Goal: Task Accomplishment & Management: Complete application form

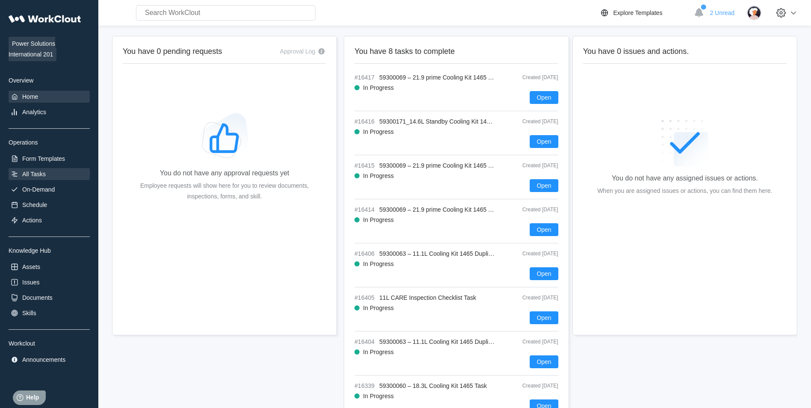
click at [62, 179] on div "All Tasks" at bounding box center [49, 174] width 81 height 12
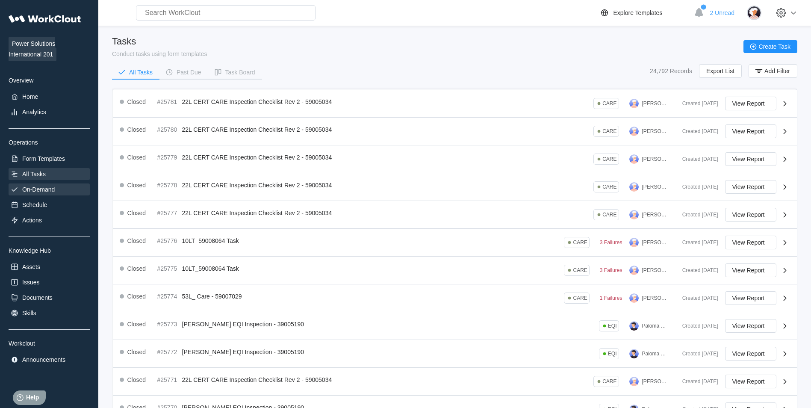
click at [62, 184] on div "On-Demand" at bounding box center [49, 189] width 81 height 12
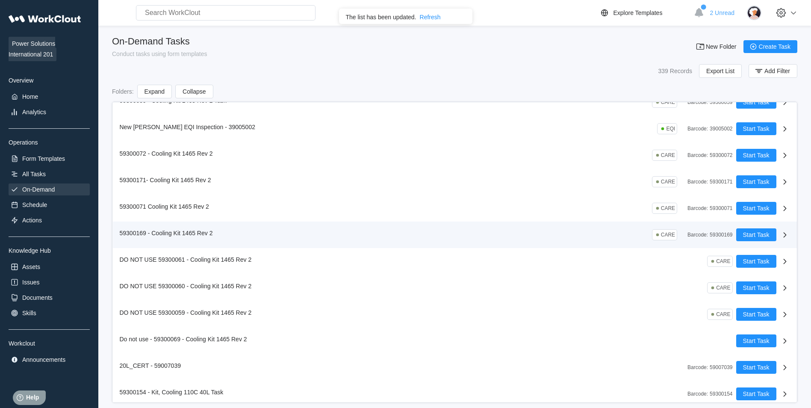
scroll to position [85, 0]
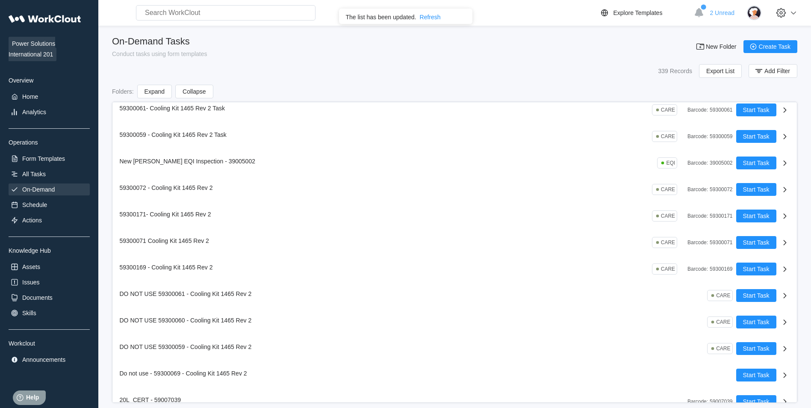
click at [436, 21] on div "The list has been updated. Refresh ✖" at bounding box center [405, 16] width 133 height 15
click at [51, 159] on div "Form Templates" at bounding box center [43, 158] width 43 height 7
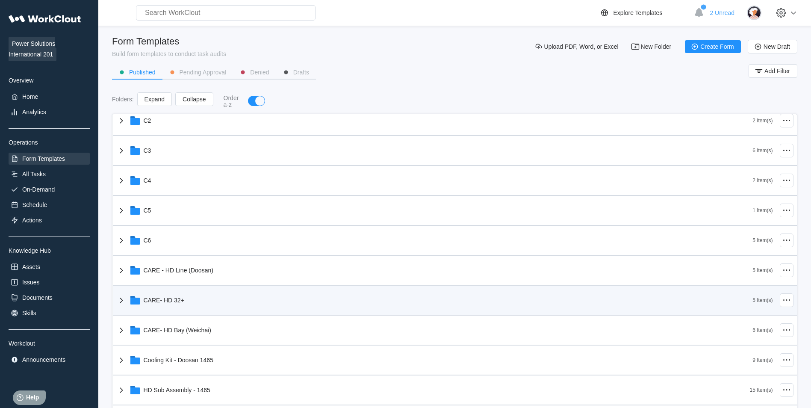
scroll to position [171, 0]
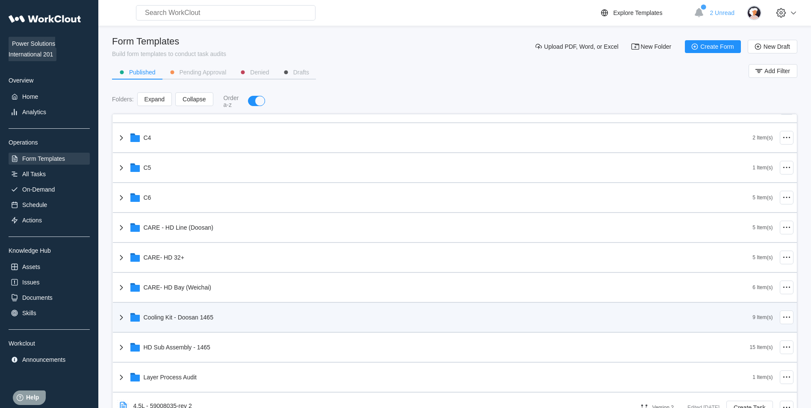
click at [245, 324] on div "Cooling Kit - Doosan 1465" at bounding box center [434, 317] width 636 height 22
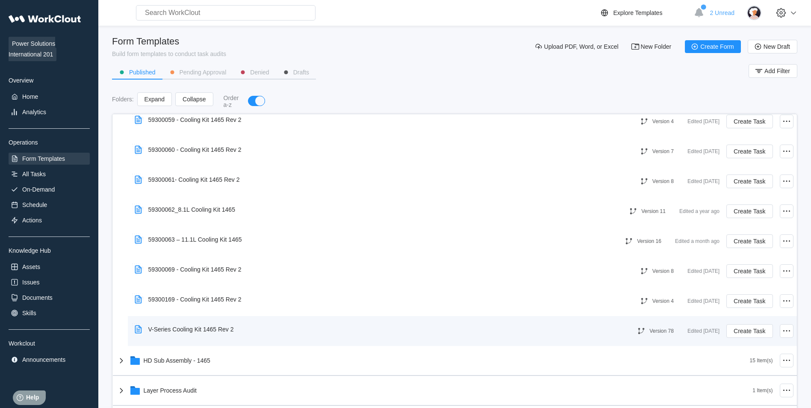
scroll to position [427, 0]
click at [781, 331] on icon at bounding box center [786, 330] width 10 height 10
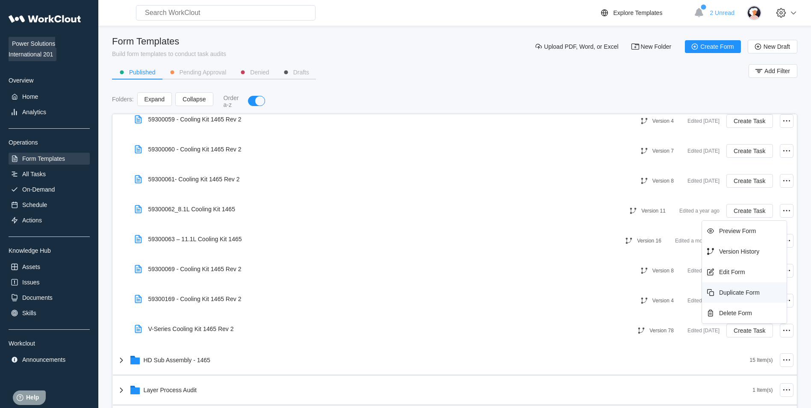
click at [736, 291] on div "Duplicate Form" at bounding box center [739, 292] width 41 height 7
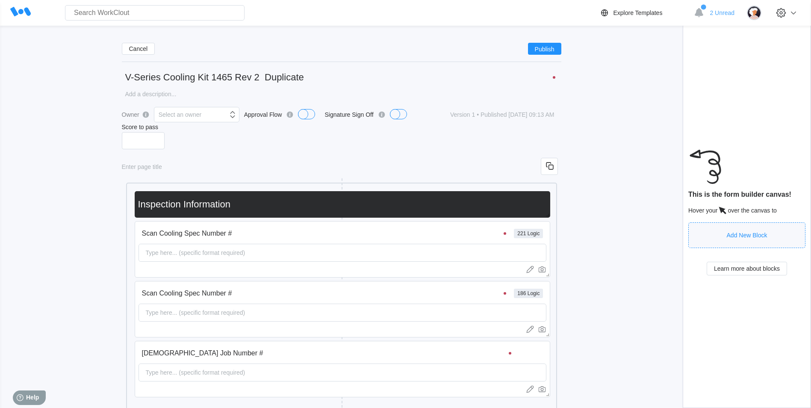
click at [335, 72] on input "V-Series Cooling Kit 1465 Rev 2 Duplicate" at bounding box center [341, 77] width 439 height 17
drag, startPoint x: 165, startPoint y: 79, endPoint x: 95, endPoint y: 77, distance: 69.3
type input "59300169 - Cooling Kit 1465 Rev 2"
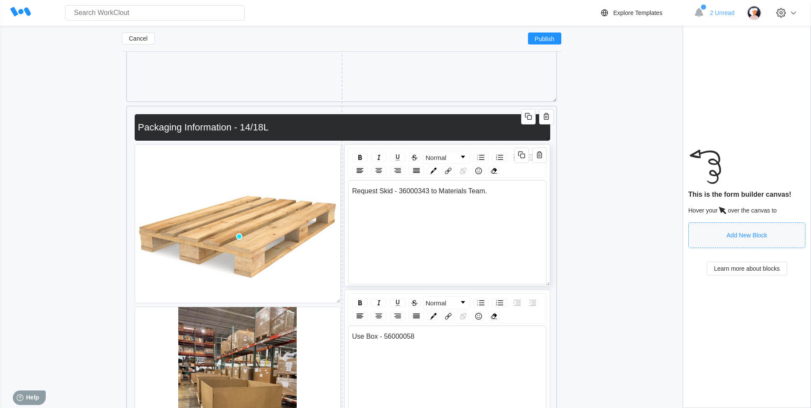
scroll to position [776, 0]
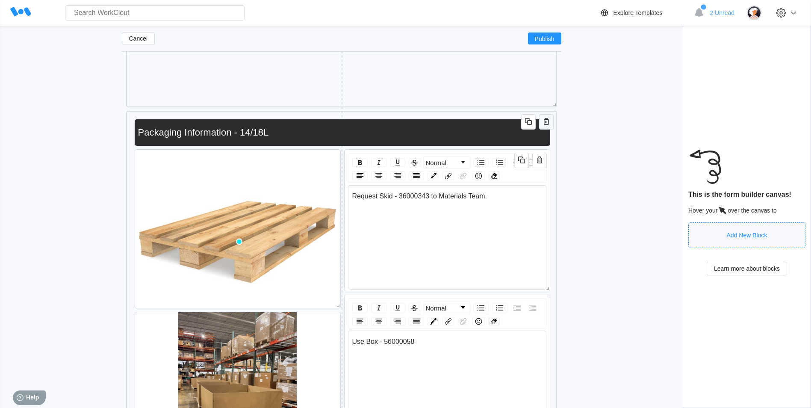
click at [544, 121] on icon "button" at bounding box center [546, 121] width 5 height 7
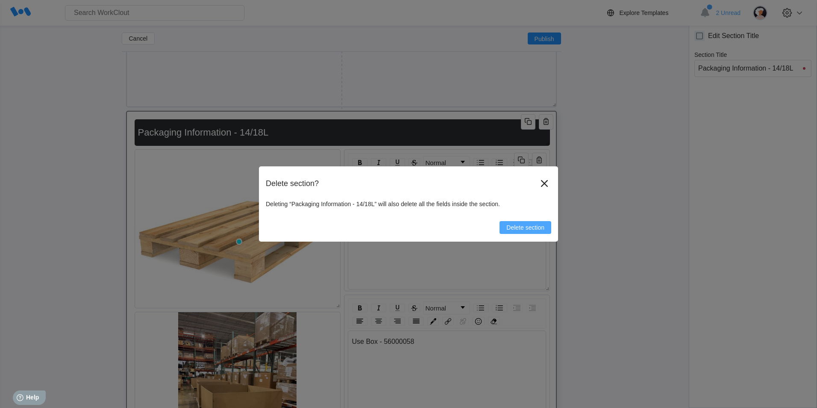
click at [532, 225] on span "Delete section" at bounding box center [525, 227] width 38 height 6
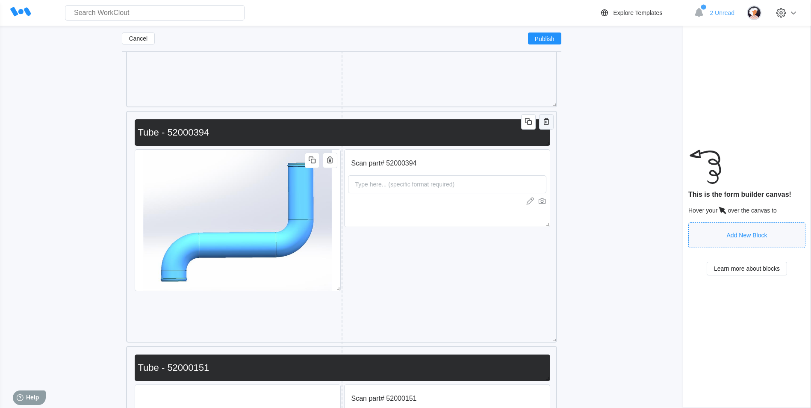
click at [545, 120] on icon "button" at bounding box center [546, 121] width 5 height 7
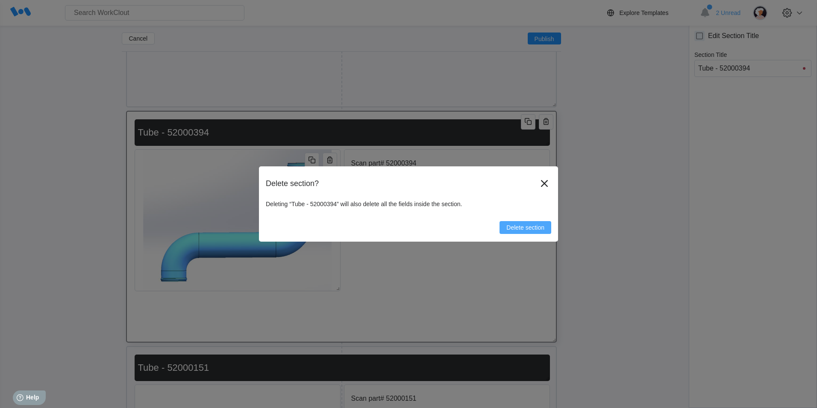
click at [535, 224] on button "Delete section" at bounding box center [526, 227] width 52 height 13
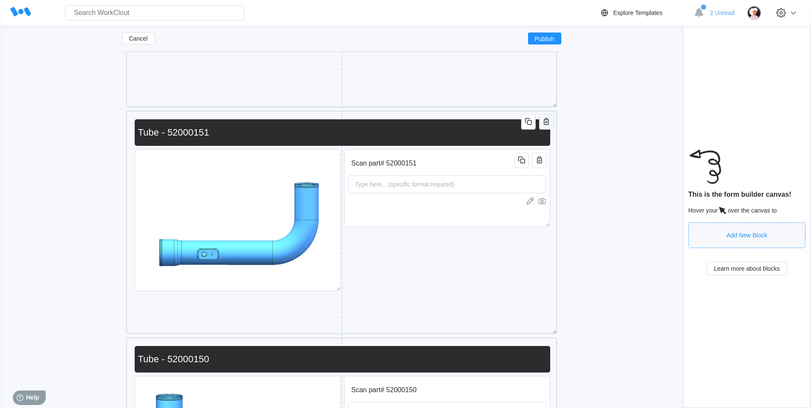
click at [548, 126] on icon "button" at bounding box center [546, 121] width 10 height 10
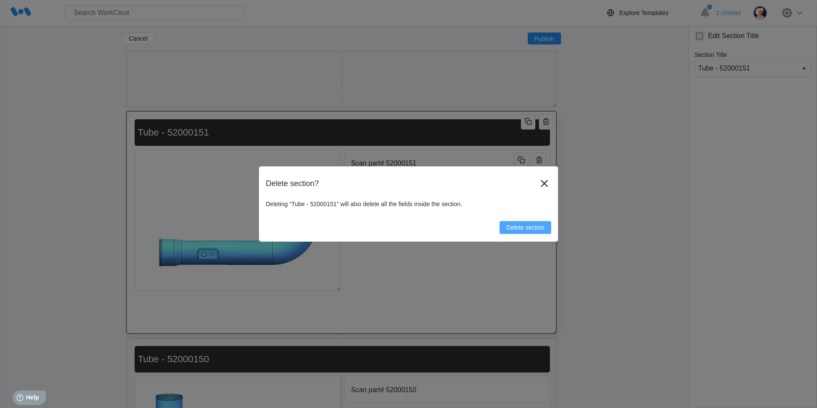
click at [533, 226] on span "Delete section" at bounding box center [525, 227] width 38 height 6
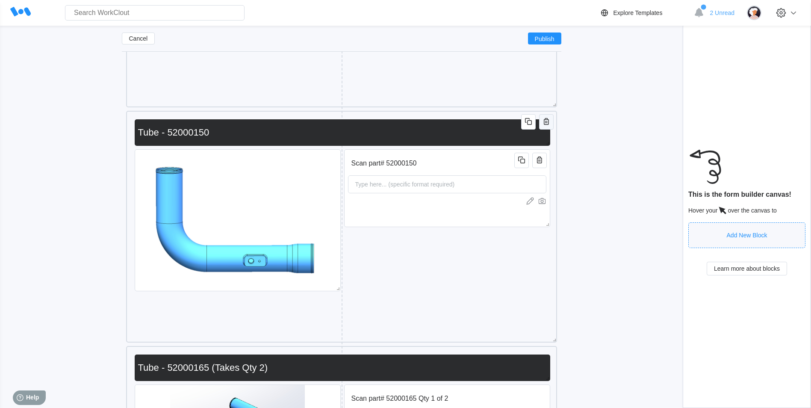
click at [550, 124] on icon "button" at bounding box center [546, 121] width 10 height 10
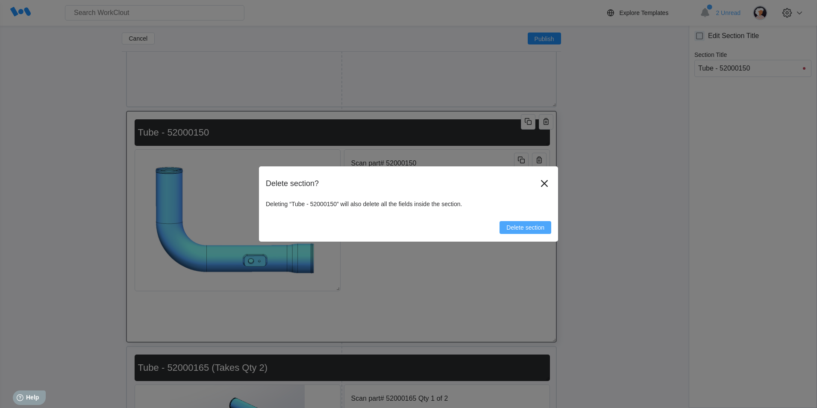
click at [550, 226] on button "Delete section" at bounding box center [526, 227] width 52 height 13
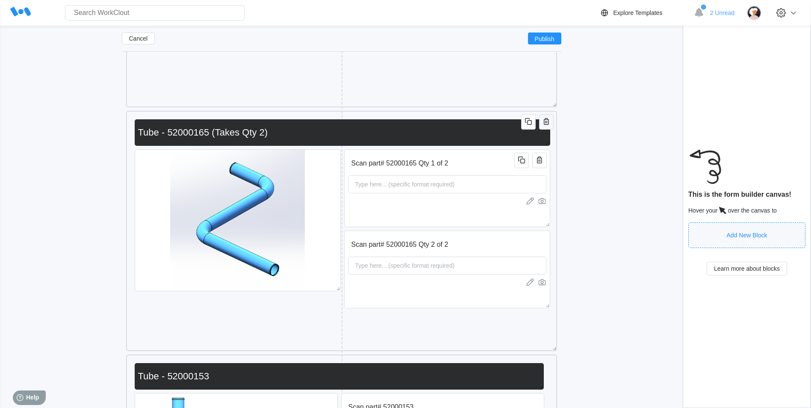
click at [543, 121] on icon "button" at bounding box center [546, 121] width 10 height 10
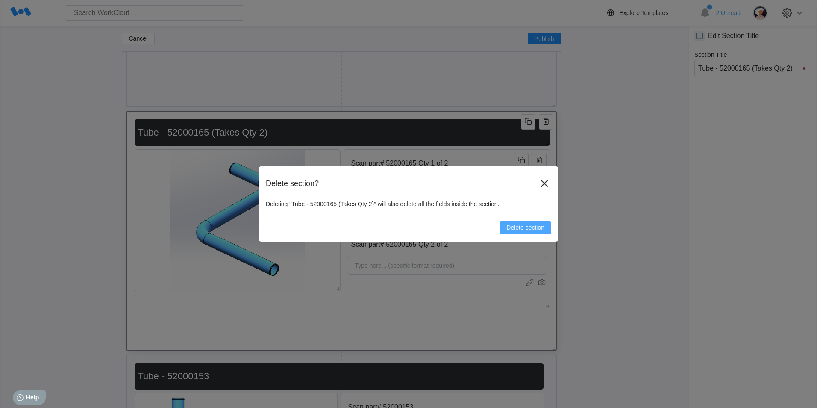
click at [506, 223] on button "Delete section" at bounding box center [526, 227] width 52 height 13
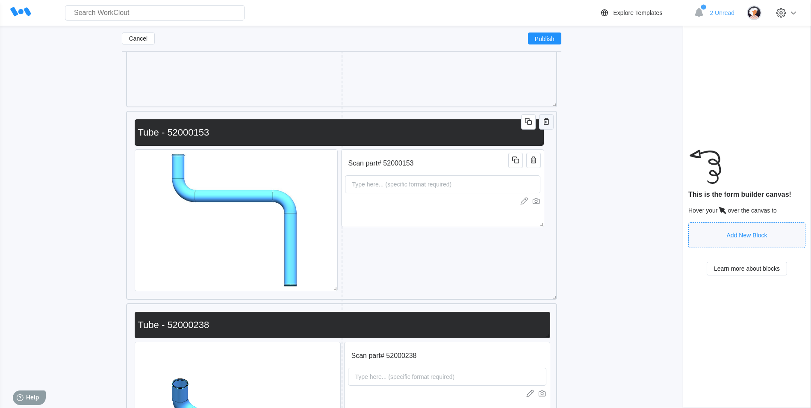
click at [545, 129] on button "button" at bounding box center [546, 121] width 15 height 15
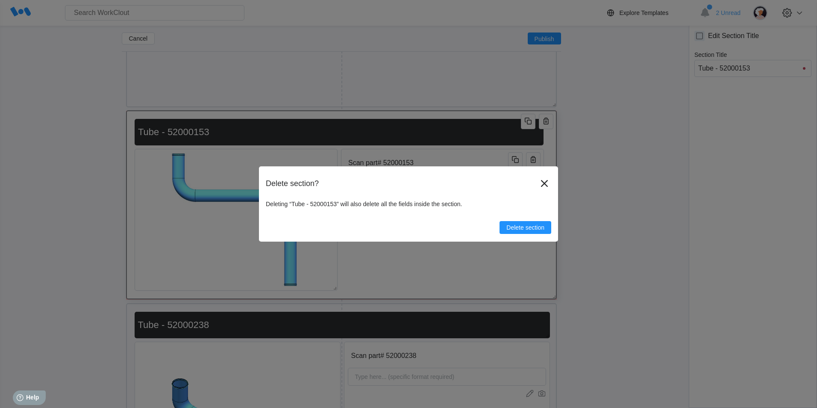
click at [509, 236] on div "Delete section? Deleting “Tube - 52000153” will also delete all the fields insi…" at bounding box center [408, 203] width 299 height 75
click at [511, 222] on button "Delete section" at bounding box center [526, 227] width 52 height 13
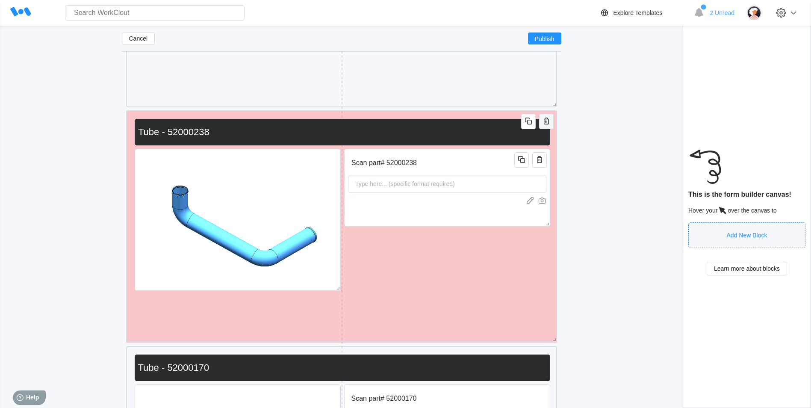
click at [547, 125] on icon "button" at bounding box center [546, 121] width 10 height 10
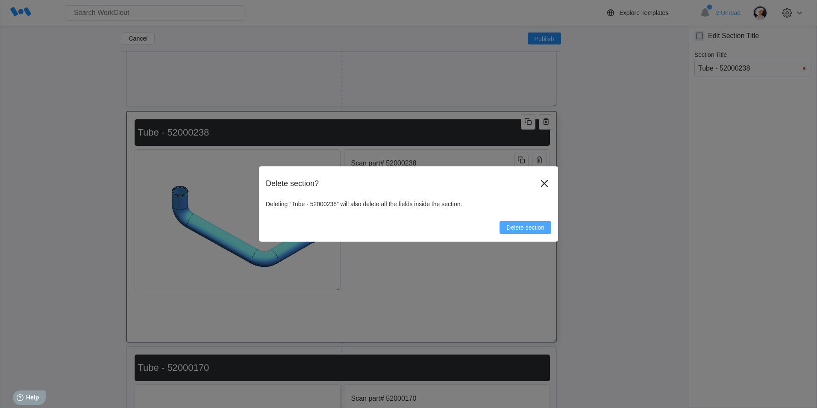
click at [503, 224] on button "Delete section" at bounding box center [526, 227] width 52 height 13
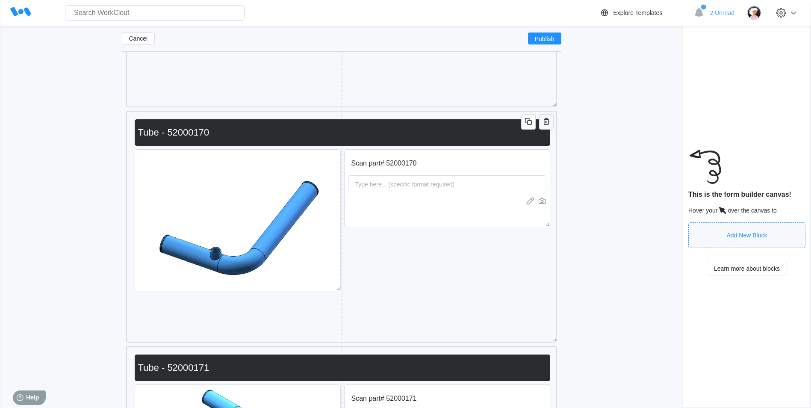
click at [550, 124] on icon "button" at bounding box center [546, 121] width 10 height 10
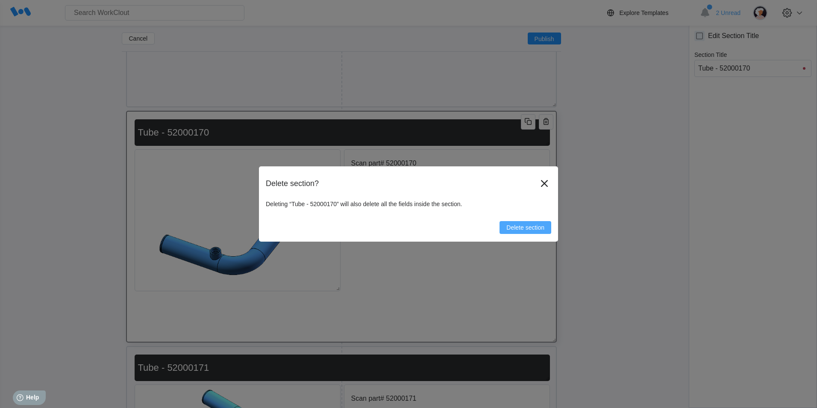
click at [517, 225] on span "Delete section" at bounding box center [525, 227] width 38 height 6
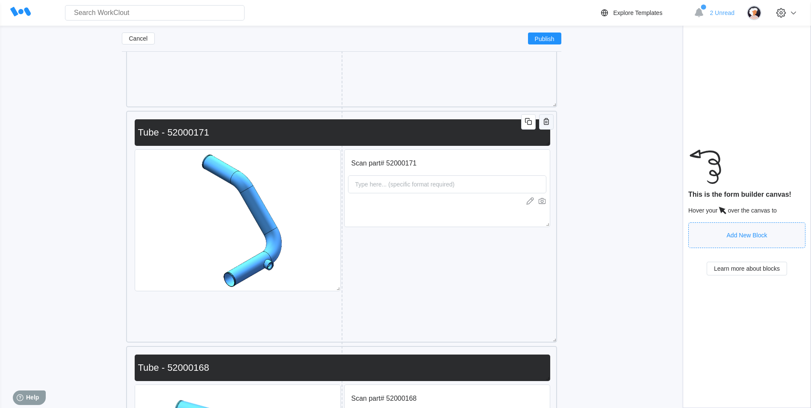
click at [543, 124] on icon "button" at bounding box center [546, 121] width 10 height 10
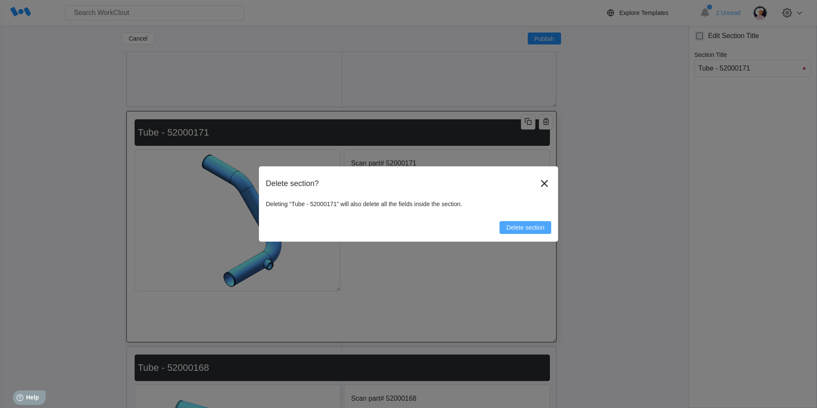
click at [511, 224] on span "Delete section" at bounding box center [525, 227] width 38 height 6
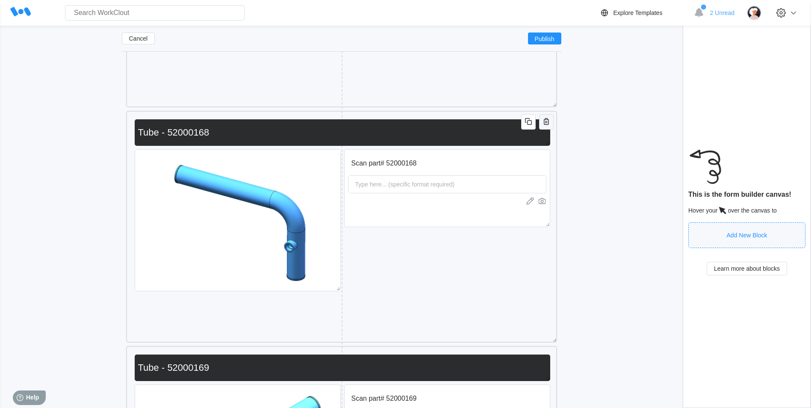
click at [550, 118] on icon "button" at bounding box center [546, 121] width 10 height 10
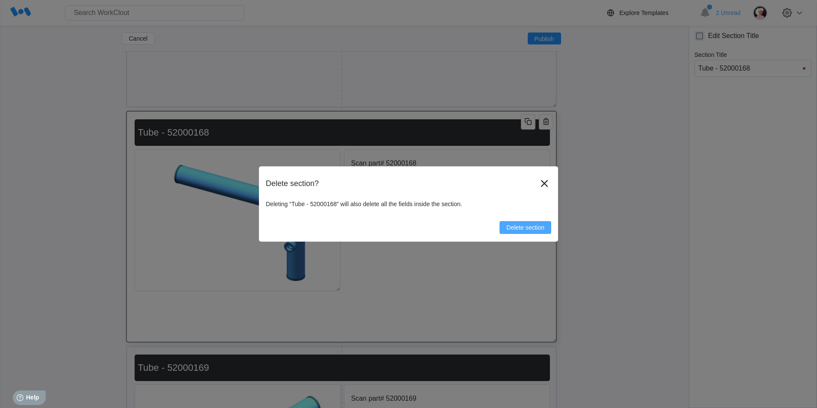
click at [512, 224] on button "Delete section" at bounding box center [526, 227] width 52 height 13
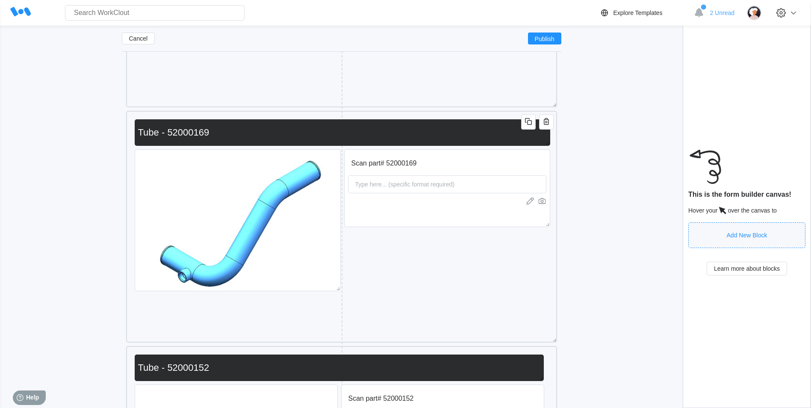
click at [555, 118] on div "Scan part# 52000169 Type here... (specific format required) Tube - 52000169" at bounding box center [341, 227] width 431 height 232
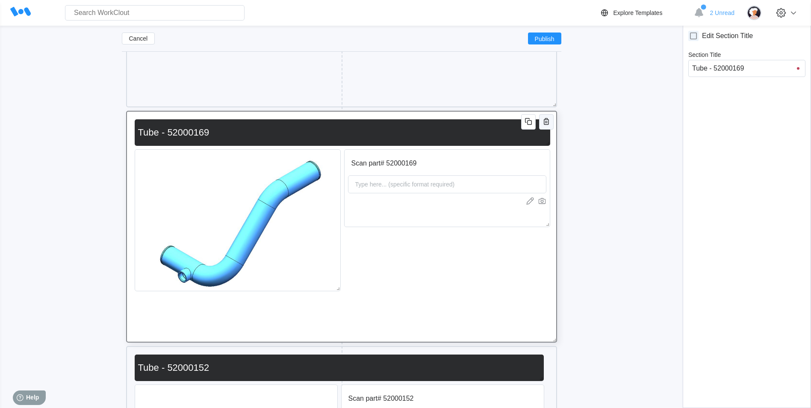
click at [542, 125] on icon "button" at bounding box center [546, 121] width 10 height 10
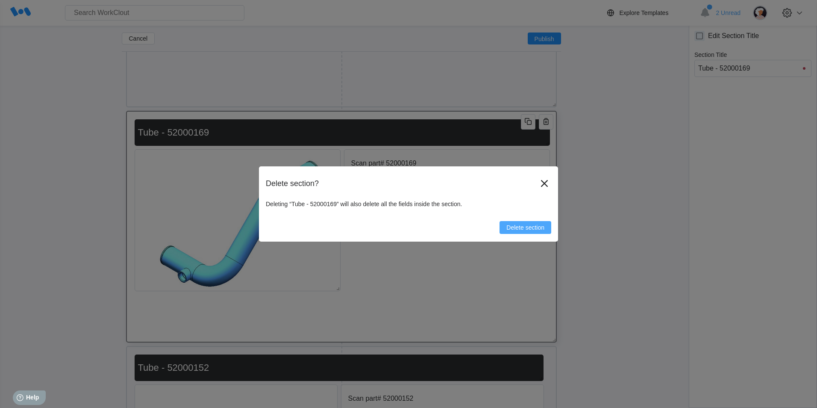
click at [532, 225] on span "Delete section" at bounding box center [525, 227] width 38 height 6
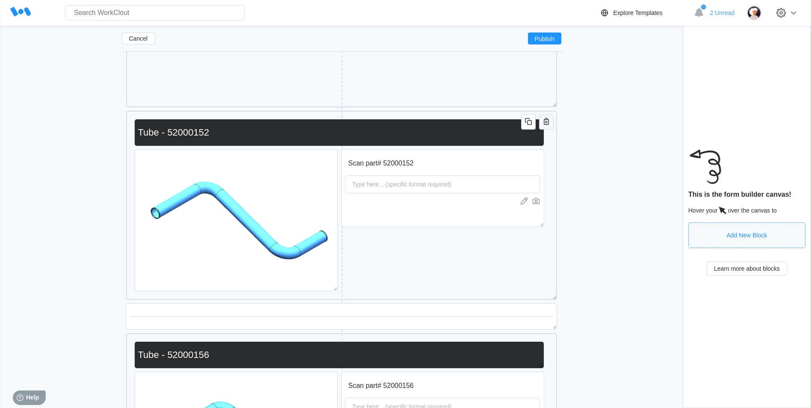
click at [545, 117] on icon "button" at bounding box center [546, 121] width 10 height 10
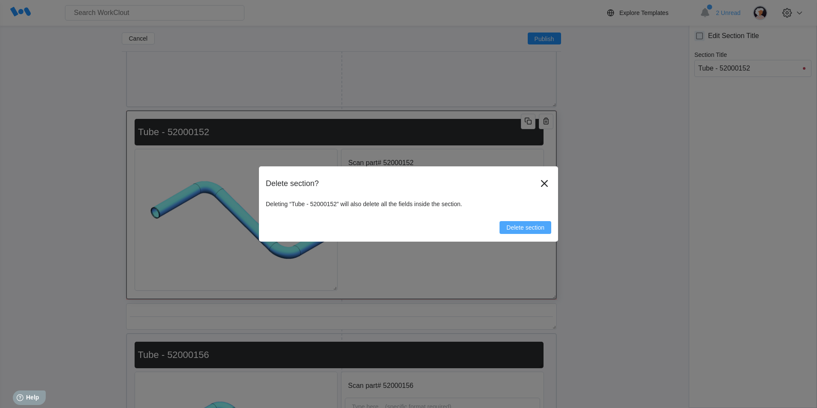
click at [545, 223] on button "Delete section" at bounding box center [526, 227] width 52 height 13
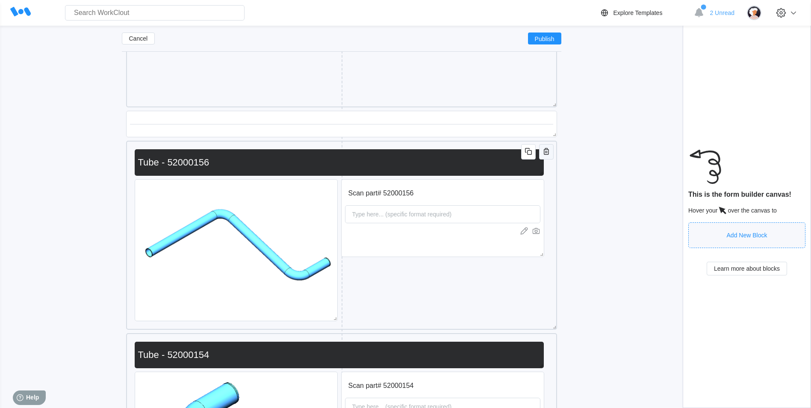
click at [548, 156] on icon "button" at bounding box center [546, 151] width 10 height 10
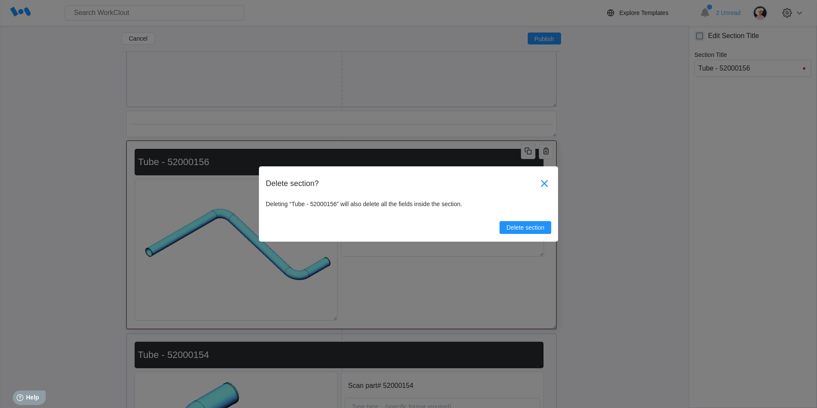
click at [542, 183] on icon at bounding box center [545, 184] width 14 height 14
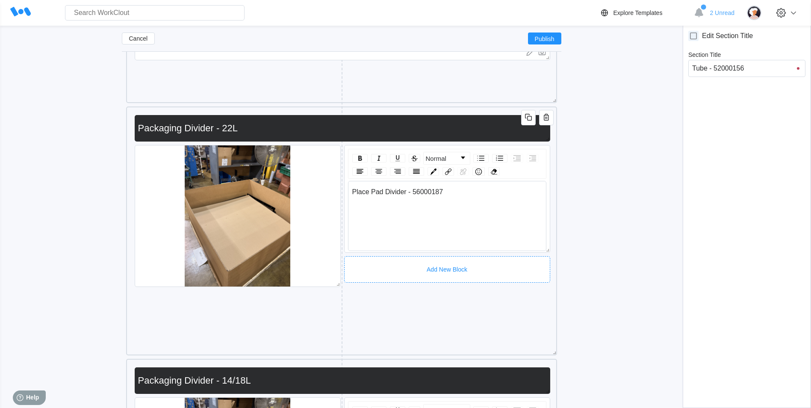
scroll to position [2956, 0]
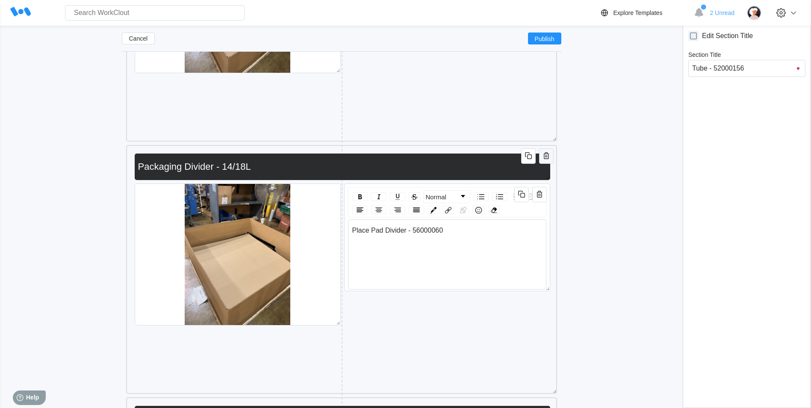
click at [542, 153] on icon "button" at bounding box center [546, 155] width 10 height 10
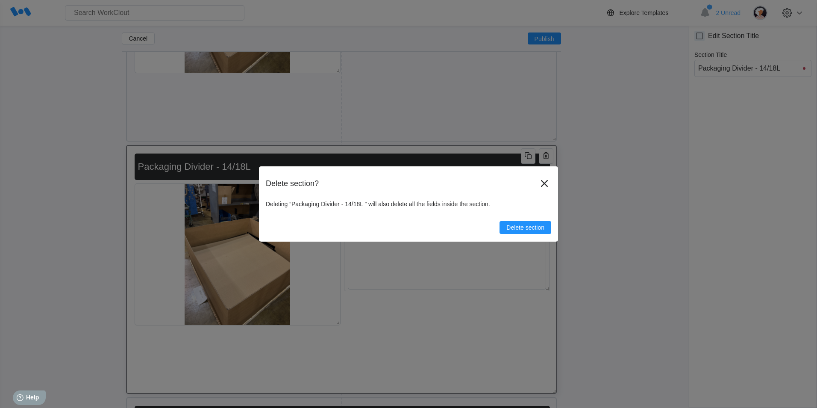
click at [516, 220] on div "Delete section" at bounding box center [408, 224] width 285 height 20
click at [516, 226] on span "Delete section" at bounding box center [525, 227] width 38 height 6
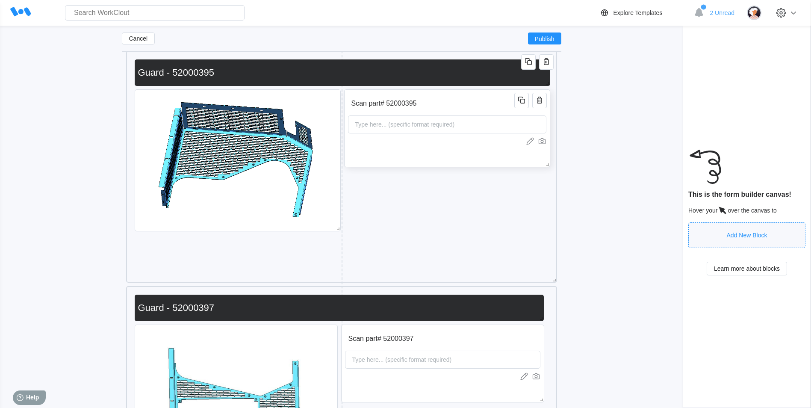
scroll to position [2999, 0]
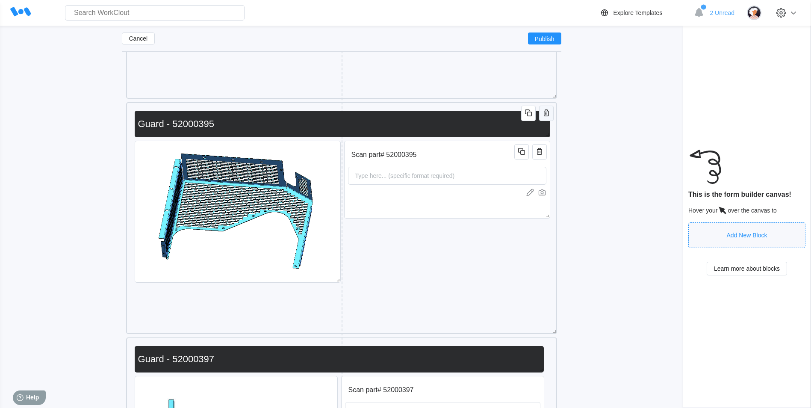
click at [550, 113] on button "button" at bounding box center [546, 113] width 15 height 15
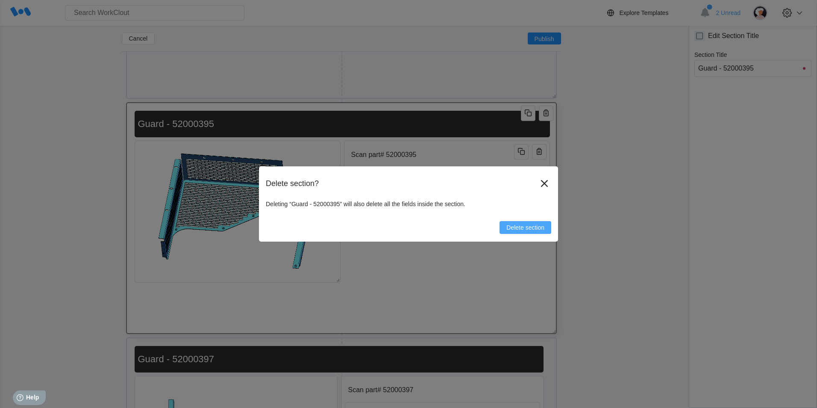
click at [533, 228] on span "Delete section" at bounding box center [525, 227] width 38 height 6
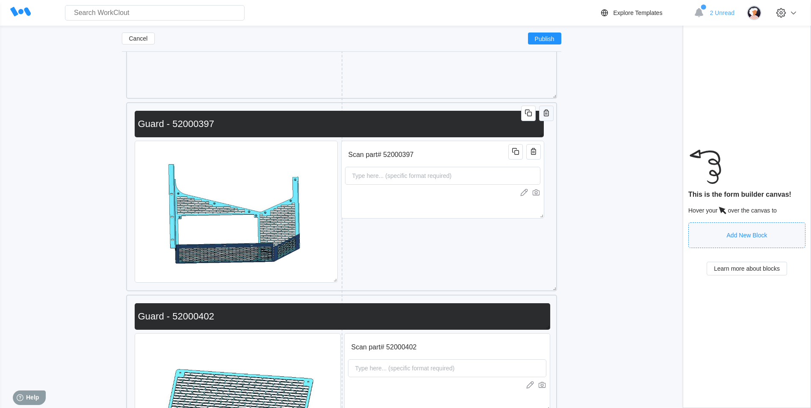
click at [547, 116] on icon "button" at bounding box center [546, 112] width 5 height 7
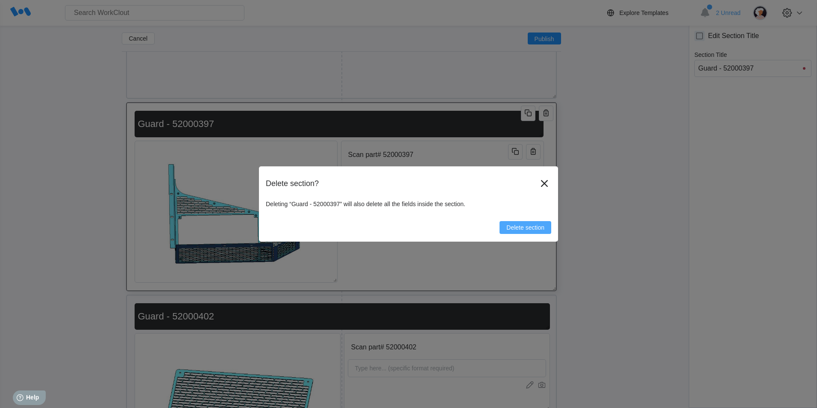
click at [539, 229] on span "Delete section" at bounding box center [525, 227] width 38 height 6
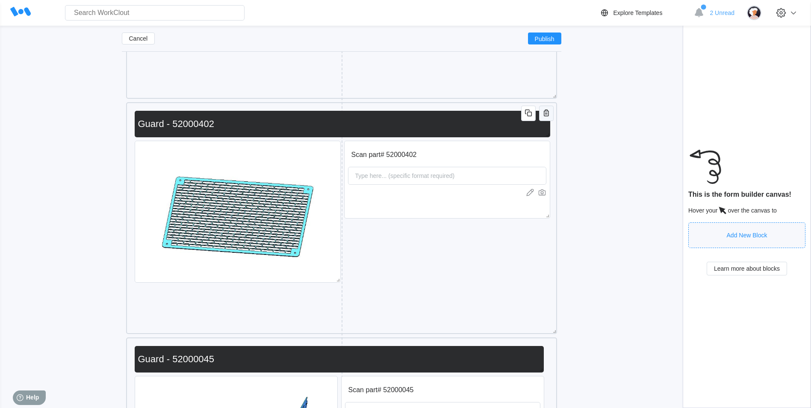
click at [551, 114] on button "button" at bounding box center [546, 113] width 15 height 15
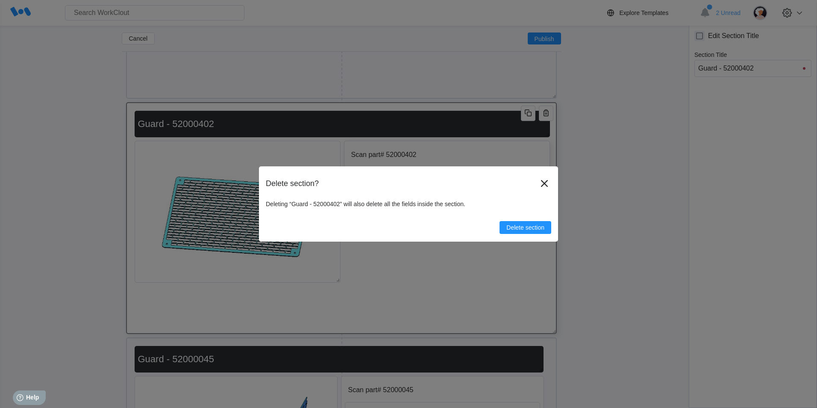
click at [543, 186] on icon at bounding box center [545, 184] width 14 height 14
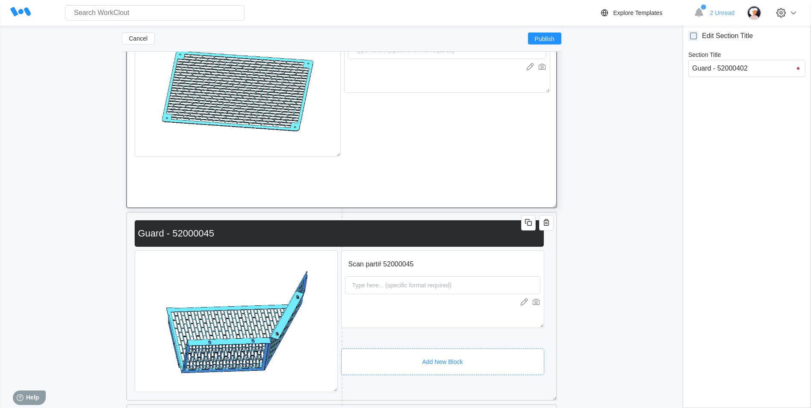
scroll to position [3212, 0]
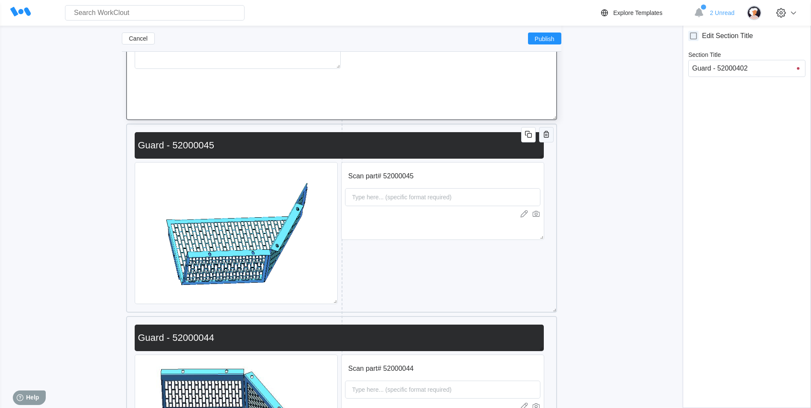
click at [545, 134] on icon "button" at bounding box center [546, 134] width 10 height 10
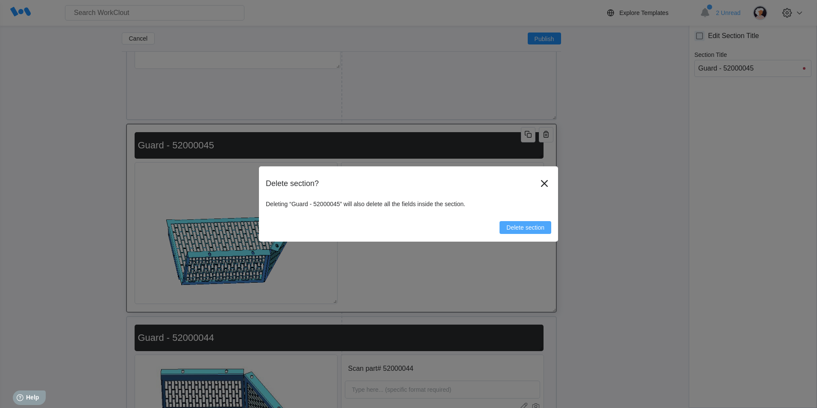
click at [541, 225] on span "Delete section" at bounding box center [525, 227] width 38 height 6
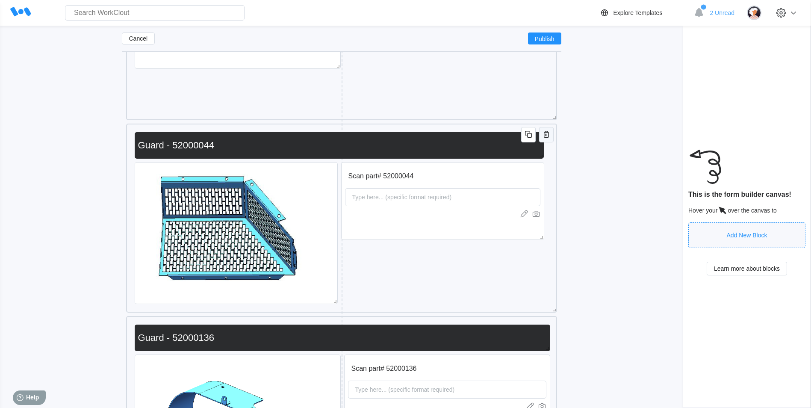
click at [545, 131] on icon "button" at bounding box center [546, 134] width 5 height 7
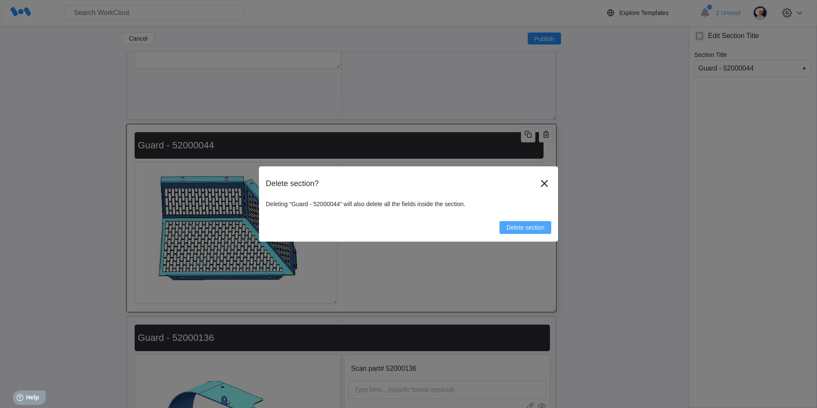
click at [524, 221] on button "Delete section" at bounding box center [526, 227] width 52 height 13
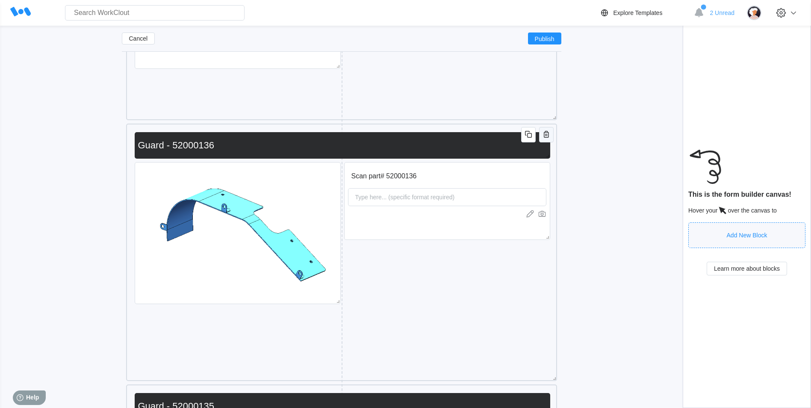
click at [549, 131] on icon "button" at bounding box center [546, 134] width 10 height 10
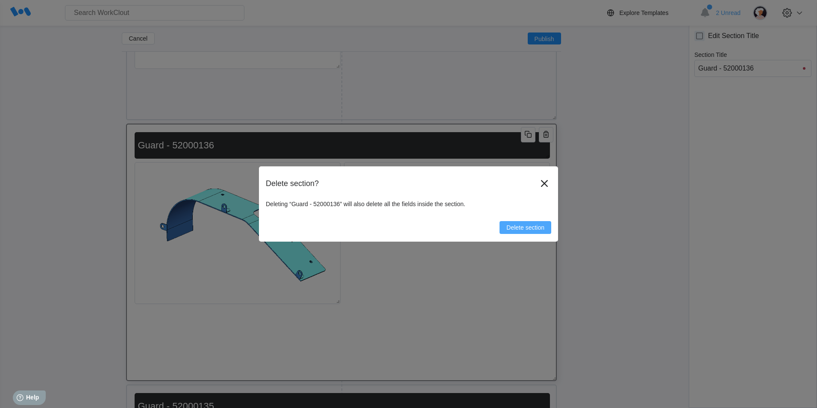
click at [540, 233] on button "Delete section" at bounding box center [526, 227] width 52 height 13
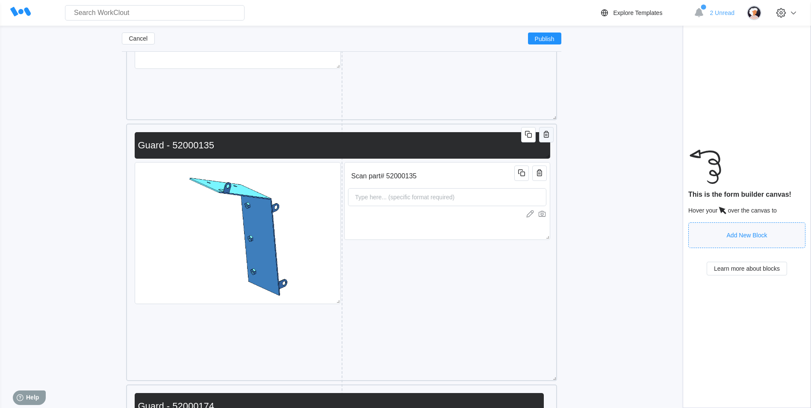
click at [548, 132] on icon "button" at bounding box center [546, 134] width 5 height 7
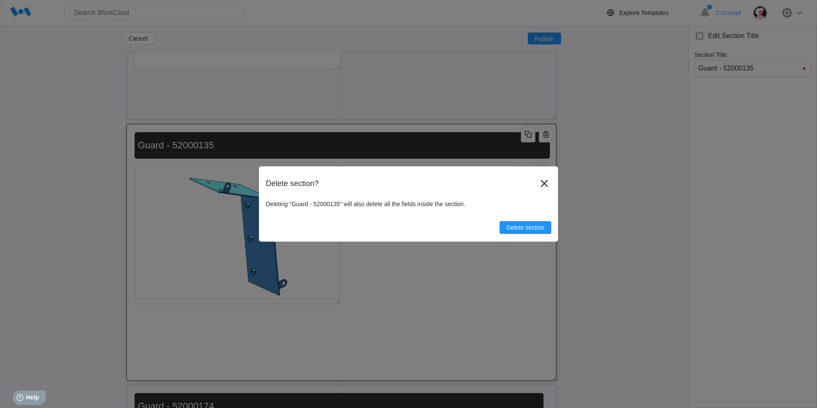
click at [533, 225] on span "Delete section" at bounding box center [525, 227] width 38 height 6
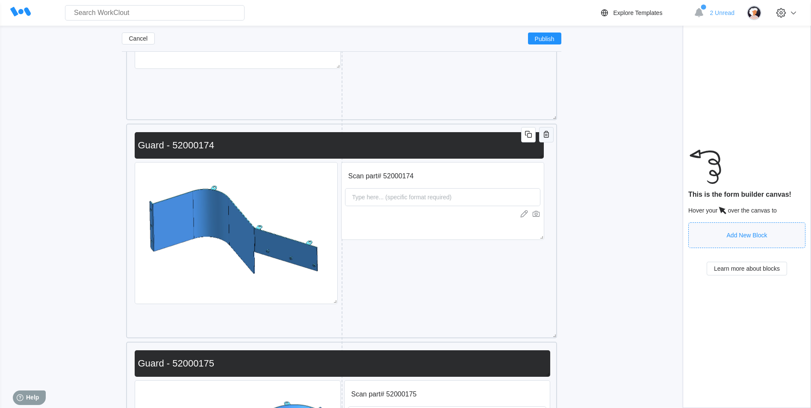
click at [548, 132] on icon "button" at bounding box center [546, 134] width 5 height 7
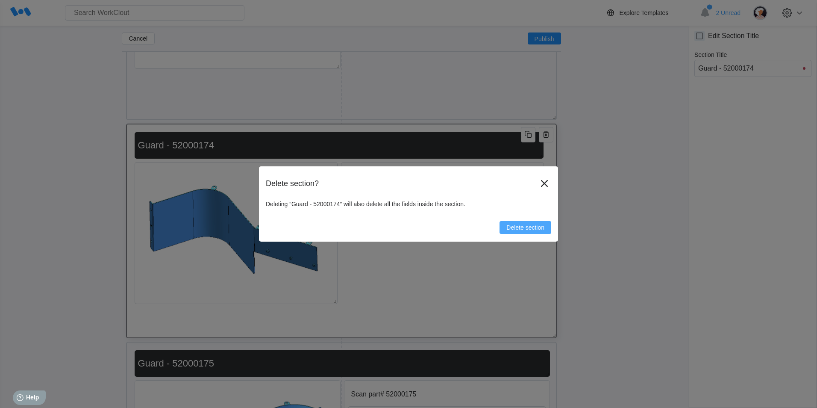
click at [530, 233] on button "Delete section" at bounding box center [526, 227] width 52 height 13
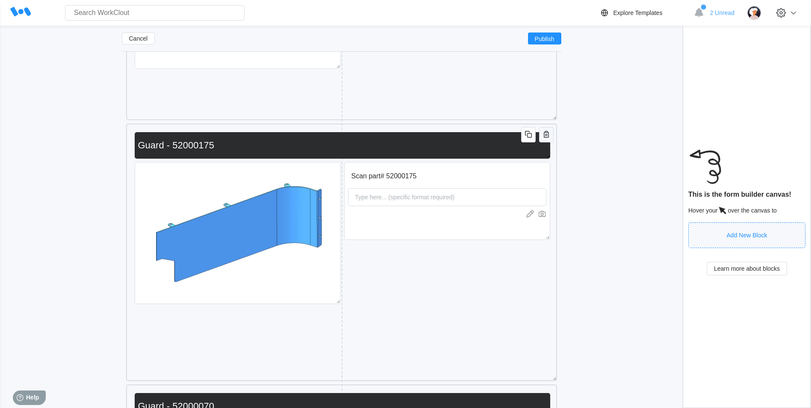
click at [542, 138] on icon "button" at bounding box center [546, 134] width 10 height 10
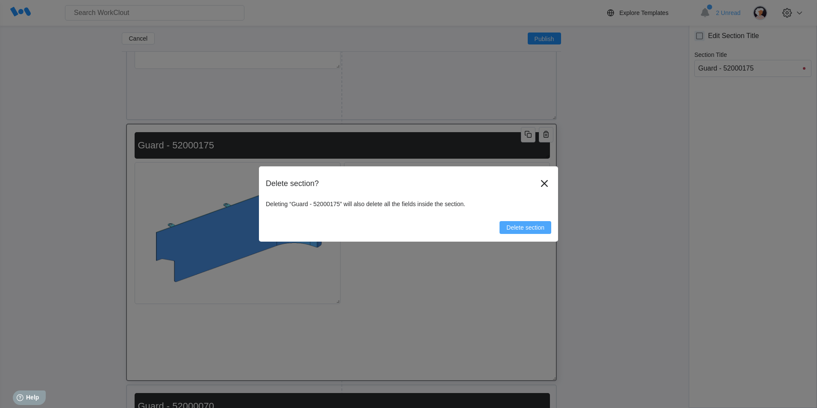
click at [522, 227] on span "Delete section" at bounding box center [525, 227] width 38 height 6
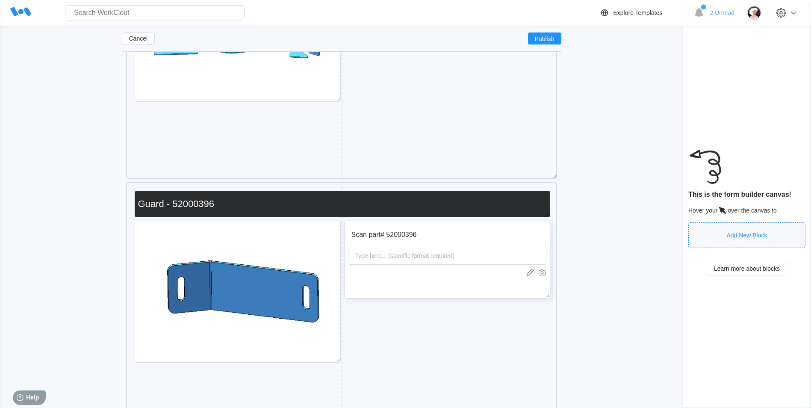
scroll to position [3682, 0]
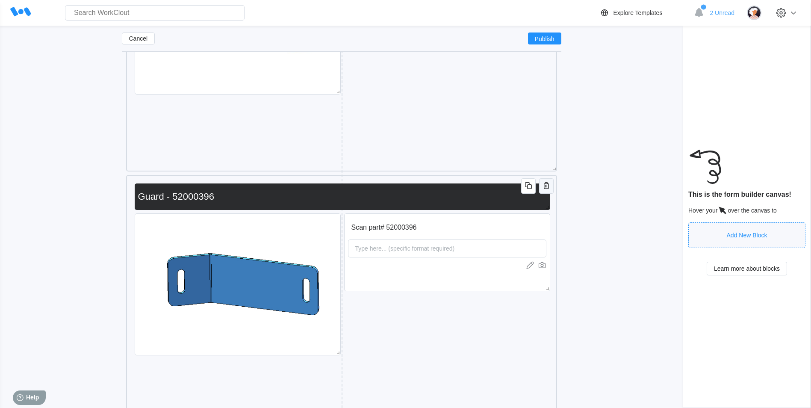
click at [543, 185] on icon "button" at bounding box center [546, 185] width 10 height 10
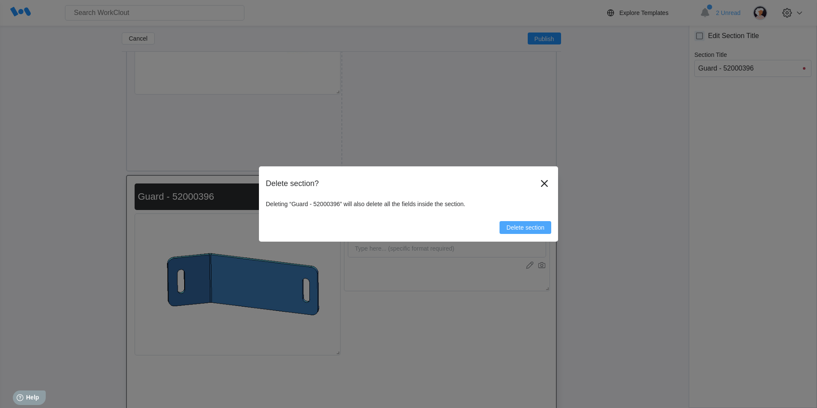
click at [525, 221] on button "Delete section" at bounding box center [526, 227] width 52 height 13
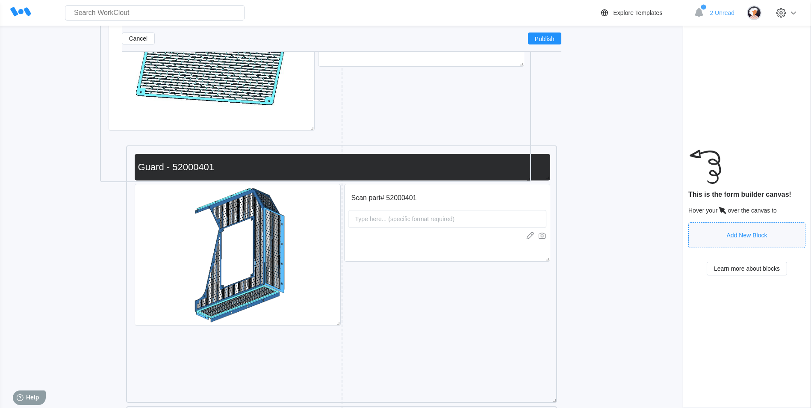
scroll to position [3768, 0]
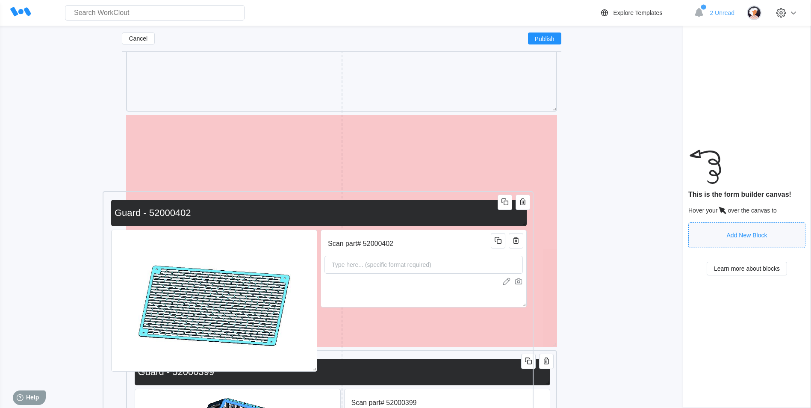
drag, startPoint x: 390, startPoint y: 151, endPoint x: 368, endPoint y: 194, distance: 48.4
click at [368, 195] on div "Scan part# 52000402 Type here... (specific format required) Guard - 52000402" at bounding box center [318, 306] width 422 height 223
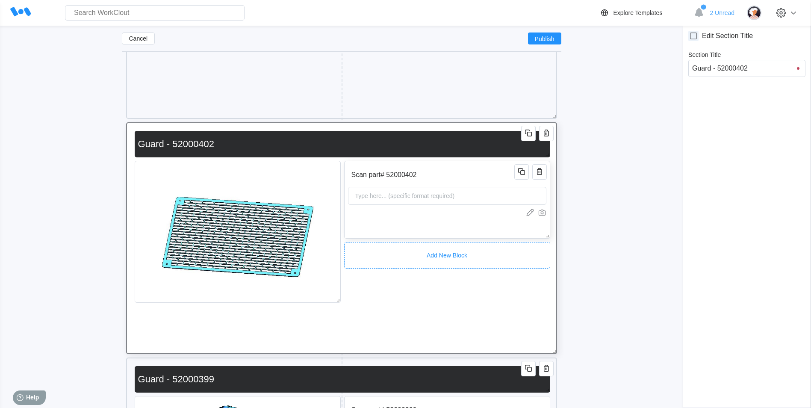
scroll to position [3811, 0]
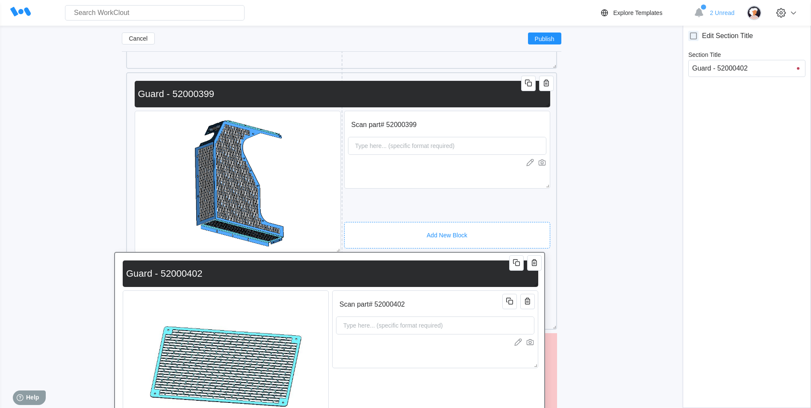
drag, startPoint x: 368, startPoint y: 98, endPoint x: 354, endPoint y: 274, distance: 176.7
click at [354, 274] on div "Scan part# 52000402 Type here... (specific format required) Guard - 52000402" at bounding box center [329, 367] width 422 height 223
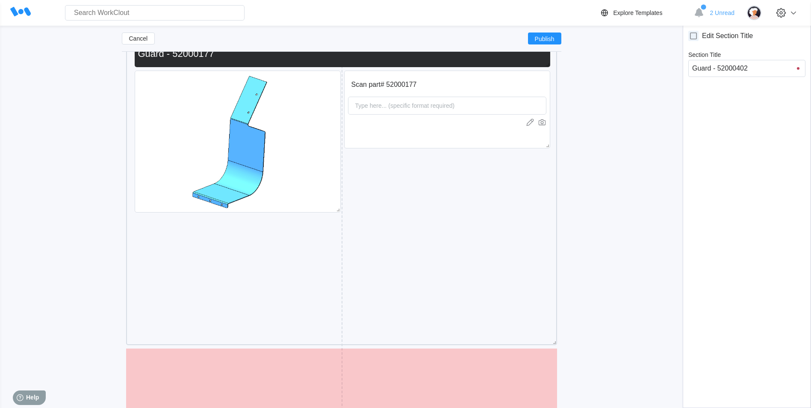
scroll to position [4946, 0]
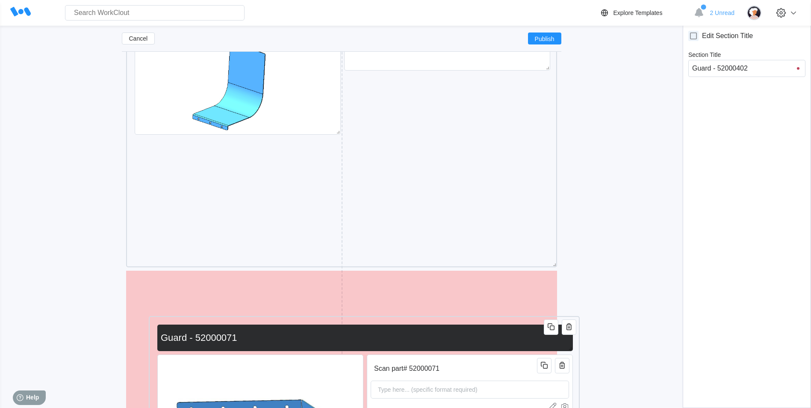
drag, startPoint x: 399, startPoint y: 198, endPoint x: 411, endPoint y: 275, distance: 77.4
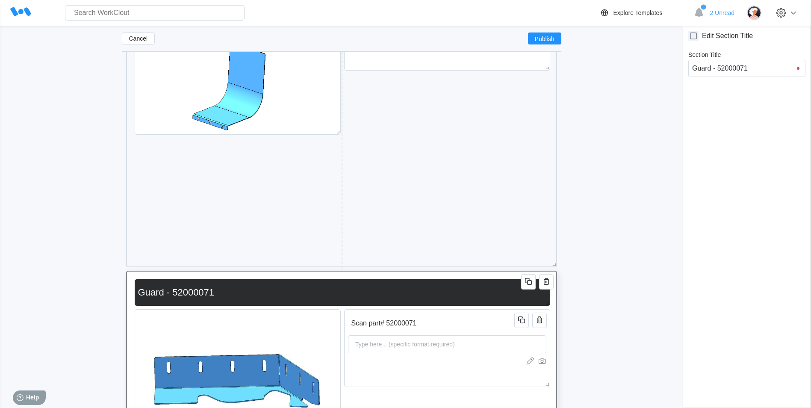
click at [394, 291] on input "Guard - 52000071" at bounding box center [341, 292] width 412 height 17
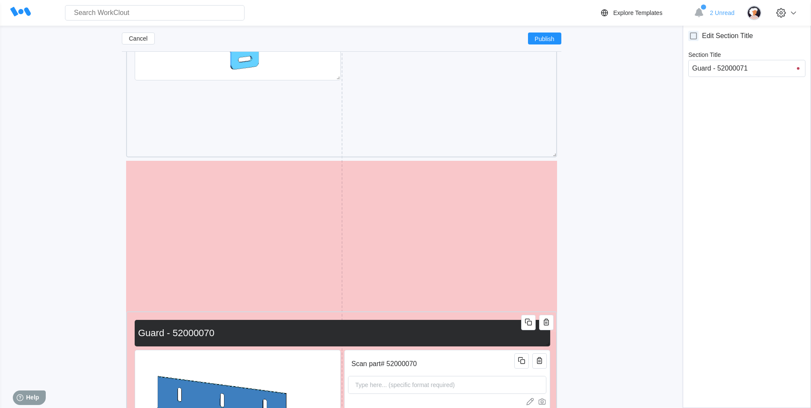
scroll to position [5760, 0]
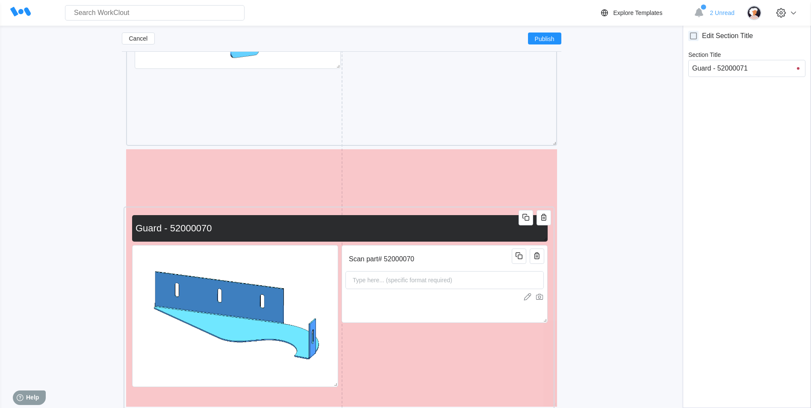
drag, startPoint x: 367, startPoint y: 176, endPoint x: 365, endPoint y: 195, distance: 19.3
click at [363, 215] on div "Guard - 52000070" at bounding box center [339, 228] width 415 height 26
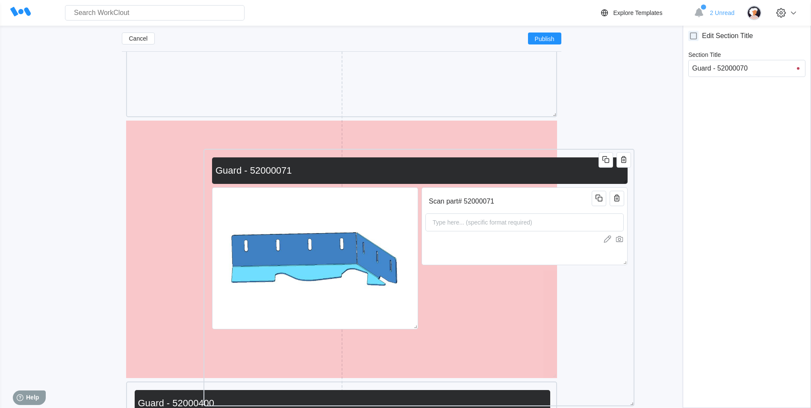
scroll to position [5312, 0]
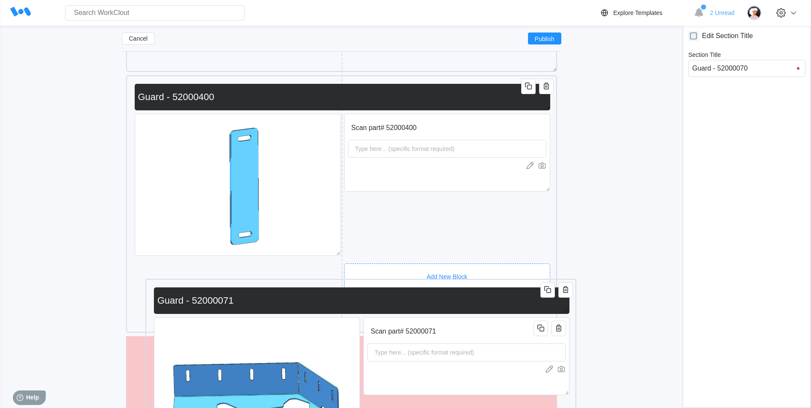
drag, startPoint x: 420, startPoint y: 97, endPoint x: 439, endPoint y: 283, distance: 186.1
click at [439, 283] on div "Scan part# 52000071 Type here... (specific format required) Guard - 52000071" at bounding box center [360, 407] width 431 height 257
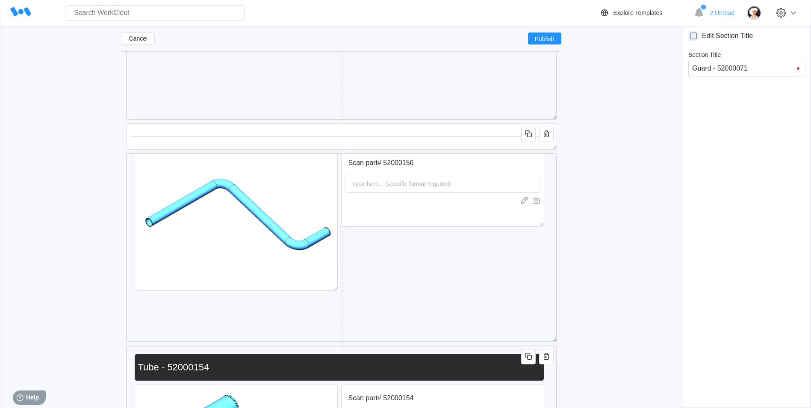
scroll to position [782, 0]
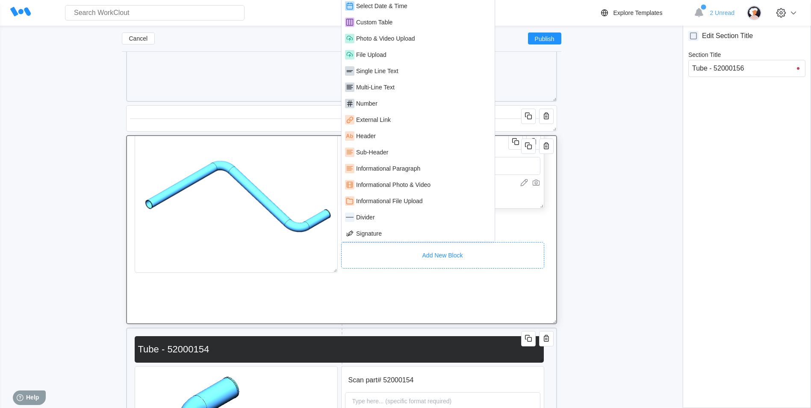
click at [505, 198] on div "Scan part# 52000156 Type here... (specific format required)" at bounding box center [442, 170] width 203 height 78
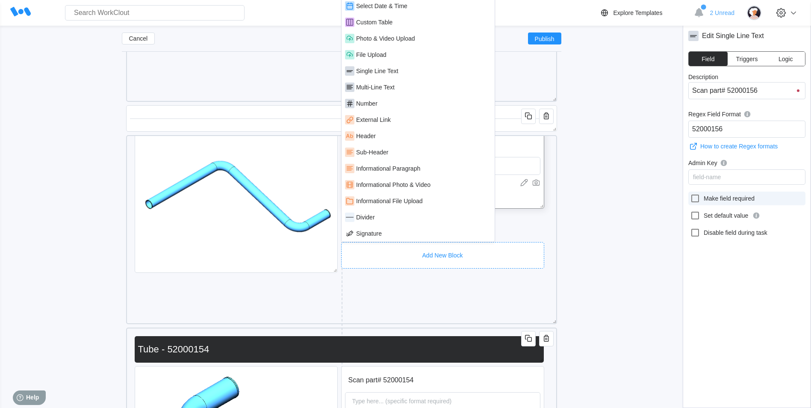
click at [697, 194] on icon at bounding box center [695, 198] width 10 height 10
click at [690, 194] on input "Make field required" at bounding box center [690, 193] width 0 height 0
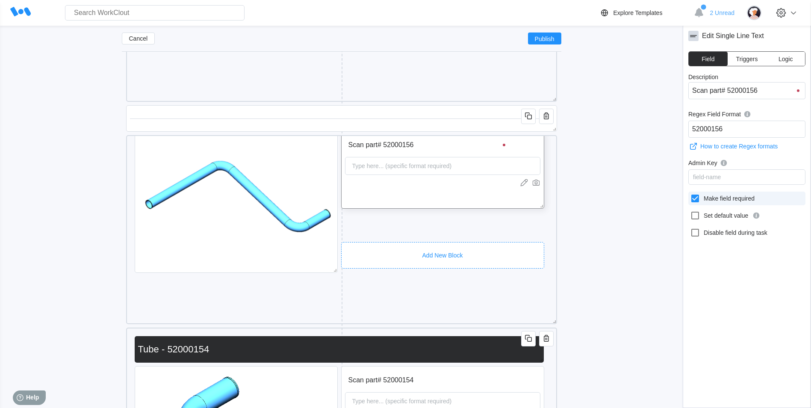
click at [695, 198] on icon at bounding box center [695, 198] width 8 height 8
click at [690, 194] on input "Make field required" at bounding box center [690, 193] width 0 height 0
click at [690, 196] on icon at bounding box center [695, 198] width 10 height 10
click at [690, 194] on input "Make field required" at bounding box center [690, 193] width 0 height 0
checkbox input "true"
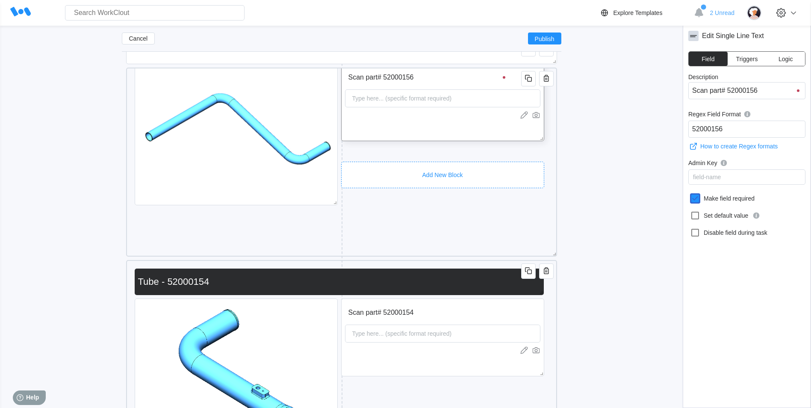
scroll to position [953, 0]
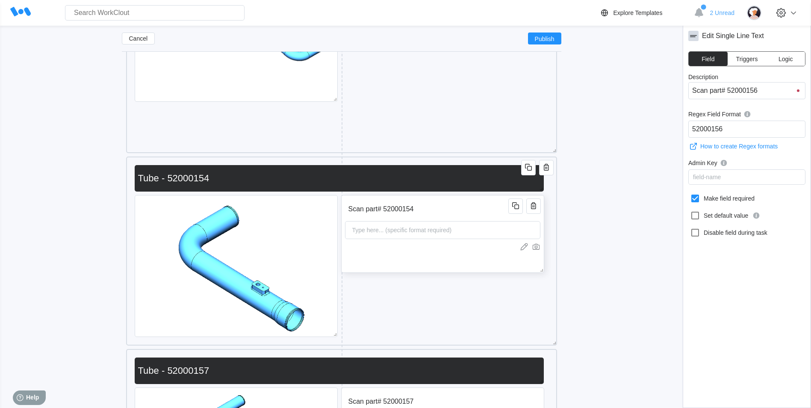
click at [480, 253] on div "Scan part# 52000154 Type here... (specific format required)" at bounding box center [442, 234] width 203 height 78
click at [696, 199] on icon at bounding box center [695, 198] width 10 height 10
click at [690, 194] on input "Make field required" at bounding box center [690, 193] width 0 height 0
checkbox input "true"
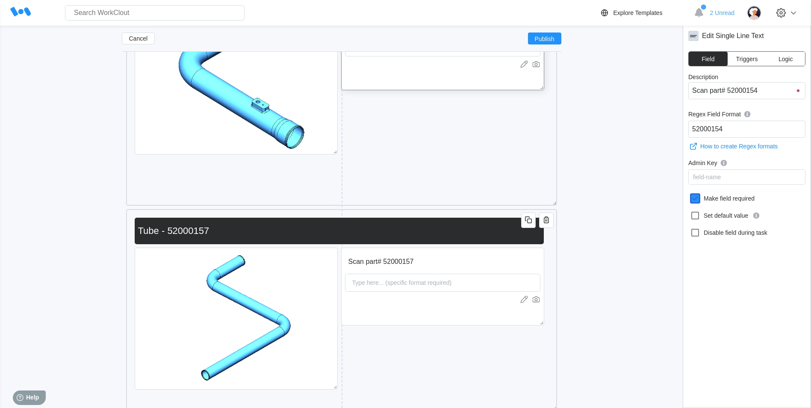
scroll to position [1124, 0]
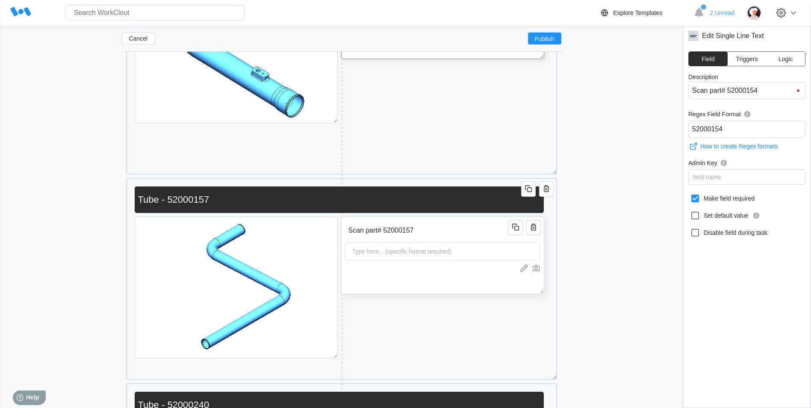
click at [496, 273] on div "Scan part# 52000157 Type here... (specific format required)" at bounding box center [442, 255] width 203 height 78
drag, startPoint x: 703, startPoint y: 194, endPoint x: 695, endPoint y: 202, distance: 10.9
click at [704, 194] on label "Make field required" at bounding box center [746, 198] width 117 height 14
click at [690, 194] on input "Make field required" at bounding box center [690, 193] width 0 height 0
click at [695, 202] on icon at bounding box center [695, 198] width 8 height 8
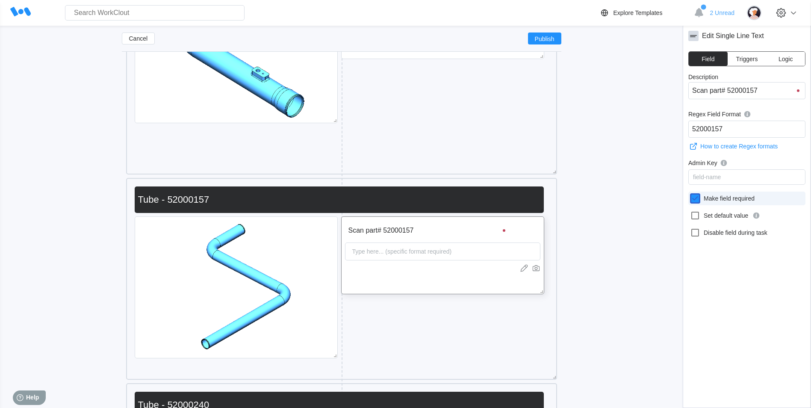
click at [690, 194] on input "Make field required" at bounding box center [690, 193] width 0 height 0
checkbox input "false"
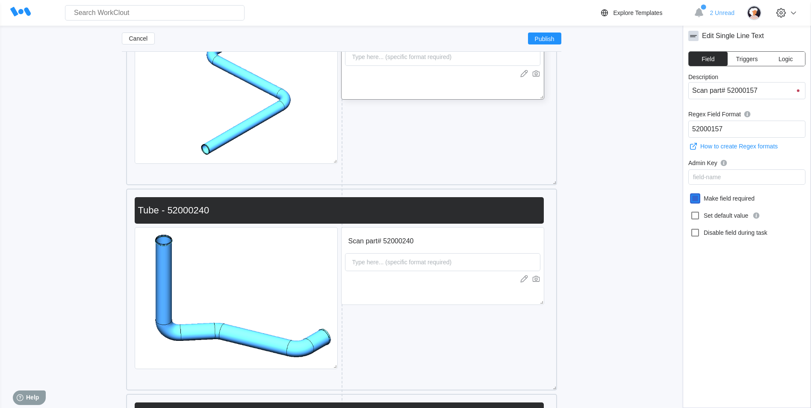
scroll to position [1380, 0]
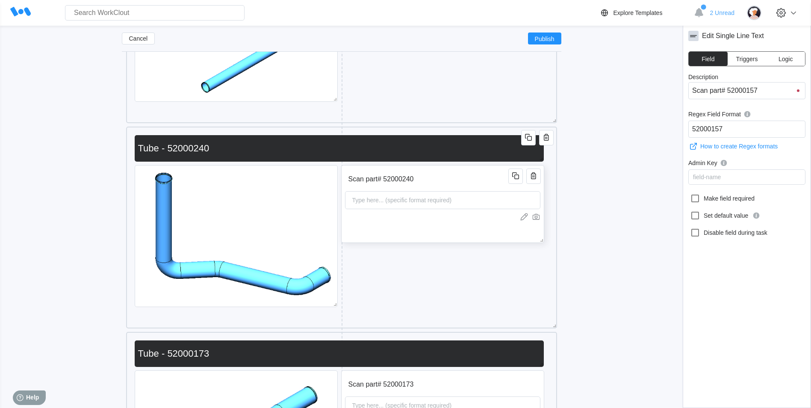
click at [508, 234] on div "Scan part# 52000240 Type here... (specific format required)" at bounding box center [442, 204] width 203 height 78
click at [698, 198] on icon at bounding box center [695, 198] width 10 height 10
click at [690, 194] on input "Make field required" at bounding box center [690, 193] width 0 height 0
checkbox input "true"
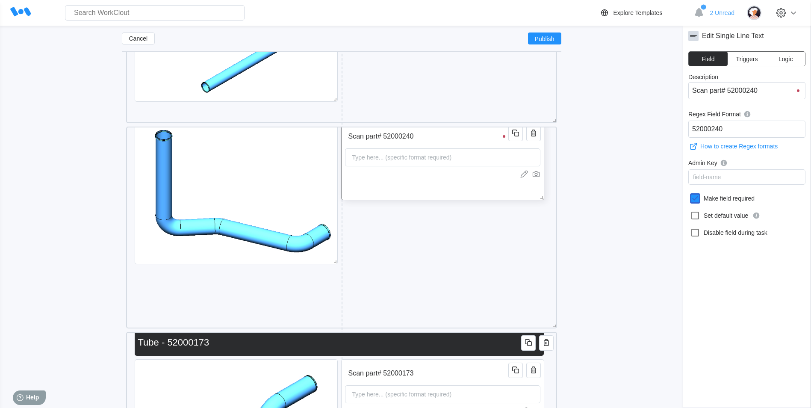
scroll to position [43, 0]
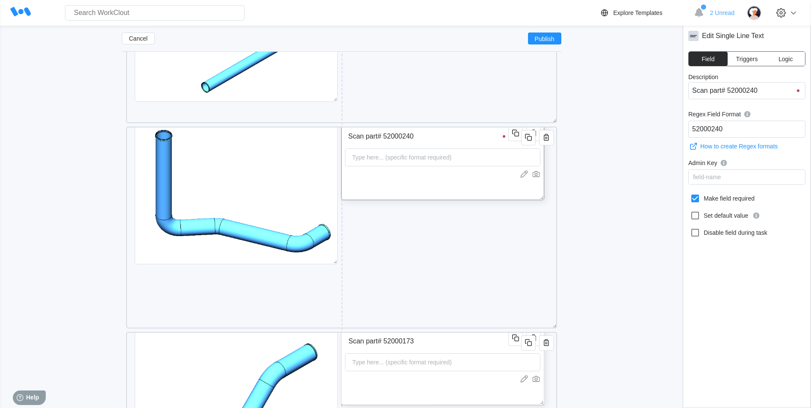
click at [459, 347] on input "Scan part# 52000173" at bounding box center [428, 341] width 166 height 17
click at [693, 196] on icon at bounding box center [695, 198] width 10 height 10
click at [690, 194] on input "Make field required" at bounding box center [690, 193] width 0 height 0
checkbox input "true"
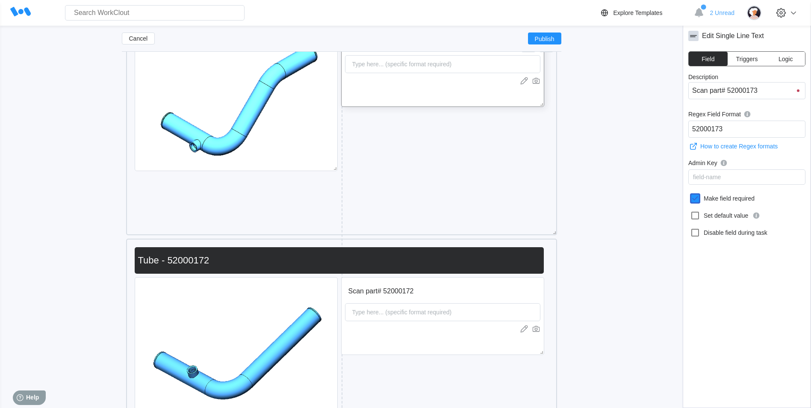
scroll to position [1679, 0]
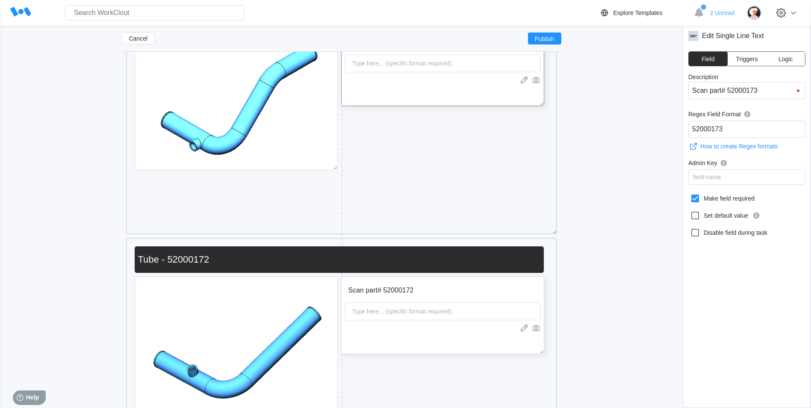
click at [432, 291] on input "Scan part# 52000172" at bounding box center [428, 290] width 166 height 17
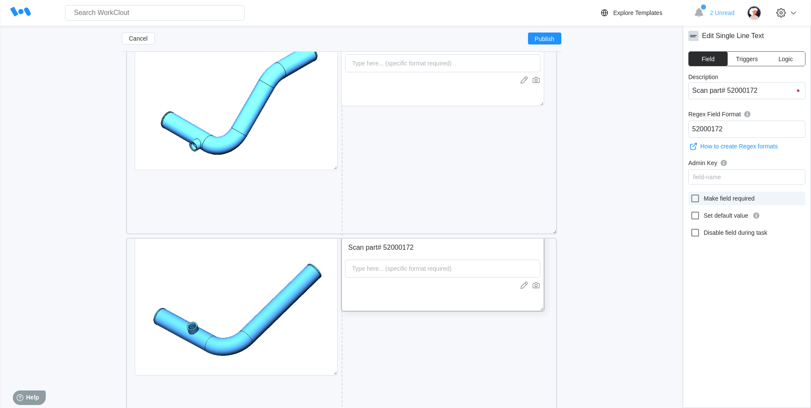
click at [698, 199] on icon at bounding box center [695, 198] width 8 height 8
click at [690, 194] on input "Make field required" at bounding box center [690, 193] width 0 height 0
checkbox input "true"
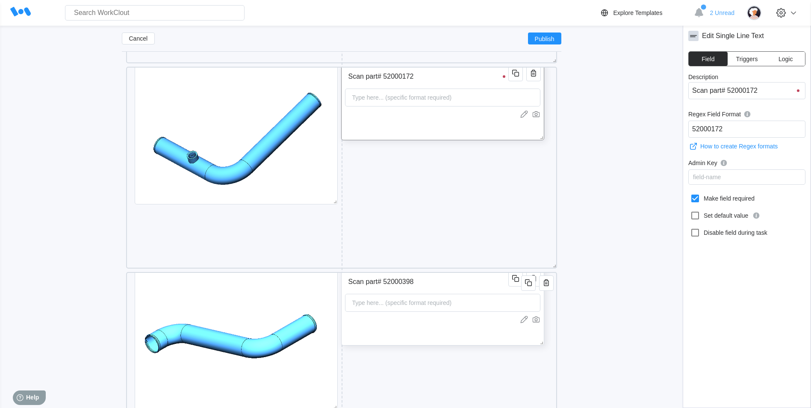
drag, startPoint x: 457, startPoint y: 273, endPoint x: 465, endPoint y: 274, distance: 7.7
click at [458, 274] on input "Scan part# 52000398" at bounding box center [428, 281] width 166 height 17
click at [698, 204] on label "Make field required" at bounding box center [746, 198] width 117 height 14
click at [690, 194] on input "Make field required" at bounding box center [690, 193] width 0 height 0
click at [697, 201] on icon at bounding box center [695, 198] width 8 height 8
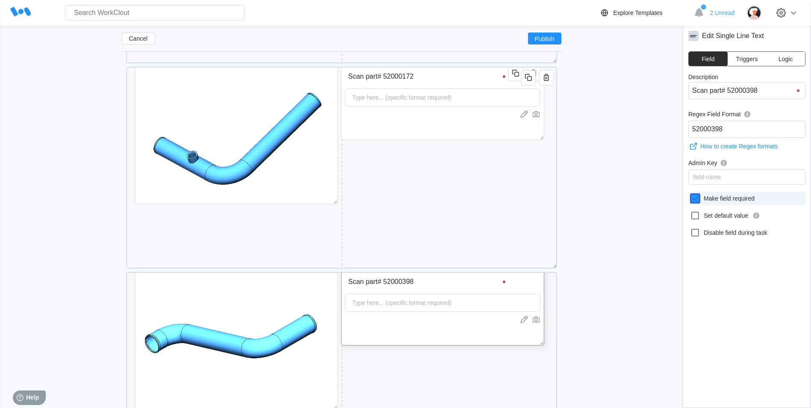
click at [690, 194] on input "Make field required" at bounding box center [690, 193] width 0 height 0
click at [697, 201] on icon at bounding box center [695, 198] width 8 height 8
click at [690, 194] on input "Make field required" at bounding box center [690, 193] width 0 height 0
checkbox input "true"
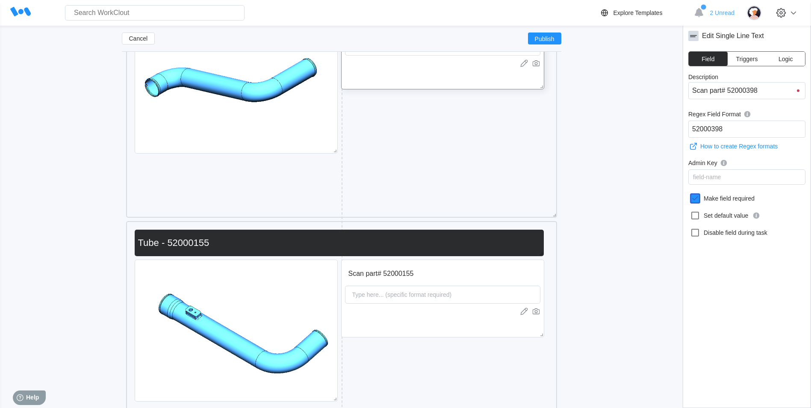
scroll to position [2107, 0]
click at [443, 277] on input "Scan part# 52000155" at bounding box center [428, 273] width 166 height 17
click at [695, 200] on icon at bounding box center [695, 198] width 10 height 10
click at [690, 194] on input "Make field required" at bounding box center [690, 193] width 0 height 0
checkbox input "true"
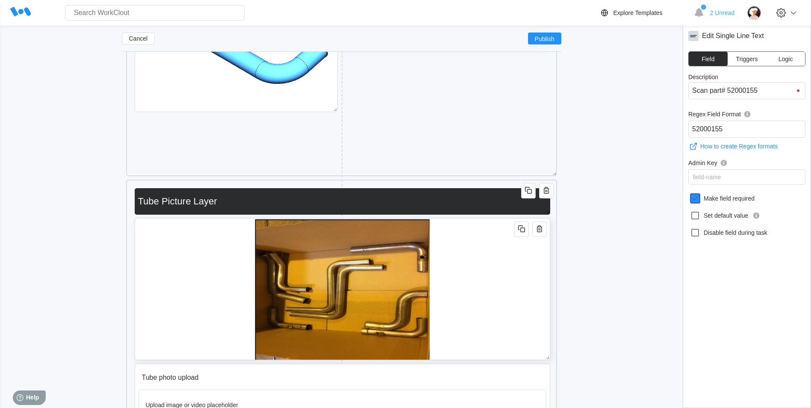
scroll to position [2449, 0]
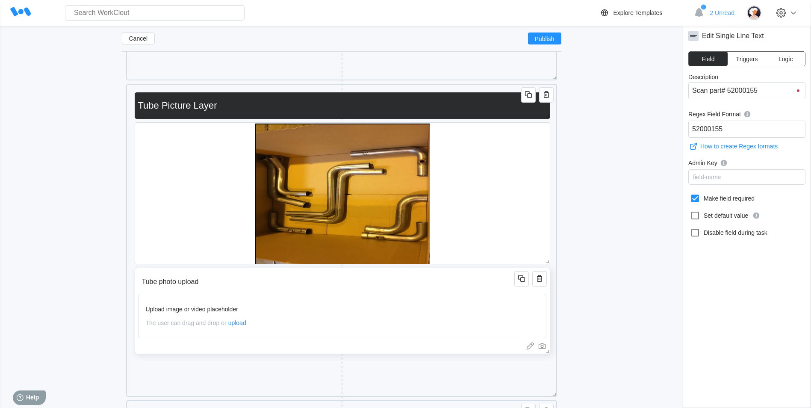
click at [455, 292] on div "Tube photo upload Upload image or video placeholder The user can drag and drop …" at bounding box center [342, 311] width 415 height 86
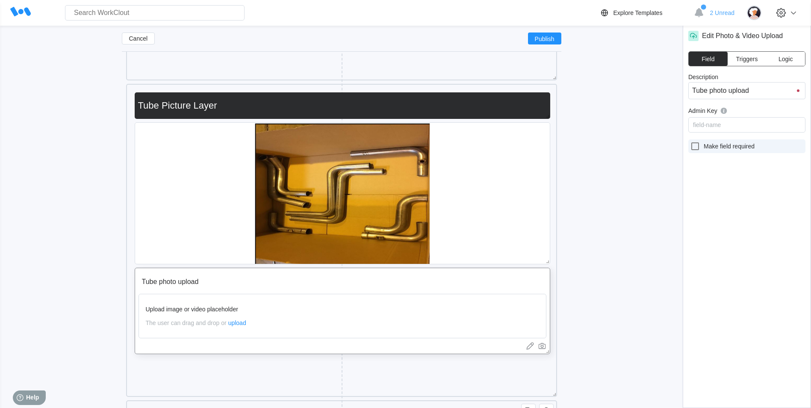
click at [695, 147] on icon at bounding box center [695, 146] width 10 height 10
click at [690, 141] on input "Make field required" at bounding box center [690, 141] width 0 height 0
checkbox input "true"
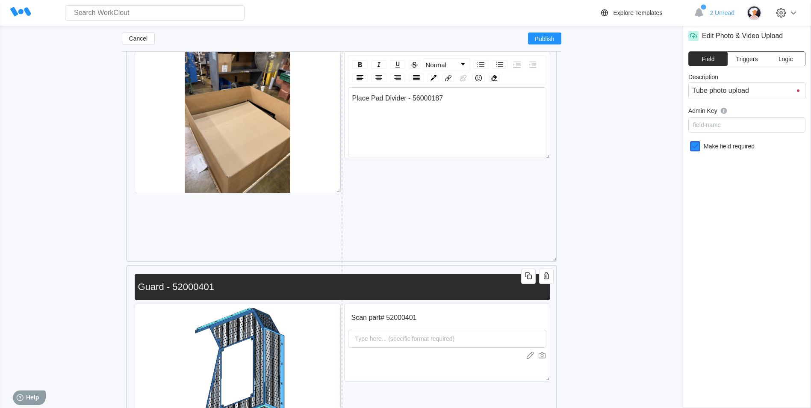
scroll to position [3004, 0]
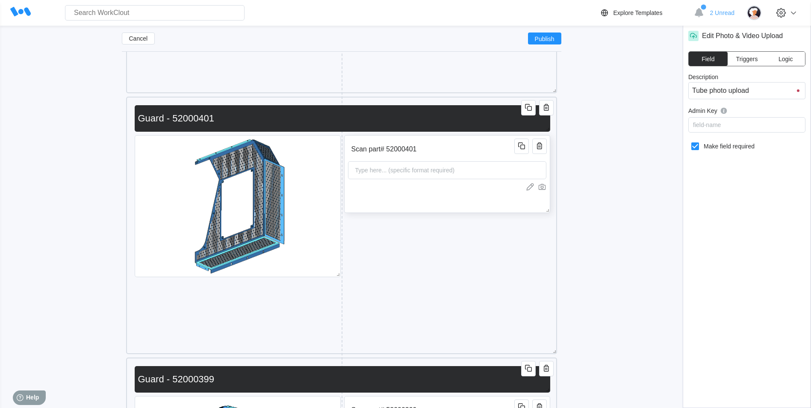
click at [426, 153] on input "Scan part# 52000401" at bounding box center [432, 149] width 169 height 17
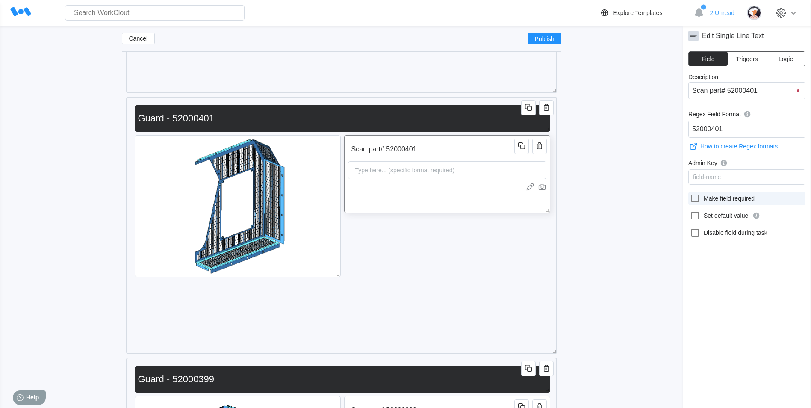
click at [693, 199] on icon at bounding box center [695, 198] width 10 height 10
click at [690, 194] on input "Make field required" at bounding box center [690, 193] width 0 height 0
checkbox input "true"
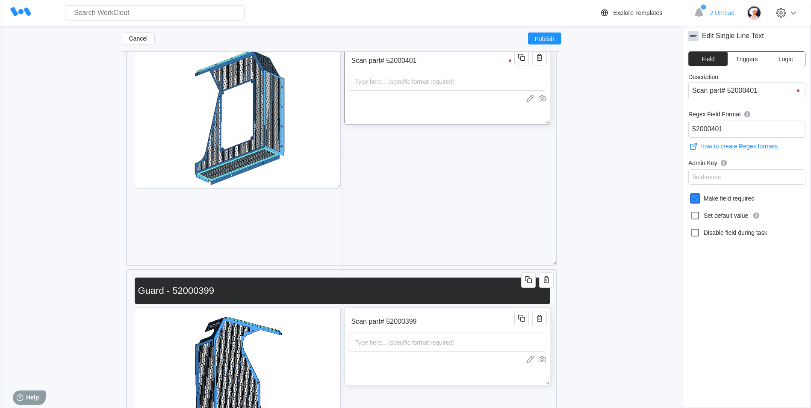
scroll to position [3175, 0]
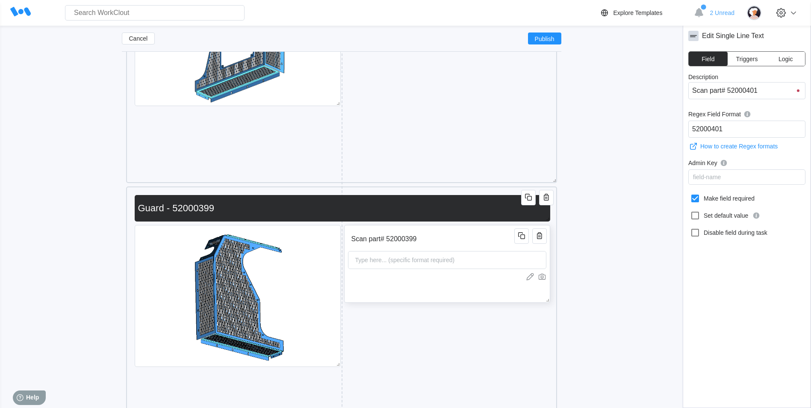
click at [391, 290] on div "Scan part# 52000399 Type here... (specific format required)" at bounding box center [447, 264] width 206 height 78
click at [700, 199] on icon at bounding box center [695, 198] width 10 height 10
click at [690, 194] on input "Make field required" at bounding box center [690, 193] width 0 height 0
checkbox input "true"
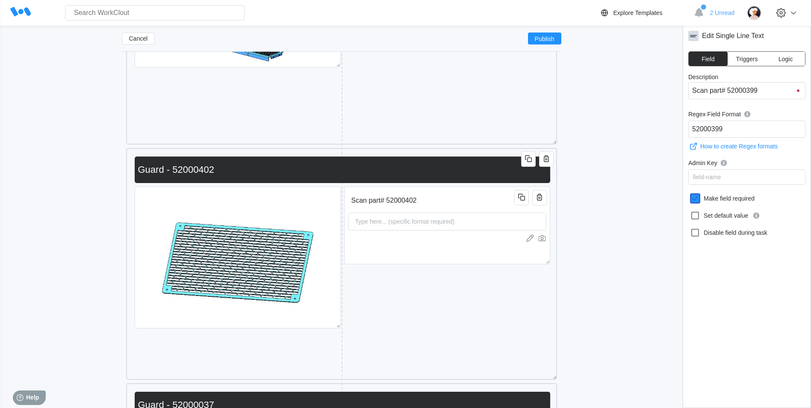
scroll to position [3517, 0]
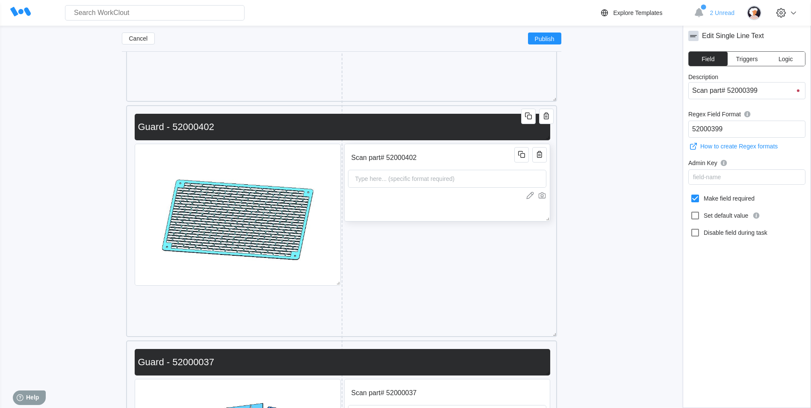
drag, startPoint x: 475, startPoint y: 155, endPoint x: 505, endPoint y: 162, distance: 30.7
click at [475, 155] on input "Scan part# 52000402" at bounding box center [432, 157] width 169 height 17
click at [695, 201] on icon at bounding box center [695, 198] width 10 height 10
click at [690, 194] on input "Make field required" at bounding box center [690, 193] width 0 height 0
checkbox input "true"
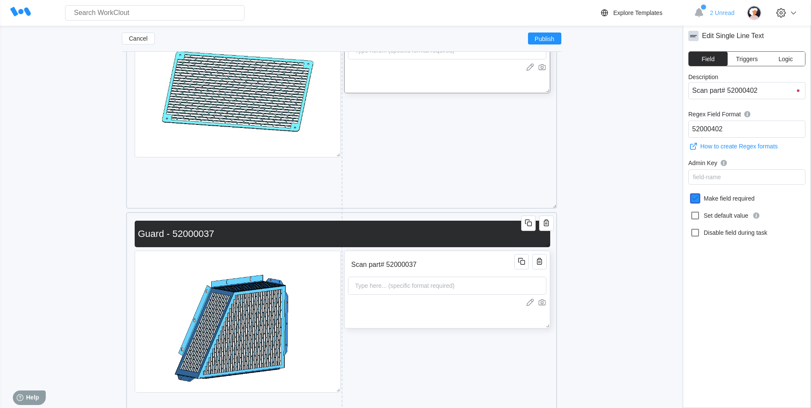
scroll to position [3773, 0]
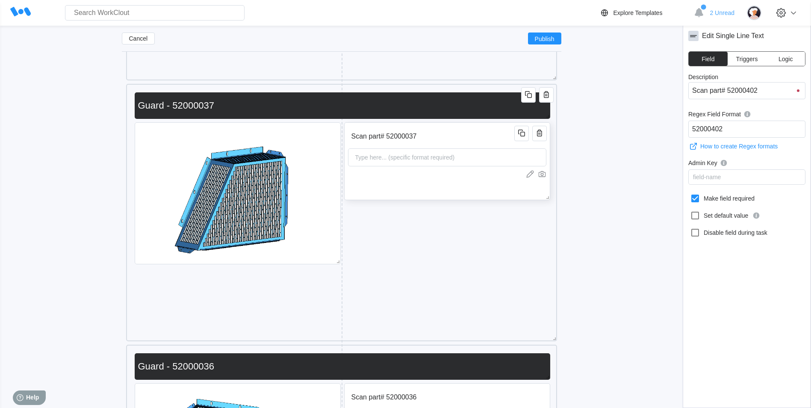
click at [433, 199] on div "Scan part# 52000037 Type here... (specific format required)" at bounding box center [447, 161] width 206 height 78
click at [698, 198] on icon at bounding box center [695, 198] width 10 height 10
click at [690, 194] on input "Make field required" at bounding box center [690, 193] width 0 height 0
checkbox input "true"
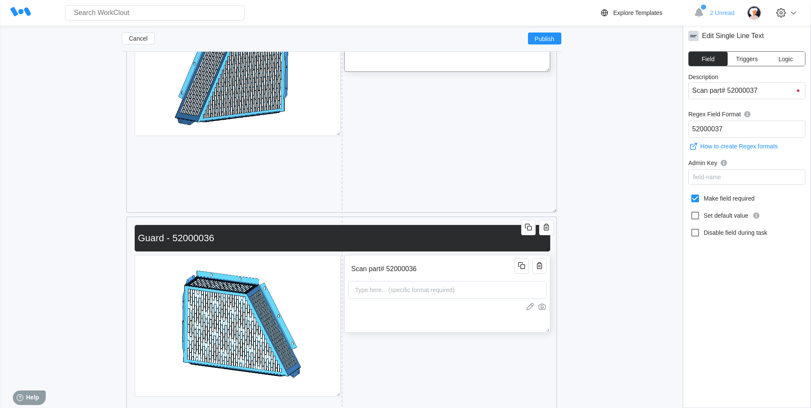
click at [477, 274] on input "Scan part# 52000036" at bounding box center [432, 268] width 169 height 17
click at [686, 199] on div "Edit Single Line Text Field Triggers Logic Description Scan part# 52000036 Rege…" at bounding box center [747, 217] width 128 height 382
click at [692, 199] on icon at bounding box center [695, 198] width 10 height 10
click at [690, 194] on input "Make field required" at bounding box center [690, 193] width 0 height 0
checkbox input "true"
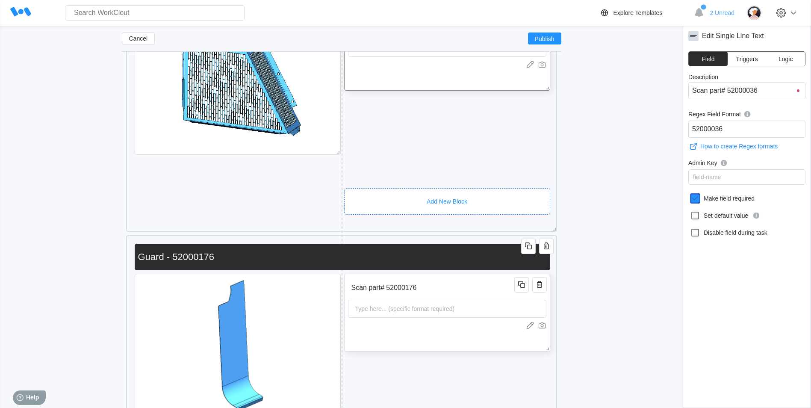
scroll to position [4201, 0]
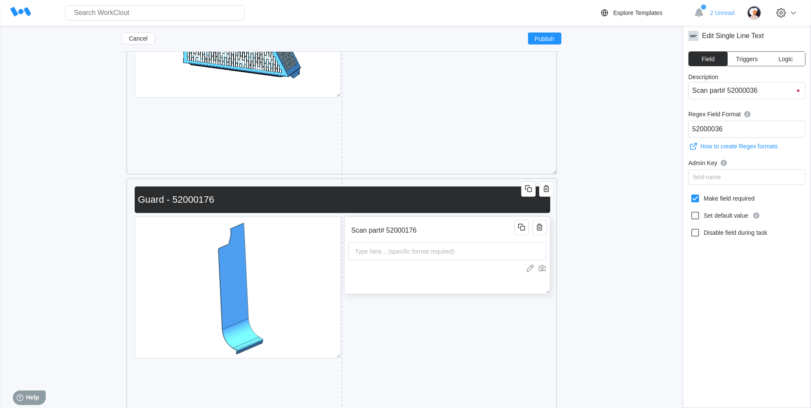
click at [426, 238] on input "Scan part# 52000176" at bounding box center [432, 230] width 169 height 17
click at [699, 199] on icon at bounding box center [695, 198] width 8 height 8
click at [690, 194] on input "Make field required" at bounding box center [690, 193] width 0 height 0
checkbox input "true"
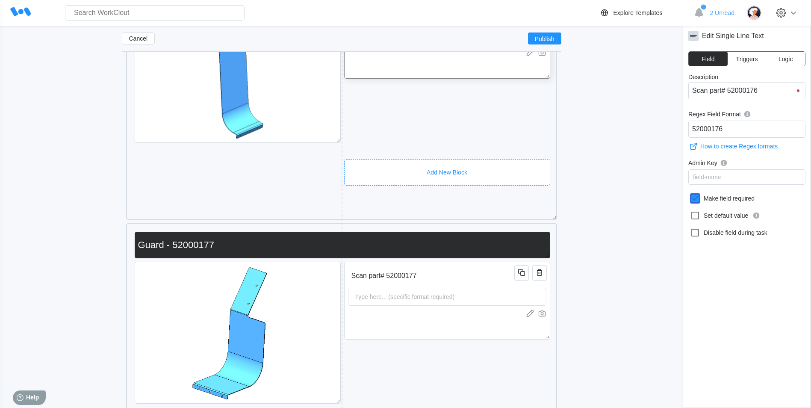
scroll to position [4457, 0]
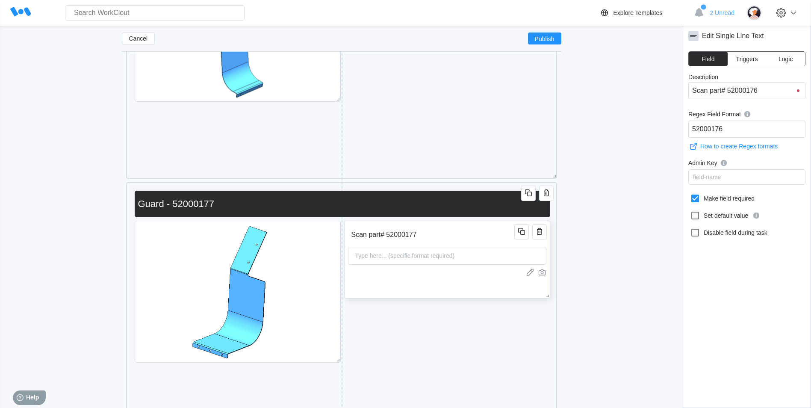
click at [485, 232] on input "Scan part# 52000177" at bounding box center [432, 234] width 169 height 17
click at [692, 198] on icon at bounding box center [695, 198] width 8 height 8
click at [690, 194] on input "Make field required" at bounding box center [690, 193] width 0 height 0
checkbox input "true"
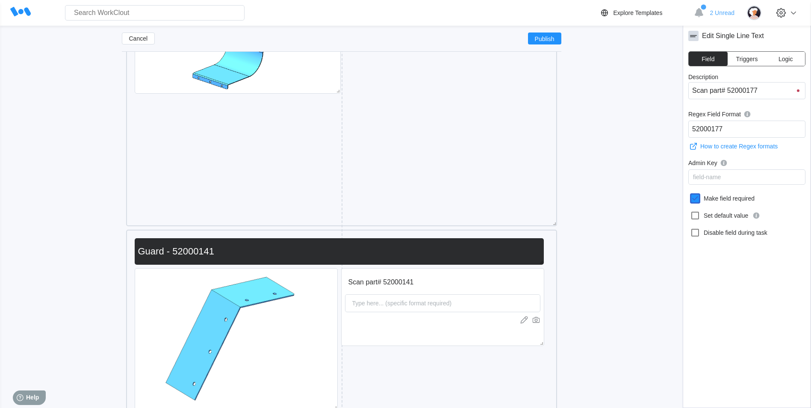
scroll to position [4799, 0]
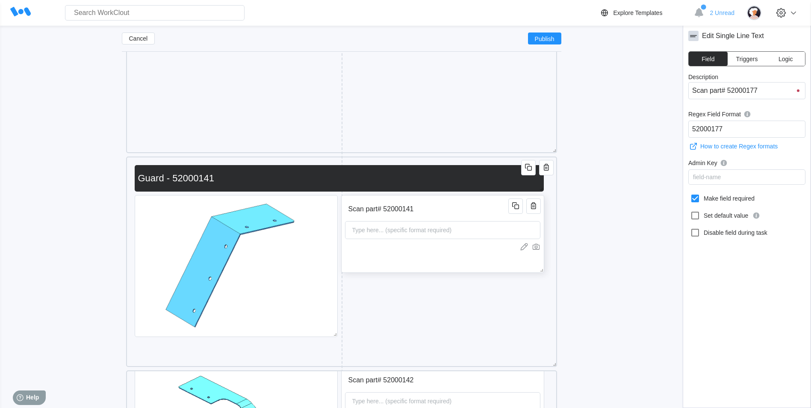
click at [479, 211] on input "Scan part# 52000141" at bounding box center [428, 208] width 166 height 17
click at [694, 198] on icon at bounding box center [695, 198] width 10 height 10
click at [690, 194] on input "Make field required" at bounding box center [690, 193] width 0 height 0
checkbox input "true"
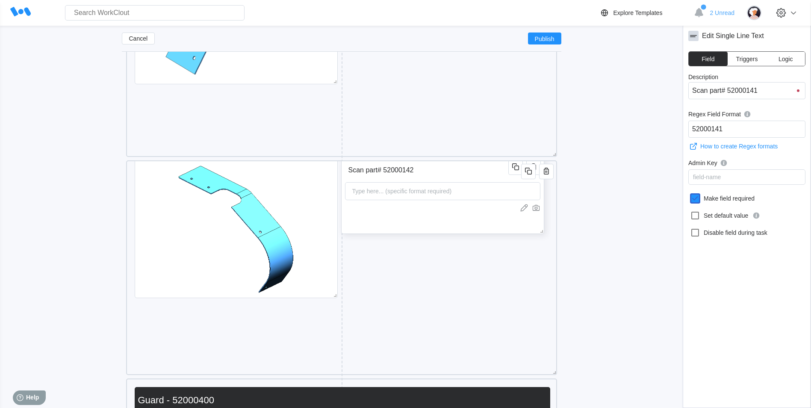
scroll to position [5013, 0]
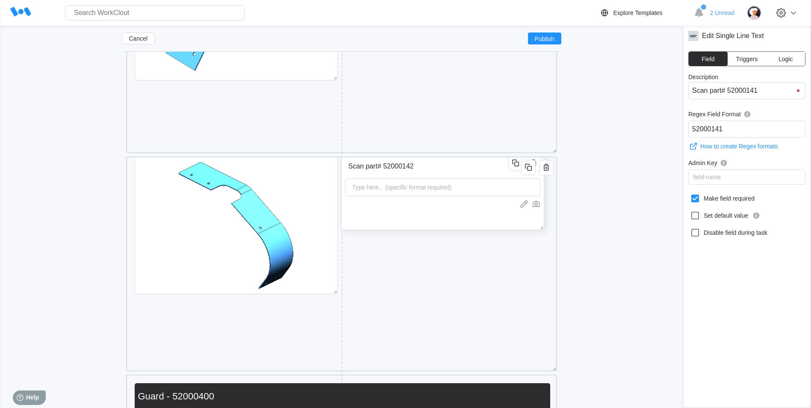
click at [477, 171] on input "Scan part# 52000142" at bounding box center [428, 166] width 166 height 17
click at [693, 198] on icon at bounding box center [695, 198] width 10 height 10
click at [690, 194] on input "Make field required" at bounding box center [690, 193] width 0 height 0
checkbox input "true"
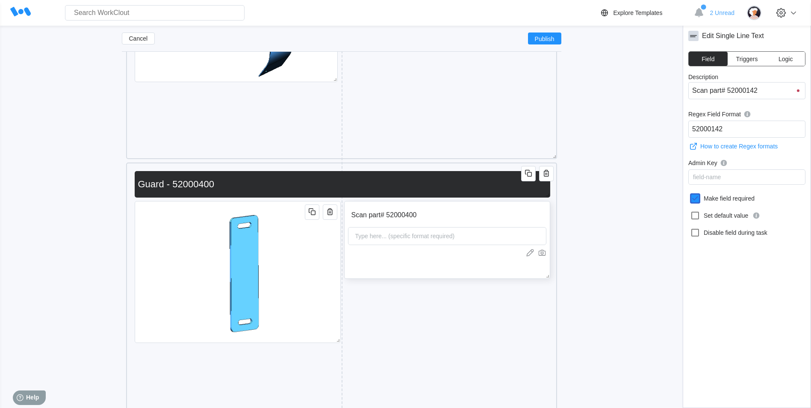
scroll to position [5227, 0]
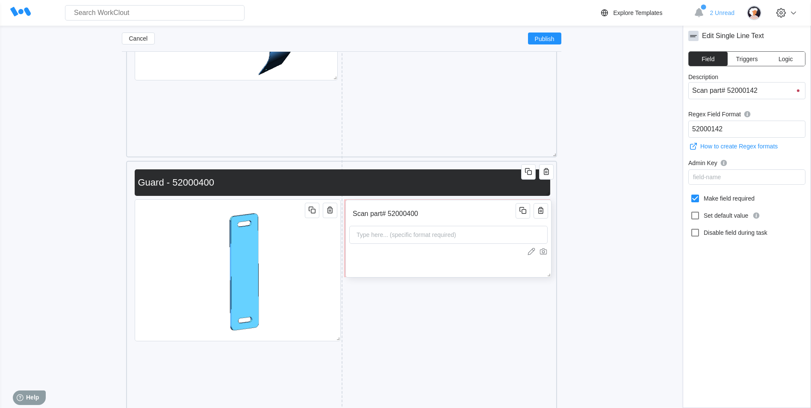
click at [470, 213] on input "Scan part# 52000400" at bounding box center [433, 213] width 169 height 17
click at [692, 197] on icon at bounding box center [695, 198] width 8 height 8
click at [690, 194] on input "Make field required" at bounding box center [690, 193] width 0 height 0
checkbox input "true"
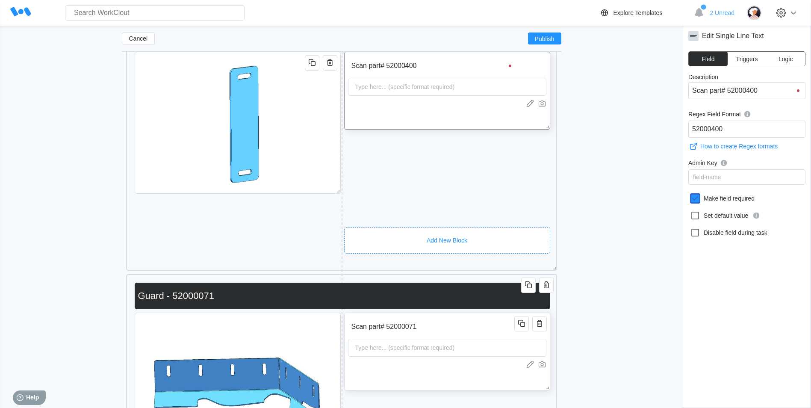
scroll to position [5483, 0]
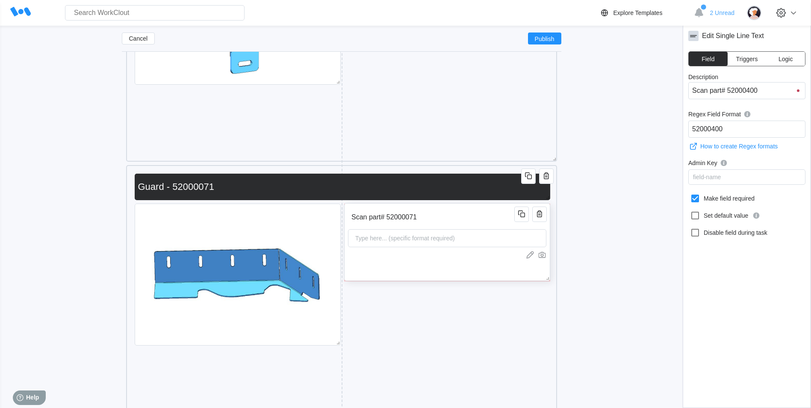
click at [454, 230] on div "Type here... (specific format required)" at bounding box center [405, 238] width 106 height 17
click at [694, 200] on icon at bounding box center [695, 198] width 10 height 10
click at [690, 194] on input "Make field required" at bounding box center [690, 193] width 0 height 0
checkbox input "true"
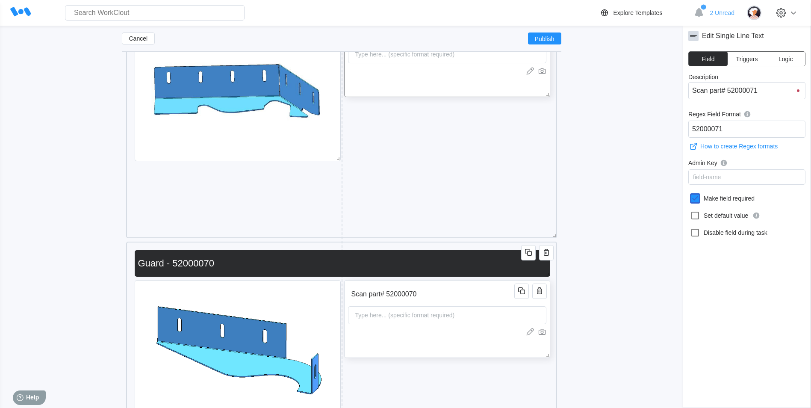
scroll to position [5739, 0]
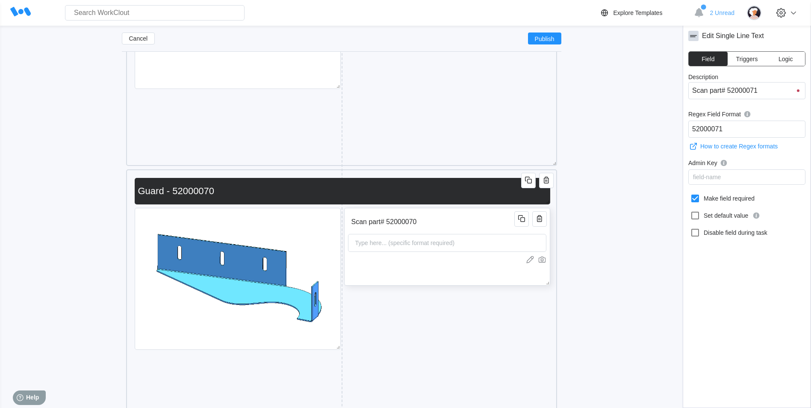
click at [457, 225] on input "Scan part# 52000070" at bounding box center [432, 221] width 169 height 17
drag, startPoint x: 691, startPoint y: 200, endPoint x: 697, endPoint y: 197, distance: 7.5
click at [692, 200] on icon at bounding box center [695, 198] width 10 height 10
click at [690, 194] on input "Make field required" at bounding box center [690, 193] width 0 height 0
checkbox input "true"
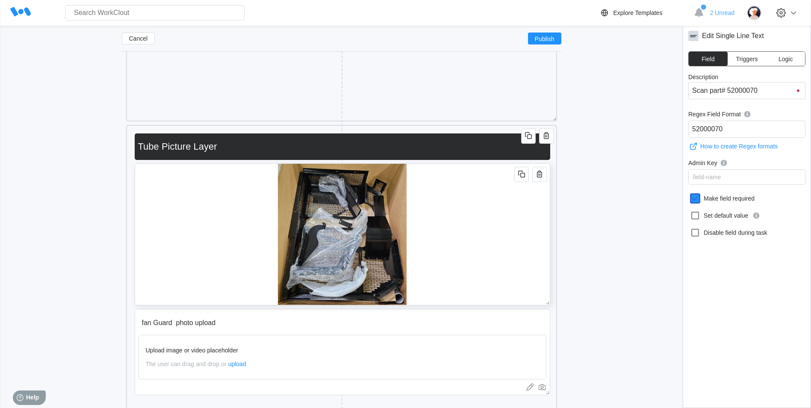
scroll to position [6124, 0]
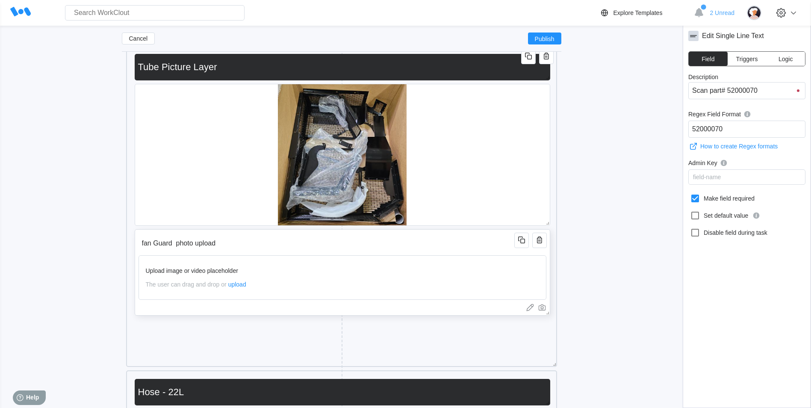
click at [480, 244] on input "fan Guard photo upload" at bounding box center [327, 243] width 379 height 17
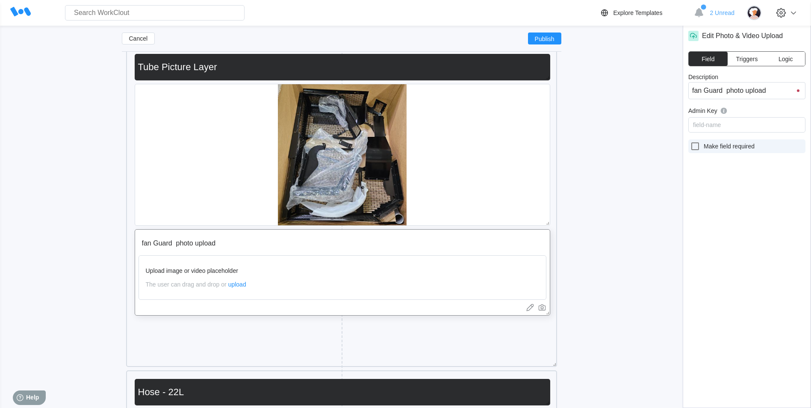
click at [697, 151] on icon at bounding box center [695, 146] width 10 height 10
click at [690, 141] on input "Make field required" at bounding box center [690, 141] width 0 height 0
checkbox input "true"
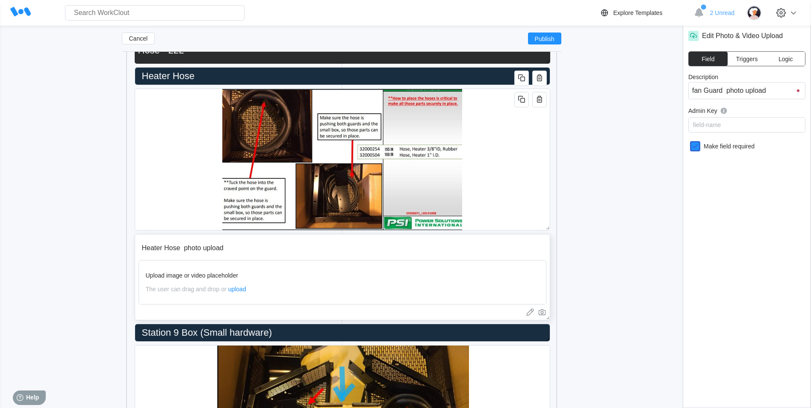
scroll to position [6466, 0]
click at [458, 242] on input "Heater Hose photo upload" at bounding box center [327, 247] width 379 height 17
click at [696, 147] on icon at bounding box center [695, 146] width 10 height 10
click at [690, 141] on input "Make field required" at bounding box center [690, 141] width 0 height 0
checkbox input "true"
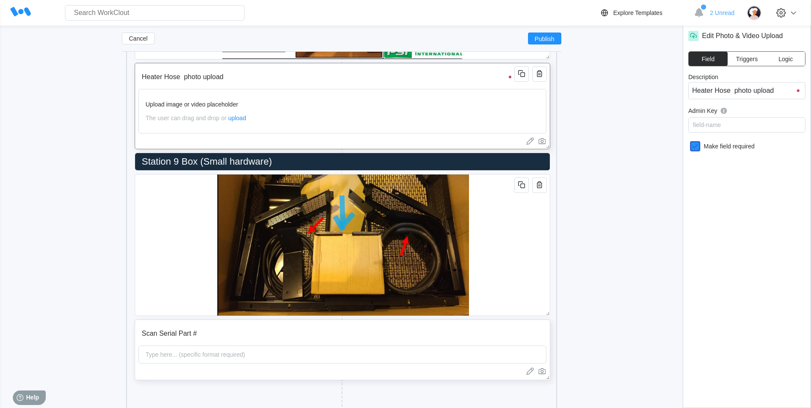
scroll to position [6680, 0]
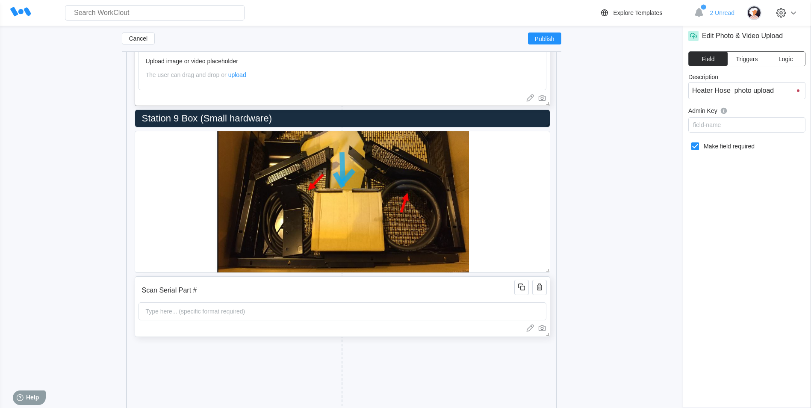
click at [392, 280] on div "Scan Serial Part # Type here... (specific format required)" at bounding box center [342, 306] width 415 height 61
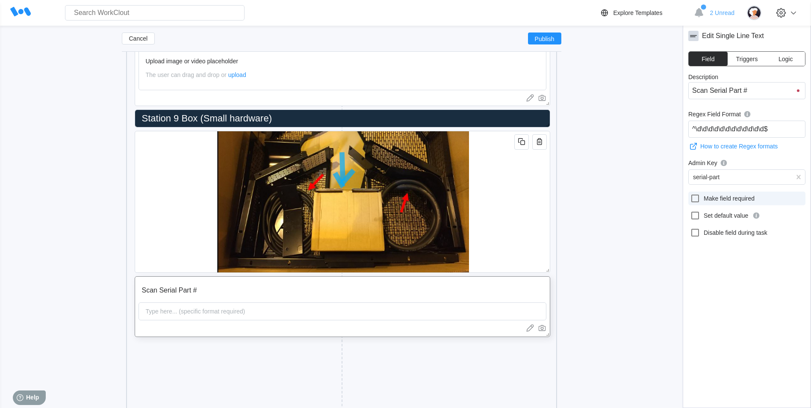
click at [693, 198] on icon at bounding box center [695, 198] width 10 height 10
click at [690, 194] on input "Make field required" at bounding box center [690, 193] width 0 height 0
checkbox input "true"
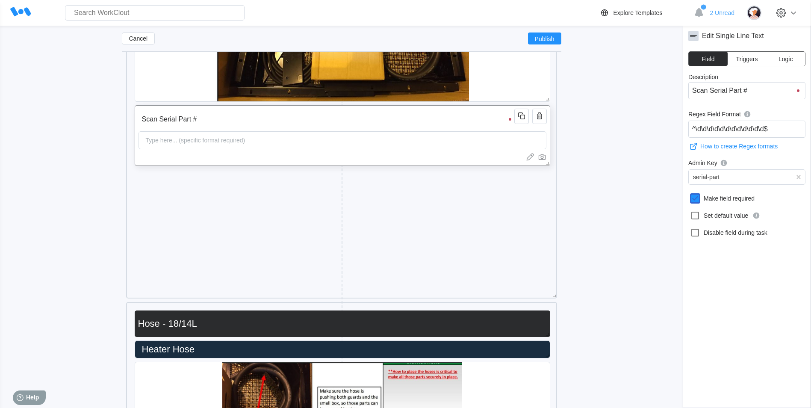
scroll to position [6936, 0]
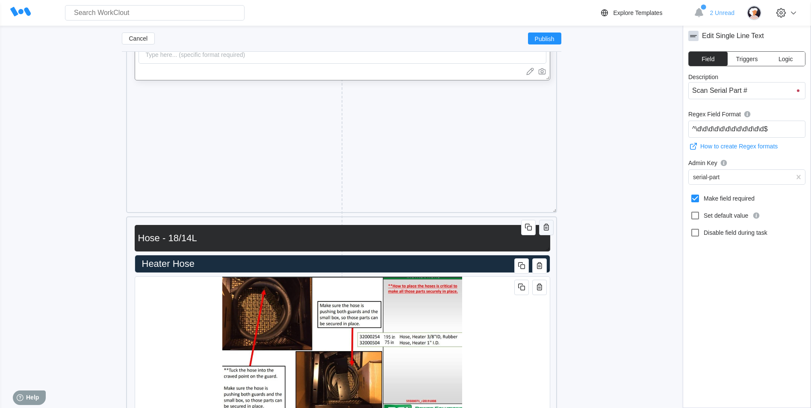
click at [542, 224] on icon "button" at bounding box center [546, 227] width 10 height 10
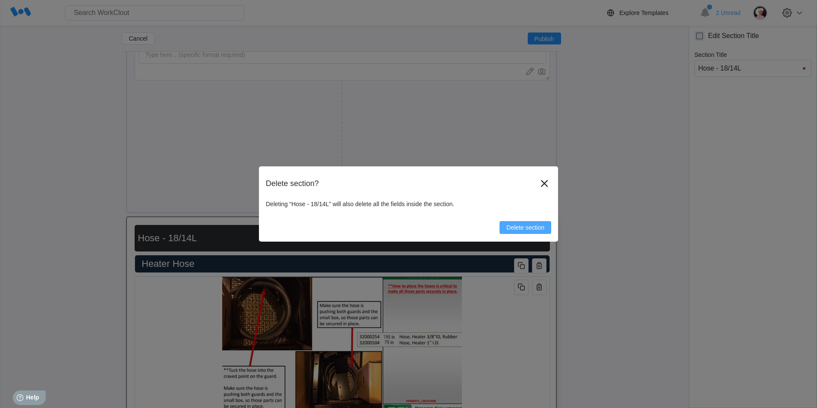
click at [526, 227] on span "Delete section" at bounding box center [525, 227] width 38 height 6
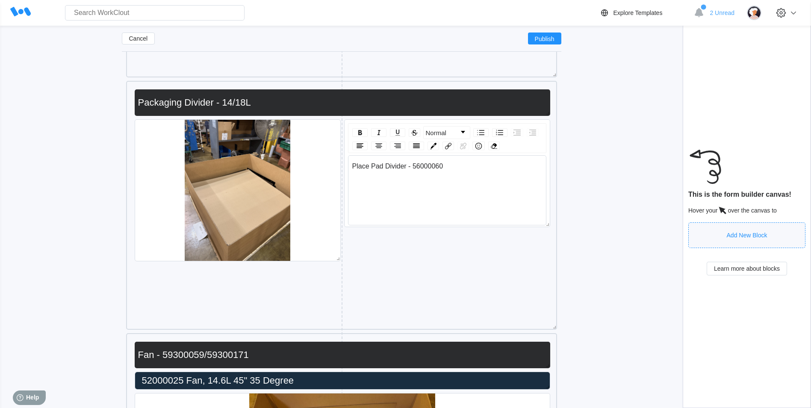
scroll to position [7364, 0]
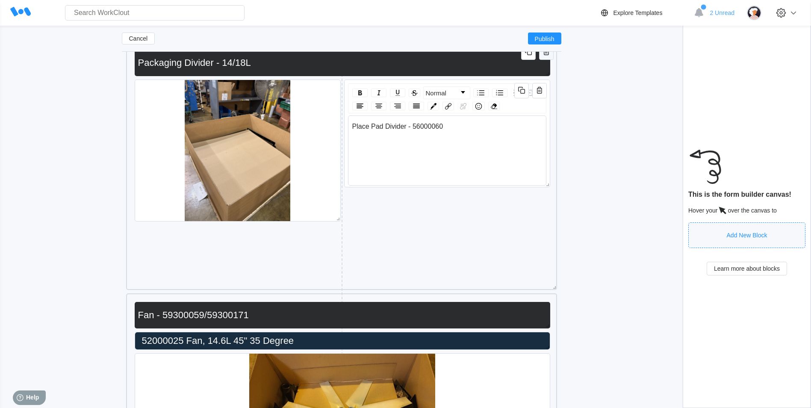
click at [546, 59] on button "button" at bounding box center [546, 51] width 15 height 15
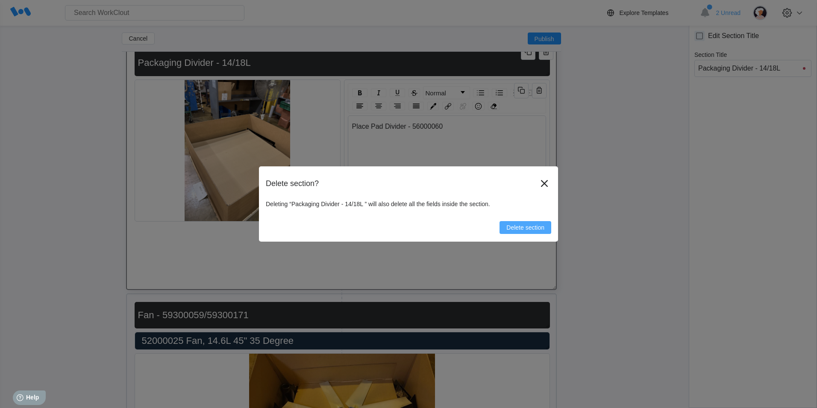
click at [512, 226] on span "Delete section" at bounding box center [525, 227] width 38 height 6
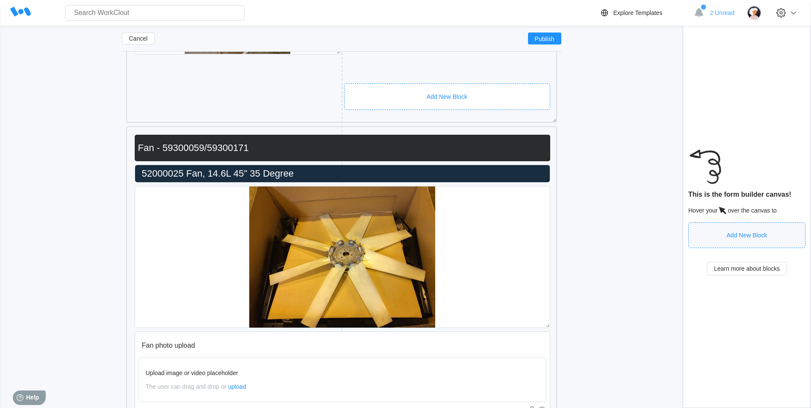
scroll to position [7278, 0]
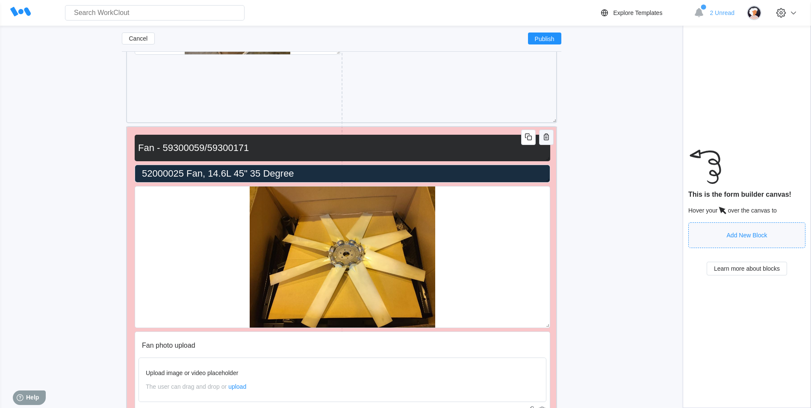
click at [546, 132] on icon "button" at bounding box center [546, 137] width 10 height 10
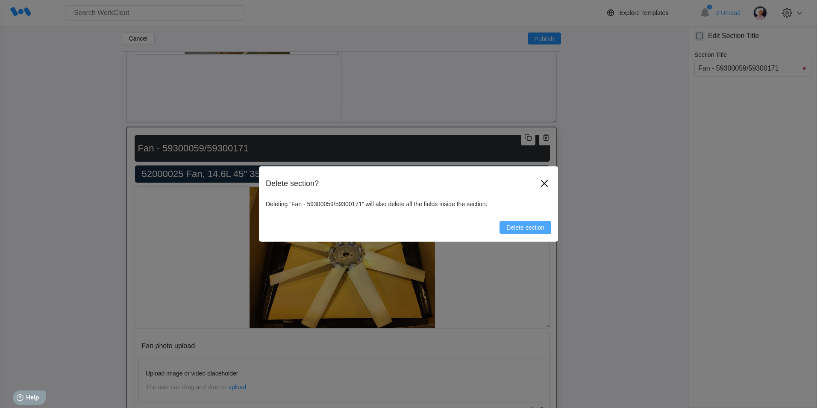
click at [530, 224] on button "Delete section" at bounding box center [526, 227] width 52 height 13
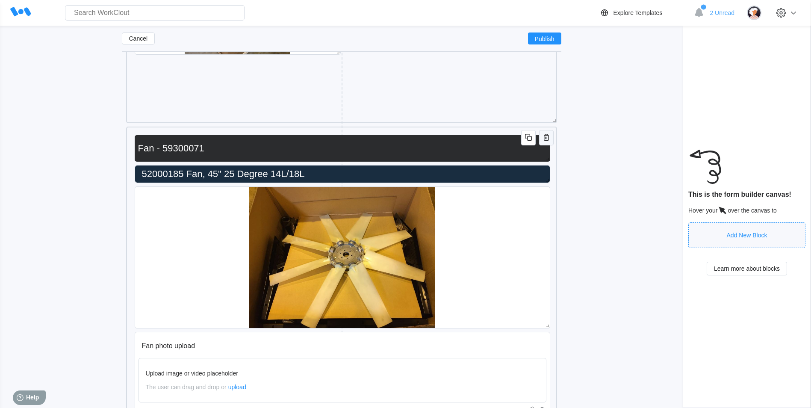
click at [545, 138] on icon "button" at bounding box center [546, 137] width 10 height 10
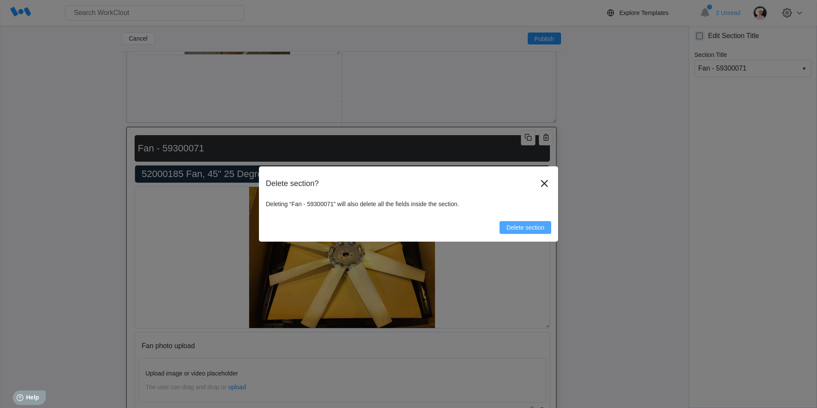
click at [517, 228] on span "Delete section" at bounding box center [525, 227] width 38 height 6
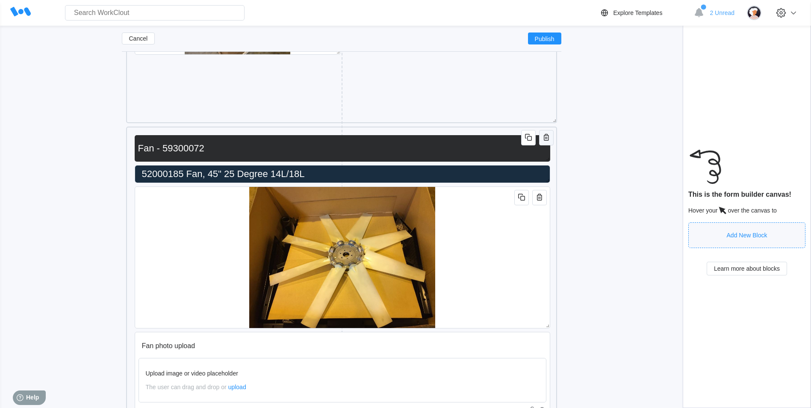
click at [545, 137] on icon "button" at bounding box center [546, 137] width 10 height 10
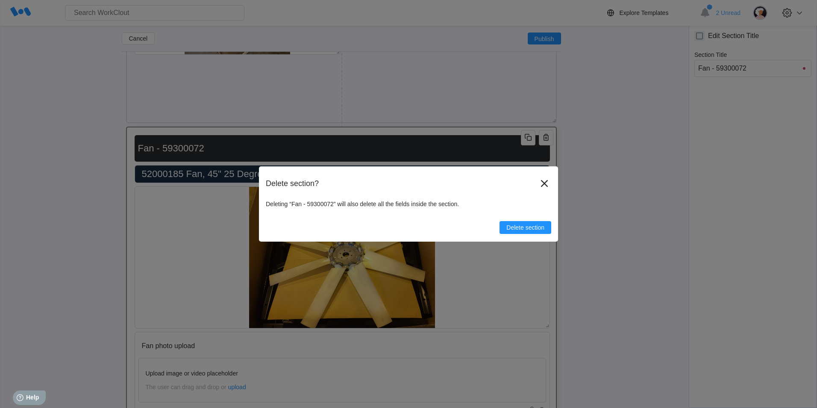
click at [535, 218] on div "Delete section" at bounding box center [408, 224] width 285 height 20
click at [537, 224] on span "Delete section" at bounding box center [525, 227] width 38 height 6
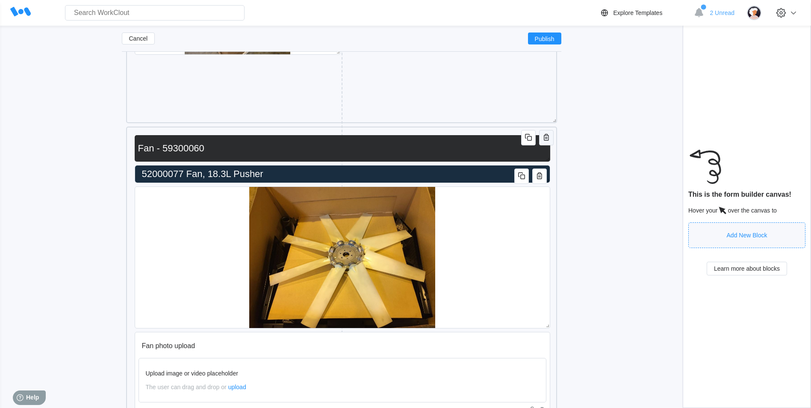
click at [545, 142] on span "button" at bounding box center [546, 137] width 10 height 11
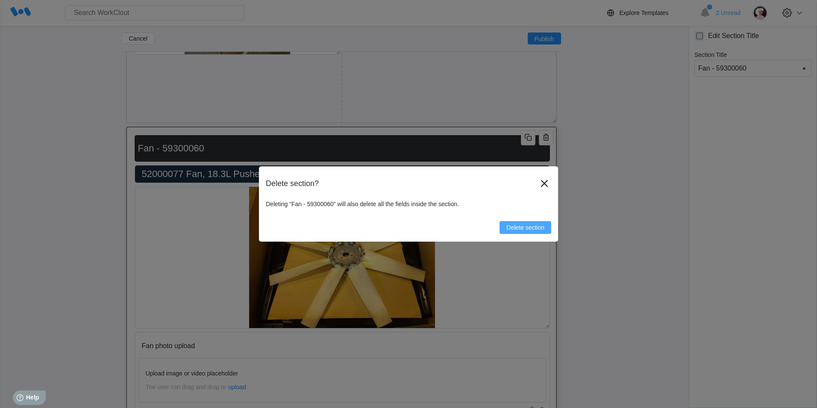
click at [542, 231] on button "Delete section" at bounding box center [526, 227] width 52 height 13
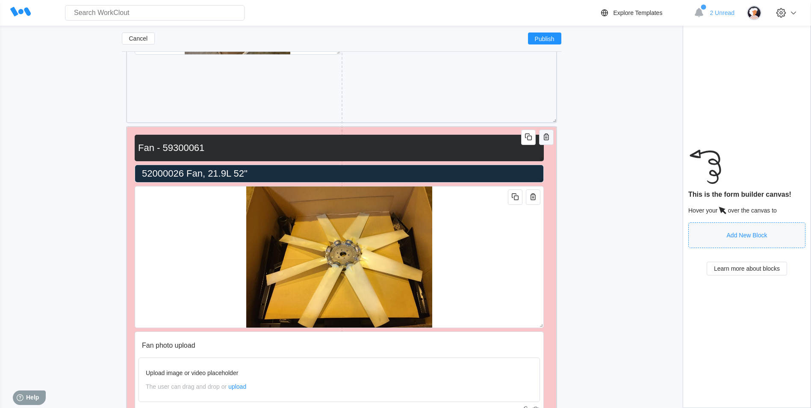
click at [545, 139] on icon "button" at bounding box center [546, 137] width 10 height 10
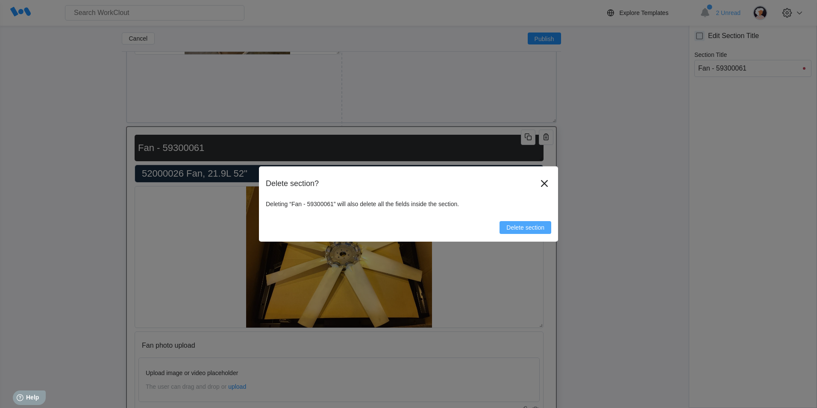
click at [519, 226] on span "Delete section" at bounding box center [525, 227] width 38 height 6
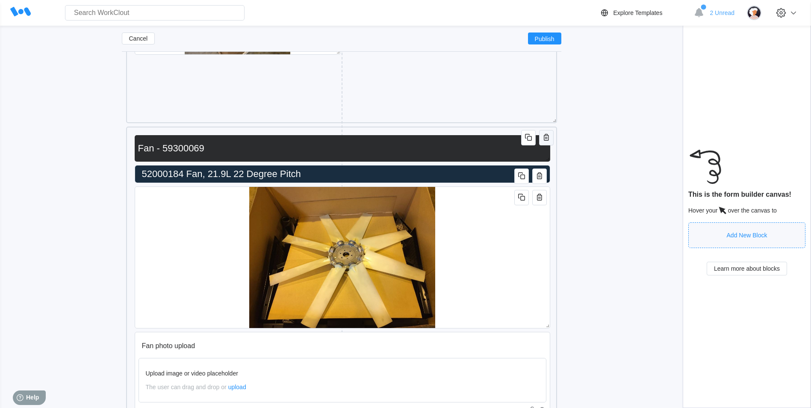
click at [544, 135] on icon "button" at bounding box center [546, 137] width 5 height 7
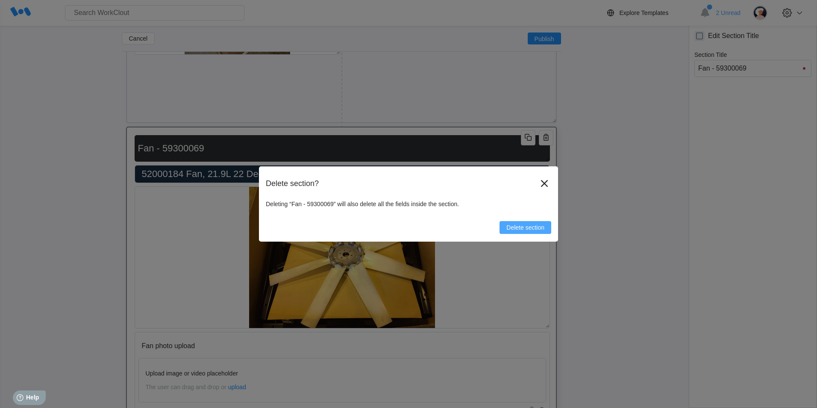
click at [516, 232] on button "Delete section" at bounding box center [526, 227] width 52 height 13
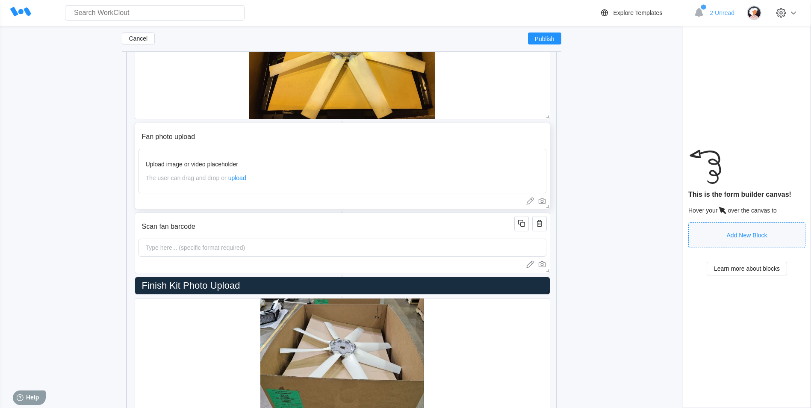
scroll to position [7406, 0]
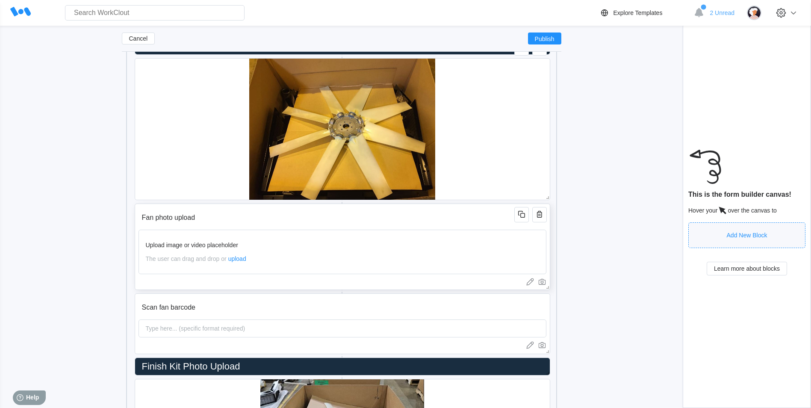
click at [484, 220] on input "Fan photo upload" at bounding box center [327, 217] width 379 height 17
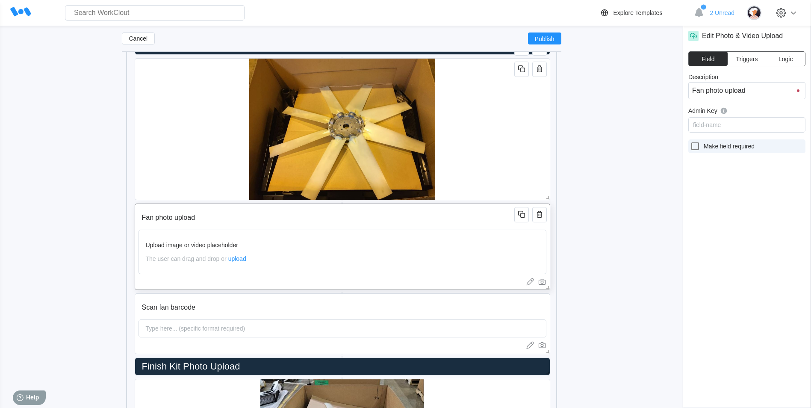
click at [702, 147] on div at bounding box center [697, 146] width 14 height 10
click at [690, 141] on input "Make field required" at bounding box center [690, 141] width 0 height 0
checkbox input "true"
click at [500, 308] on input "Scan fan barcode" at bounding box center [327, 307] width 379 height 17
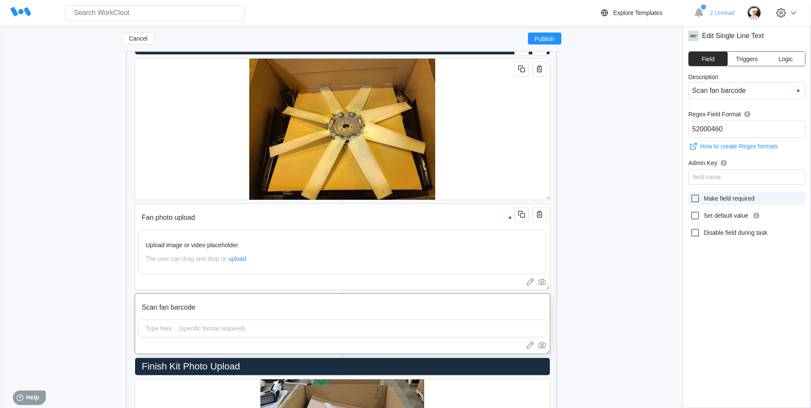
click at [696, 199] on icon at bounding box center [695, 198] width 10 height 10
click at [690, 194] on input "Make field required" at bounding box center [690, 193] width 0 height 0
checkbox input "true"
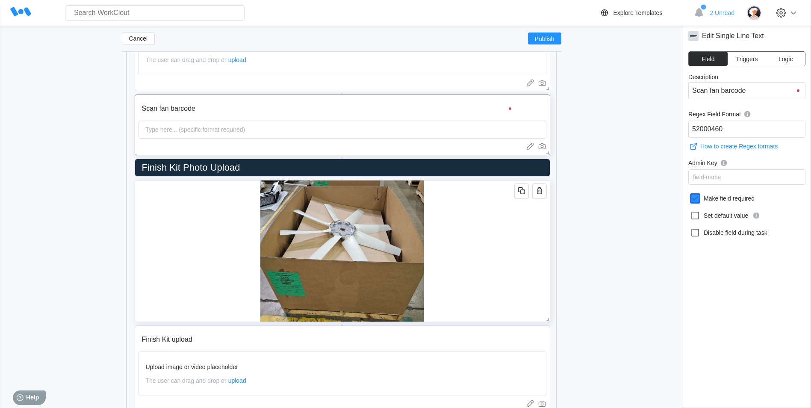
scroll to position [7620, 0]
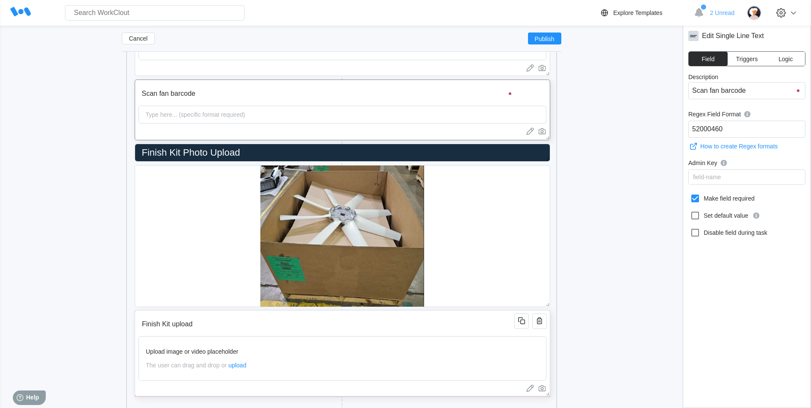
click at [476, 318] on input "Finish Kit upload" at bounding box center [327, 323] width 379 height 17
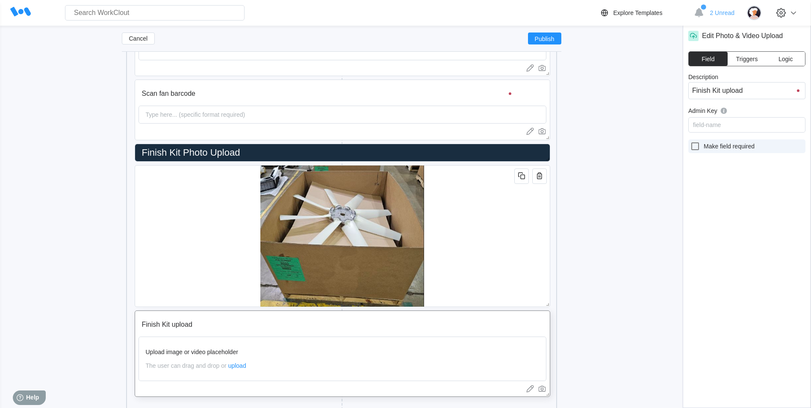
drag, startPoint x: 688, startPoint y: 148, endPoint x: 694, endPoint y: 149, distance: 6.0
click at [689, 148] on div "Edit Photo & Video Upload Field Triggers Logic Description Finish Kit upload Ad…" at bounding box center [747, 217] width 128 height 382
click at [694, 148] on icon at bounding box center [695, 146] width 10 height 10
click at [690, 141] on input "Make field required" at bounding box center [690, 141] width 0 height 0
checkbox input "true"
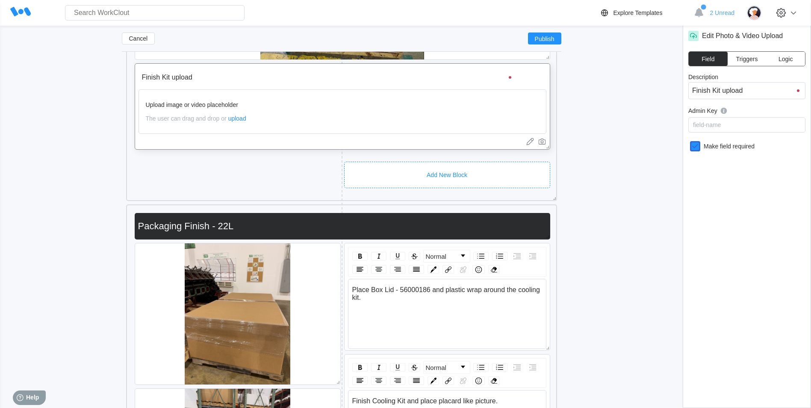
scroll to position [7876, 0]
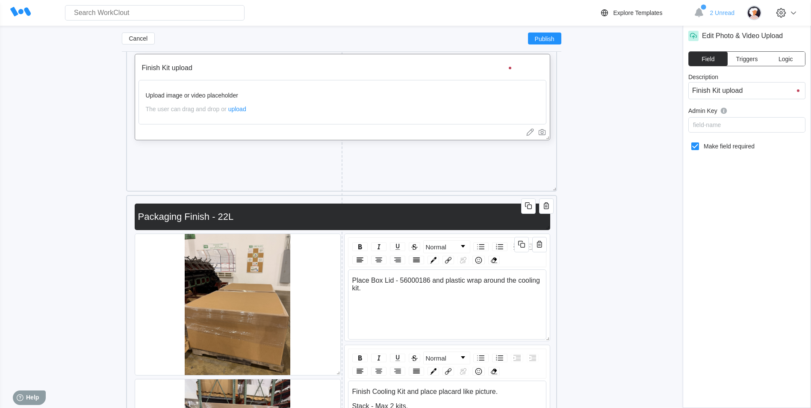
click at [475, 222] on input "Packaging Finish - 22L" at bounding box center [341, 216] width 412 height 17
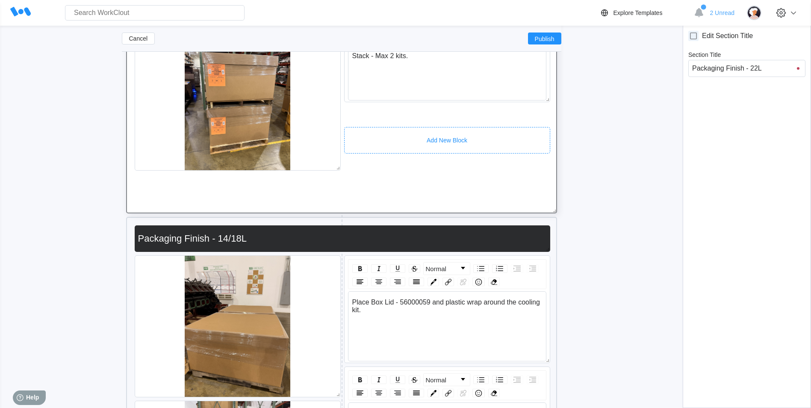
scroll to position [8304, 0]
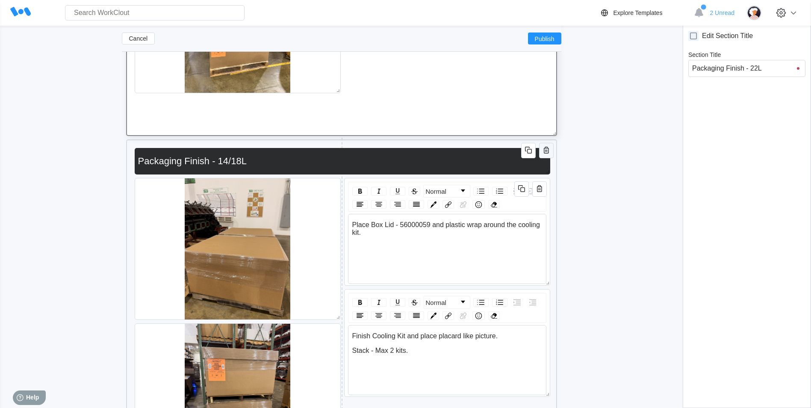
click at [549, 154] on icon "button" at bounding box center [546, 150] width 10 height 10
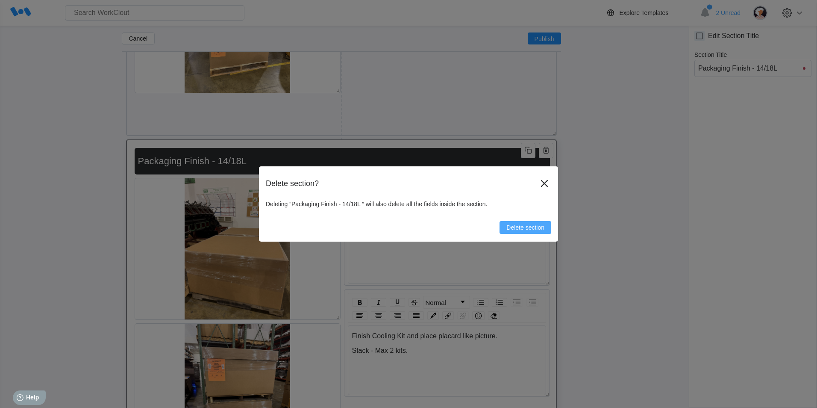
click at [522, 230] on span "Delete section" at bounding box center [525, 227] width 38 height 6
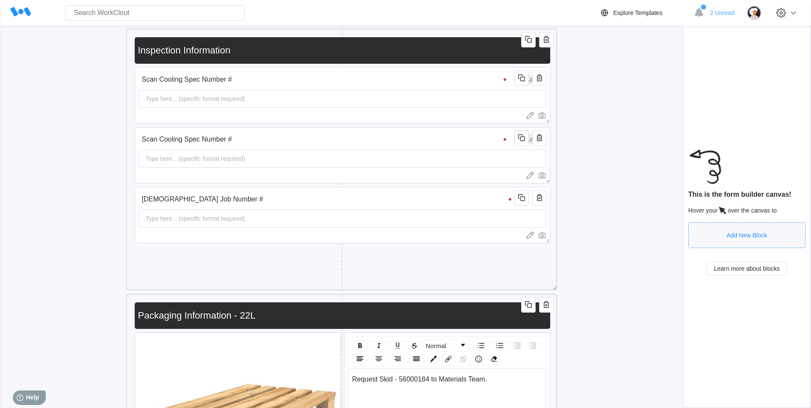
scroll to position [0, 0]
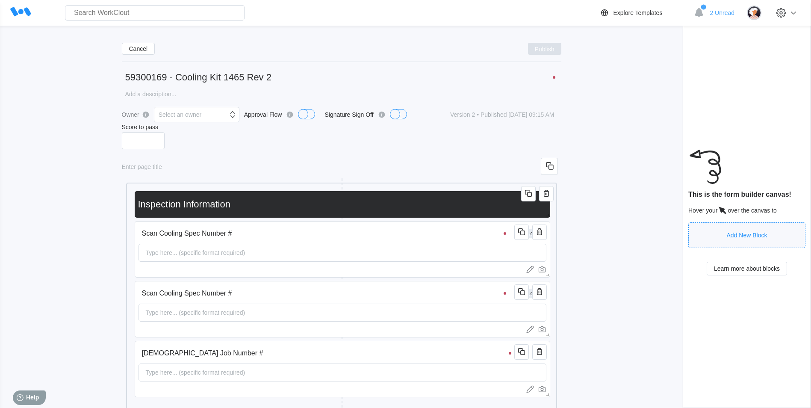
click at [553, 47] on span "Publish" at bounding box center [545, 48] width 20 height 5
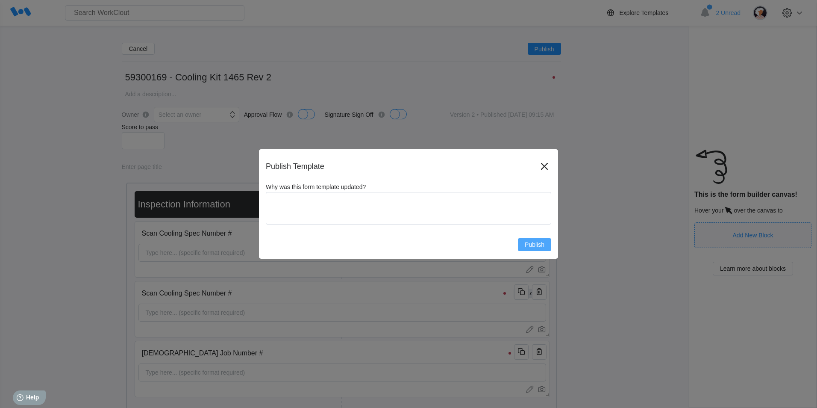
click at [539, 244] on span "Publish" at bounding box center [535, 244] width 20 height 6
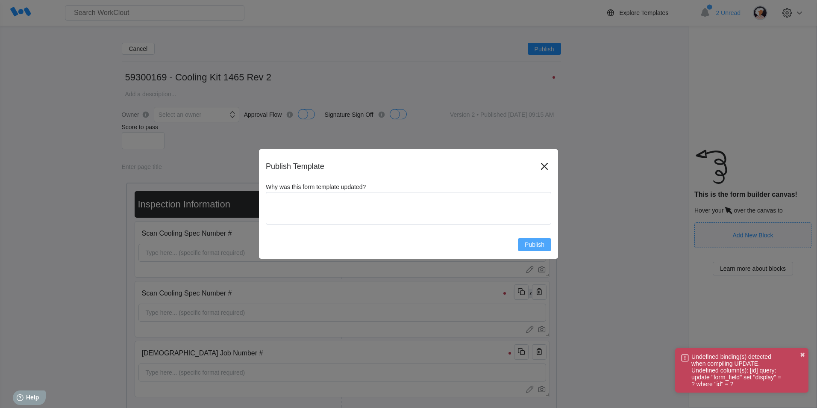
click at [526, 244] on span "Publish" at bounding box center [535, 244] width 20 height 6
click at [550, 159] on div "Publish Template Why was this form template updated? x Publish" at bounding box center [408, 203] width 299 height 109
click at [548, 162] on icon at bounding box center [545, 166] width 14 height 14
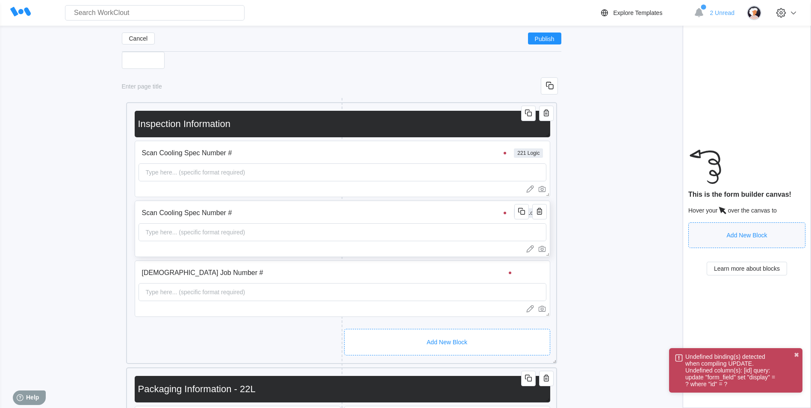
scroll to position [85, 0]
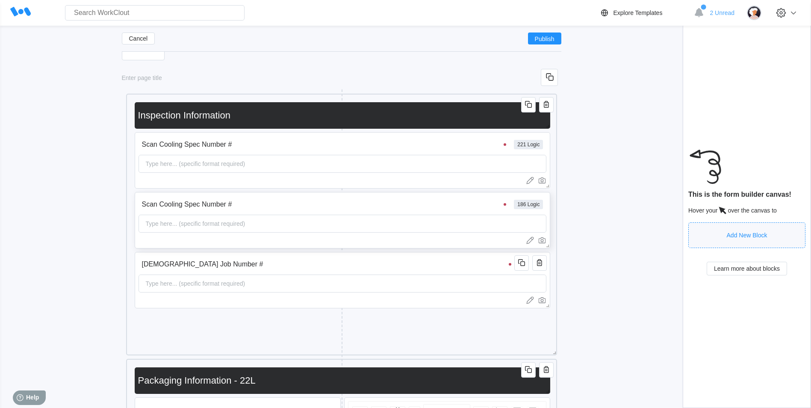
drag, startPoint x: 525, startPoint y: 262, endPoint x: 530, endPoint y: 208, distance: 54.1
click at [524, 261] on icon "button" at bounding box center [521, 262] width 10 height 10
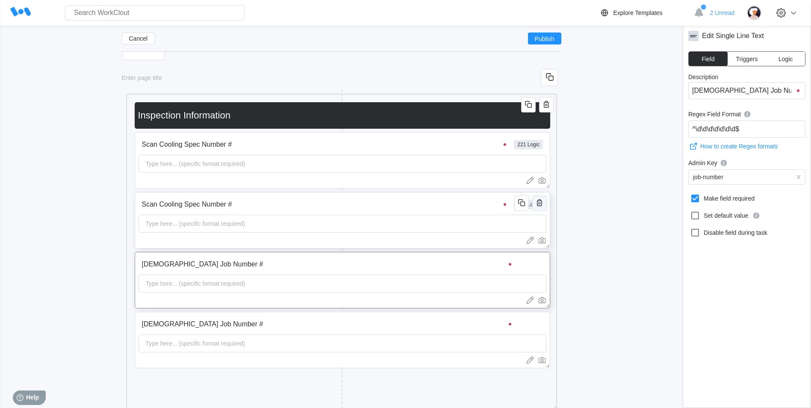
click at [539, 202] on icon "button" at bounding box center [539, 202] width 10 height 10
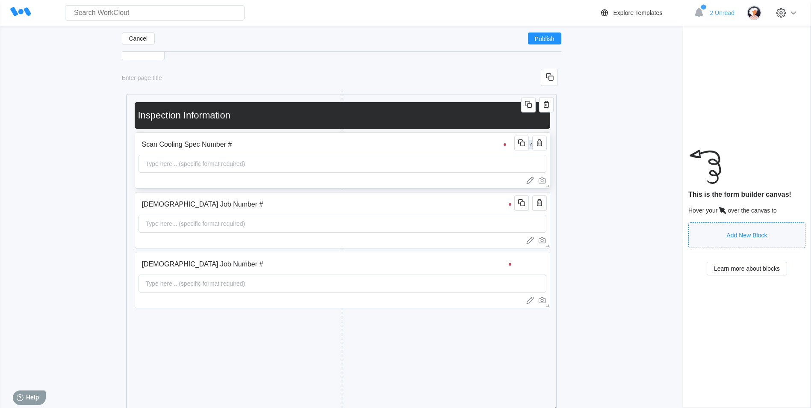
click at [366, 160] on div "Type here... (specific format required)" at bounding box center [342, 164] width 408 height 18
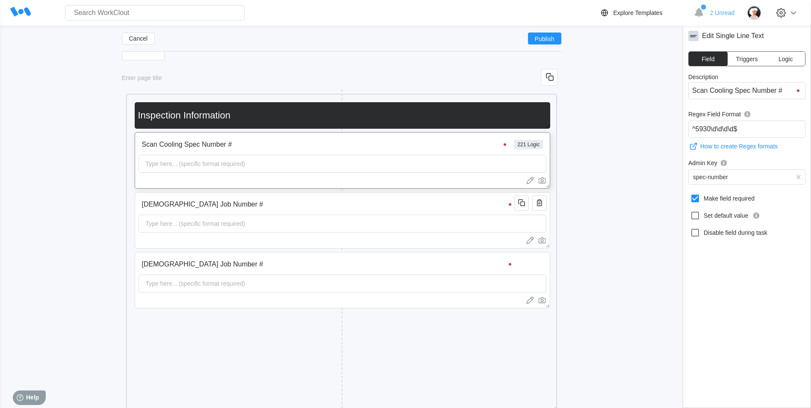
click at [776, 83] on input "Scan Cooling Spec Number #" at bounding box center [746, 90] width 117 height 17
click at [460, 274] on div "[DEMOGRAPHIC_DATA] Job Number # Type here... (specific format required)" at bounding box center [342, 280] width 415 height 56
click at [751, 92] on input "[DEMOGRAPHIC_DATA] Job Number #" at bounding box center [746, 90] width 117 height 17
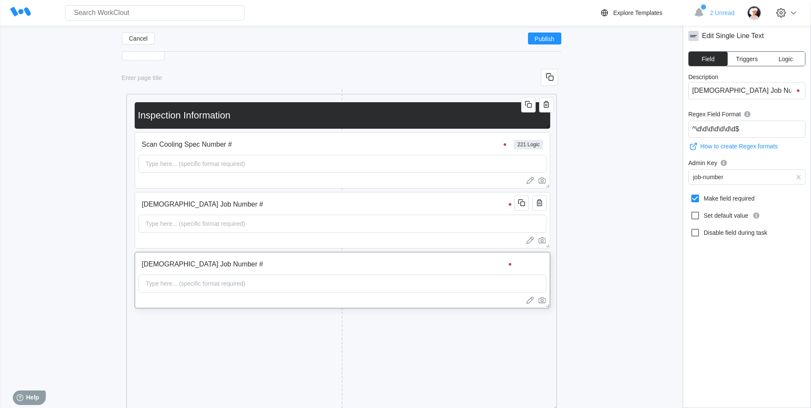
click at [751, 92] on input "[DEMOGRAPHIC_DATA] Job Number #" at bounding box center [746, 90] width 117 height 17
type input "Scan Cooling Spec Number #"
click at [329, 149] on input "Scan Cooling Spec Number #" at bounding box center [325, 144] width 374 height 17
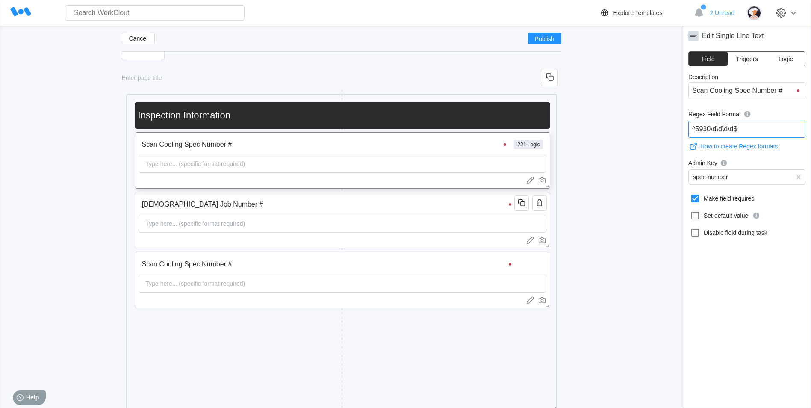
drag, startPoint x: 750, startPoint y: 126, endPoint x: 663, endPoint y: 124, distance: 86.4
click at [424, 265] on input "Scan Cooling Spec Number #" at bounding box center [327, 264] width 379 height 17
drag, startPoint x: 766, startPoint y: 124, endPoint x: 658, endPoint y: 126, distance: 107.7
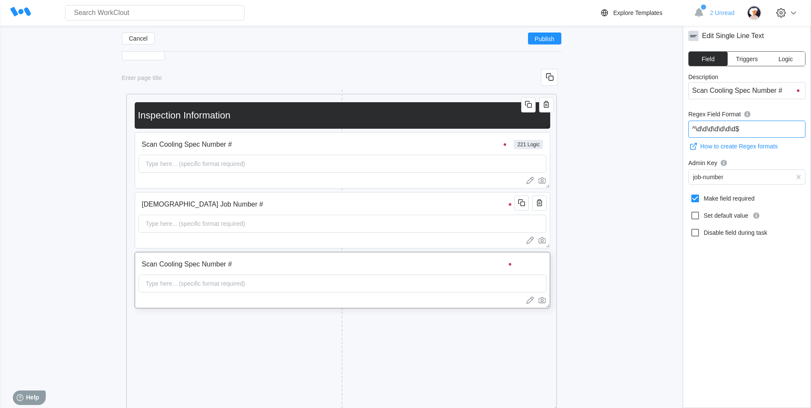
paste input "5930"
type input "^5930\d\d\d\d$"
type input "spec"
click at [698, 196] on div "spec-number" at bounding box center [746, 194] width 107 height 7
click at [698, 196] on icon at bounding box center [695, 198] width 8 height 8
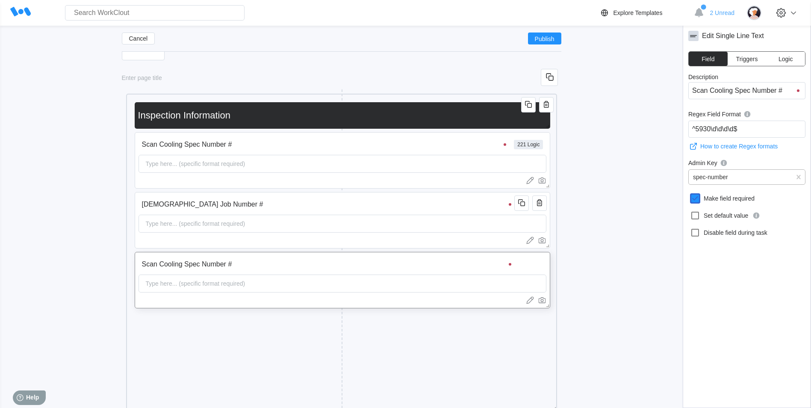
click at [690, 194] on input "Make field required" at bounding box center [690, 193] width 0 height 0
click at [696, 195] on icon at bounding box center [695, 198] width 10 height 10
click at [690, 194] on input "Make field required" at bounding box center [690, 193] width 0 height 0
checkbox input "true"
click at [536, 145] on icon "button" at bounding box center [539, 143] width 10 height 10
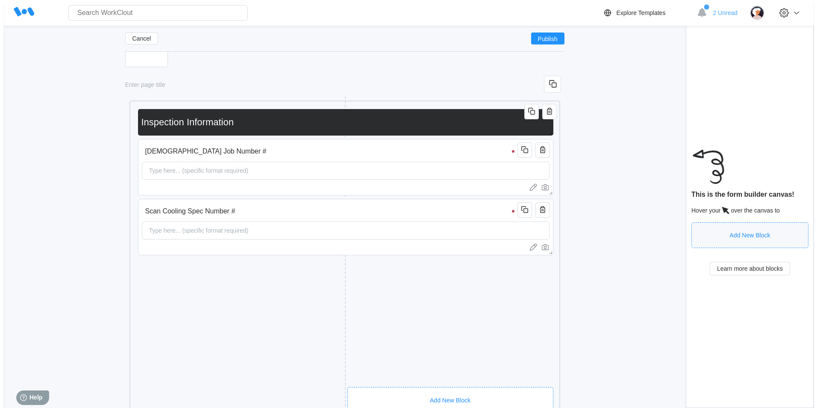
scroll to position [178, 0]
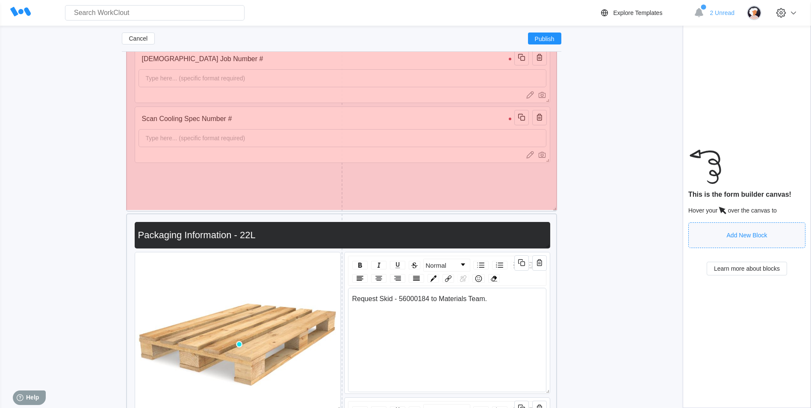
drag, startPoint x: 555, startPoint y: 321, endPoint x: 520, endPoint y: 204, distance: 122.4
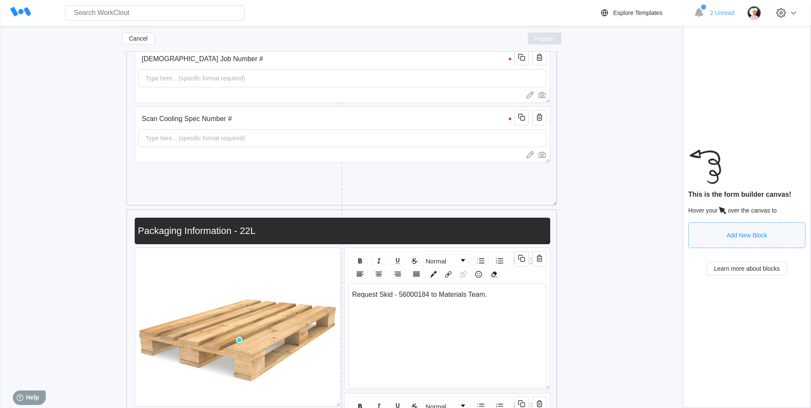
click at [537, 38] on span "Publish" at bounding box center [545, 38] width 20 height 5
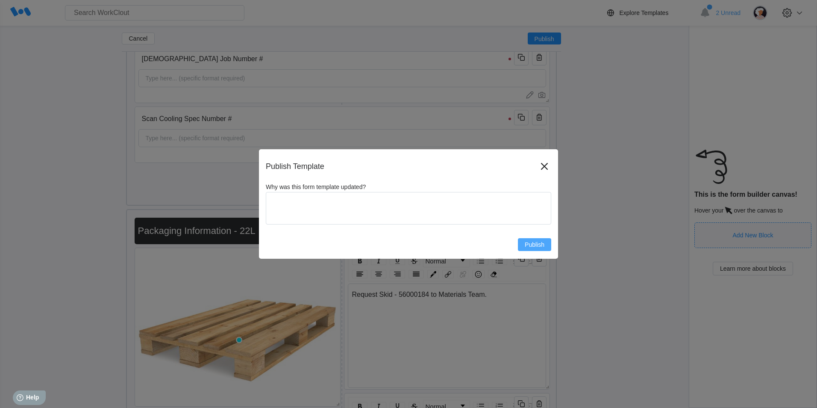
click at [536, 243] on span "Publish" at bounding box center [535, 244] width 20 height 6
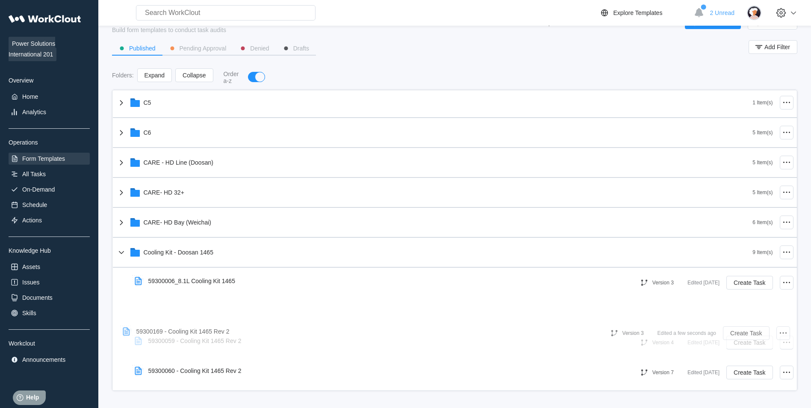
scroll to position [215, 0]
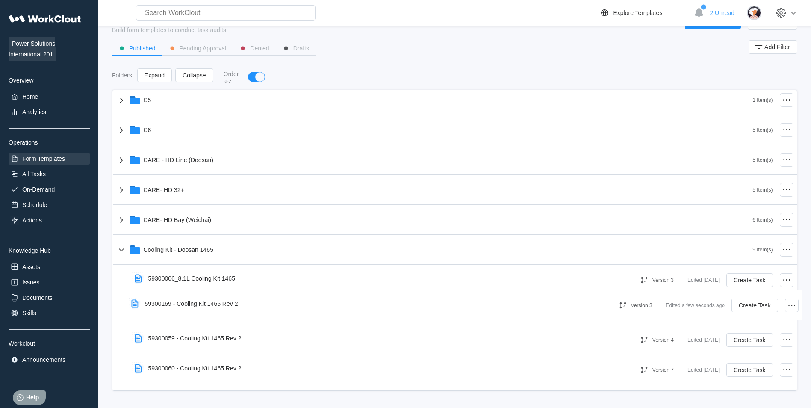
drag, startPoint x: 218, startPoint y: 328, endPoint x: 229, endPoint y: 307, distance: 23.9
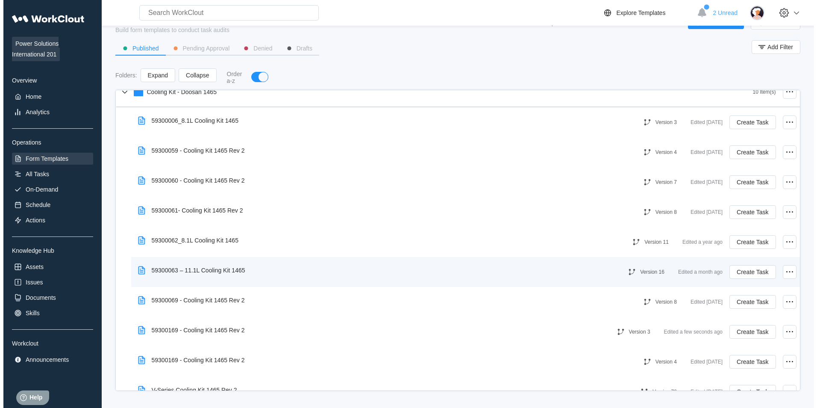
scroll to position [428, 0]
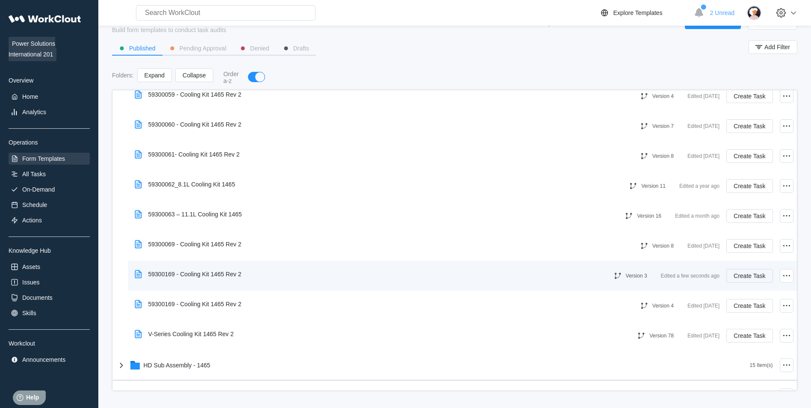
click at [734, 273] on span "Create Task" at bounding box center [749, 276] width 32 height 6
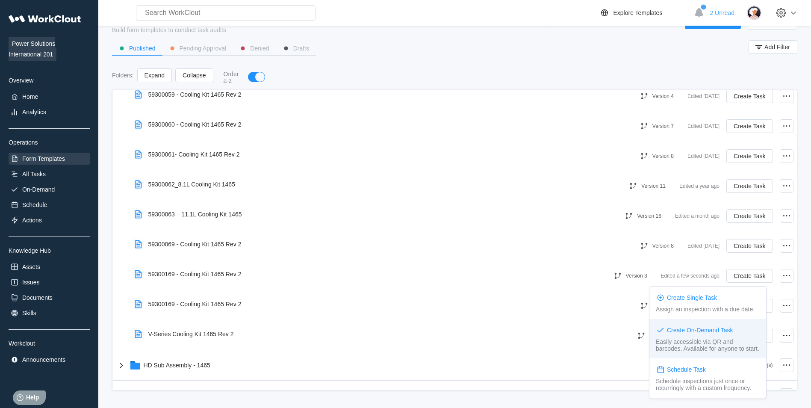
click at [709, 332] on div "Create On-Demand Task" at bounding box center [700, 330] width 66 height 7
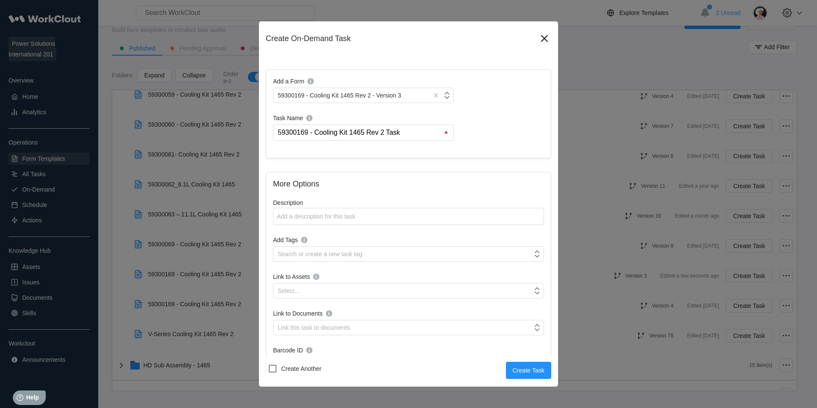
click at [417, 127] on input "59300169 - Cooling Kit 1465 Rev 2 Task" at bounding box center [365, 132] width 177 height 15
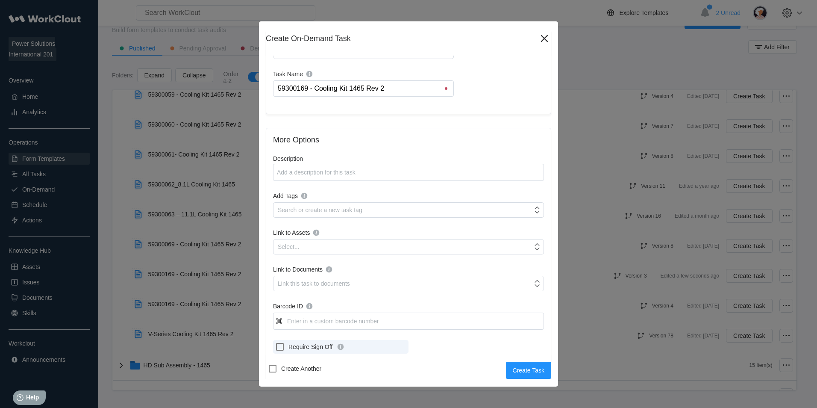
scroll to position [85, 0]
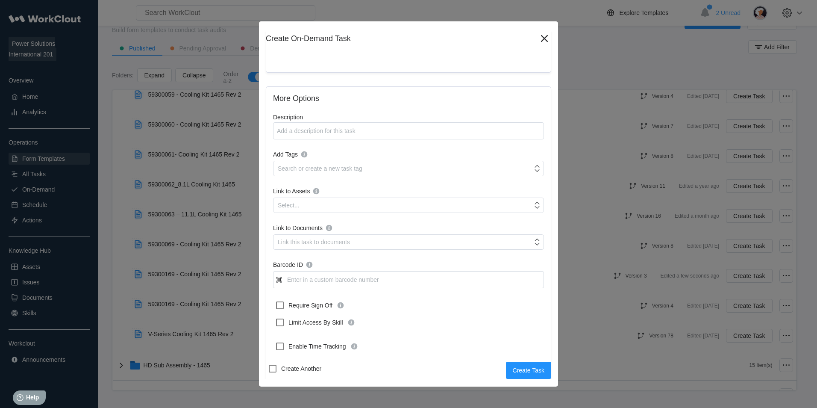
type input "59300169 - Cooling Kit 1465 Rev 2"
click at [341, 280] on input "Barcode ID" at bounding box center [408, 279] width 271 height 17
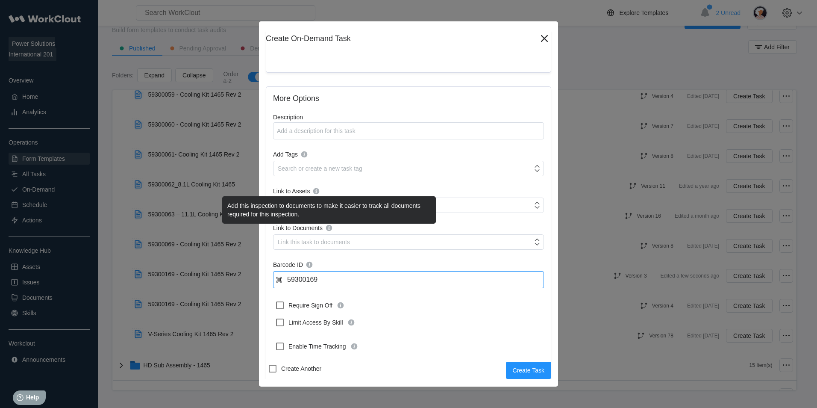
scroll to position [43, 0]
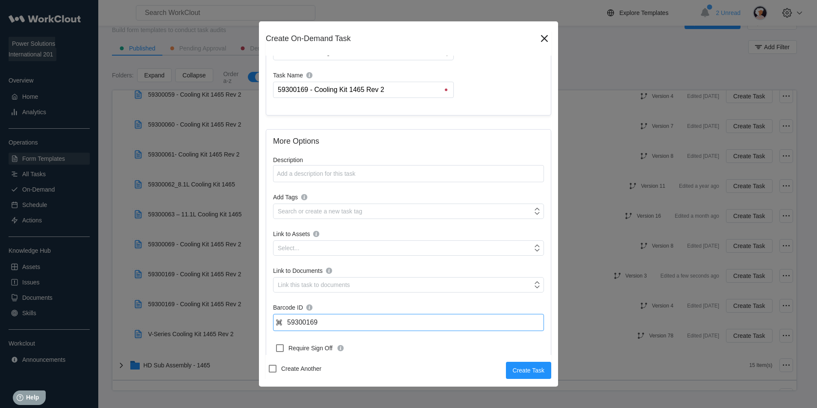
type input "59300169"
click at [323, 177] on textarea "Description" at bounding box center [408, 173] width 271 height 17
click at [319, 210] on div "Search or create a new task tag" at bounding box center [320, 211] width 85 height 7
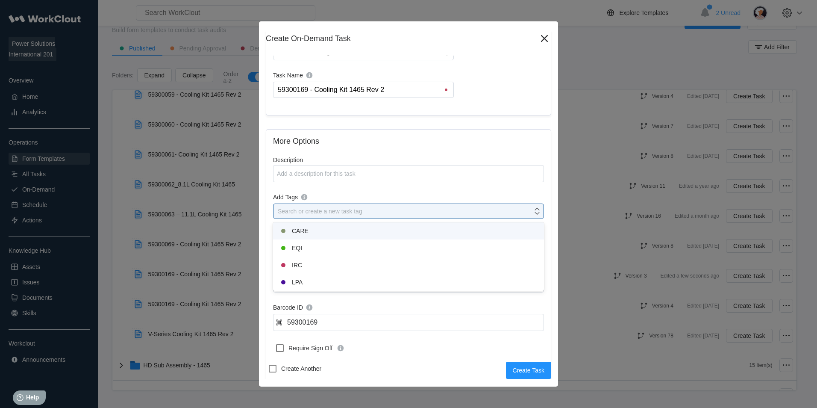
click at [315, 226] on div "CARE" at bounding box center [408, 231] width 261 height 10
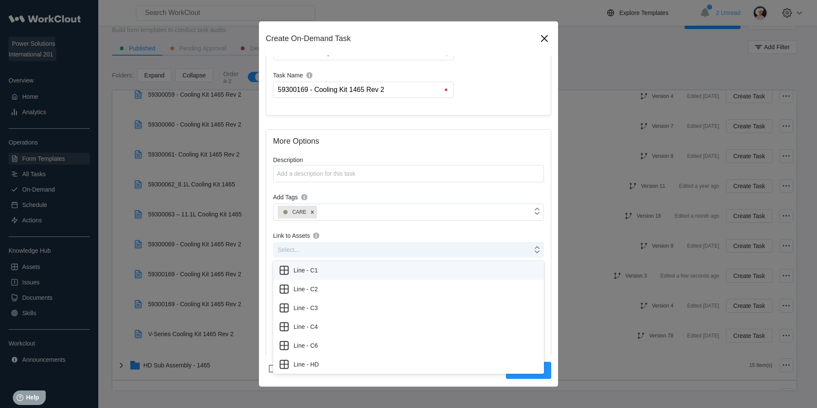
click at [327, 249] on div "Select..." at bounding box center [403, 250] width 259 height 12
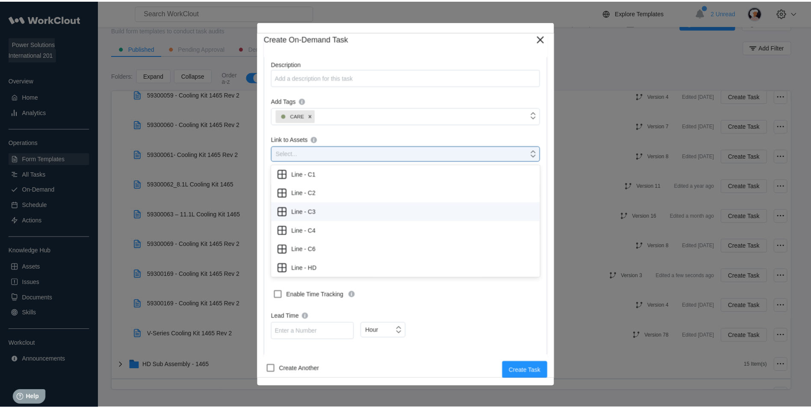
scroll to position [141, 0]
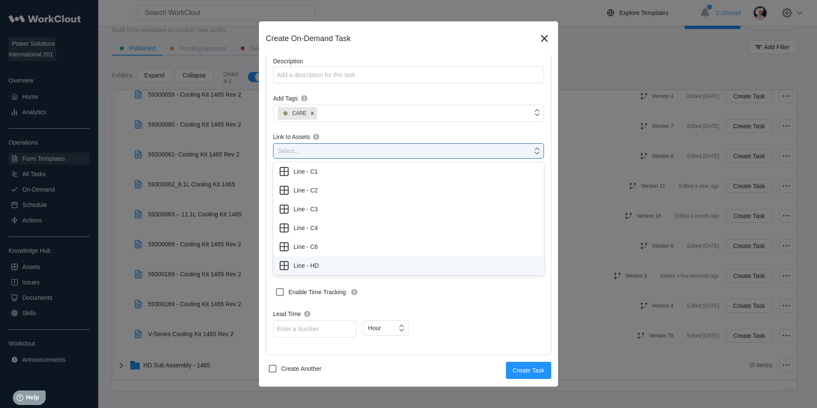
drag, startPoint x: 321, startPoint y: 266, endPoint x: 323, endPoint y: 271, distance: 5.3
click at [321, 265] on div "Line - HD" at bounding box center [408, 265] width 261 height 12
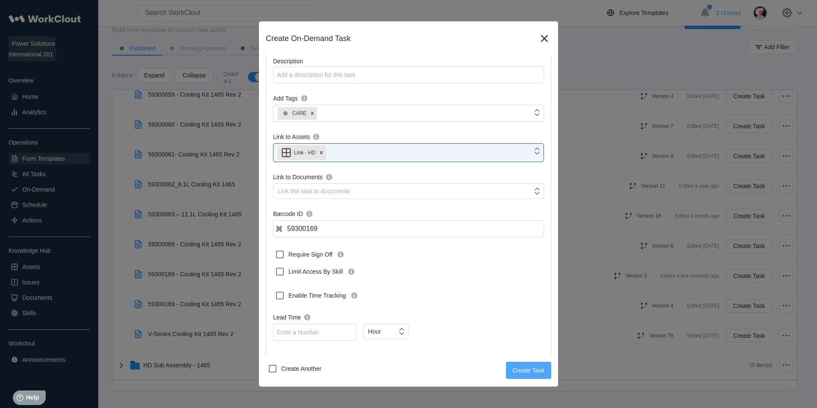
click at [524, 377] on button "Create Task" at bounding box center [528, 370] width 45 height 17
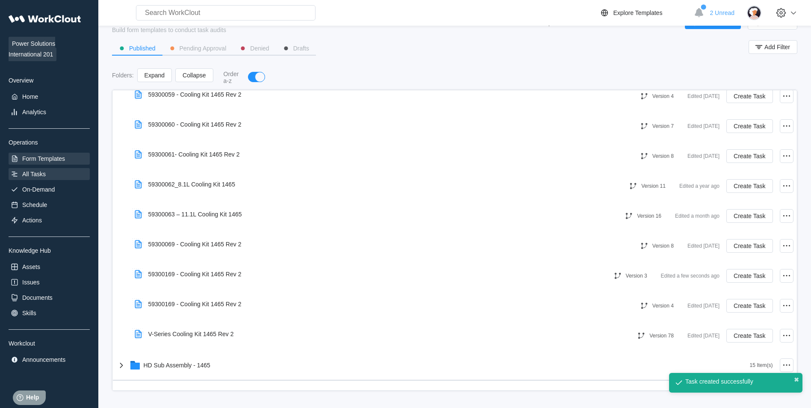
click at [52, 170] on div "All Tasks" at bounding box center [49, 174] width 81 height 12
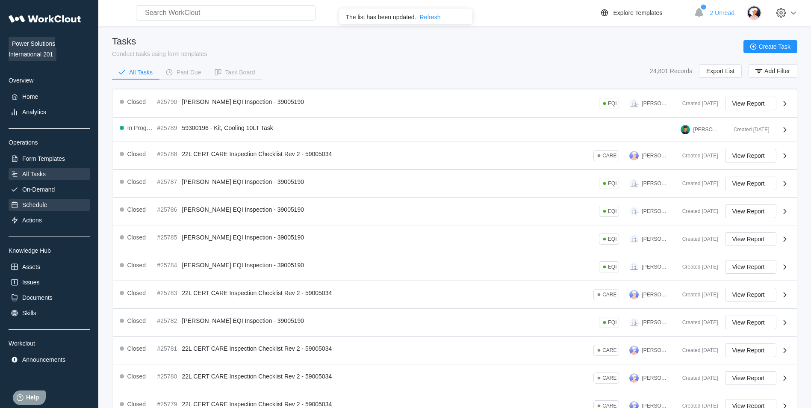
drag, startPoint x: 36, startPoint y: 189, endPoint x: 24, endPoint y: 207, distance: 21.3
click at [35, 188] on div "On-Demand" at bounding box center [38, 189] width 32 height 7
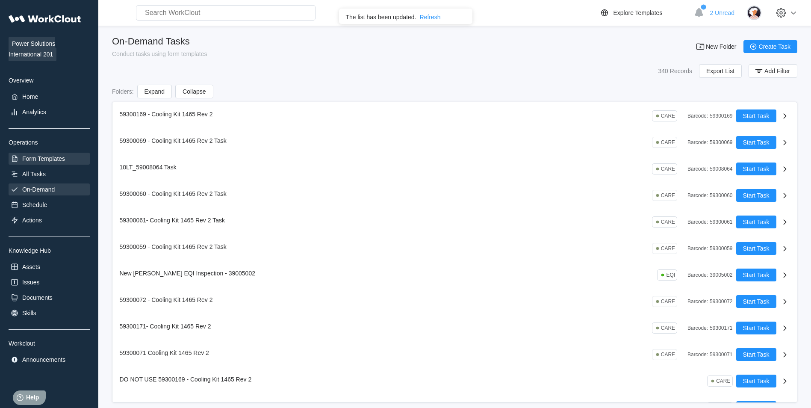
click at [66, 153] on div "Form Templates" at bounding box center [49, 159] width 81 height 12
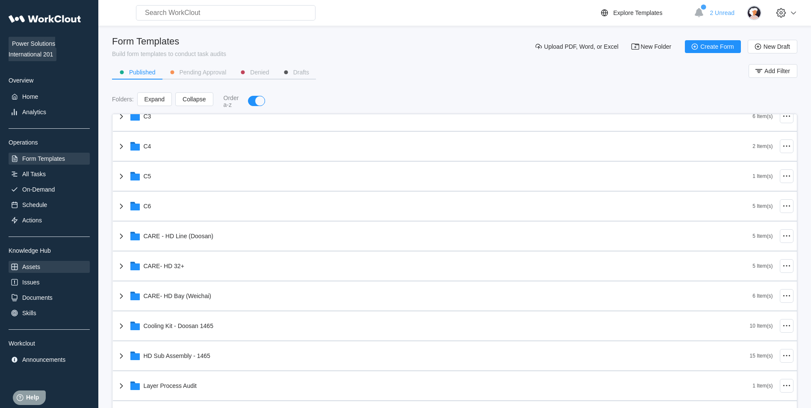
scroll to position [214, 0]
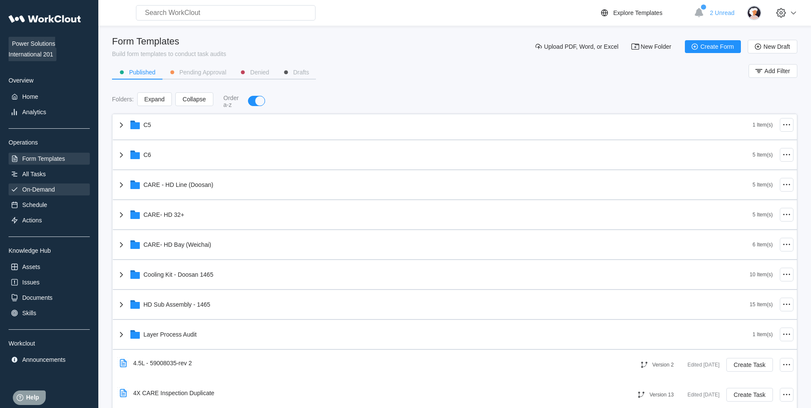
click at [70, 185] on div "On-Demand" at bounding box center [49, 189] width 81 height 12
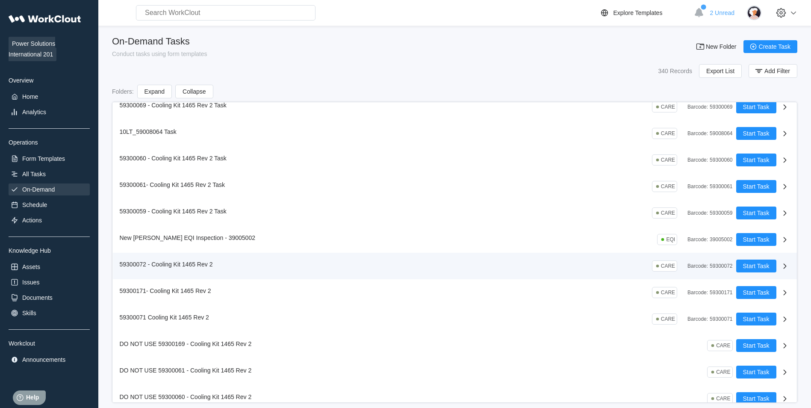
scroll to position [85, 0]
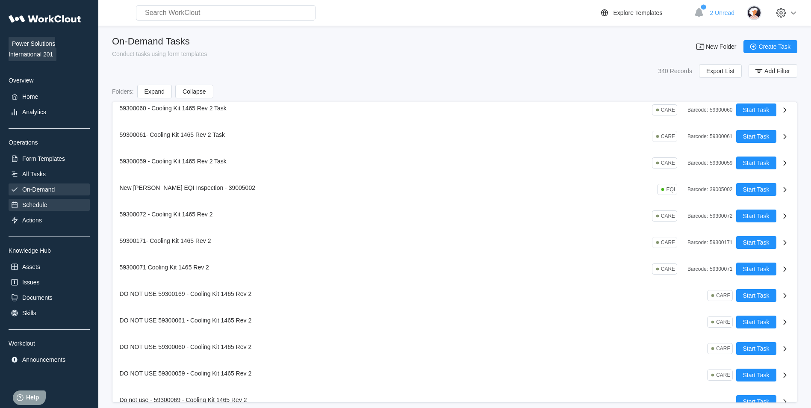
click at [37, 199] on div "Schedule" at bounding box center [49, 205] width 81 height 12
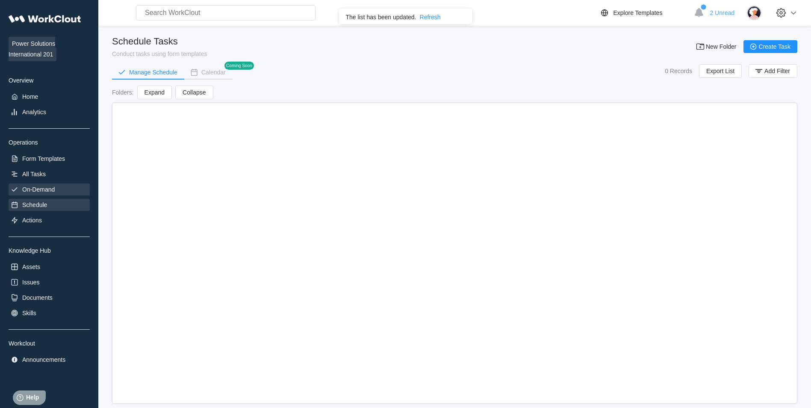
click at [38, 189] on div "On-Demand" at bounding box center [38, 189] width 32 height 7
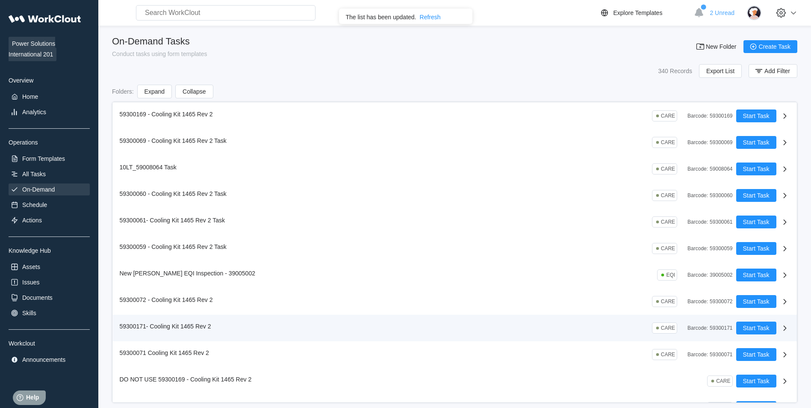
click at [182, 327] on span "59300171- Cooling Kit 1465 Rev 2" at bounding box center [165, 326] width 91 height 7
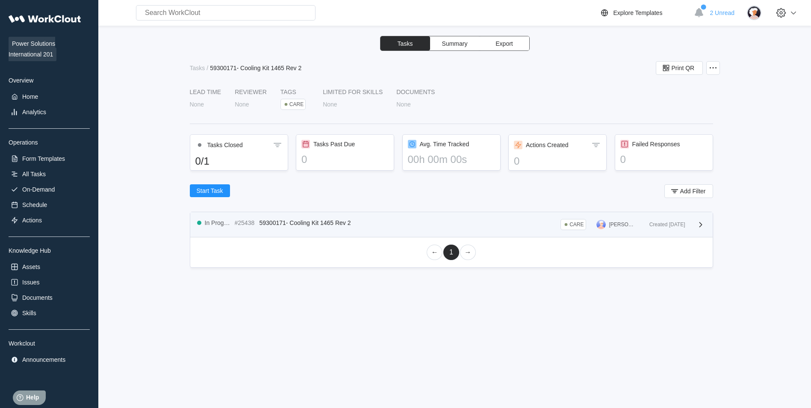
click at [315, 226] on div "In Progress #25438 59300171- Cooling Kit 1465 Rev 2" at bounding box center [275, 223] width 157 height 8
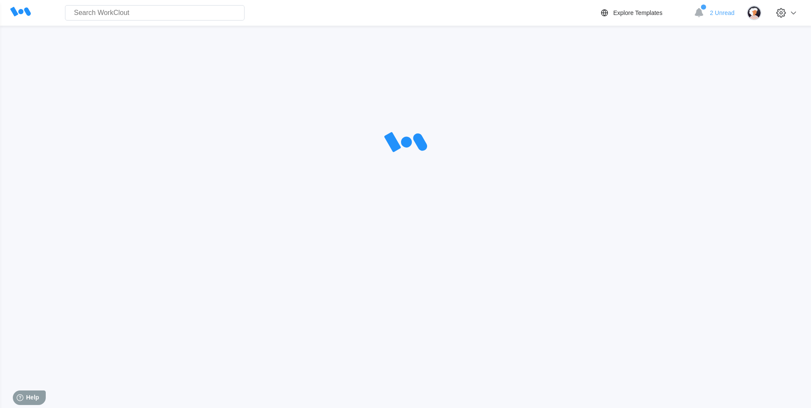
click at [313, 226] on div "Search for anything... Assets • Employees • Skills • Documents • Issues • Tasks…" at bounding box center [405, 179] width 811 height 358
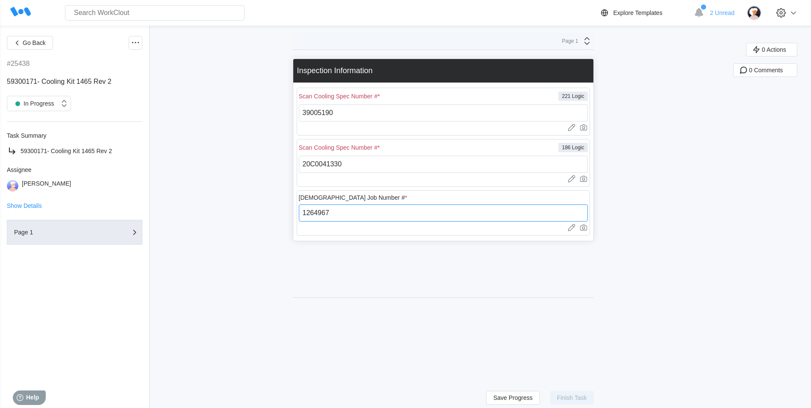
drag, startPoint x: 334, startPoint y: 206, endPoint x: 290, endPoint y: 207, distance: 44.5
click at [290, 207] on div "Go Back #25438 59300171- Cooling Kit 1465 Rev 2 In Progress Task Summary 593001…" at bounding box center [405, 260] width 811 height 469
click at [35, 38] on button "Go Back" at bounding box center [30, 43] width 46 height 14
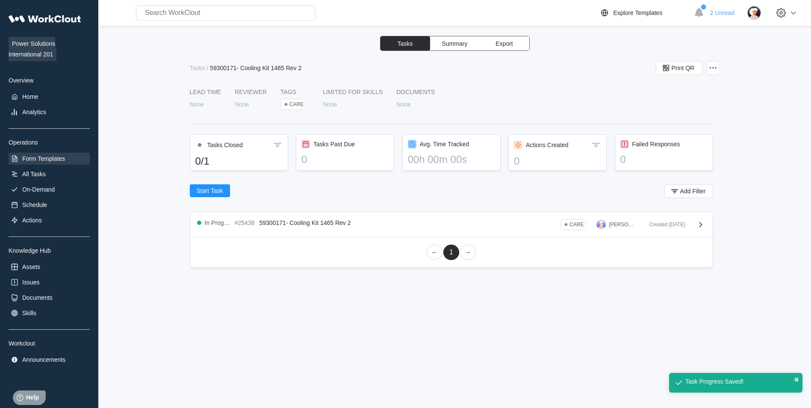
click at [52, 154] on div "Form Templates" at bounding box center [49, 159] width 81 height 12
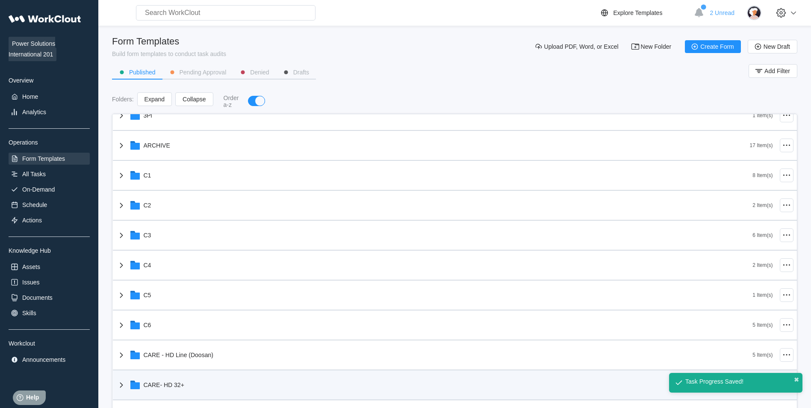
scroll to position [128, 0]
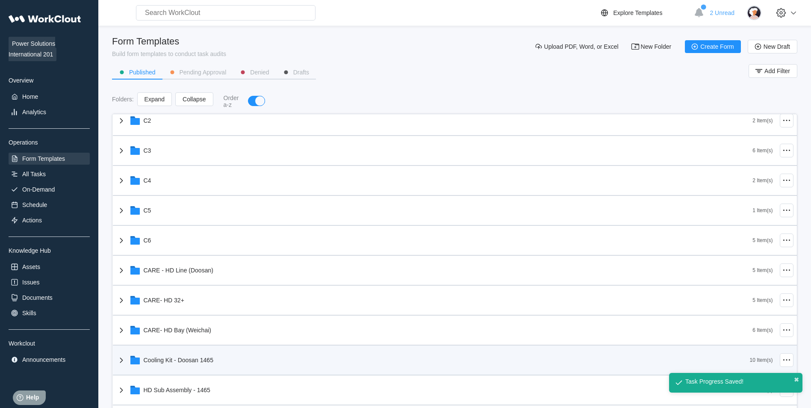
click at [281, 362] on div "Cooling Kit - Doosan 1465" at bounding box center [432, 360] width 633 height 22
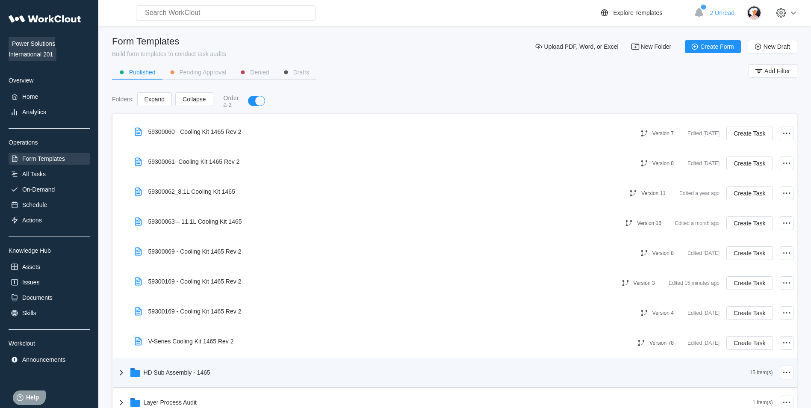
scroll to position [513, 0]
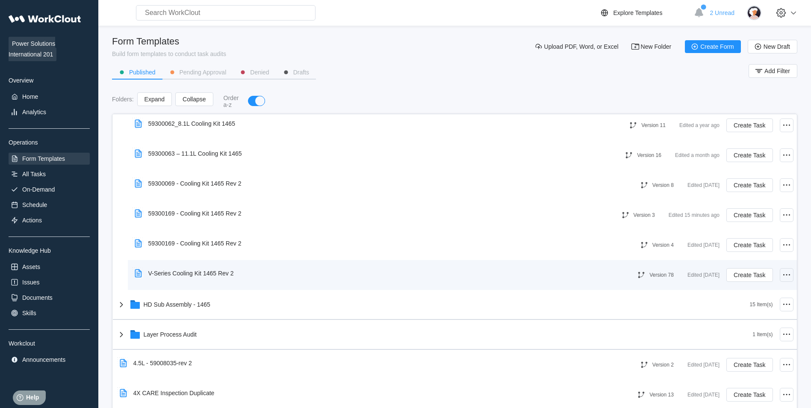
click at [786, 275] on div at bounding box center [787, 275] width 14 height 14
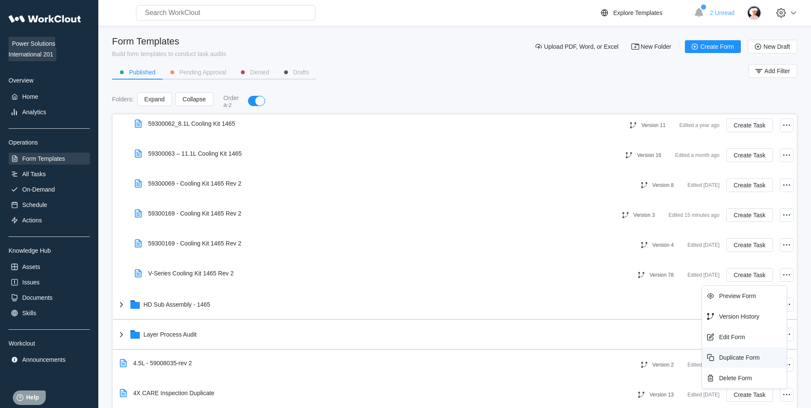
click at [748, 358] on div "Duplicate Form" at bounding box center [739, 357] width 41 height 7
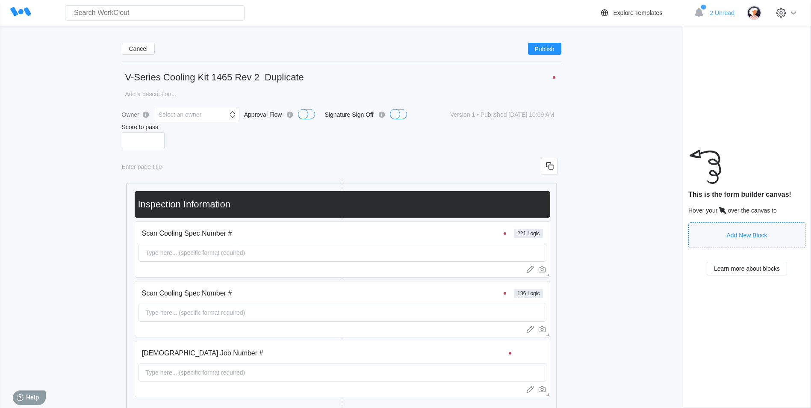
click at [343, 73] on input "V-Series Cooling Kit 1465 Rev 2 Duplicate" at bounding box center [341, 77] width 439 height 17
drag, startPoint x: 162, startPoint y: 77, endPoint x: 32, endPoint y: 75, distance: 130.8
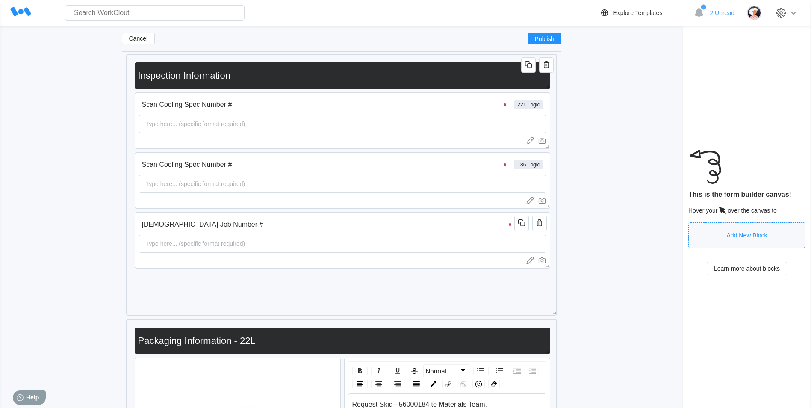
scroll to position [128, 0]
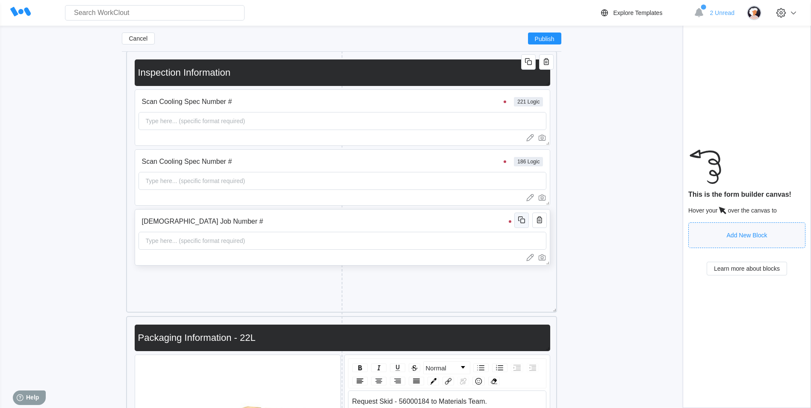
type input "59300071 - Cooling Kit 1465 Rev 2"
click at [524, 220] on icon "button" at bounding box center [521, 220] width 10 height 10
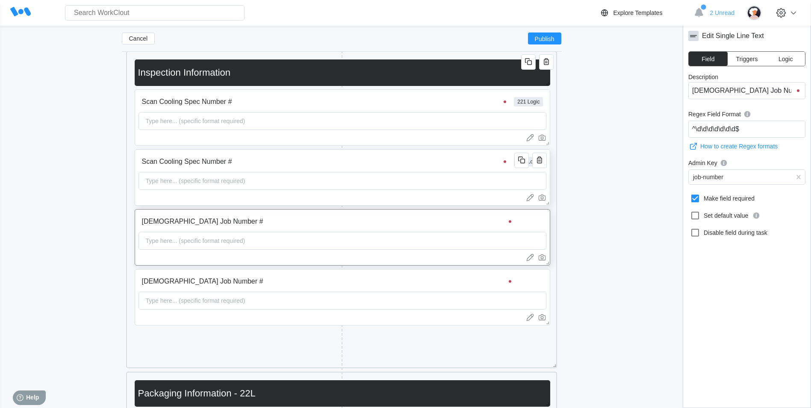
click at [384, 159] on input "Scan Cooling Spec Number #" at bounding box center [325, 161] width 374 height 17
click at [736, 87] on input "Scan Cooling Spec Number #" at bounding box center [746, 90] width 117 height 17
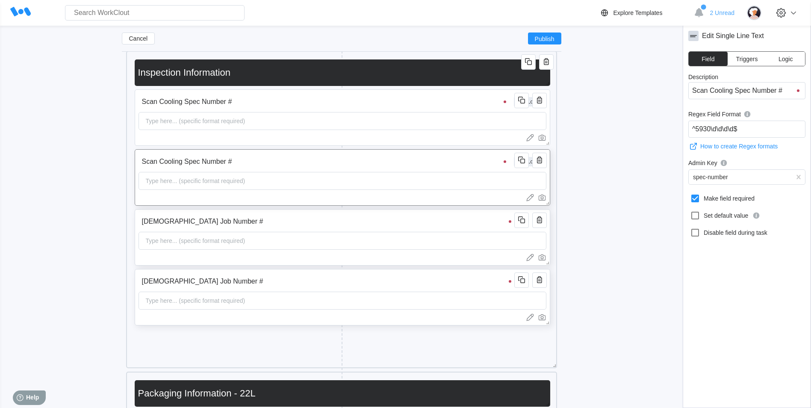
click at [242, 283] on input "[DEMOGRAPHIC_DATA] Job Number #" at bounding box center [327, 281] width 379 height 17
click at [796, 85] on input "[DEMOGRAPHIC_DATA] Job Number #" at bounding box center [746, 90] width 117 height 17
click at [795, 88] on input "[DEMOGRAPHIC_DATA] Job Number #" at bounding box center [746, 90] width 117 height 17
type input "Scan Cooling Spec Number #"
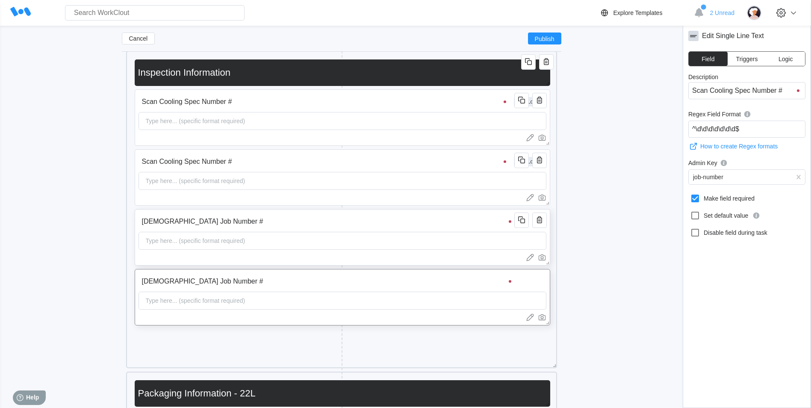
type input "Scan Cooling Spec Number #"
click at [259, 165] on input "Scan Cooling Spec Number #" at bounding box center [325, 161] width 374 height 17
drag, startPoint x: 589, startPoint y: 135, endPoint x: 573, endPoint y: 135, distance: 16.7
click at [259, 278] on input "Scan Cooling Spec Number #" at bounding box center [327, 281] width 379 height 17
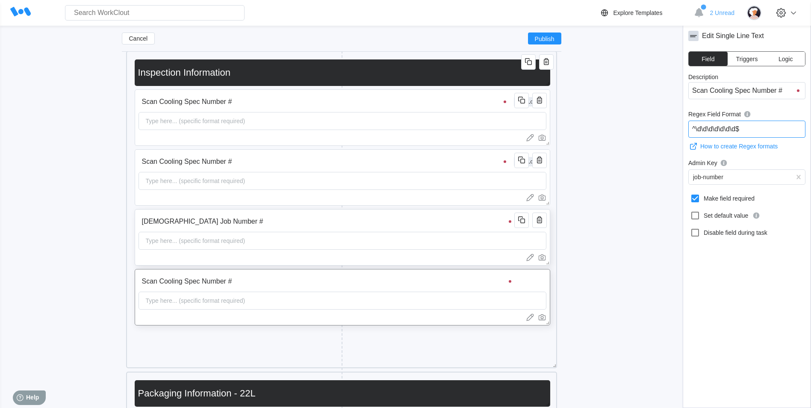
click at [742, 133] on input "^\d\d\d\d\d\d\d$" at bounding box center [746, 129] width 117 height 17
paste input "5930"
type input "^5930\d\d\d\d$"
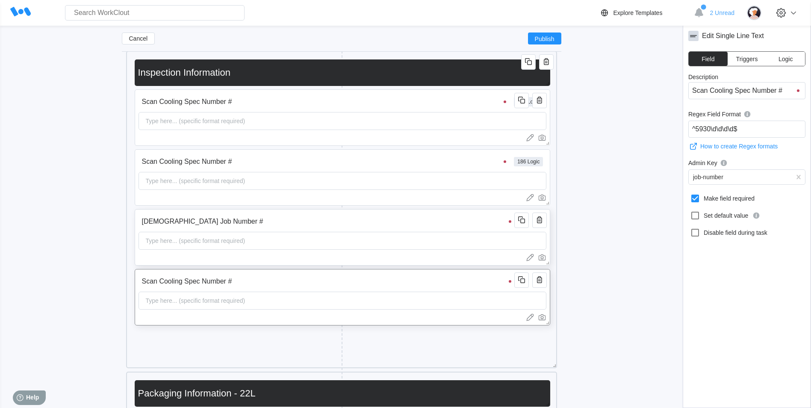
click at [275, 274] on input "Scan Cooling Spec Number #" at bounding box center [327, 281] width 379 height 17
type input "spec"
click at [728, 172] on div "spec" at bounding box center [747, 177] width 116 height 12
click at [725, 177] on div "field-name" at bounding box center [747, 177] width 116 height 12
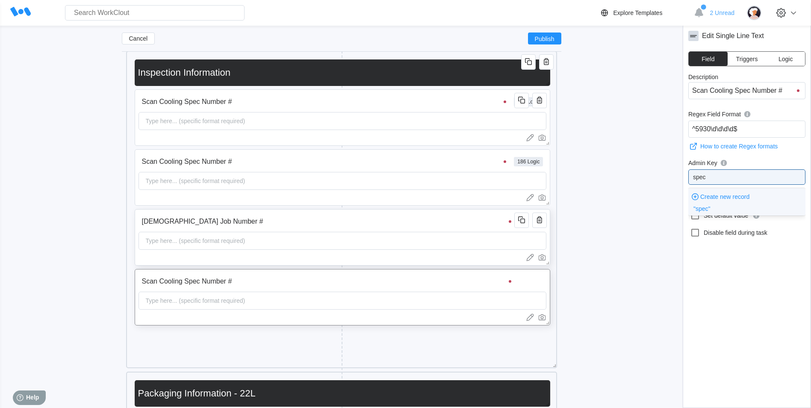
type input "spec-"
click at [703, 192] on div "spec-number" at bounding box center [746, 194] width 107 height 7
click at [409, 158] on input "Scan Cooling Spec Number #" at bounding box center [325, 161] width 374 height 17
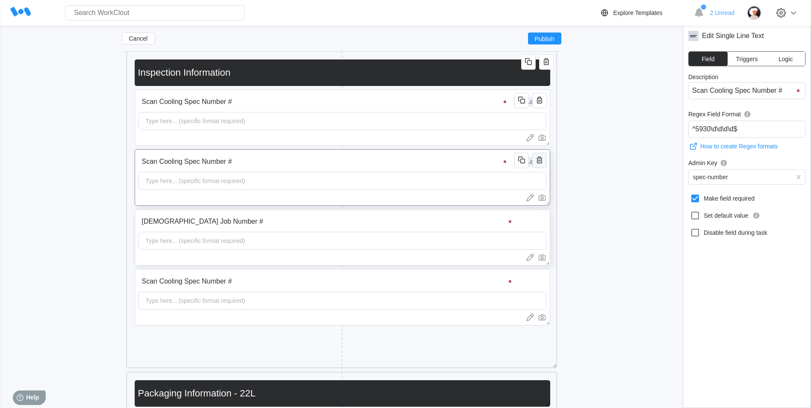
click at [535, 158] on icon "button" at bounding box center [539, 160] width 10 height 10
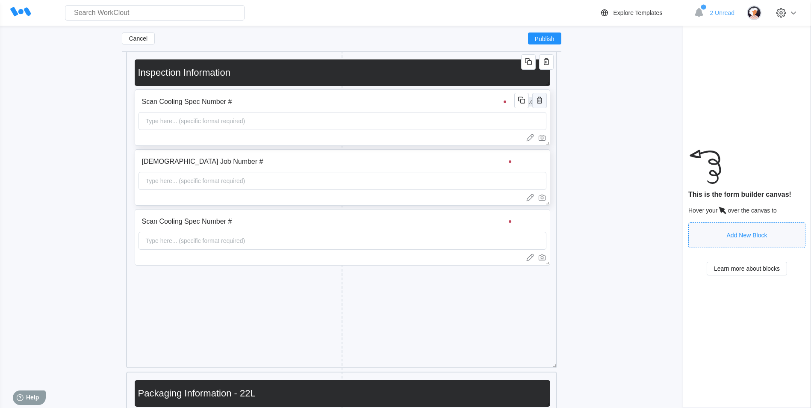
click at [544, 106] on button "button" at bounding box center [539, 100] width 15 height 15
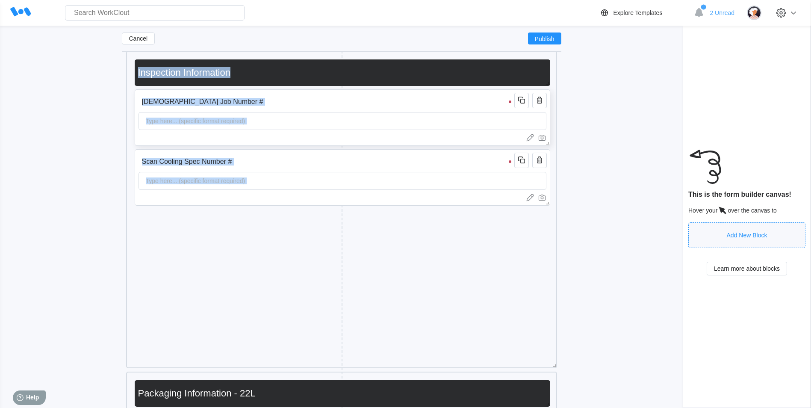
drag, startPoint x: 556, startPoint y: 359, endPoint x: 554, endPoint y: 364, distance: 5.0
click at [554, 364] on span at bounding box center [552, 363] width 9 height 9
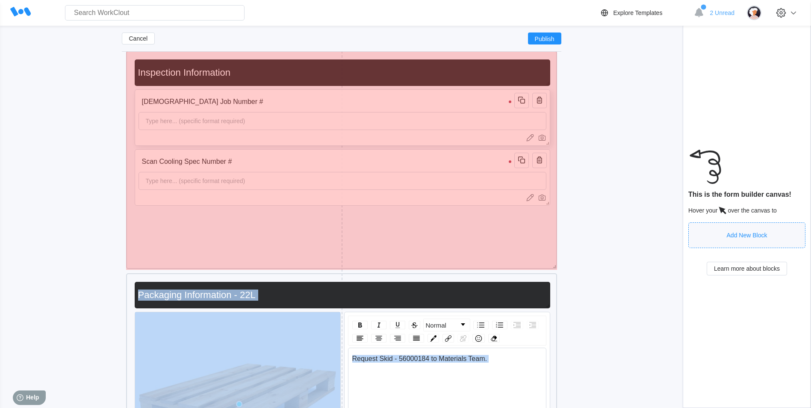
drag, startPoint x: 553, startPoint y: 365, endPoint x: 537, endPoint y: 266, distance: 100.5
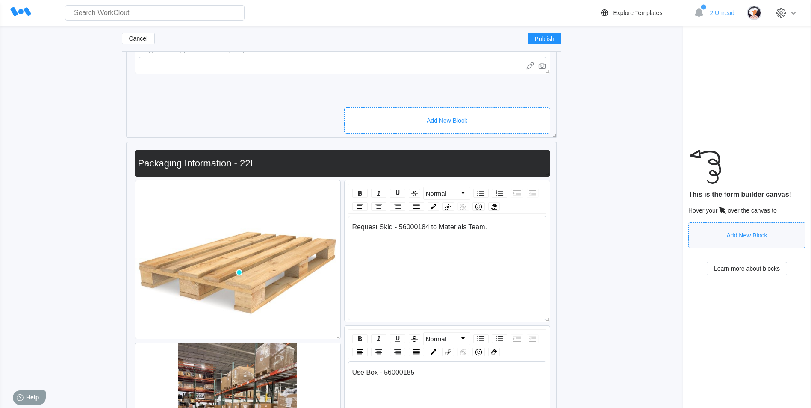
scroll to position [306, 0]
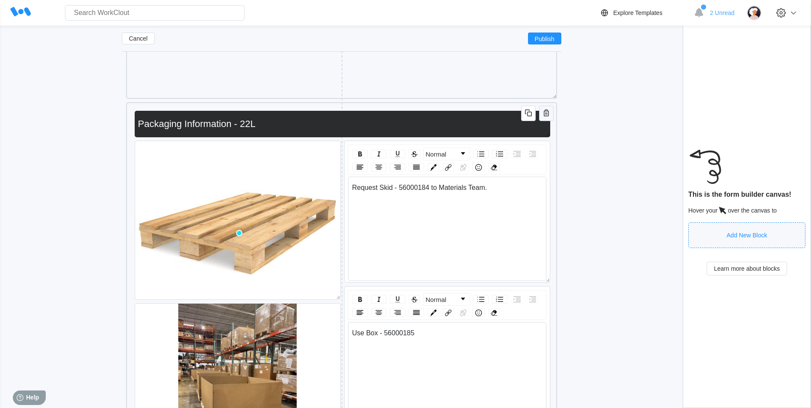
click at [546, 111] on icon "button" at bounding box center [546, 112] width 5 height 7
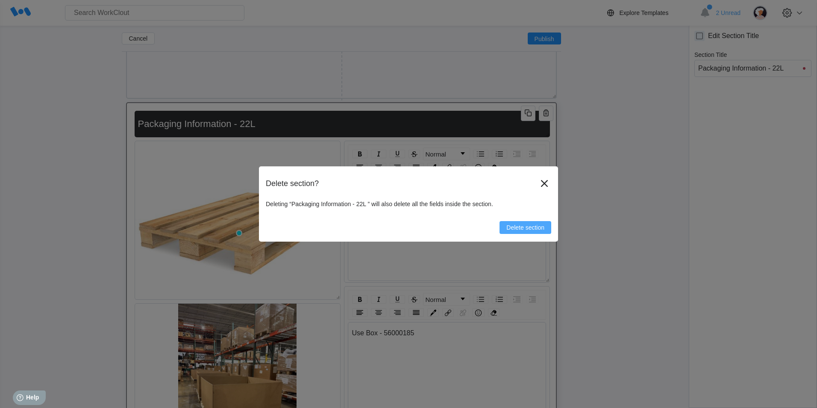
click at [540, 224] on span "Delete section" at bounding box center [525, 227] width 38 height 6
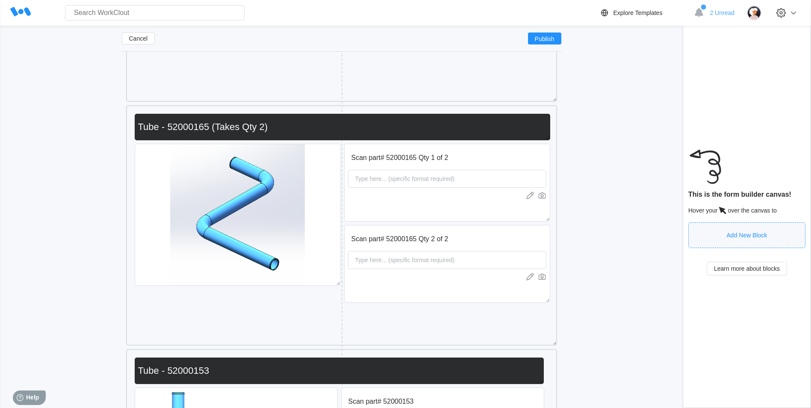
scroll to position [1460, 0]
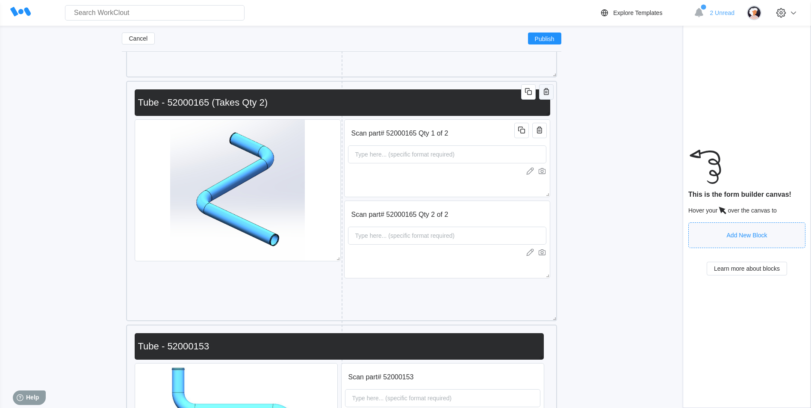
click at [549, 89] on icon "button" at bounding box center [546, 91] width 10 height 10
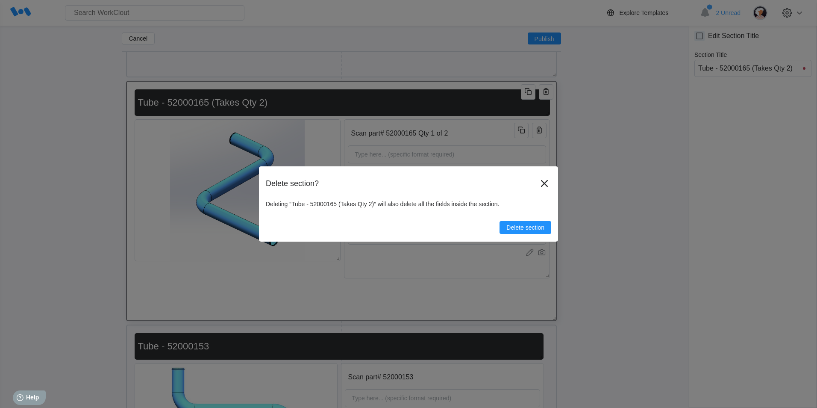
click at [506, 236] on div "Delete section? Deleting “Tube - 52000165 (Takes Qty 2)” will also delete all t…" at bounding box center [408, 203] width 299 height 75
click at [506, 233] on button "Delete section" at bounding box center [526, 227] width 52 height 13
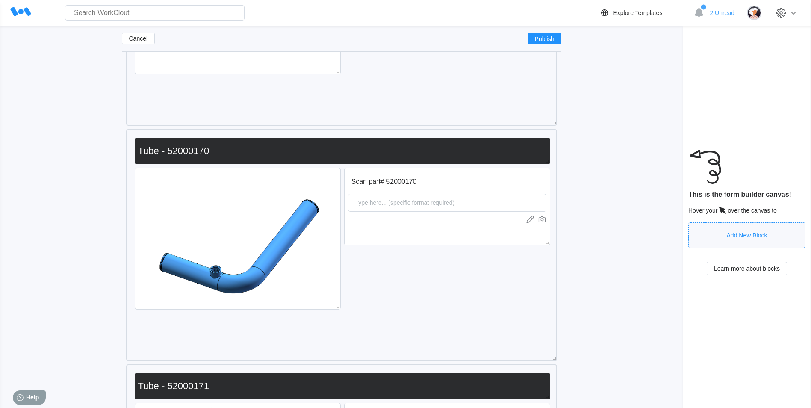
scroll to position [1845, 0]
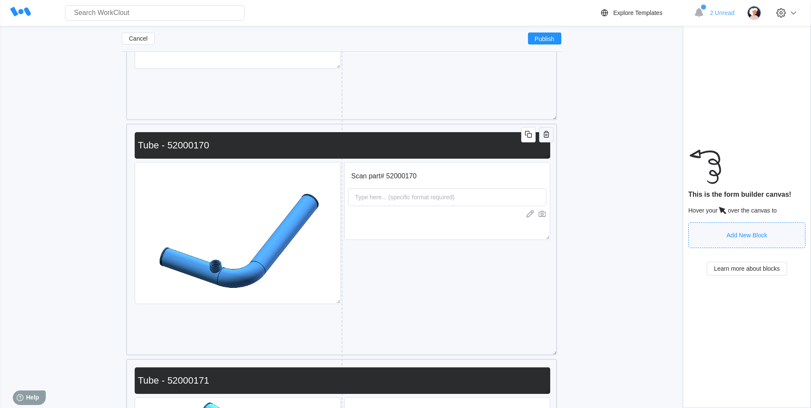
click at [541, 135] on icon "button" at bounding box center [546, 134] width 10 height 10
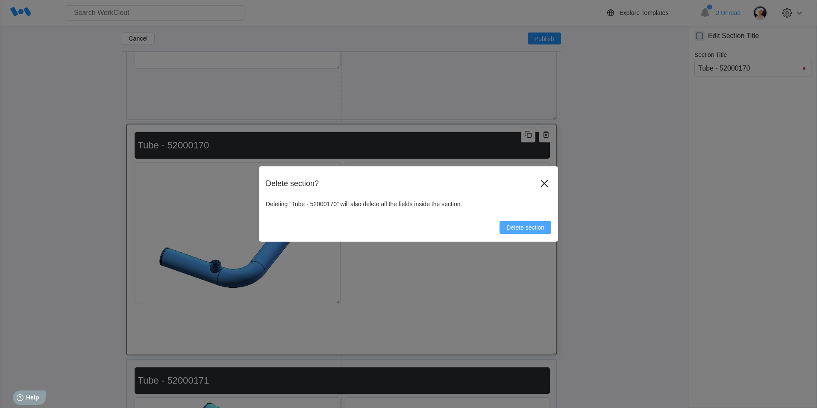
click at [512, 225] on span "Delete section" at bounding box center [525, 227] width 38 height 6
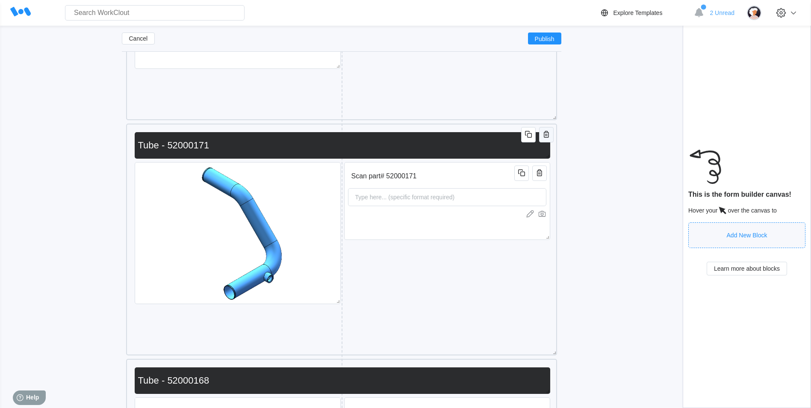
click at [546, 135] on icon "button" at bounding box center [546, 134] width 10 height 10
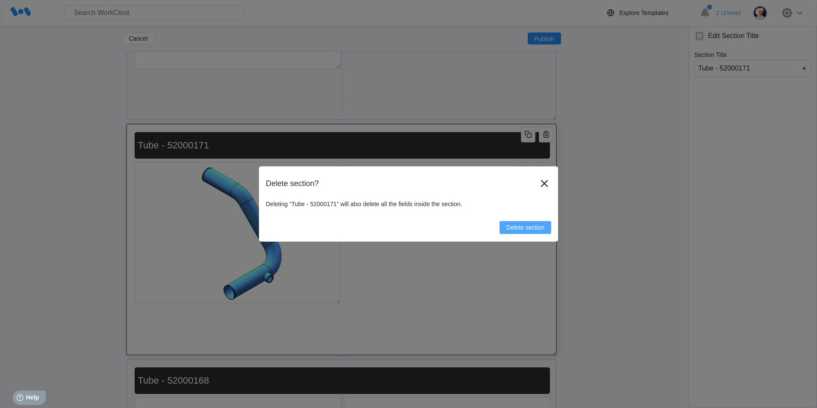
click at [510, 222] on button "Delete section" at bounding box center [526, 227] width 52 height 13
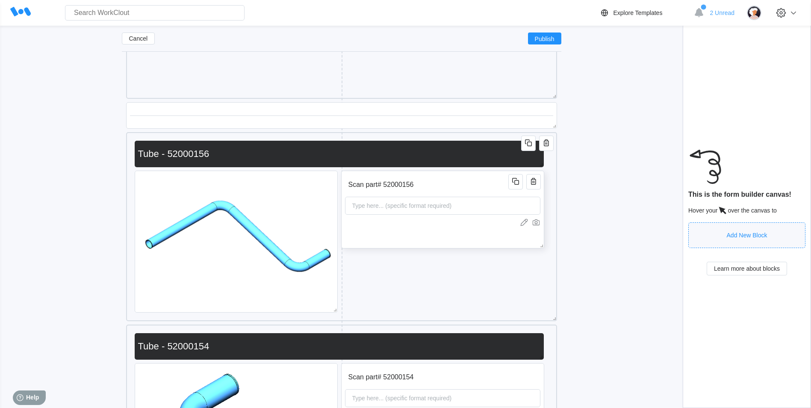
scroll to position [2486, 0]
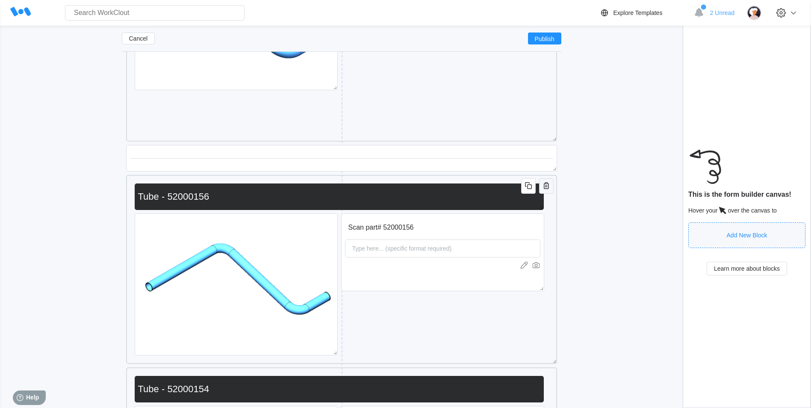
click at [544, 184] on icon "button" at bounding box center [546, 185] width 5 height 7
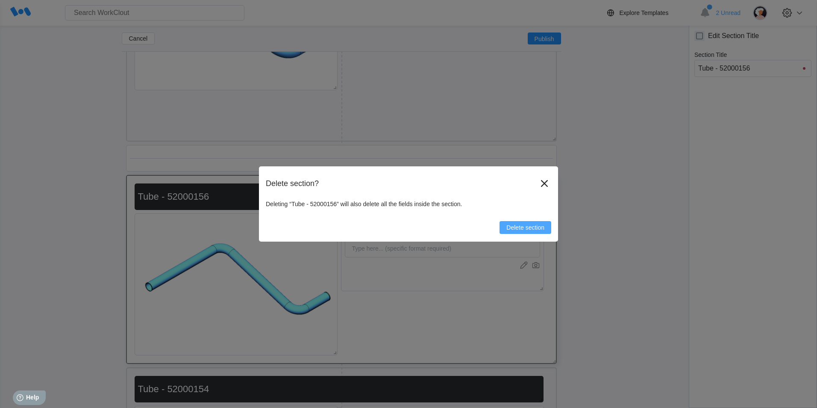
click at [534, 228] on span "Delete section" at bounding box center [525, 227] width 38 height 6
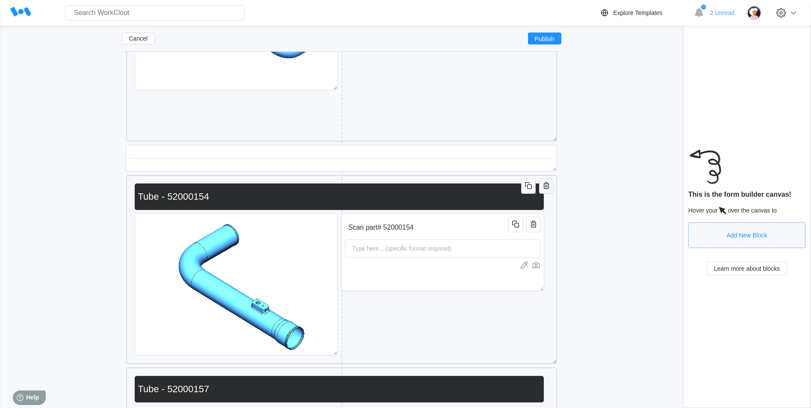
click at [542, 185] on icon "button" at bounding box center [546, 185] width 10 height 10
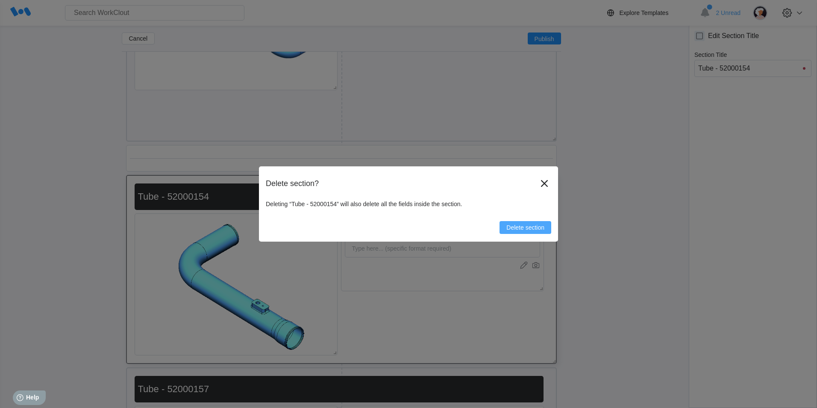
click at [536, 225] on span "Delete section" at bounding box center [525, 227] width 38 height 6
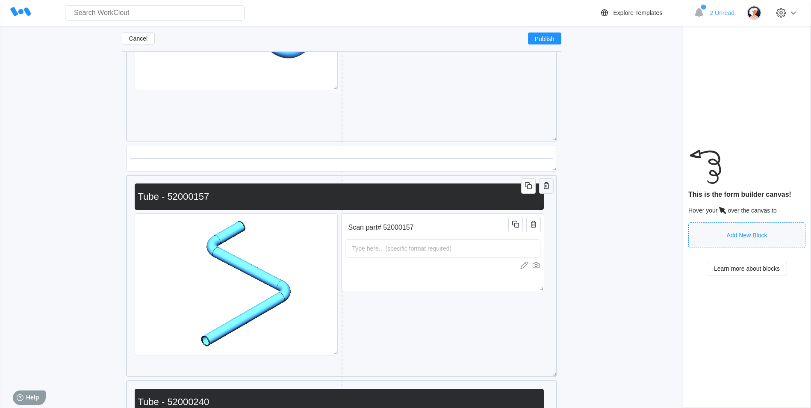
click at [544, 185] on icon "button" at bounding box center [546, 185] width 10 height 10
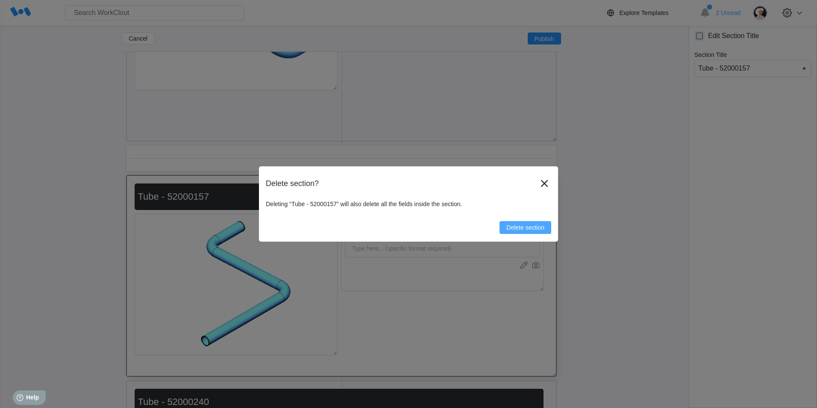
click at [530, 227] on span "Delete section" at bounding box center [525, 227] width 38 height 6
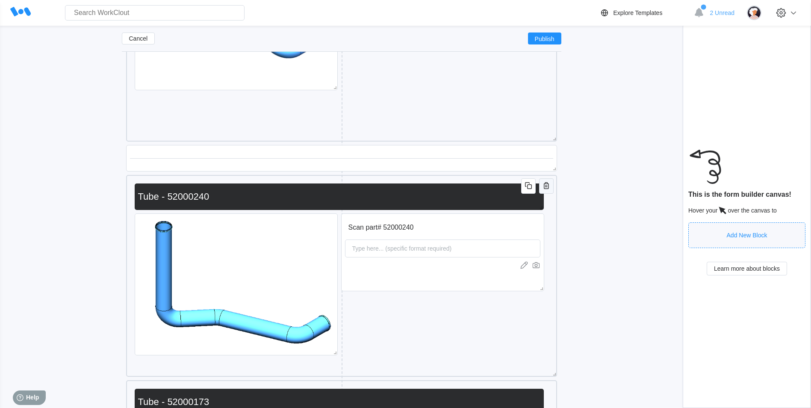
click at [547, 184] on icon "button" at bounding box center [546, 185] width 5 height 7
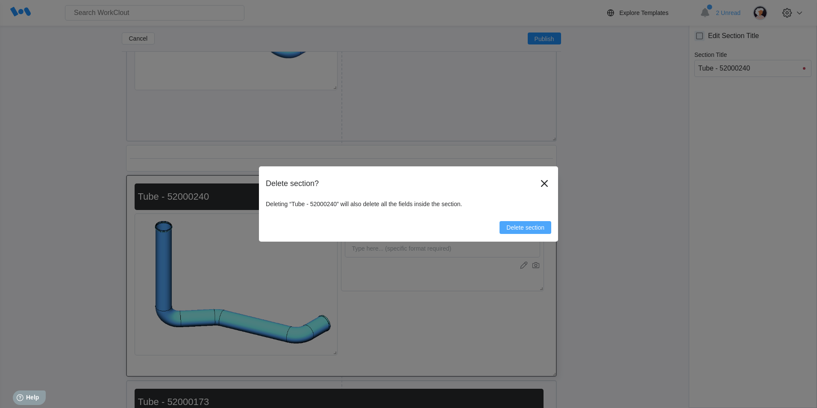
click at [529, 227] on span "Delete section" at bounding box center [525, 227] width 38 height 6
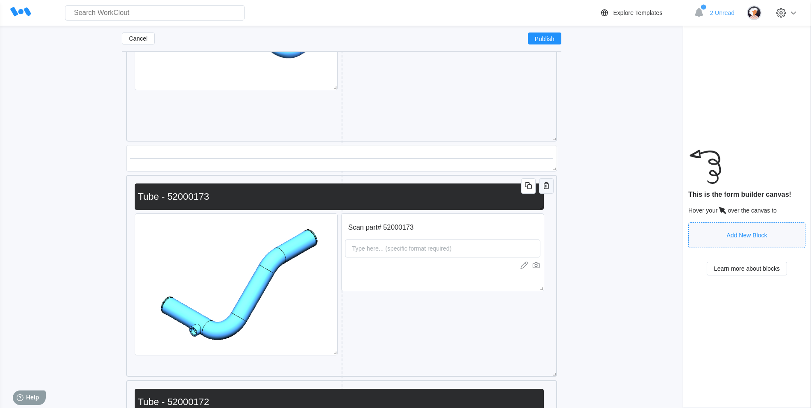
click at [544, 186] on icon "button" at bounding box center [546, 185] width 10 height 10
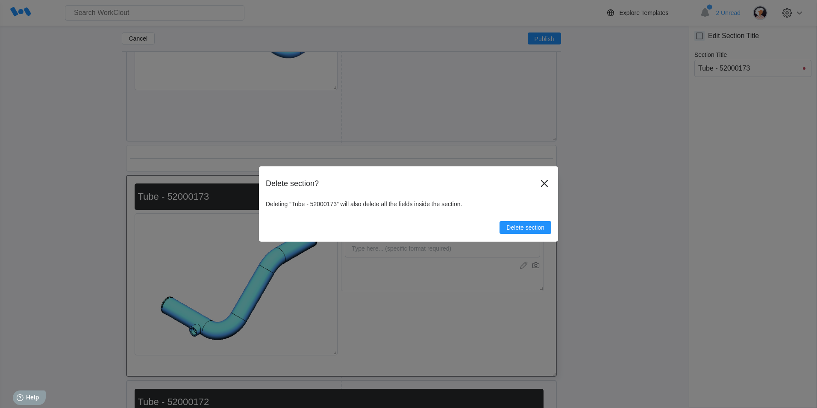
click at [526, 235] on div "Delete section? Deleting “Tube - 52000173” will also delete all the fields insi…" at bounding box center [408, 203] width 299 height 75
click at [524, 230] on span "Delete section" at bounding box center [525, 227] width 38 height 6
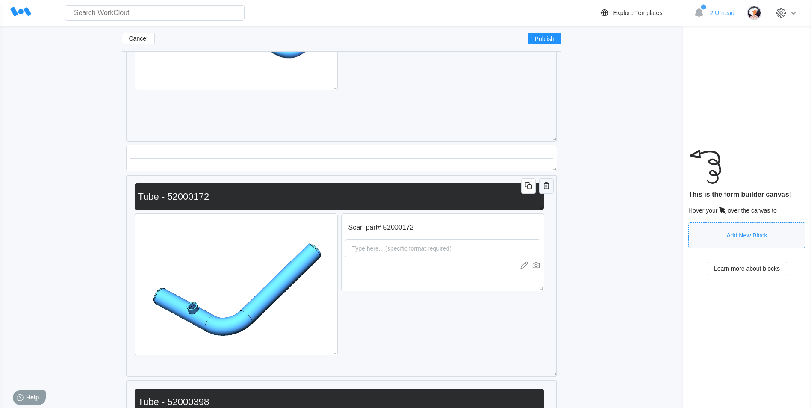
click at [548, 185] on icon "button" at bounding box center [546, 185] width 5 height 7
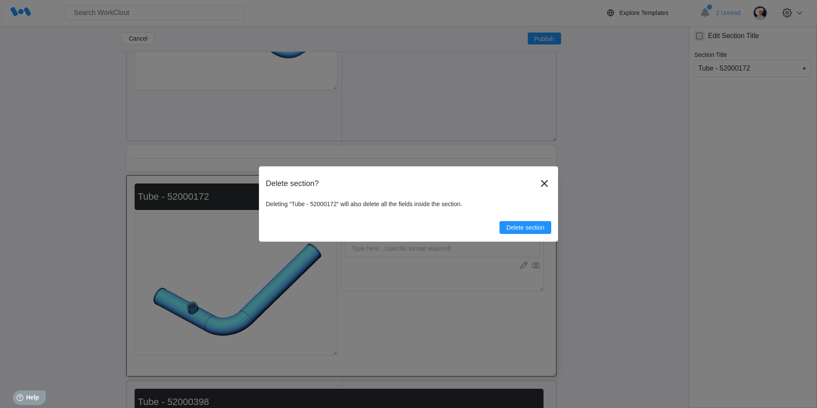
click at [544, 215] on div "Delete section" at bounding box center [408, 224] width 285 height 20
click at [539, 224] on span "Delete section" at bounding box center [525, 227] width 38 height 6
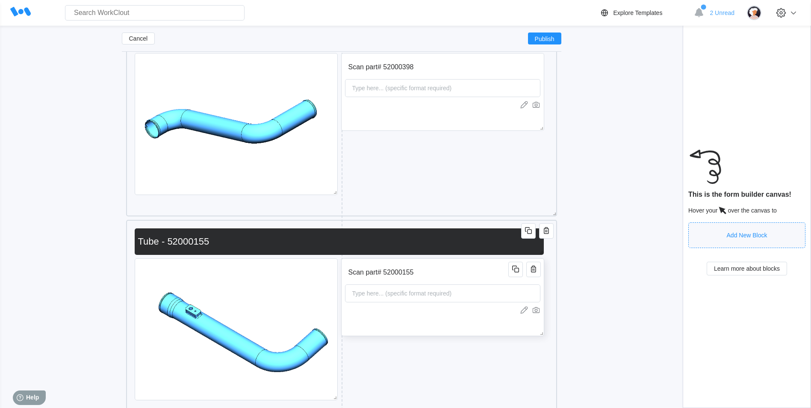
scroll to position [2571, 0]
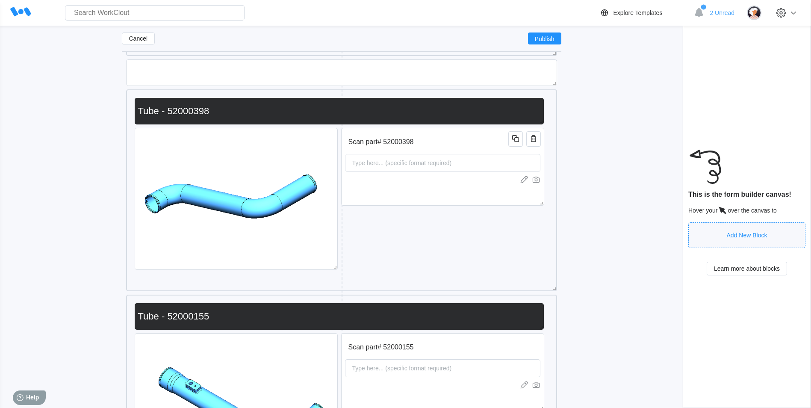
click at [543, 98] on div "Scan part# 52000398 Type here... (specific format required) Tube - 52000398" at bounding box center [341, 212] width 422 height 236
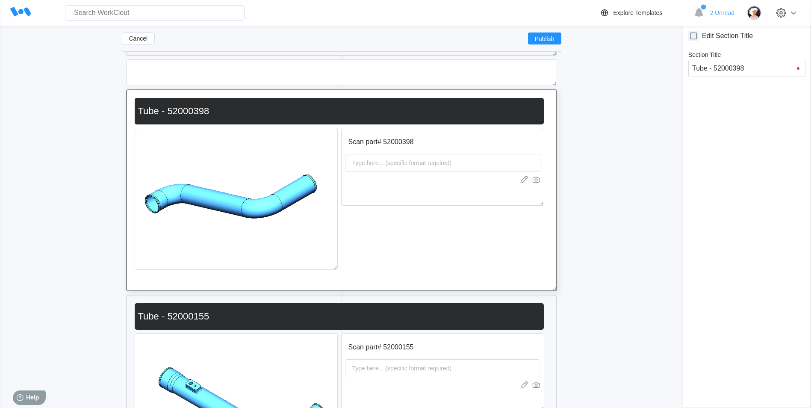
click at [545, 97] on icon "button" at bounding box center [546, 100] width 10 height 10
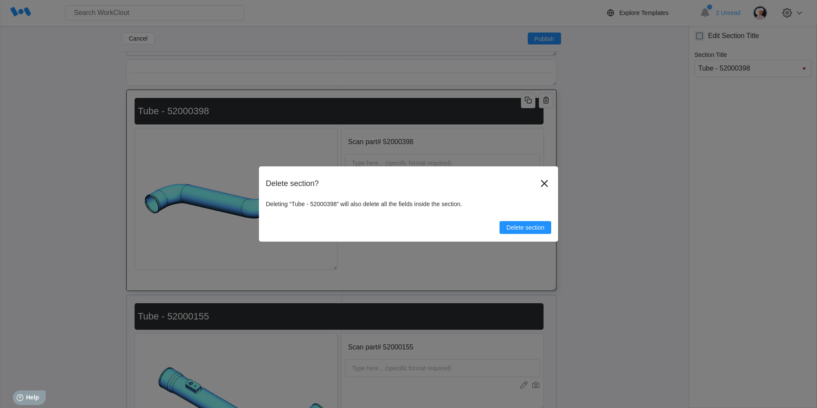
click at [515, 229] on button "Delete section" at bounding box center [526, 227] width 52 height 13
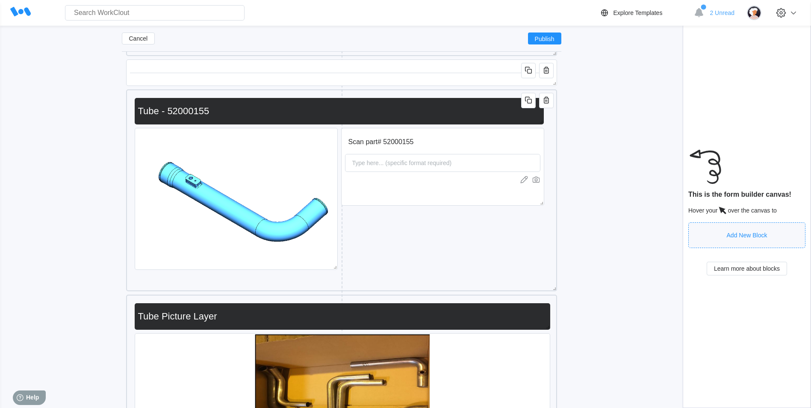
click at [546, 102] on icon "button" at bounding box center [546, 100] width 10 height 10
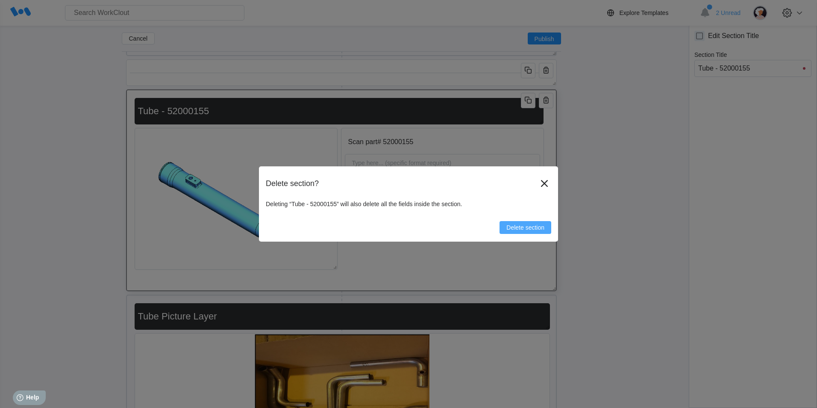
click at [506, 230] on button "Delete section" at bounding box center [526, 227] width 52 height 13
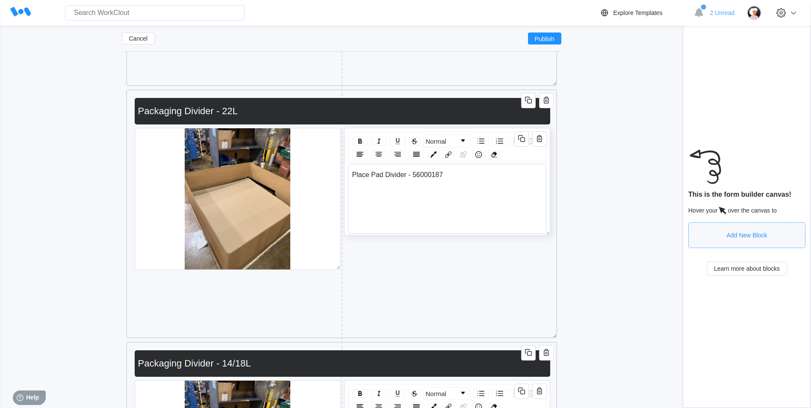
scroll to position [2870, 0]
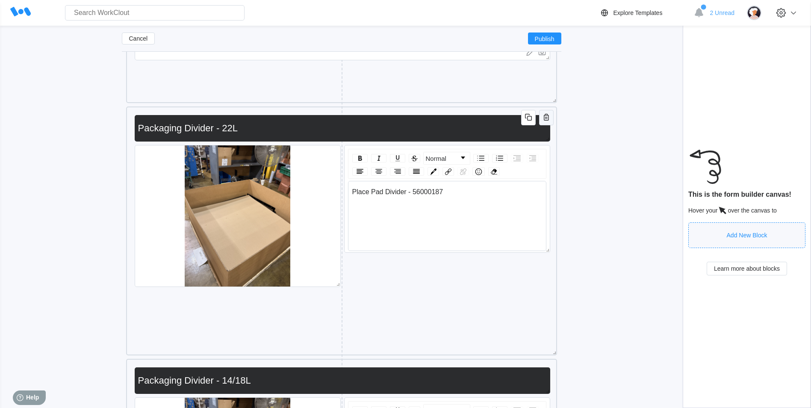
click at [545, 119] on icon "button" at bounding box center [546, 118] width 2 height 3
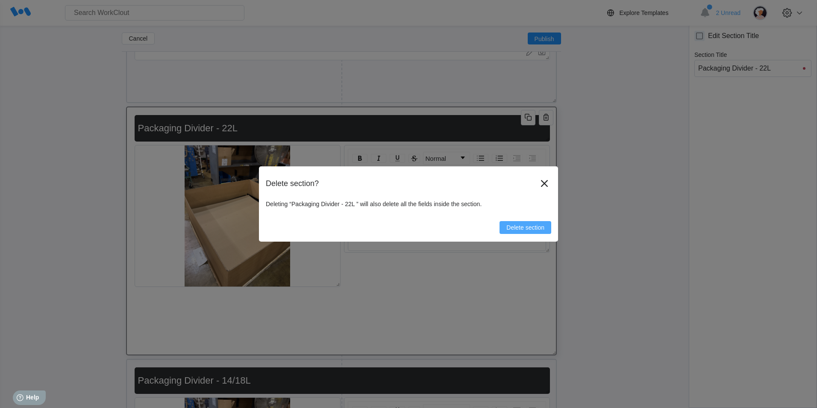
click at [536, 233] on button "Delete section" at bounding box center [526, 227] width 52 height 13
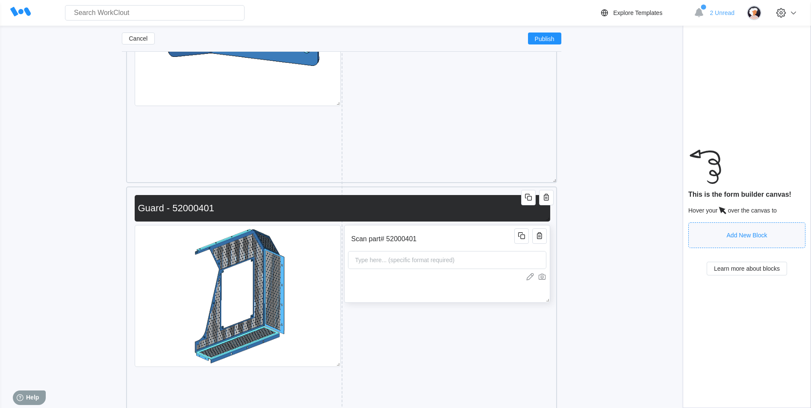
scroll to position [5905, 0]
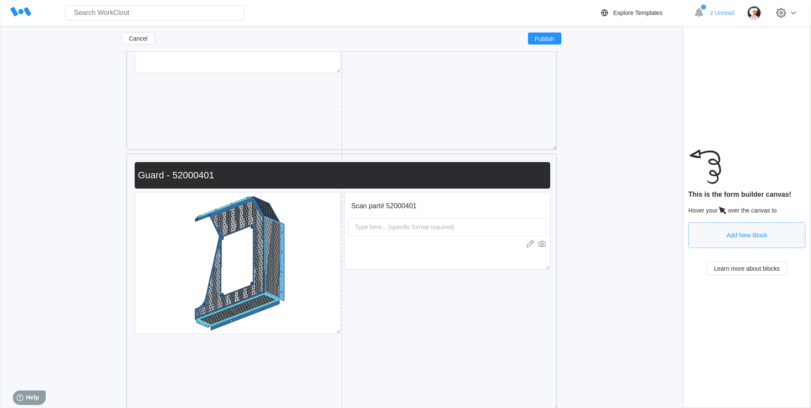
click at [544, 159] on div "Scan part# 52000401 Type here... (specific format required) Guard - 52000401" at bounding box center [341, 282] width 422 height 249
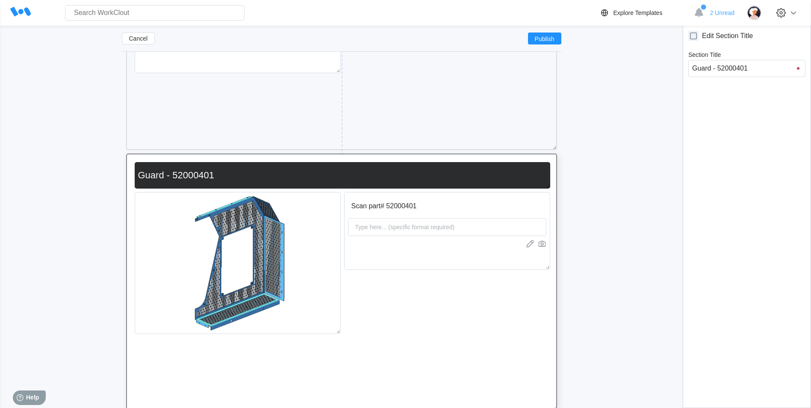
click at [547, 124] on div "Scan part# 52000396 Type here... (specific format required) Guard - 52000396" at bounding box center [341, 21] width 422 height 249
click at [545, 164] on icon "button" at bounding box center [546, 165] width 2 height 3
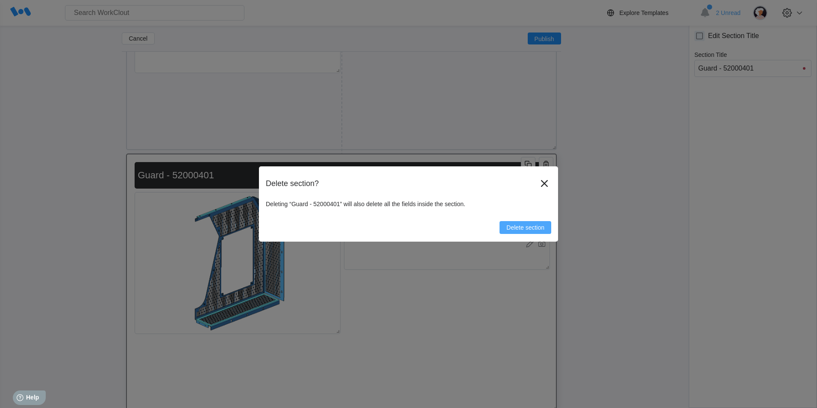
click at [531, 223] on button "Delete section" at bounding box center [526, 227] width 52 height 13
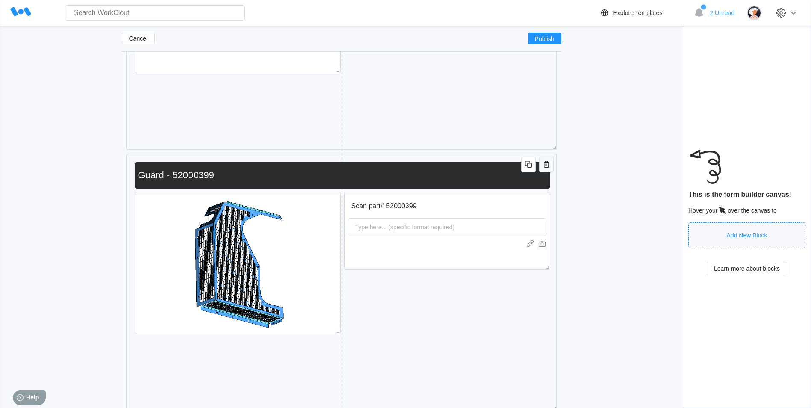
click at [542, 166] on icon "button" at bounding box center [546, 164] width 10 height 10
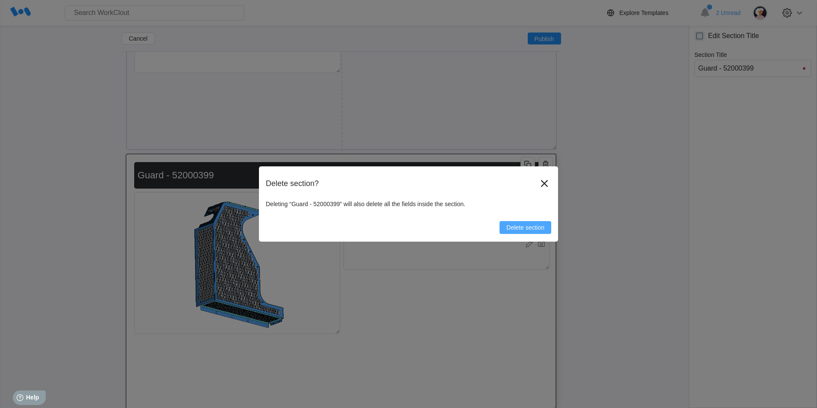
click at [532, 228] on span "Delete section" at bounding box center [525, 227] width 38 height 6
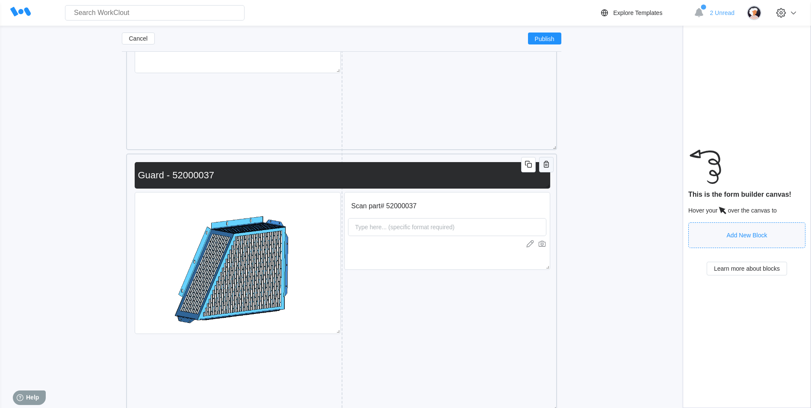
click at [543, 159] on icon "button" at bounding box center [546, 164] width 10 height 10
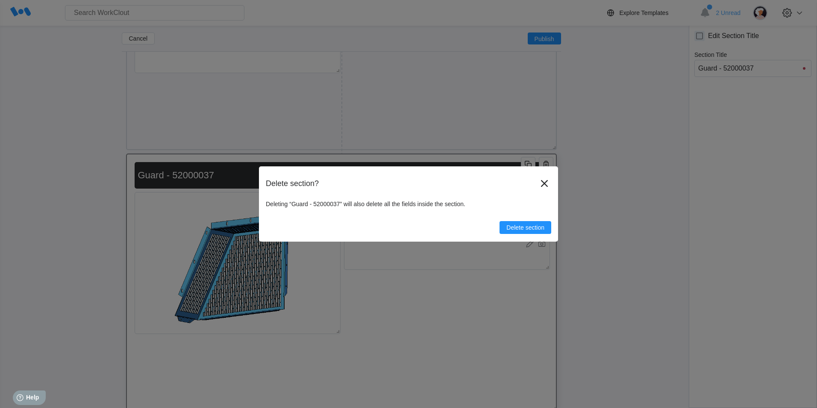
click at [533, 219] on div "Delete section" at bounding box center [408, 224] width 285 height 20
click at [532, 224] on span "Delete section" at bounding box center [525, 227] width 38 height 6
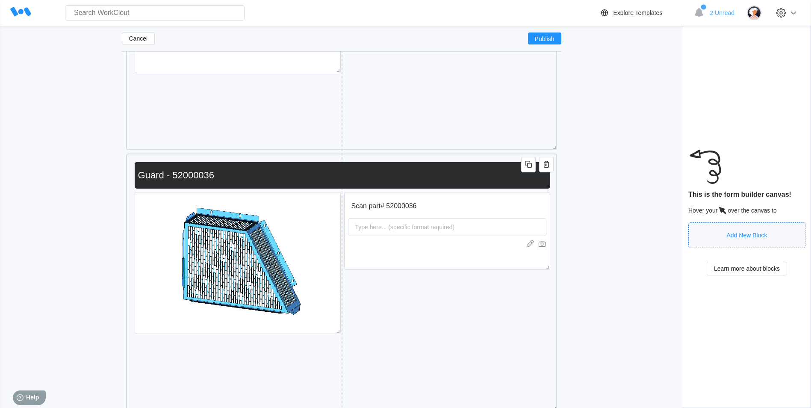
click at [546, 159] on icon "button" at bounding box center [546, 164] width 10 height 10
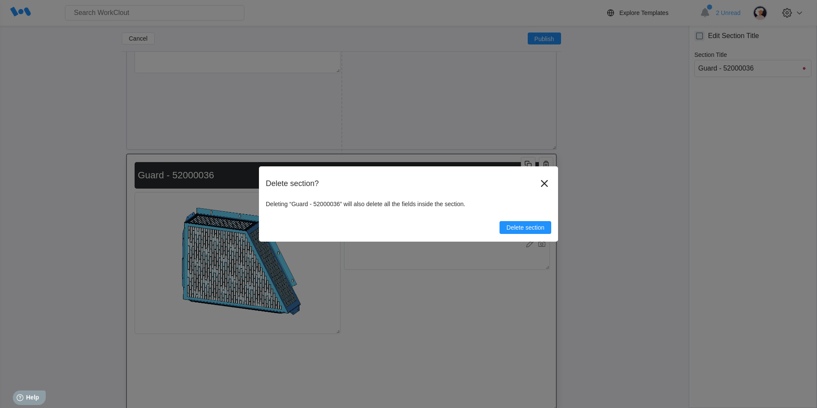
click at [531, 227] on span "Delete section" at bounding box center [525, 227] width 38 height 6
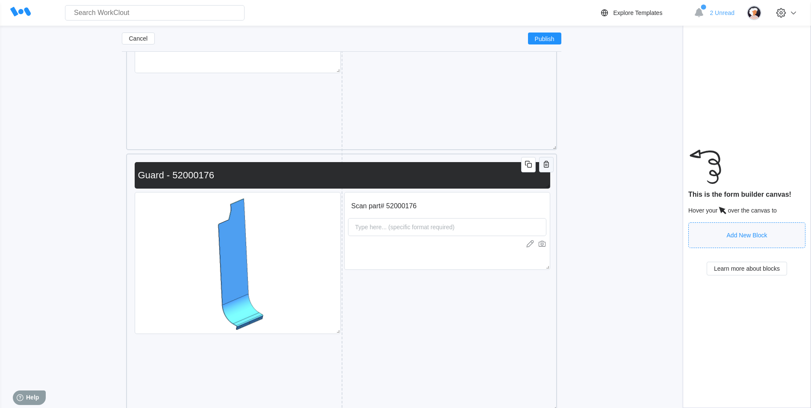
click at [546, 160] on icon "button" at bounding box center [546, 164] width 10 height 10
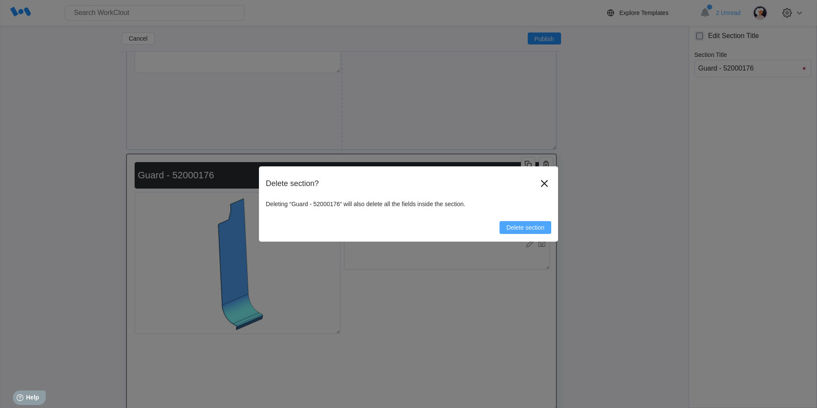
click at [539, 223] on button "Delete section" at bounding box center [526, 227] width 52 height 13
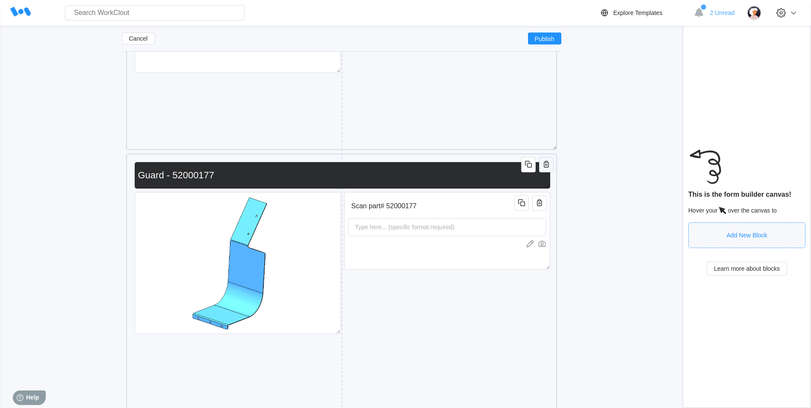
click at [550, 163] on icon "button" at bounding box center [546, 164] width 10 height 10
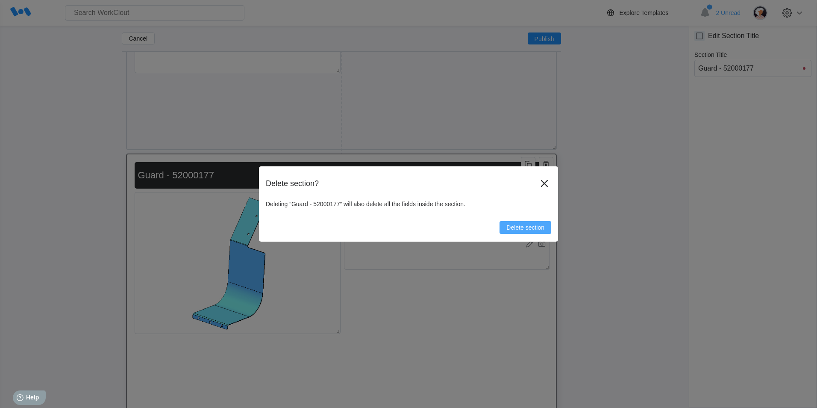
click at [536, 225] on span "Delete section" at bounding box center [525, 227] width 38 height 6
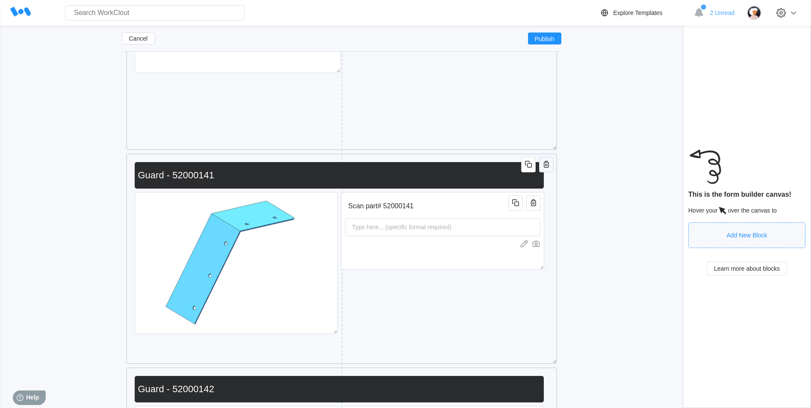
click at [548, 170] on span "button" at bounding box center [546, 164] width 10 height 11
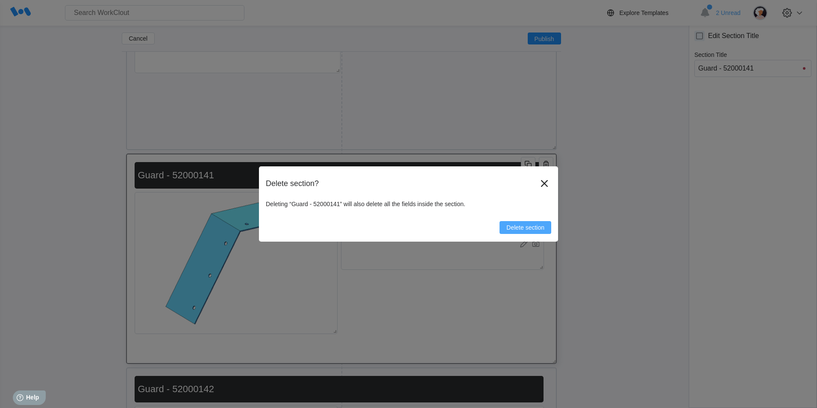
click at [528, 227] on span "Delete section" at bounding box center [525, 227] width 38 height 6
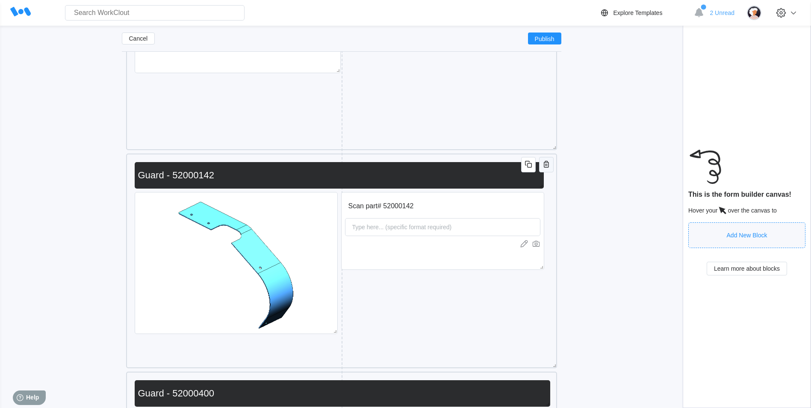
click at [544, 166] on icon "button" at bounding box center [546, 164] width 10 height 10
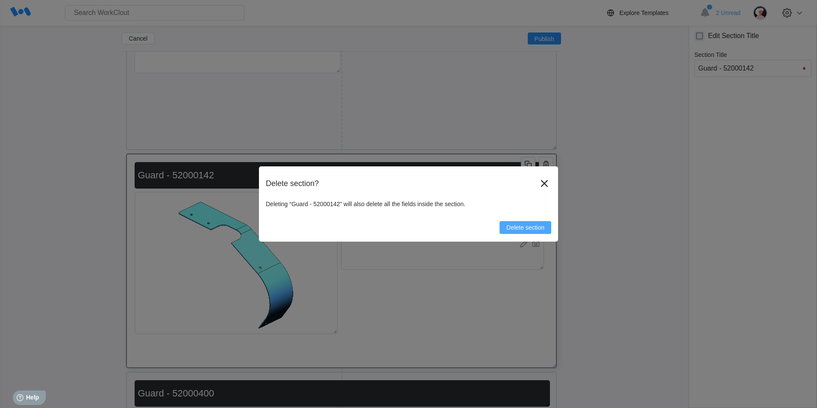
click at [536, 232] on button "Delete section" at bounding box center [526, 227] width 52 height 13
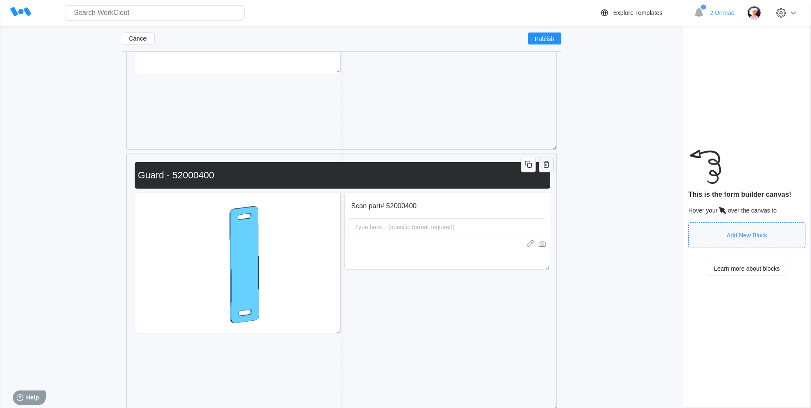
click at [546, 161] on icon "button" at bounding box center [546, 164] width 5 height 7
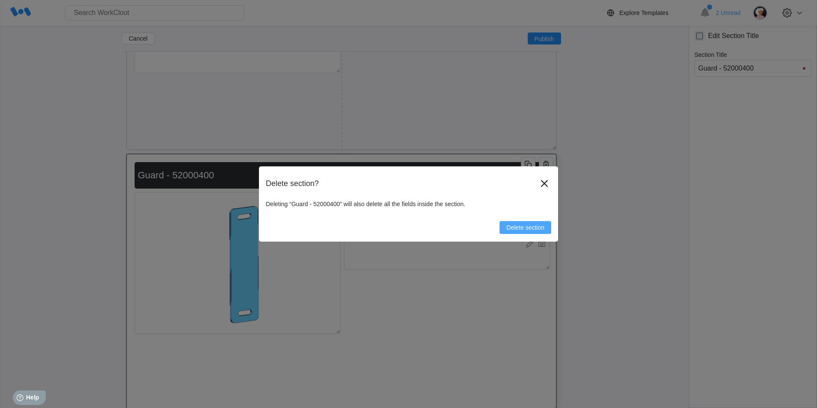
click at [522, 228] on span "Delete section" at bounding box center [525, 227] width 38 height 6
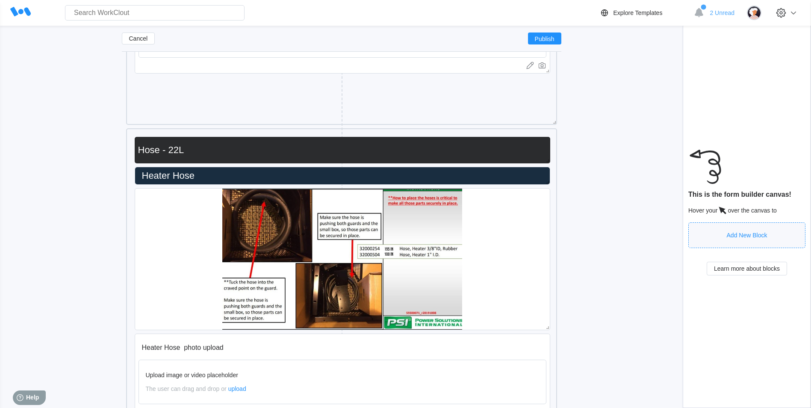
scroll to position [6290, 0]
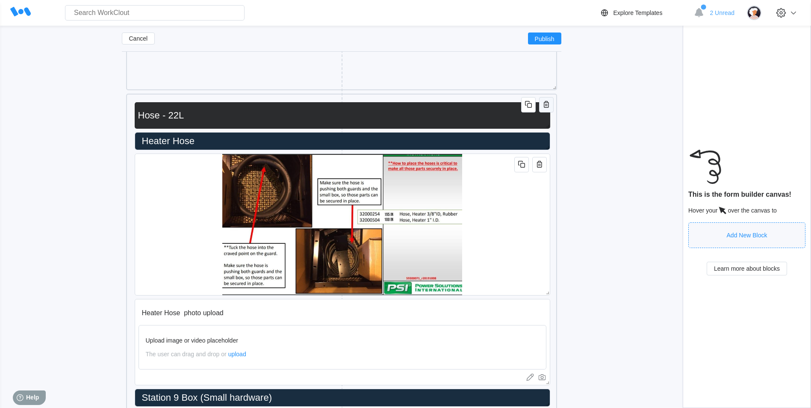
click at [543, 102] on icon "button" at bounding box center [546, 104] width 10 height 10
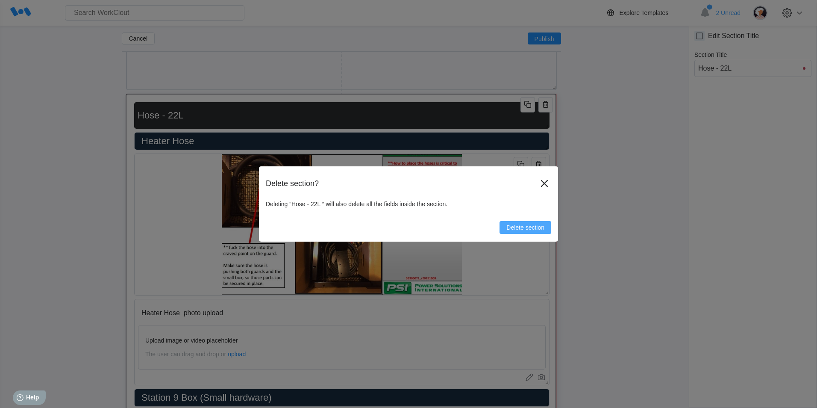
click at [532, 226] on span "Delete section" at bounding box center [525, 227] width 38 height 6
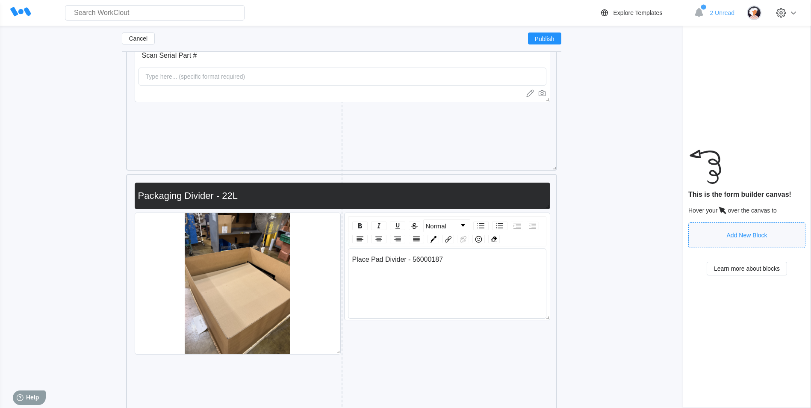
scroll to position [6845, 0]
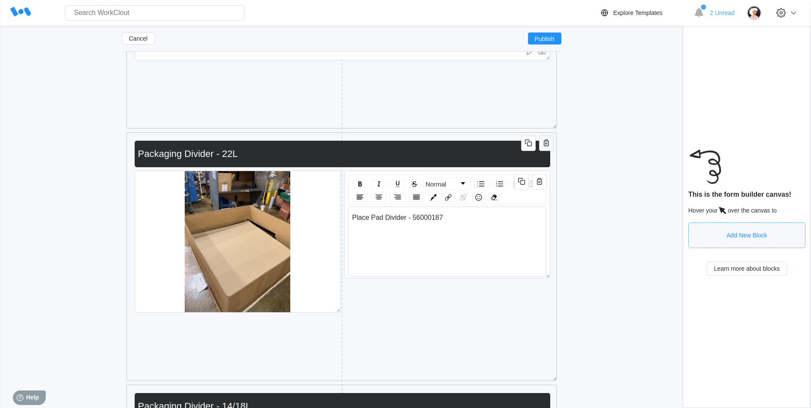
click at [542, 144] on icon "button" at bounding box center [546, 143] width 10 height 10
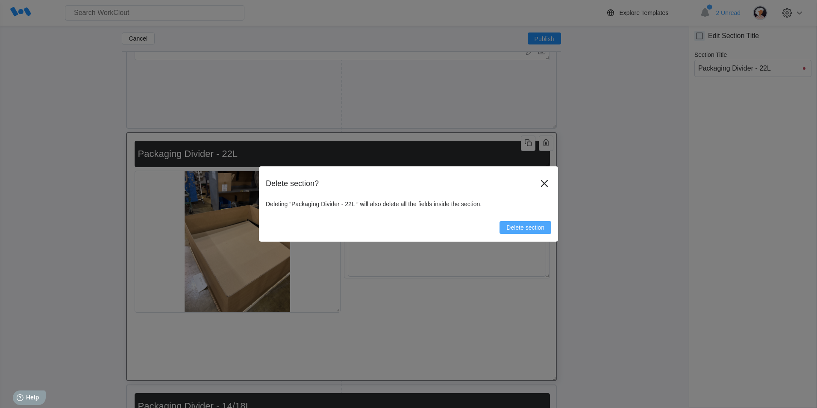
click at [531, 230] on span "Delete section" at bounding box center [525, 227] width 38 height 6
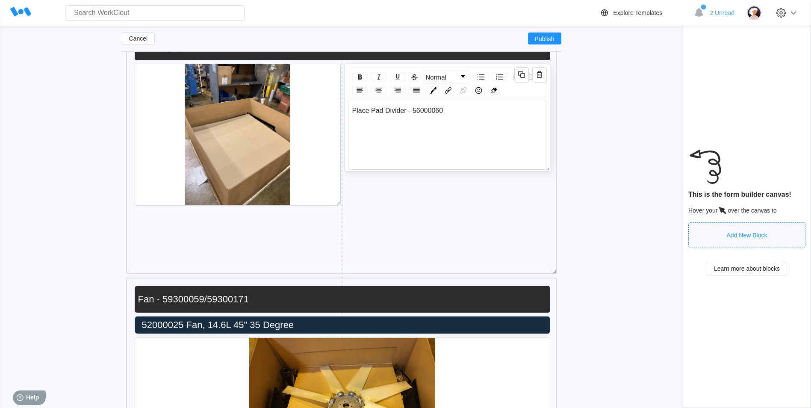
scroll to position [7102, 0]
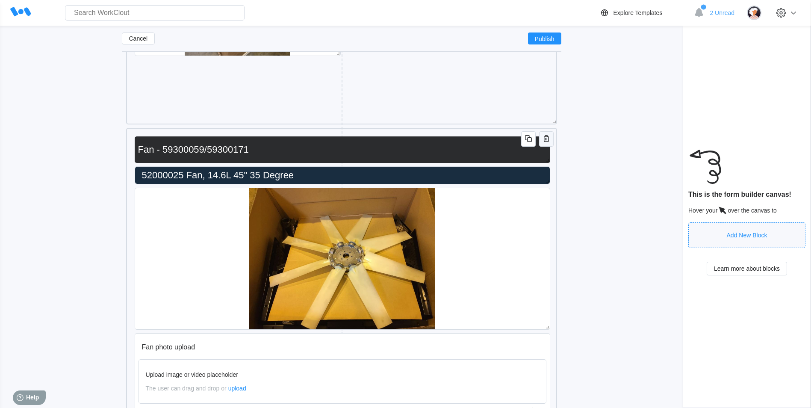
click at [546, 141] on icon "button" at bounding box center [546, 138] width 5 height 7
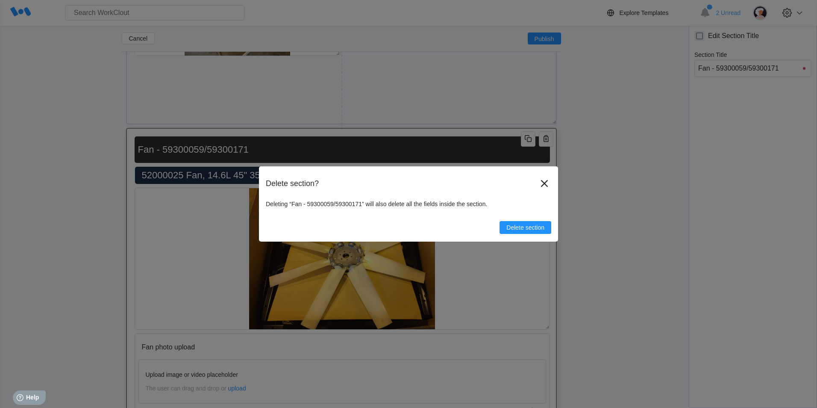
click at [540, 221] on div "Delete section" at bounding box center [408, 224] width 285 height 20
click at [541, 224] on span "Delete section" at bounding box center [525, 227] width 38 height 6
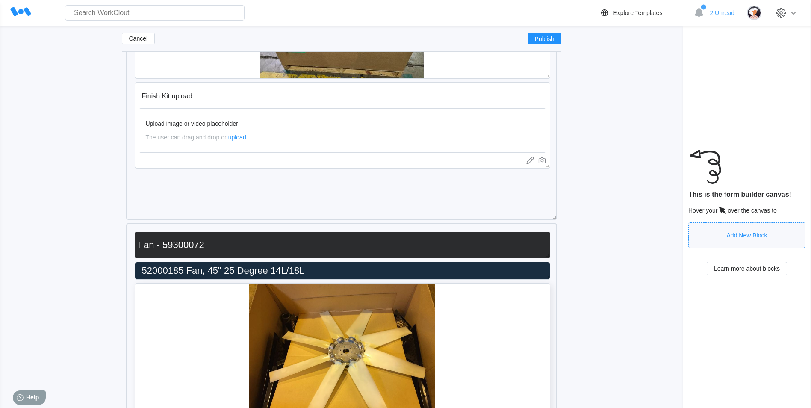
scroll to position [7743, 0]
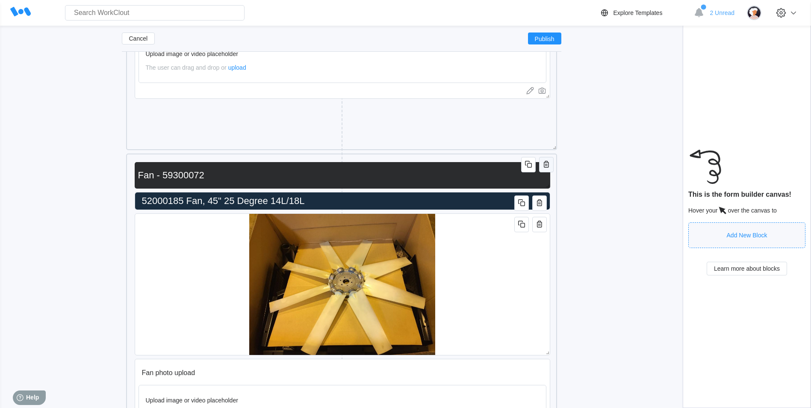
click at [548, 165] on icon "button" at bounding box center [546, 164] width 5 height 7
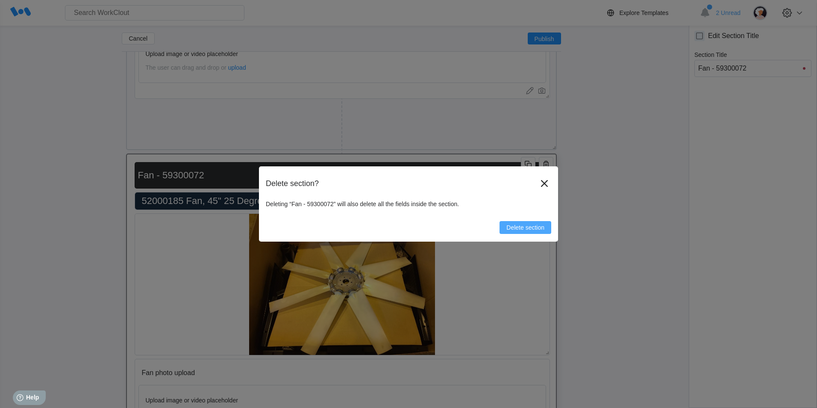
click at [531, 228] on span "Delete section" at bounding box center [525, 227] width 38 height 6
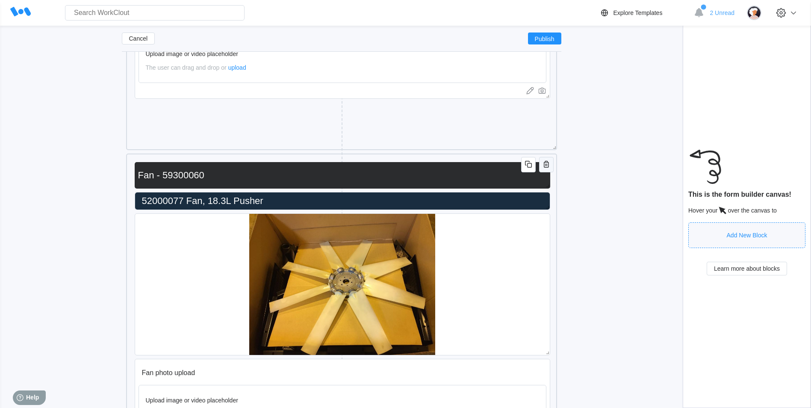
click at [545, 160] on icon "button" at bounding box center [546, 164] width 10 height 10
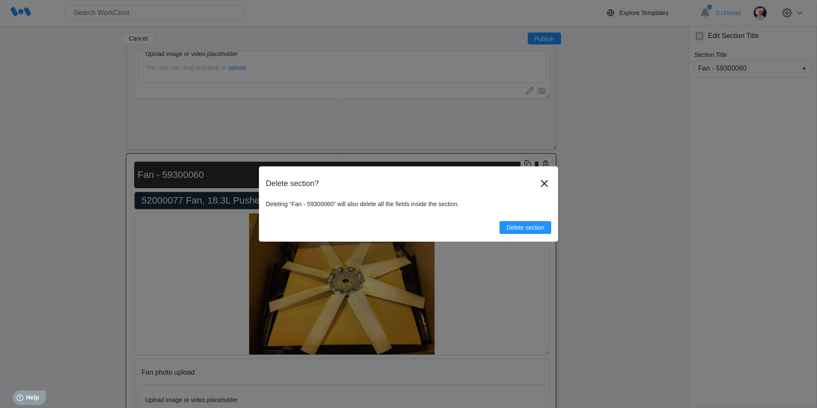
click at [531, 235] on div "Delete section? Deleting “Fan - 59300060” will also delete all the fields insid…" at bounding box center [408, 203] width 299 height 75
click at [530, 232] on button "Delete section" at bounding box center [526, 227] width 52 height 13
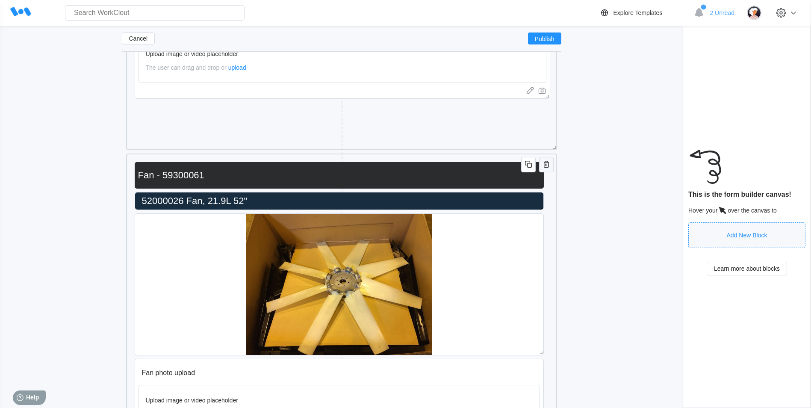
click at [547, 162] on icon "button" at bounding box center [546, 164] width 10 height 10
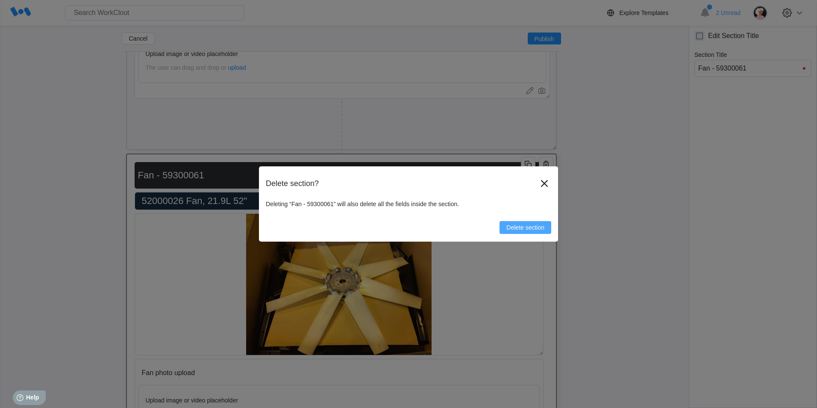
click at [536, 225] on span "Delete section" at bounding box center [525, 227] width 38 height 6
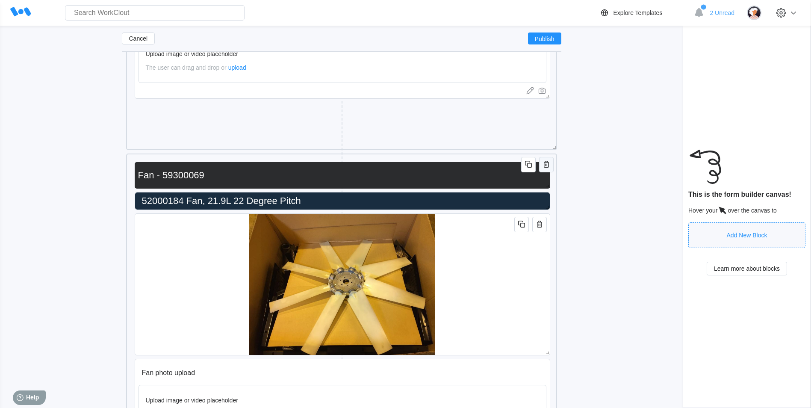
click at [545, 162] on icon "button" at bounding box center [546, 164] width 10 height 10
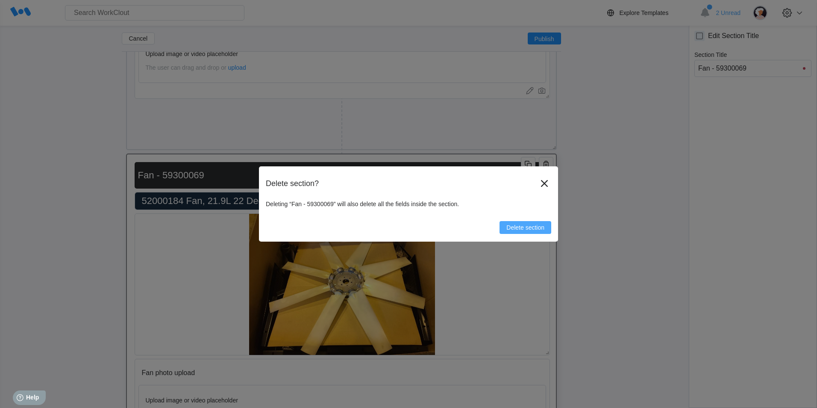
click at [537, 224] on span "Delete section" at bounding box center [525, 227] width 38 height 6
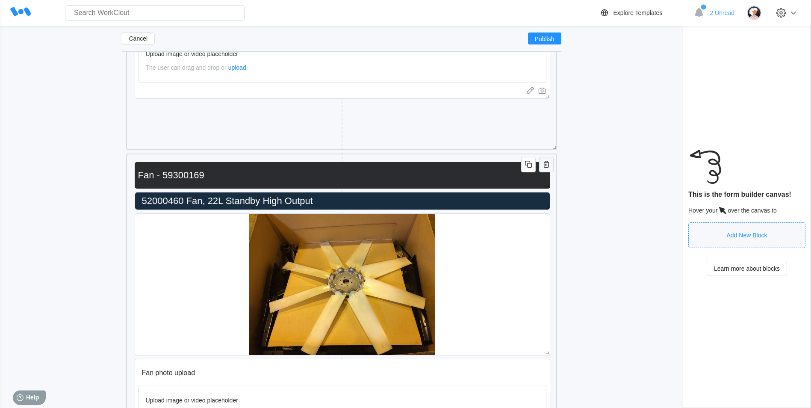
click at [544, 163] on icon "button" at bounding box center [546, 164] width 10 height 10
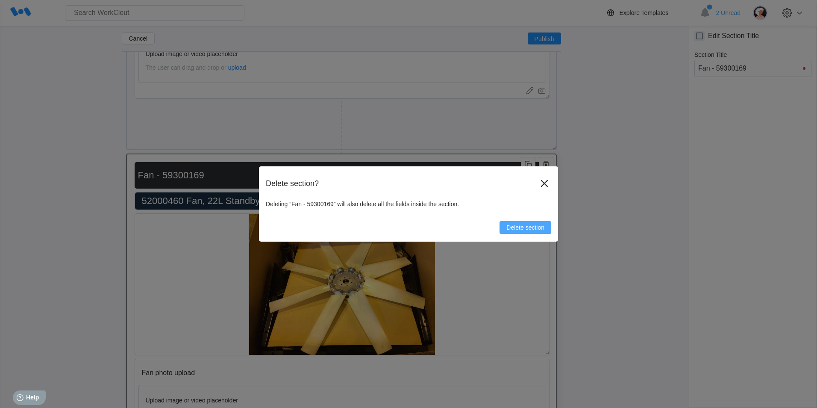
click at [530, 228] on span "Delete section" at bounding box center [525, 227] width 38 height 6
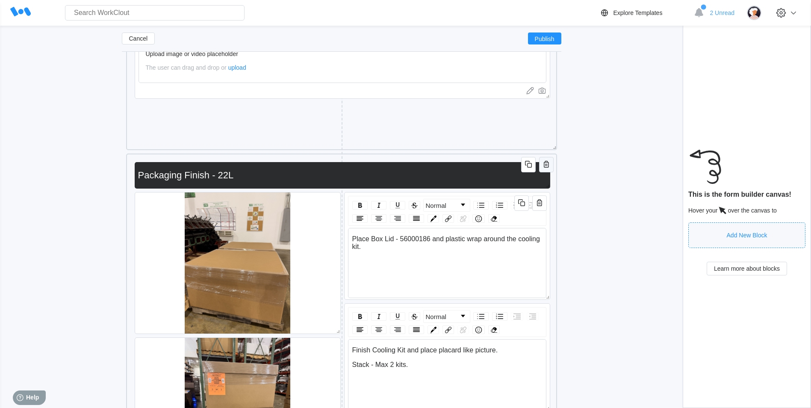
click at [544, 166] on icon "button" at bounding box center [546, 164] width 10 height 10
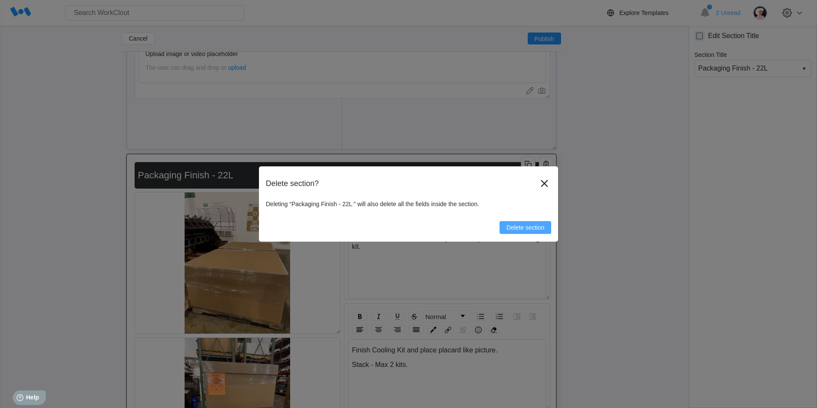
click at [535, 229] on span "Delete section" at bounding box center [525, 227] width 38 height 6
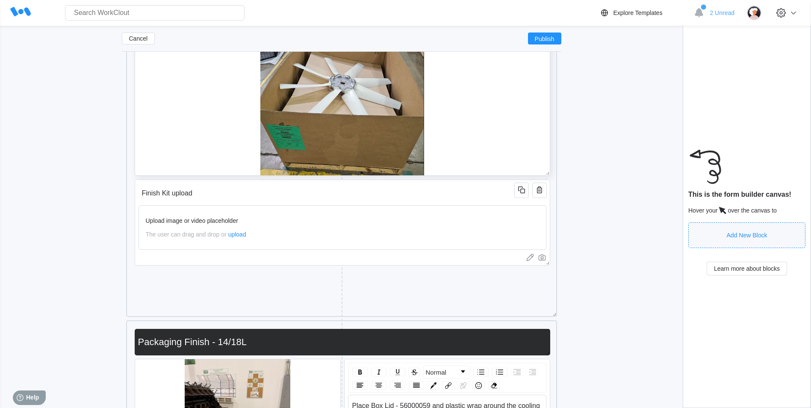
scroll to position [7548, 0]
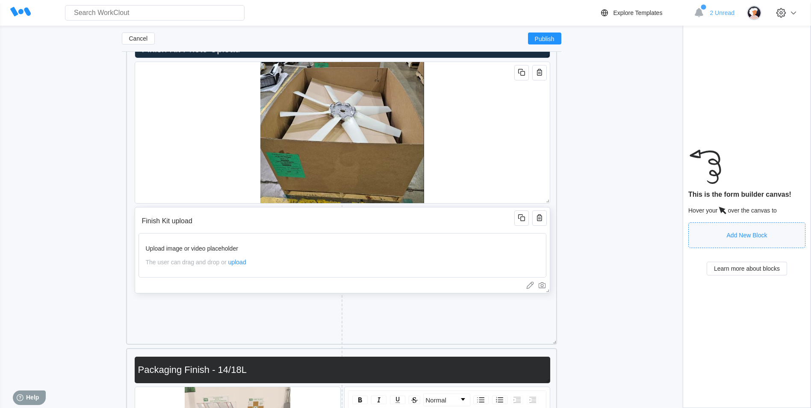
click at [387, 221] on input "Finish Kit upload" at bounding box center [327, 220] width 379 height 17
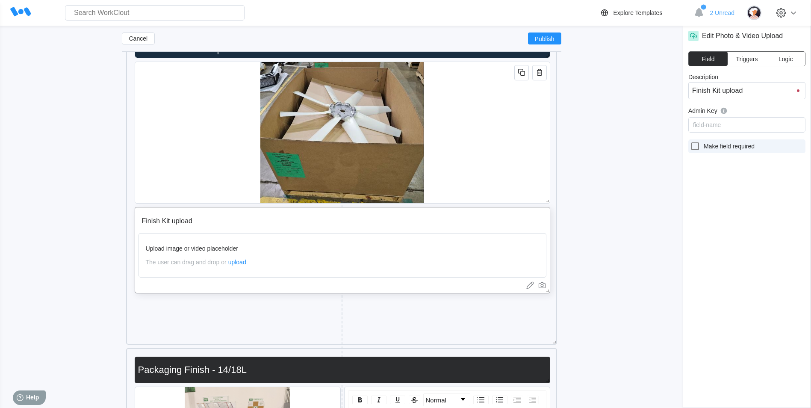
click at [696, 147] on icon at bounding box center [695, 146] width 10 height 10
click at [690, 141] on input "Make field required" at bounding box center [690, 141] width 0 height 0
checkbox input "true"
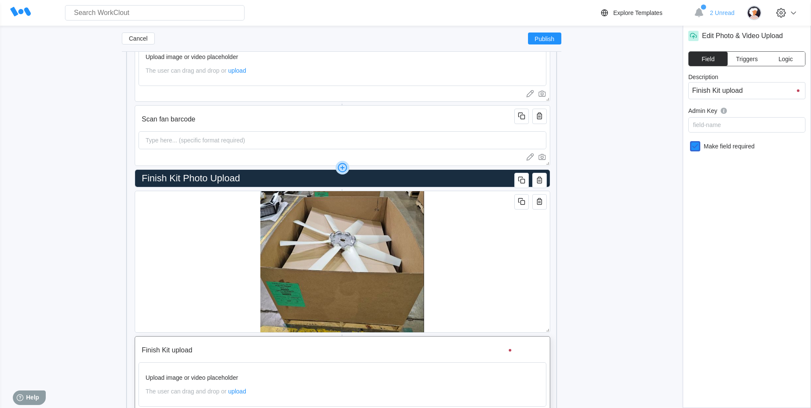
scroll to position [7377, 0]
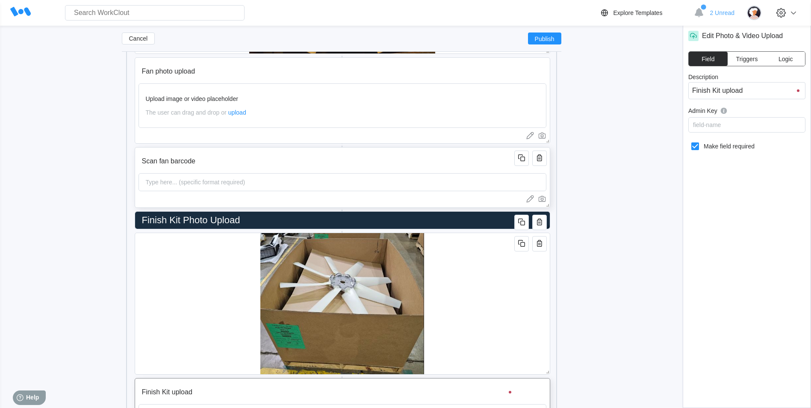
click at [339, 161] on input "Scan fan barcode" at bounding box center [327, 161] width 379 height 17
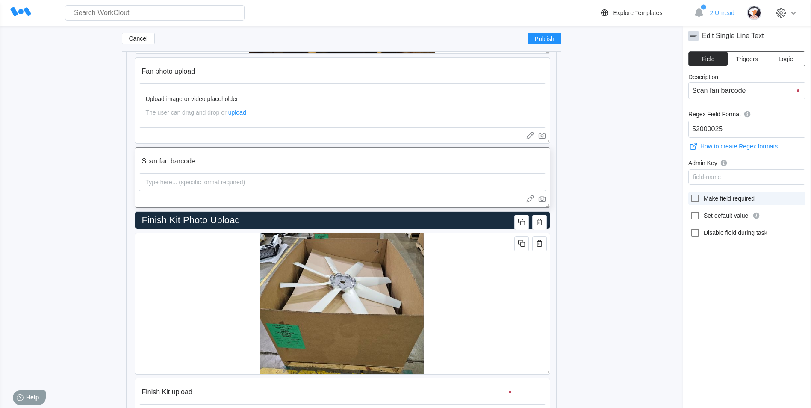
click at [697, 203] on icon at bounding box center [695, 198] width 10 height 10
click at [690, 194] on input "Make field required" at bounding box center [690, 193] width 0 height 0
checkbox input "true"
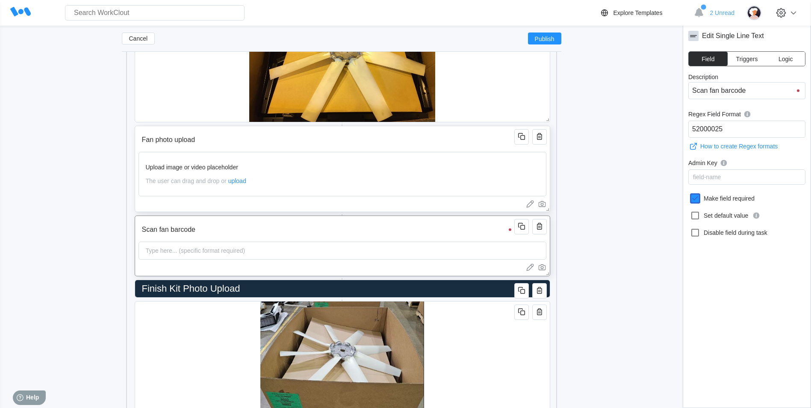
scroll to position [7206, 0]
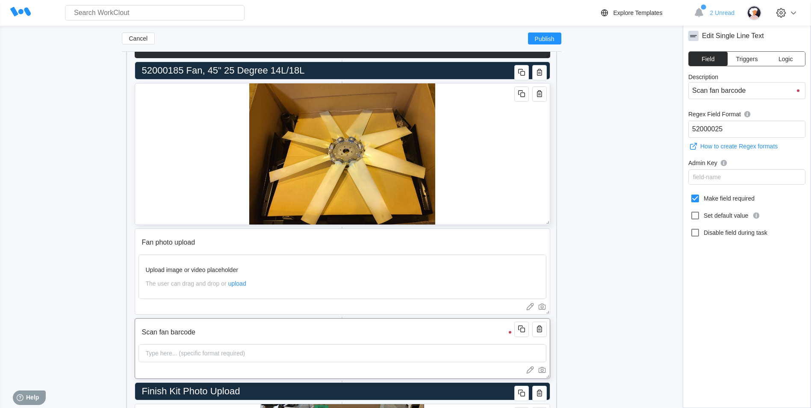
click at [456, 161] on div at bounding box center [342, 154] width 415 height 142
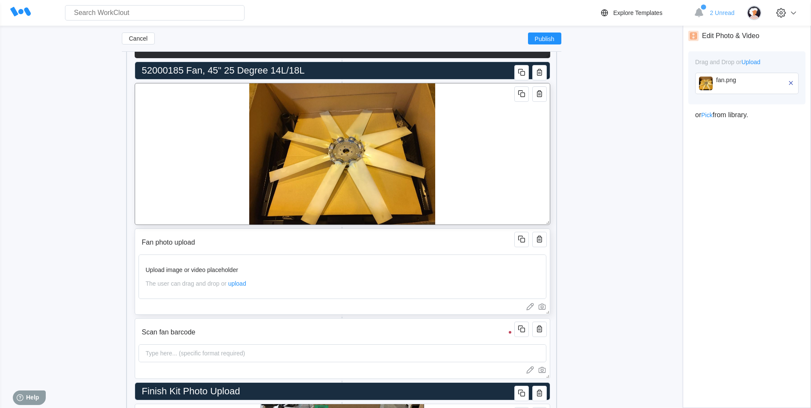
click at [454, 236] on input "Fan photo upload" at bounding box center [327, 242] width 379 height 17
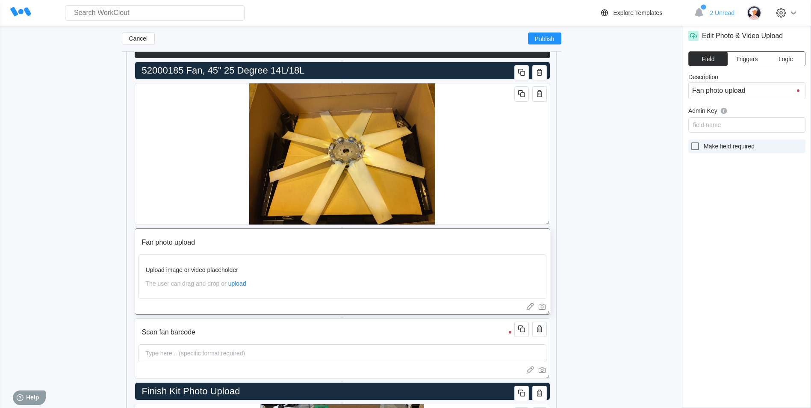
click at [700, 149] on div at bounding box center [697, 146] width 14 height 10
click at [690, 141] on input "Make field required" at bounding box center [690, 141] width 0 height 0
click at [695, 146] on icon at bounding box center [695, 146] width 10 height 10
click at [690, 141] on input "Make field required" at bounding box center [690, 141] width 0 height 0
click at [693, 147] on icon at bounding box center [695, 146] width 10 height 10
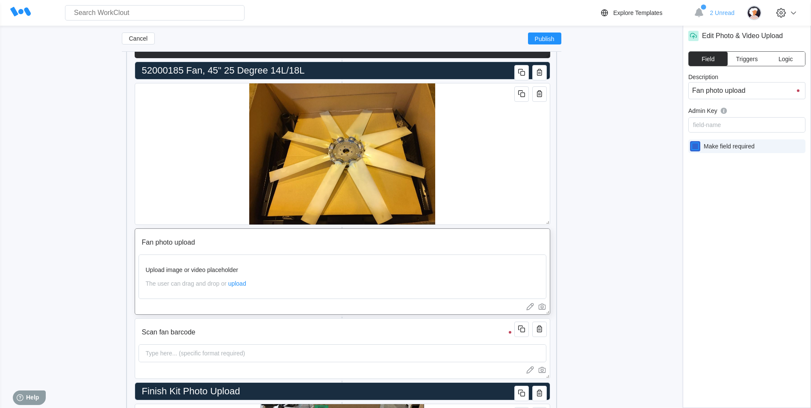
click at [690, 141] on input "Make field required" at bounding box center [690, 141] width 0 height 0
checkbox input "true"
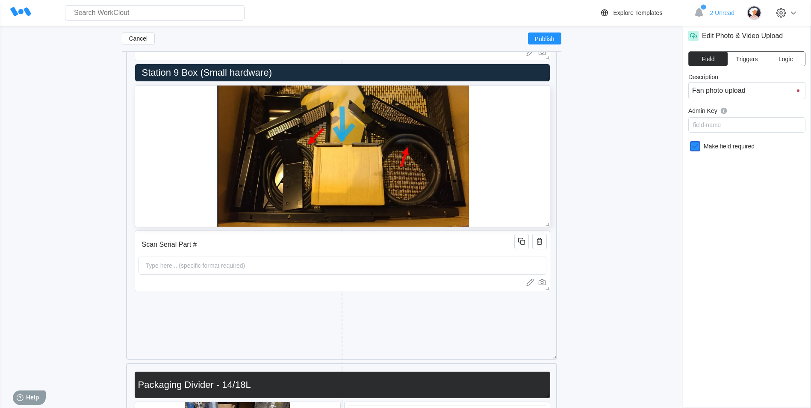
scroll to position [6608, 0]
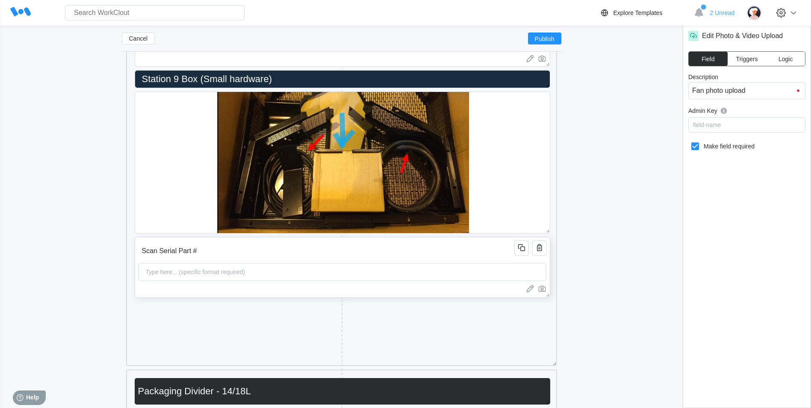
click at [428, 243] on input "Scan Serial Part #" at bounding box center [327, 250] width 379 height 17
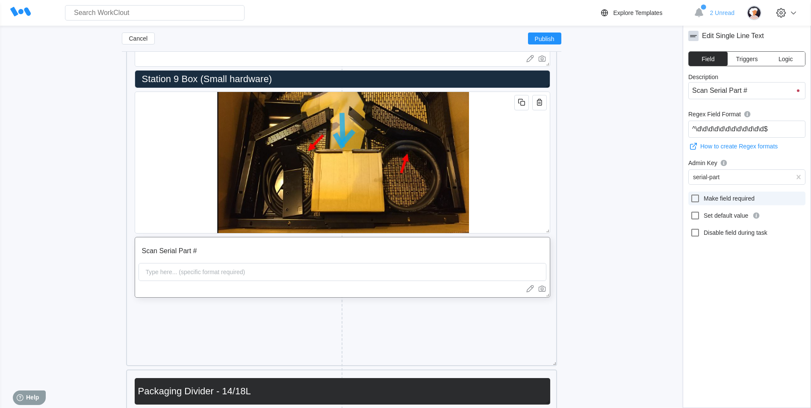
click at [695, 197] on icon at bounding box center [695, 198] width 10 height 10
click at [690, 194] on input "Make field required" at bounding box center [690, 193] width 0 height 0
checkbox input "true"
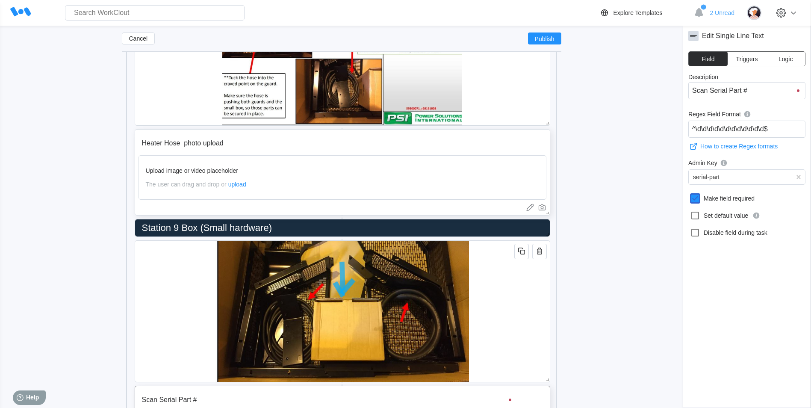
scroll to position [6437, 0]
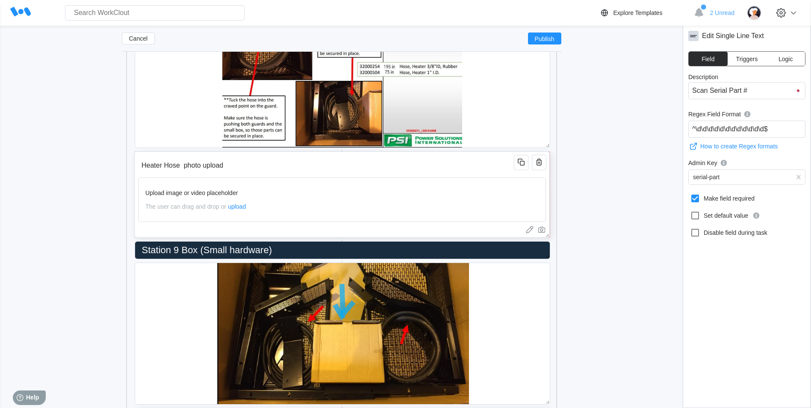
click at [333, 171] on input "Heater Hose photo upload" at bounding box center [327, 165] width 379 height 17
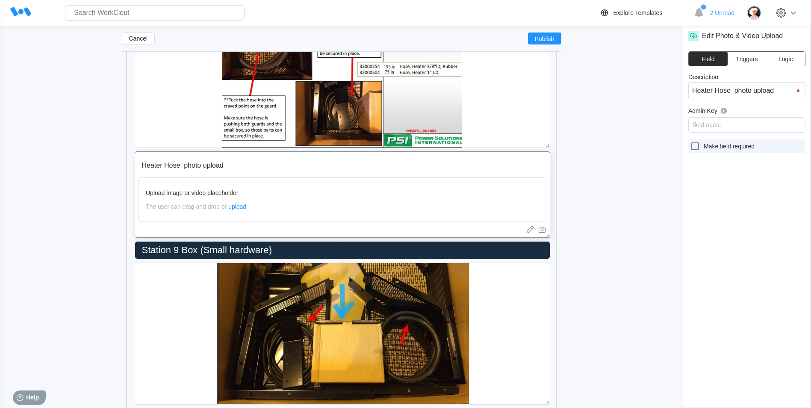
click at [695, 146] on icon at bounding box center [695, 146] width 10 height 10
click at [690, 141] on input "Make field required" at bounding box center [690, 141] width 0 height 0
checkbox input "true"
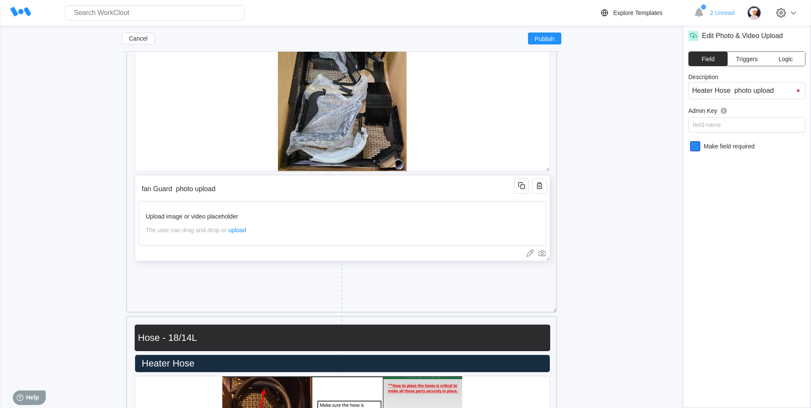
scroll to position [6052, 0]
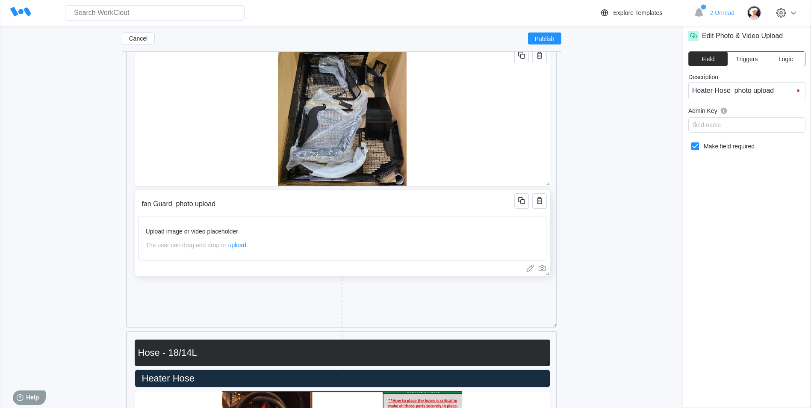
click at [408, 207] on input "fan Guard photo upload" at bounding box center [327, 203] width 379 height 17
click at [696, 147] on icon at bounding box center [695, 146] width 10 height 10
click at [690, 141] on input "Make field required" at bounding box center [690, 141] width 0 height 0
checkbox input "true"
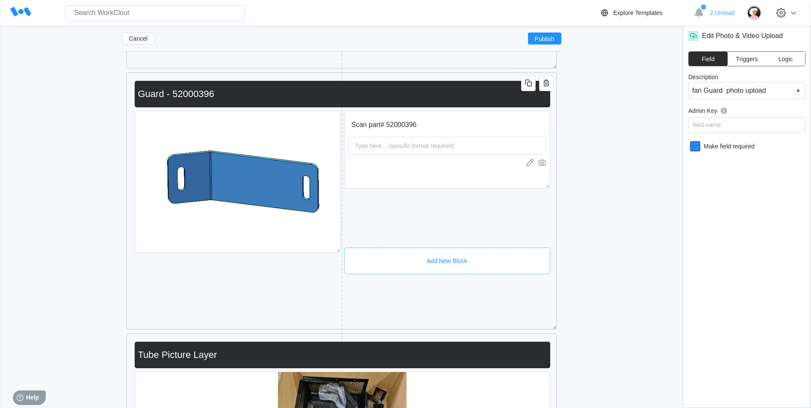
scroll to position [5710, 0]
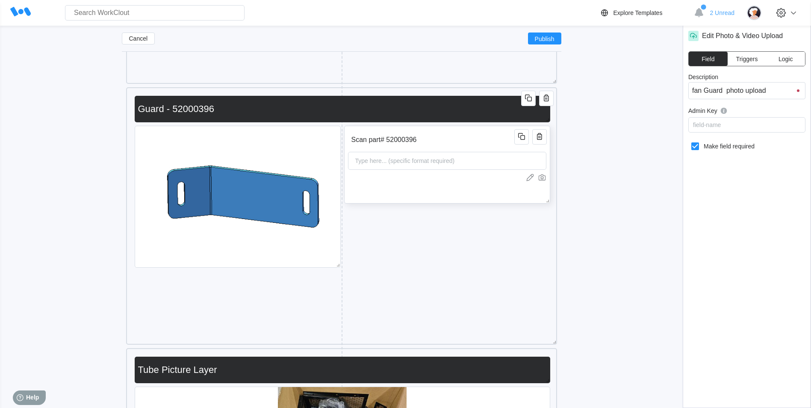
click at [444, 197] on div "Scan part# 52000396 Type here... (specific format required)" at bounding box center [447, 165] width 206 height 78
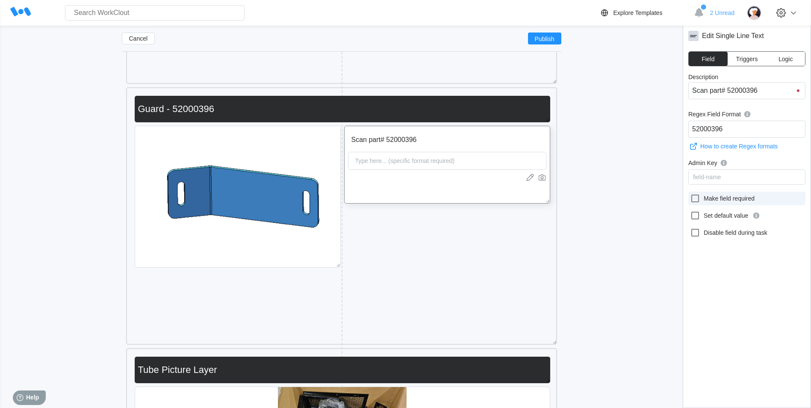
click at [698, 199] on icon at bounding box center [695, 198] width 8 height 8
click at [690, 194] on input "Make field required" at bounding box center [690, 193] width 0 height 0
checkbox input "true"
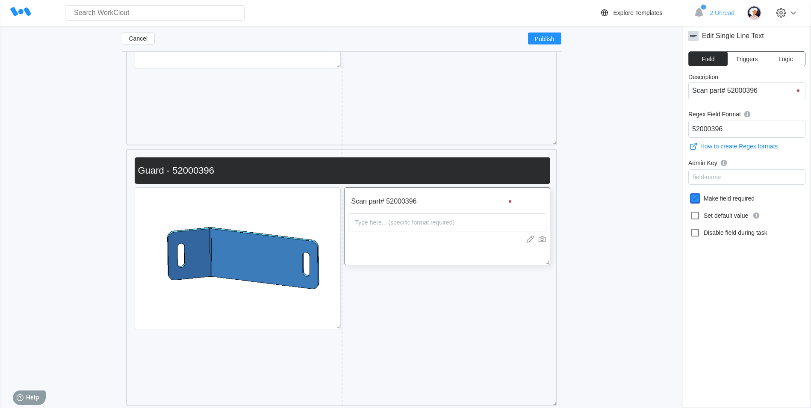
scroll to position [5497, 0]
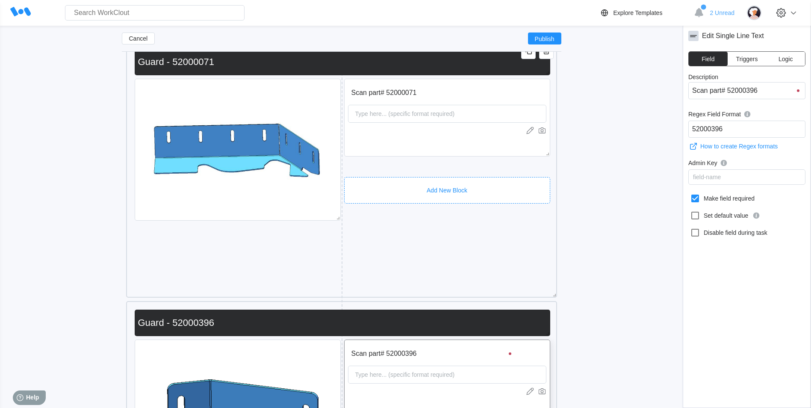
click at [496, 180] on div "Add New Block" at bounding box center [447, 190] width 206 height 26
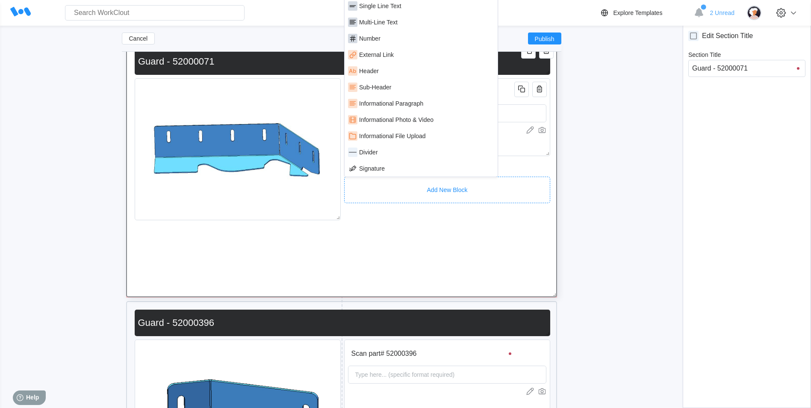
click at [528, 157] on div "Scan part# 52000071 Type here... (specific format required) Guard - 52000071" at bounding box center [341, 168] width 422 height 249
click at [524, 147] on div "Scan part# 52000071 Type here... (specific format required)" at bounding box center [447, 118] width 206 height 78
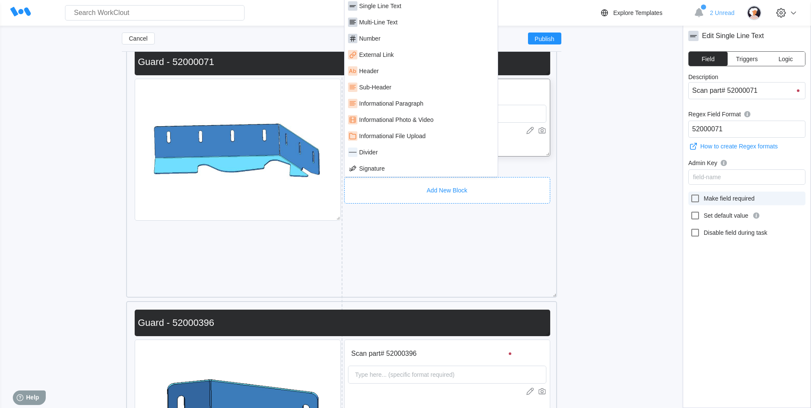
click at [694, 199] on icon at bounding box center [695, 198] width 10 height 10
click at [690, 194] on input "Make field required" at bounding box center [690, 193] width 0 height 0
checkbox input "true"
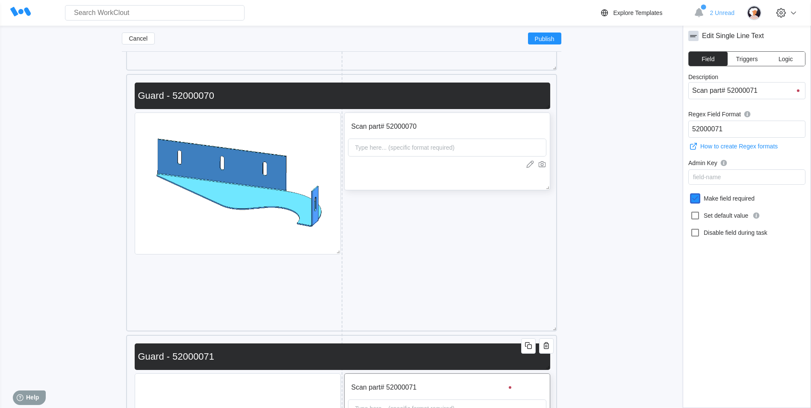
scroll to position [5198, 0]
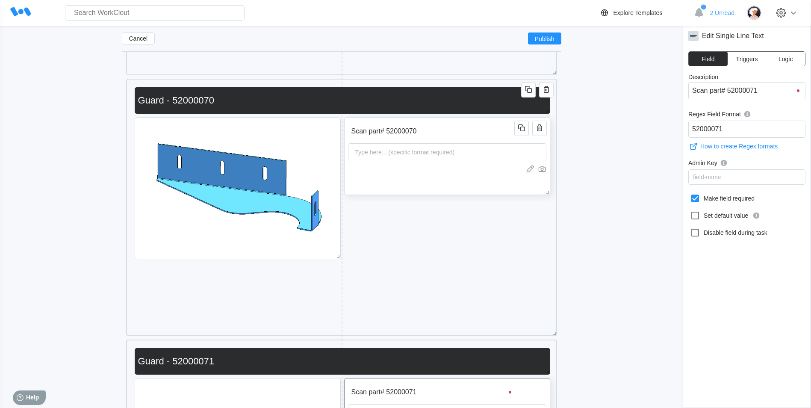
click at [468, 186] on div "Scan part# 52000070 Type here... (specific format required)" at bounding box center [447, 156] width 206 height 78
click at [694, 198] on icon at bounding box center [695, 198] width 10 height 10
click at [690, 194] on input "Make field required" at bounding box center [690, 193] width 0 height 0
checkbox input "true"
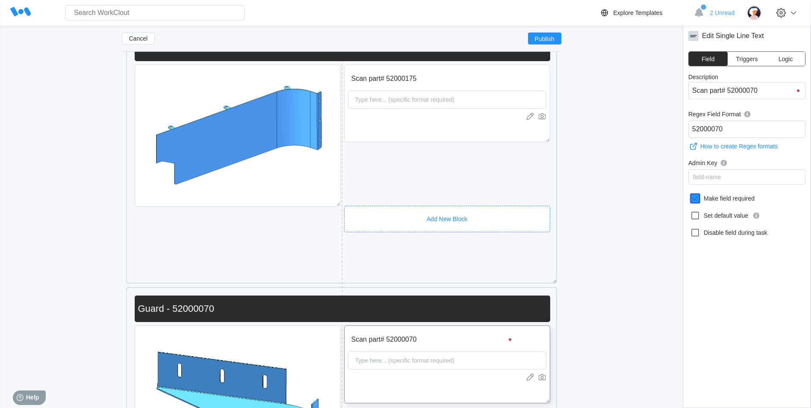
scroll to position [4941, 0]
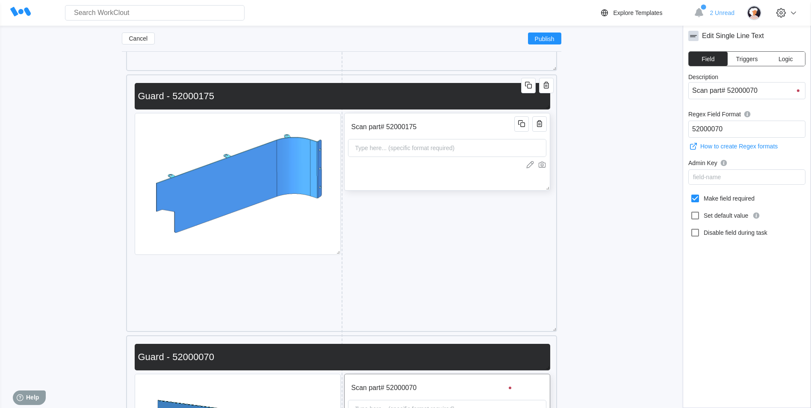
click at [442, 169] on div at bounding box center [447, 164] width 198 height 9
click at [693, 199] on icon at bounding box center [695, 198] width 10 height 10
click at [690, 194] on input "Make field required" at bounding box center [690, 193] width 0 height 0
checkbox input "true"
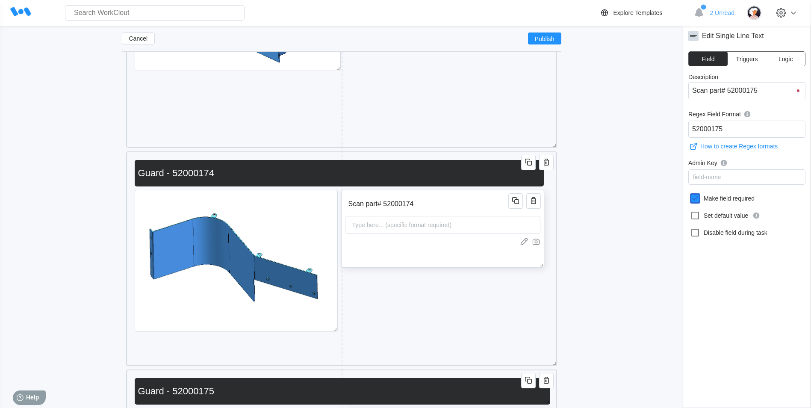
scroll to position [4642, 0]
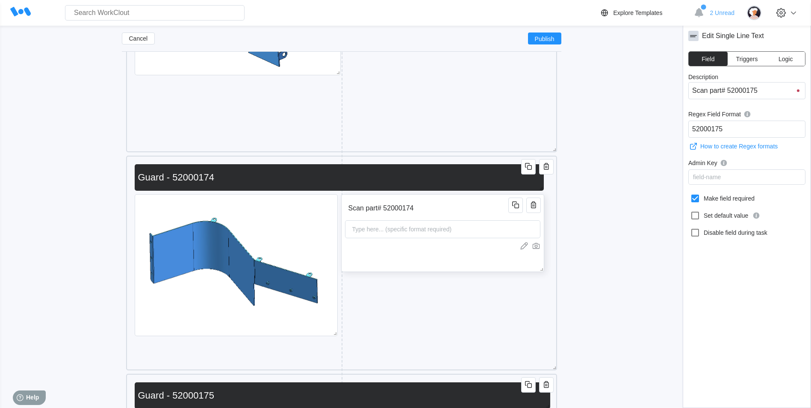
click at [424, 246] on div at bounding box center [442, 245] width 195 height 9
click at [694, 199] on icon at bounding box center [695, 198] width 10 height 10
click at [690, 194] on input "Make field required" at bounding box center [690, 193] width 0 height 0
checkbox input "true"
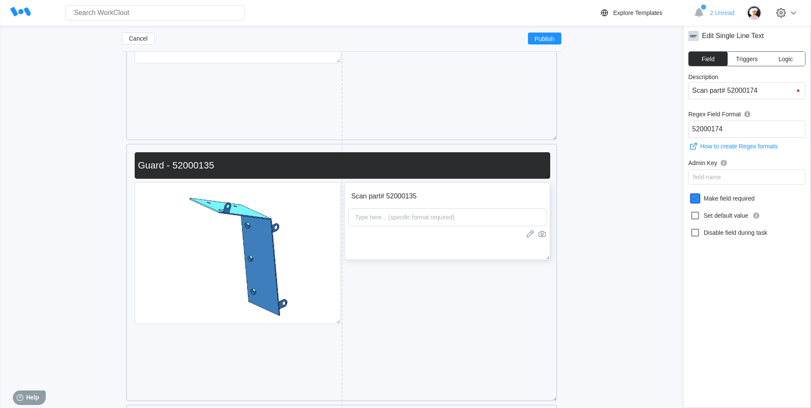
scroll to position [4385, 0]
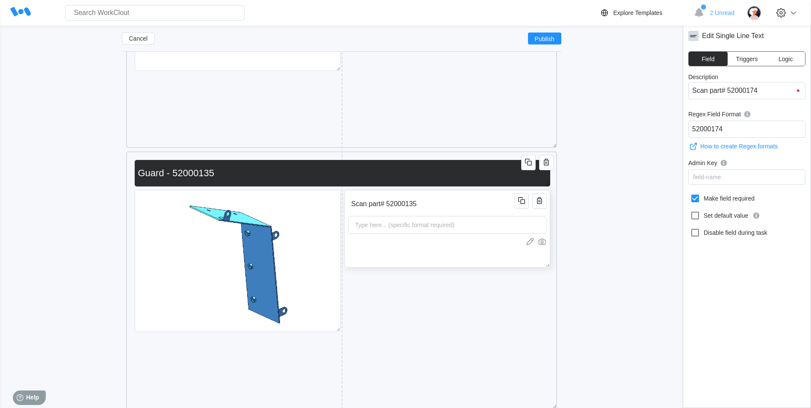
click at [459, 246] on div "Scan part# 52000135 Type here... (specific format required)" at bounding box center [447, 229] width 206 height 78
click at [690, 197] on icon at bounding box center [695, 198] width 10 height 10
click at [690, 194] on input "Make field required" at bounding box center [690, 193] width 0 height 0
checkbox input "true"
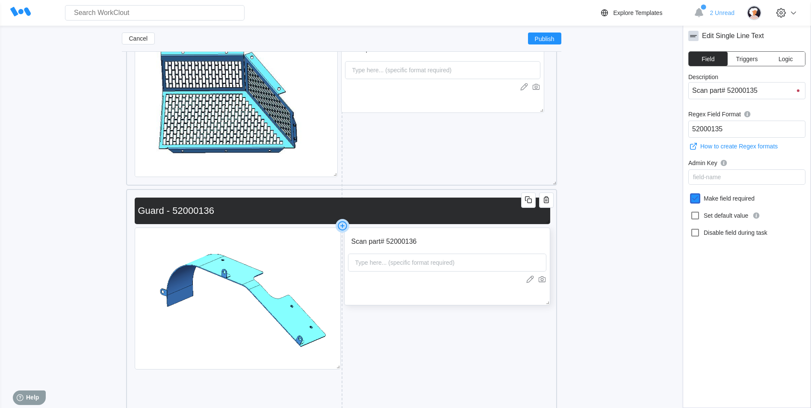
scroll to position [4086, 0]
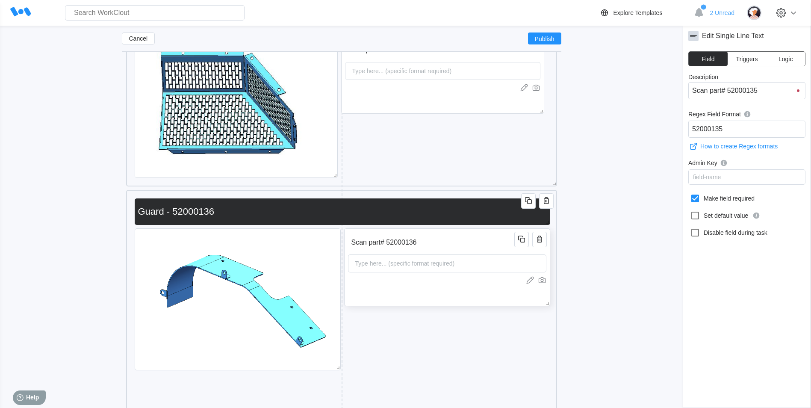
click at [465, 288] on div "Scan part# 52000136 Type here... (specific format required)" at bounding box center [447, 267] width 206 height 78
click at [698, 200] on icon at bounding box center [695, 198] width 10 height 10
click at [690, 194] on input "Make field required" at bounding box center [690, 193] width 0 height 0
checkbox input "true"
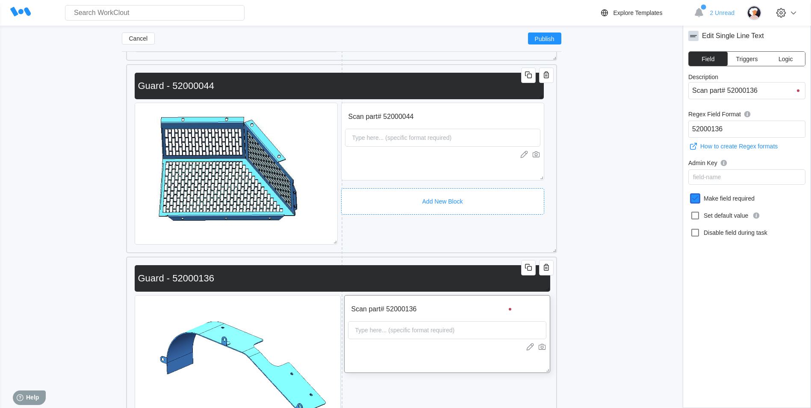
scroll to position [3915, 0]
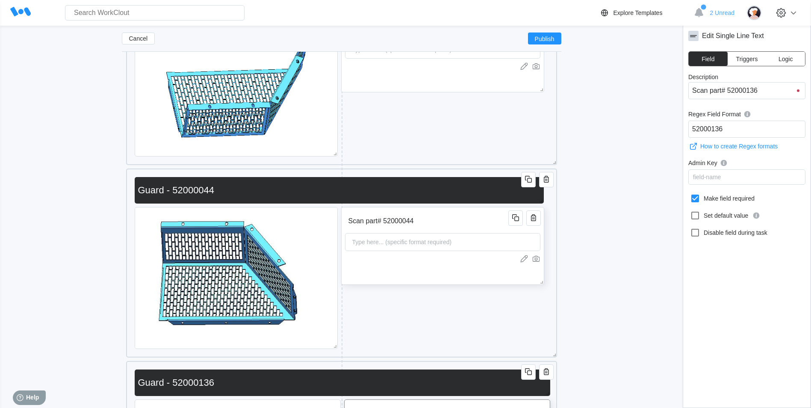
click at [462, 268] on div "Scan part# 52000044 Type here... (specific format required)" at bounding box center [442, 246] width 203 height 78
click at [699, 197] on icon at bounding box center [695, 198] width 8 height 8
click at [690, 194] on input "Make field required" at bounding box center [690, 193] width 0 height 0
checkbox input "true"
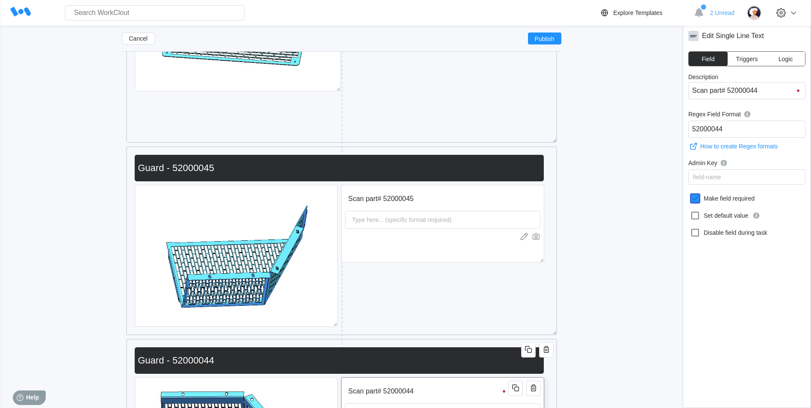
scroll to position [3744, 0]
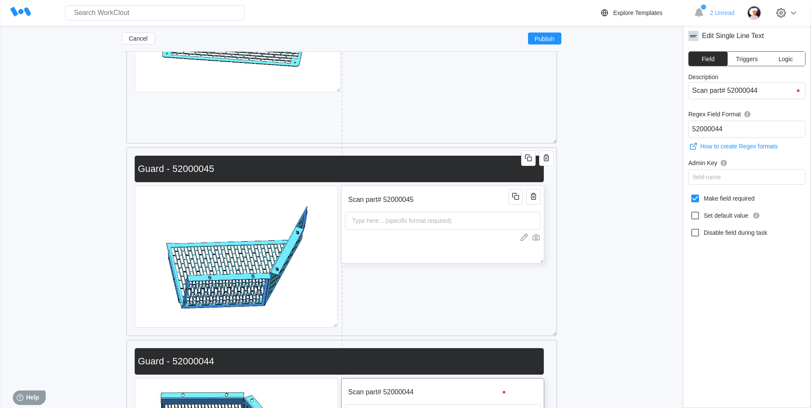
click at [439, 249] on div "Scan part# 52000045 Type here... (specific format required)" at bounding box center [442, 224] width 203 height 78
click at [684, 197] on div "Edit Single Line Text Field Triggers Logic Description Scan part# 52000045 Rege…" at bounding box center [747, 217] width 128 height 382
click at [695, 196] on icon at bounding box center [695, 198] width 10 height 10
click at [690, 194] on input "Make field required" at bounding box center [690, 193] width 0 height 0
checkbox input "true"
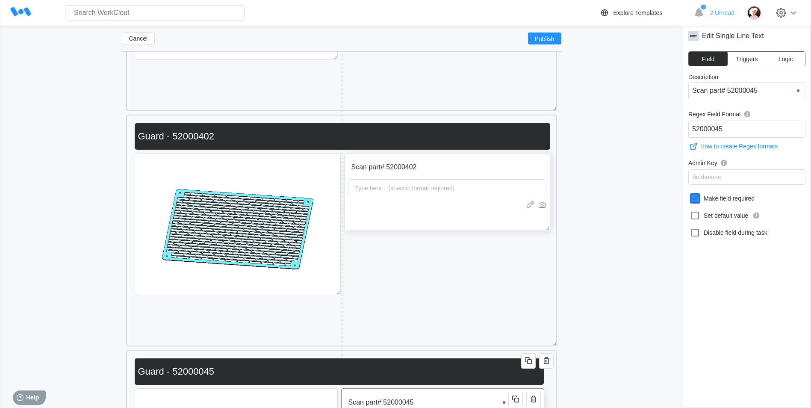
scroll to position [3531, 0]
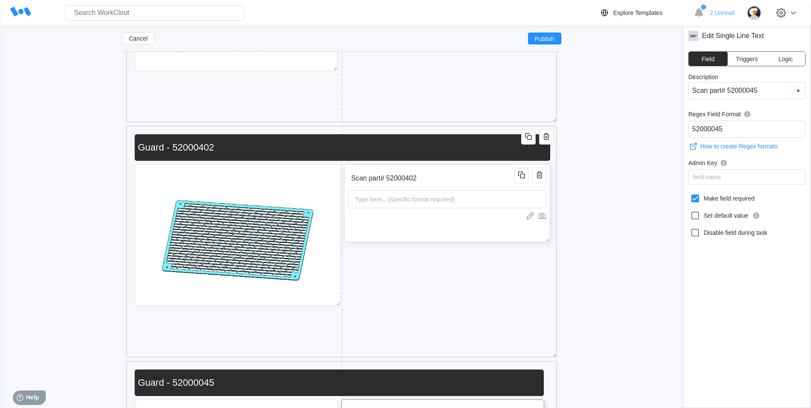
click at [483, 223] on div "Scan part# 52000402 Type here... (specific format required)" at bounding box center [447, 203] width 206 height 78
click at [694, 200] on icon at bounding box center [695, 198] width 10 height 10
click at [690, 194] on input "Make field required" at bounding box center [690, 193] width 0 height 0
checkbox input "true"
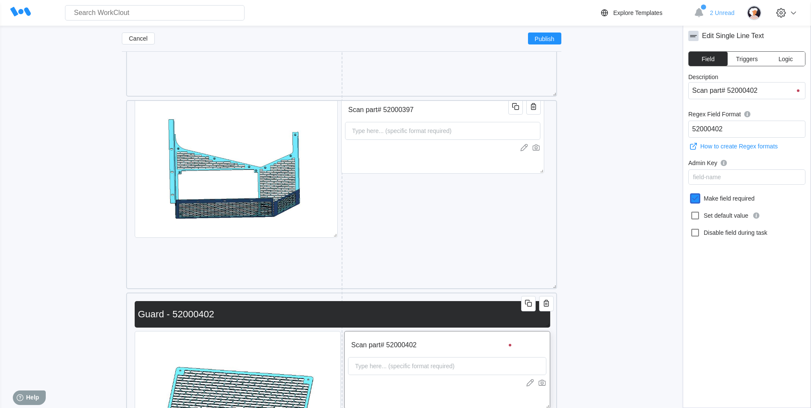
scroll to position [3360, 0]
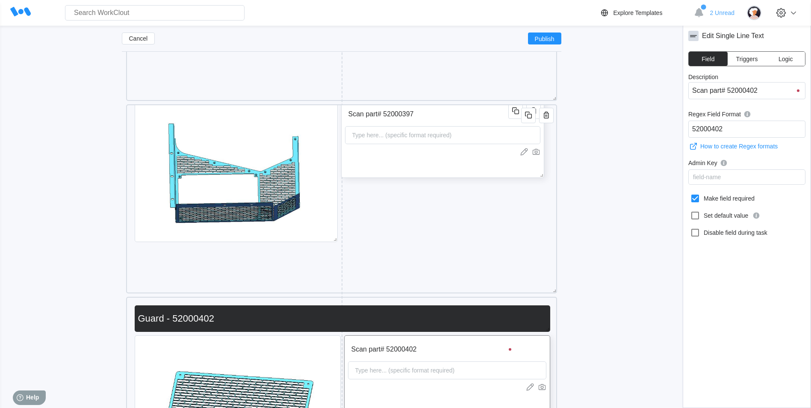
click at [458, 151] on div at bounding box center [442, 151] width 195 height 9
click at [692, 196] on icon at bounding box center [695, 198] width 10 height 10
click at [690, 194] on input "Make field required" at bounding box center [690, 193] width 0 height 0
checkbox input "true"
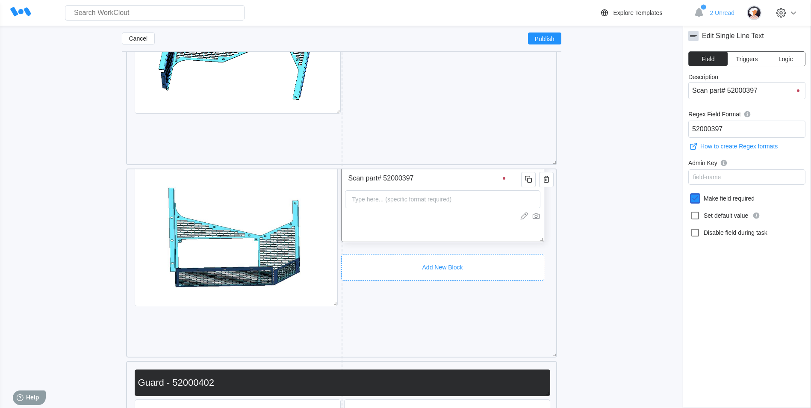
scroll to position [3189, 0]
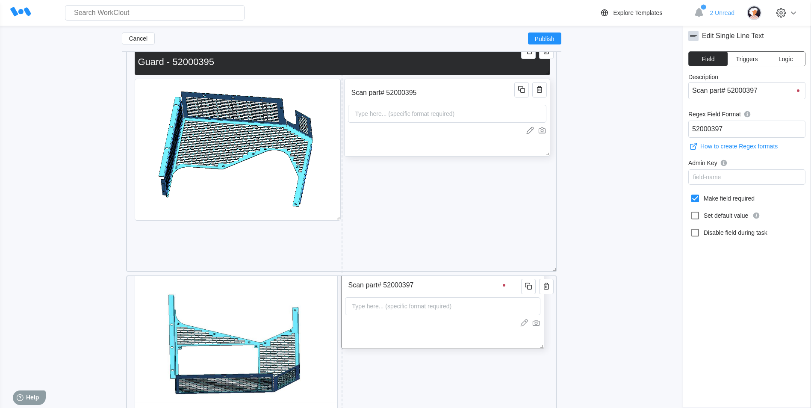
click at [428, 153] on div "Scan part# 52000395 Type here... (specific format required)" at bounding box center [447, 118] width 206 height 78
click at [691, 196] on icon at bounding box center [695, 198] width 8 height 8
click at [690, 194] on input "Make field required" at bounding box center [690, 193] width 0 height 0
checkbox input "true"
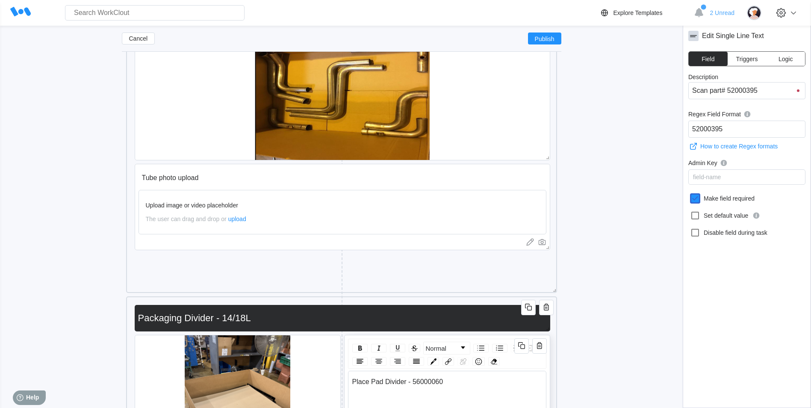
scroll to position [2676, 0]
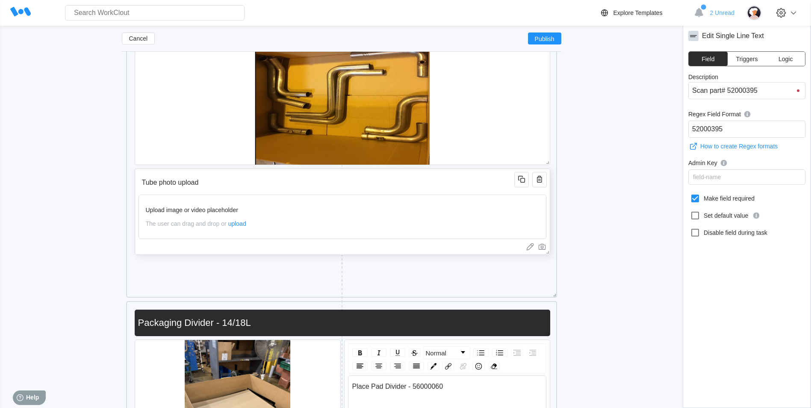
click at [462, 188] on input "Tube photo upload" at bounding box center [327, 182] width 379 height 17
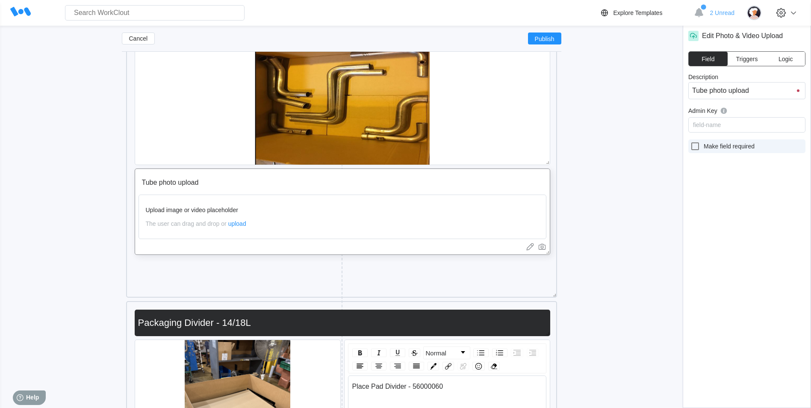
click at [695, 144] on icon at bounding box center [695, 146] width 10 height 10
click at [690, 141] on input "Make field required" at bounding box center [690, 141] width 0 height 0
checkbox input "true"
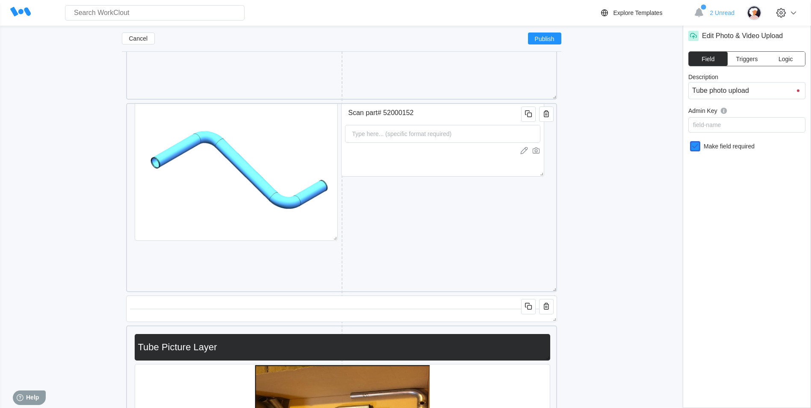
scroll to position [2334, 0]
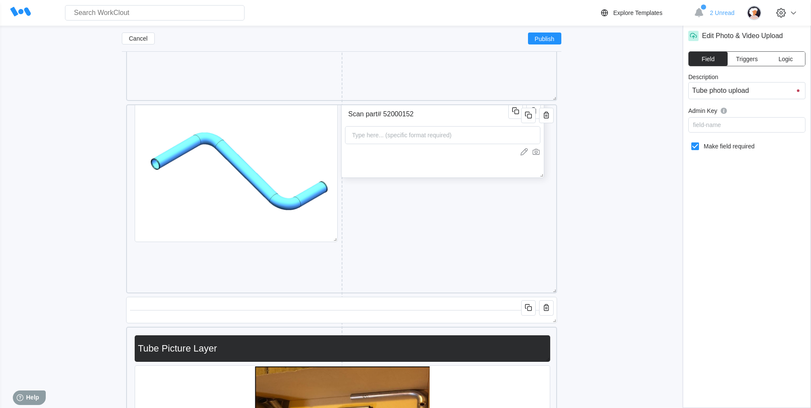
click at [410, 174] on div "Scan part# 52000152 Type here... (specific format required)" at bounding box center [442, 139] width 203 height 78
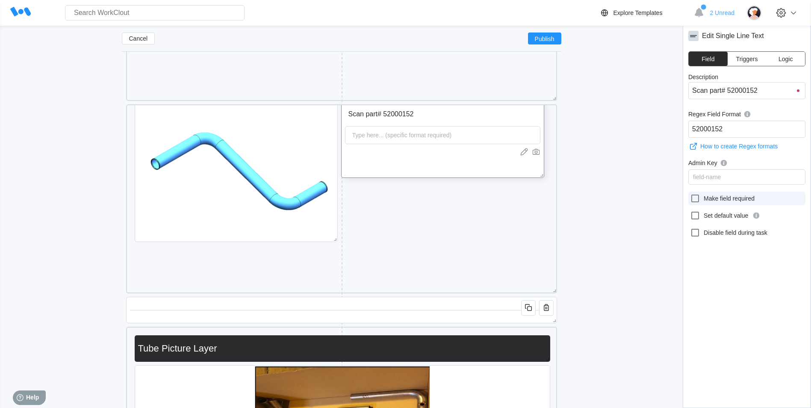
click at [698, 197] on icon at bounding box center [695, 198] width 8 height 8
click at [690, 194] on input "Make field required" at bounding box center [690, 193] width 0 height 0
checkbox input "true"
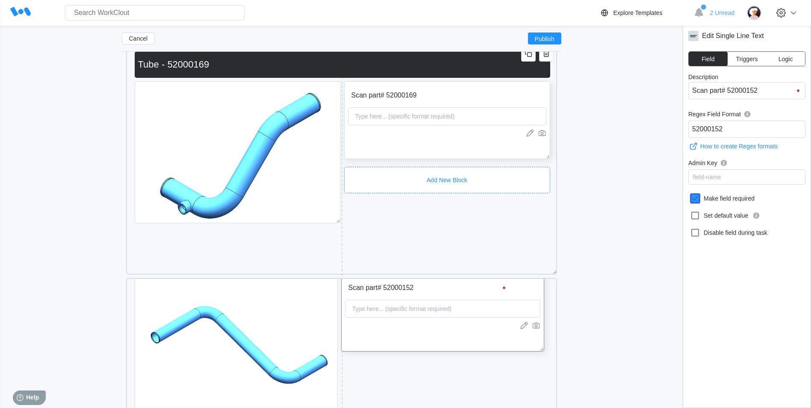
scroll to position [2078, 0]
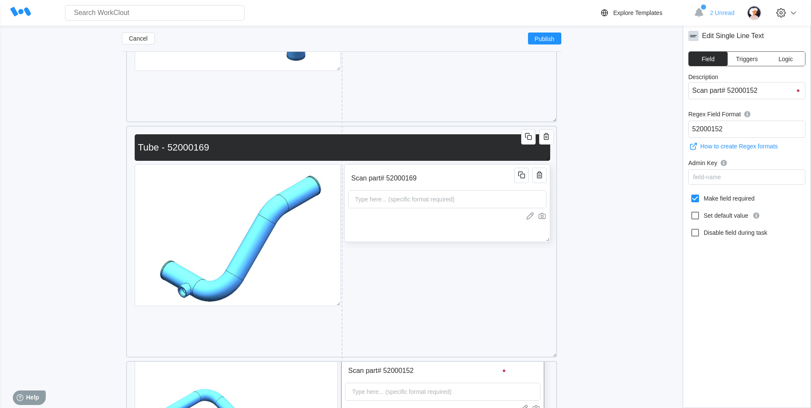
click at [469, 236] on div "Scan part# 52000169 Type here... (specific format required)" at bounding box center [447, 203] width 206 height 78
click at [696, 200] on icon at bounding box center [695, 198] width 10 height 10
click at [690, 194] on input "Make field required" at bounding box center [690, 193] width 0 height 0
checkbox input "true"
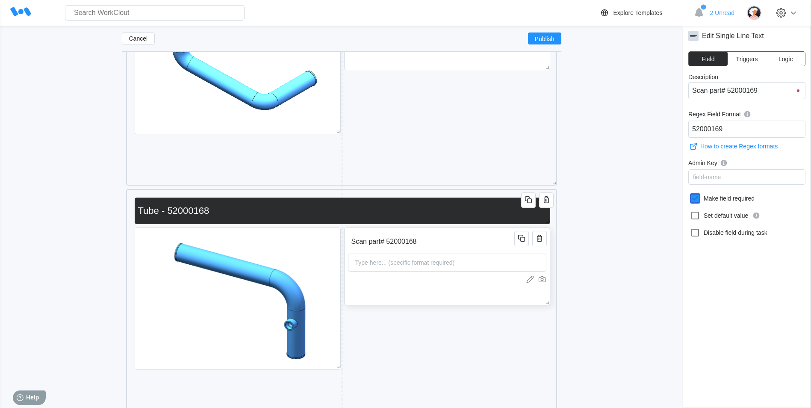
scroll to position [1778, 0]
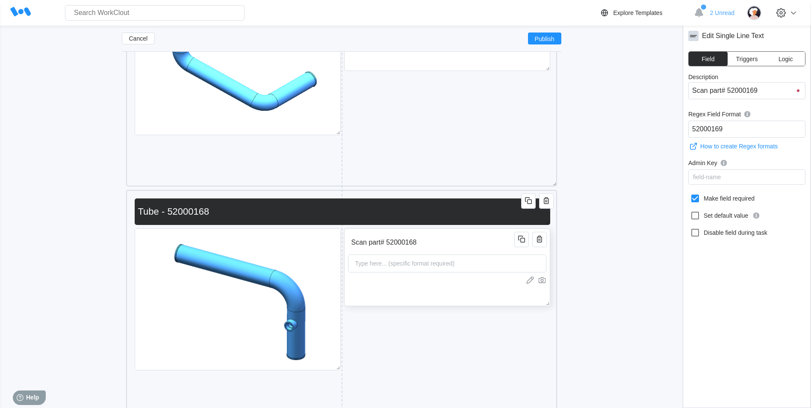
click at [479, 301] on div "Scan part# 52000168 Type here... (specific format required)" at bounding box center [447, 267] width 206 height 78
click at [695, 195] on icon at bounding box center [695, 198] width 8 height 8
click at [690, 194] on input "Make field required" at bounding box center [690, 193] width 0 height 0
checkbox input "true"
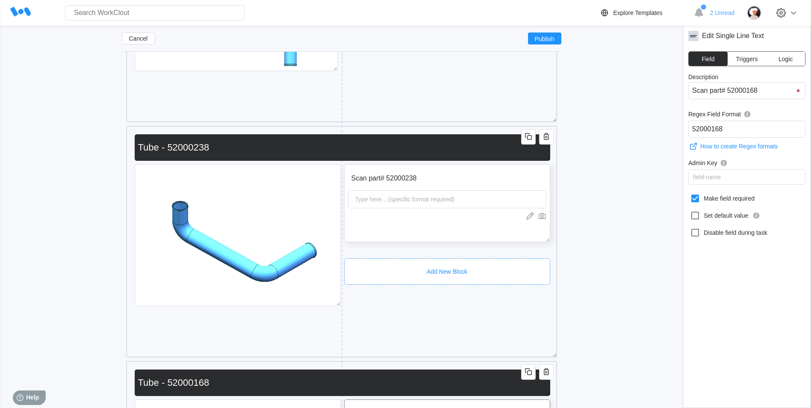
click at [489, 240] on div "Scan part# 52000238 Type here... (specific format required)" at bounding box center [447, 203] width 206 height 78
click at [698, 198] on icon at bounding box center [695, 198] width 8 height 8
click at [690, 194] on input "Make field required" at bounding box center [690, 193] width 0 height 0
checkbox input "true"
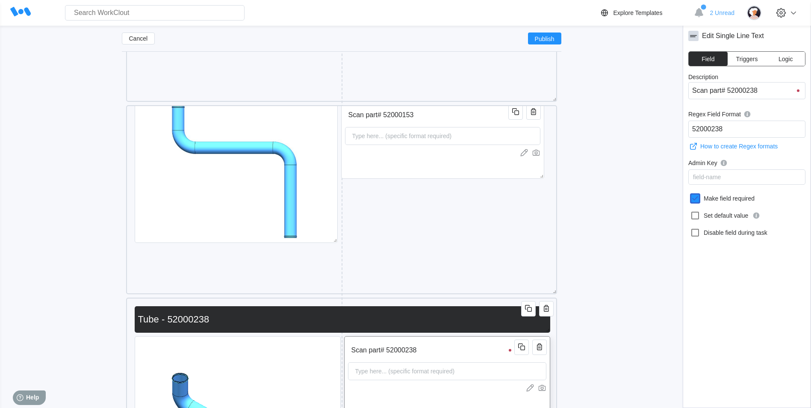
scroll to position [1308, 0]
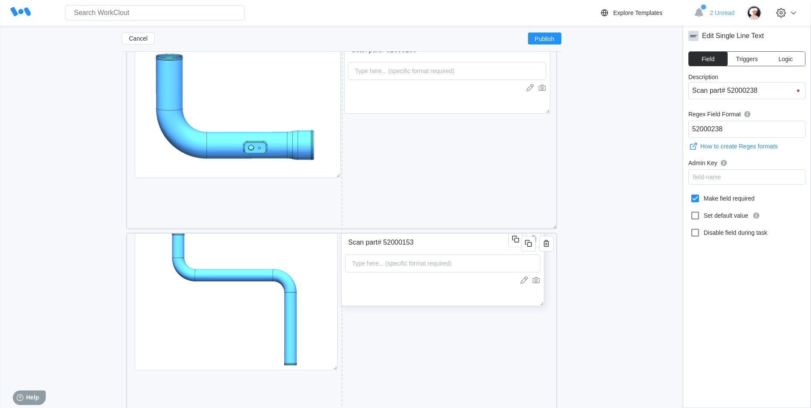
click at [458, 276] on div at bounding box center [442, 280] width 195 height 9
click at [694, 200] on icon at bounding box center [695, 198] width 10 height 10
click at [690, 194] on input "Make field required" at bounding box center [690, 193] width 0 height 0
checkbox input "true"
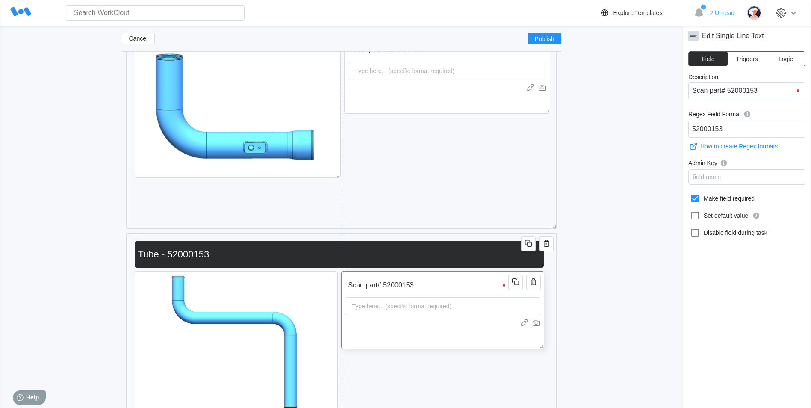
click at [440, 332] on div "Scan part# 52000153 Type here... (specific format required)" at bounding box center [442, 310] width 203 height 78
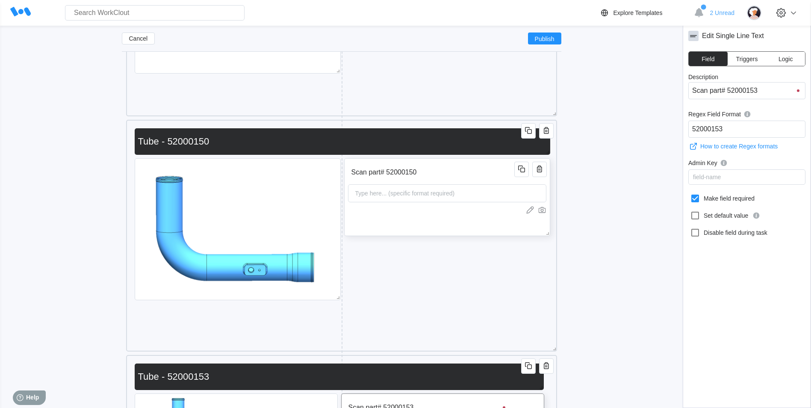
scroll to position [1137, 0]
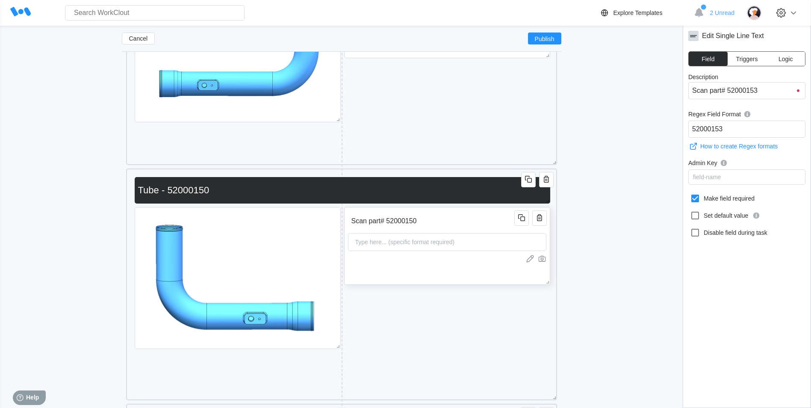
click at [459, 275] on div "Scan part# 52000150 Type here... (specific format required)" at bounding box center [447, 246] width 206 height 78
click at [700, 200] on div at bounding box center [697, 198] width 14 height 10
click at [690, 194] on input "Make field required" at bounding box center [690, 193] width 0 height 0
checkbox input "true"
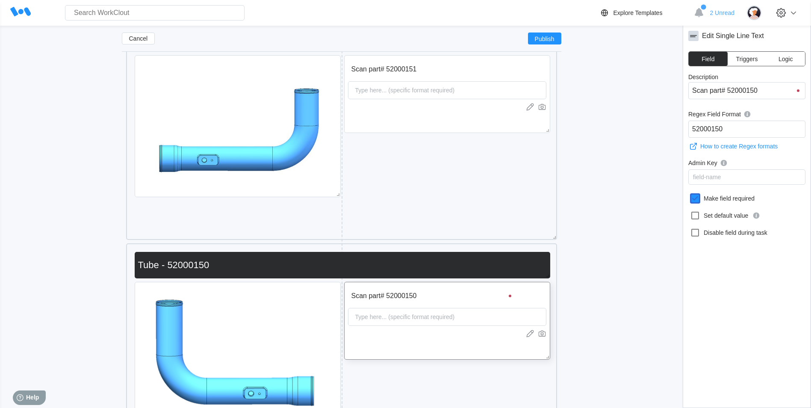
scroll to position [966, 0]
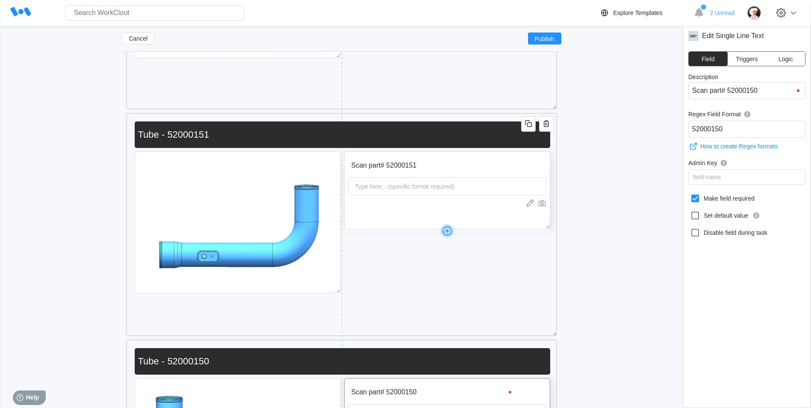
click at [505, 227] on div "Scan part# 52000151 Type here... (specific format required)" at bounding box center [447, 190] width 206 height 78
click at [695, 195] on icon at bounding box center [695, 198] width 8 height 8
click at [690, 194] on input "Make field required" at bounding box center [690, 193] width 0 height 0
checkbox input "true"
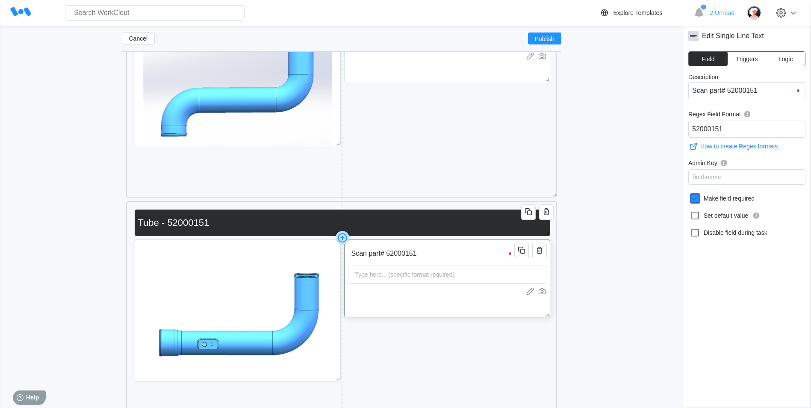
scroll to position [795, 0]
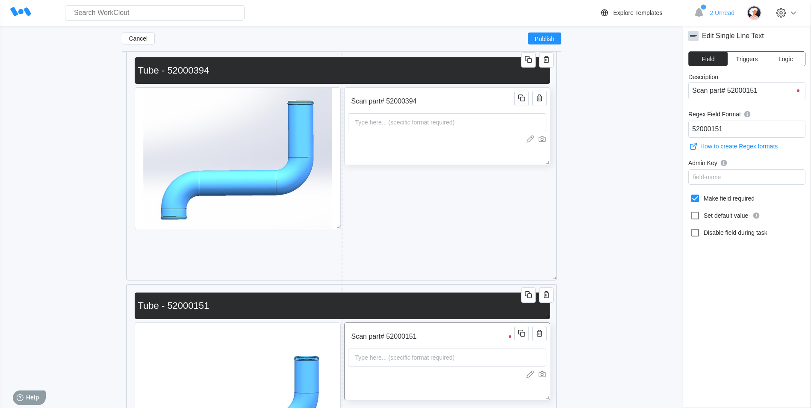
click at [472, 154] on div "Scan part# 52000394 Type here... (specific format required)" at bounding box center [447, 126] width 206 height 78
click at [693, 199] on icon at bounding box center [695, 198] width 10 height 10
click at [690, 194] on input "Make field required" at bounding box center [690, 193] width 0 height 0
checkbox input "true"
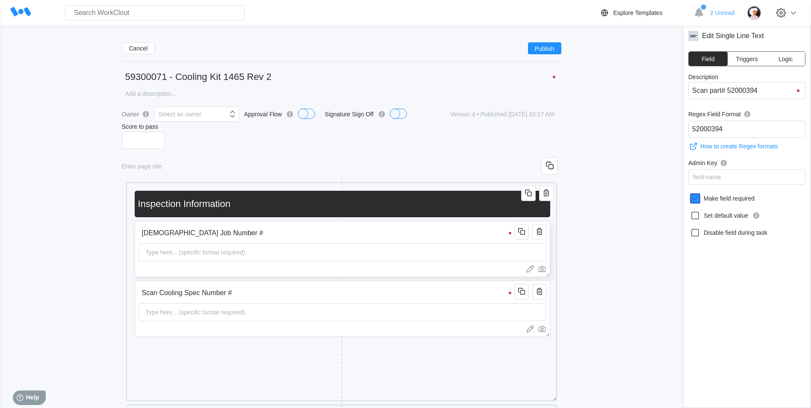
scroll to position [0, 0]
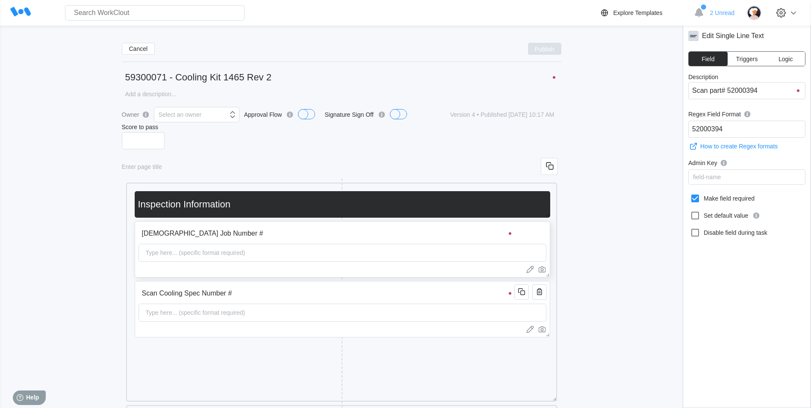
click at [538, 51] on span "Publish" at bounding box center [545, 48] width 20 height 5
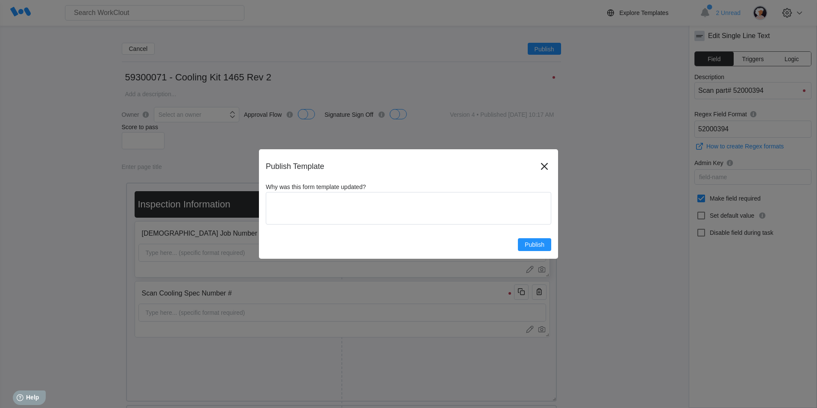
click at [536, 253] on div "Publish Template Why was this form template updated? x Publish" at bounding box center [408, 203] width 299 height 109
click at [537, 250] on button "Publish" at bounding box center [534, 244] width 33 height 13
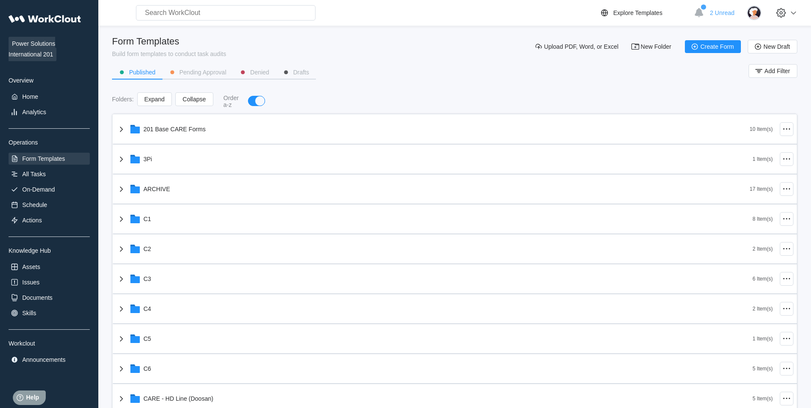
click at [47, 182] on div "Power Solutions International 201 Overview Home Analytics Operations Form Templ…" at bounding box center [49, 187] width 81 height 355
click at [48, 184] on div "On-Demand" at bounding box center [49, 189] width 81 height 12
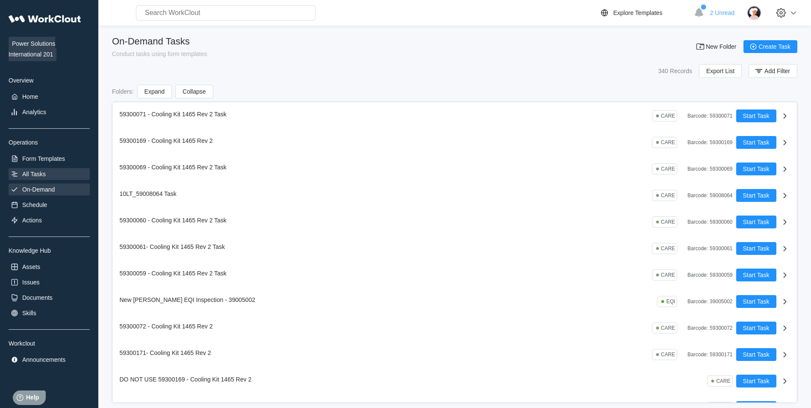
click at [38, 178] on div "All Tasks" at bounding box center [49, 174] width 81 height 12
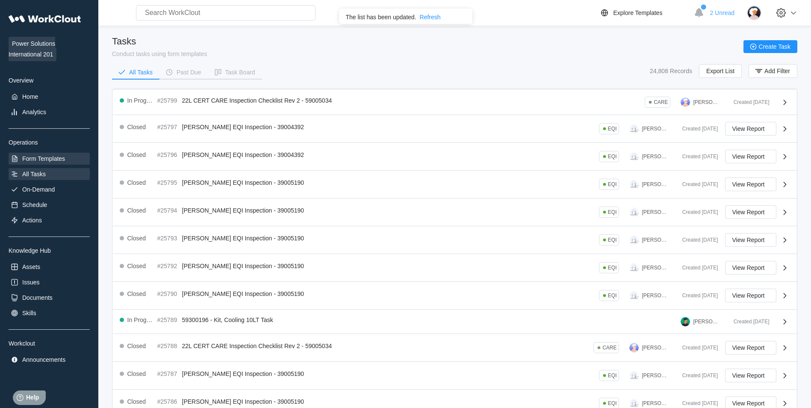
click at [50, 160] on div "Form Templates" at bounding box center [43, 158] width 43 height 7
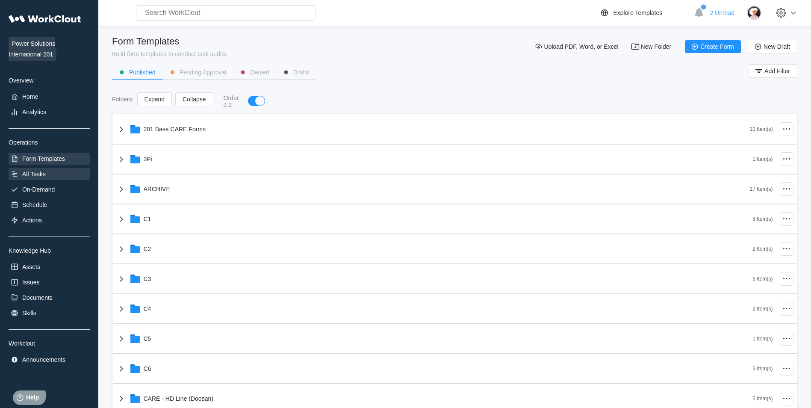
click at [62, 175] on div "All Tasks" at bounding box center [49, 174] width 81 height 12
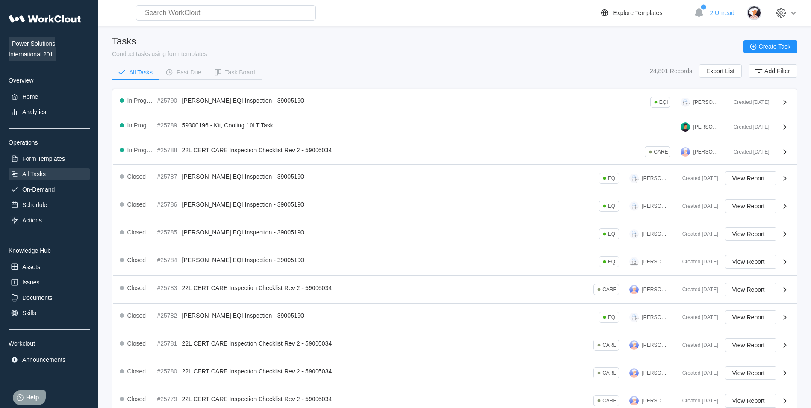
click at [62, 182] on div "Power Solutions International 201 Overview Home Analytics Operations Form Templ…" at bounding box center [49, 187] width 81 height 355
click at [61, 179] on div "All Tasks" at bounding box center [49, 174] width 81 height 12
click at [63, 186] on div "On-Demand" at bounding box center [49, 189] width 81 height 12
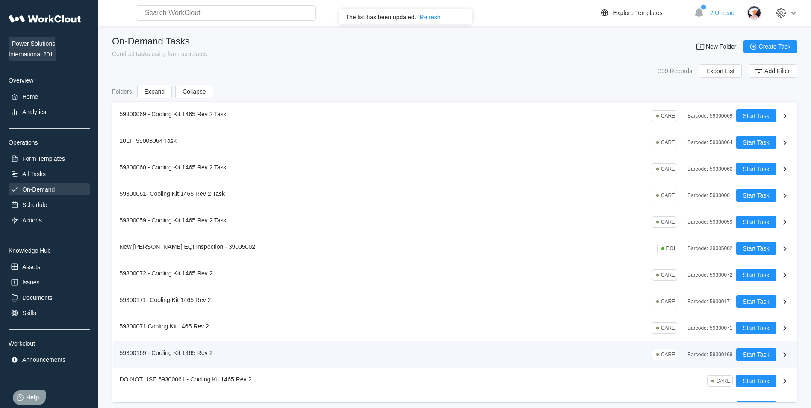
click at [270, 354] on div "59300169 - Cooling Kit 1465 Rev 2 CARE Barcode : 59300169" at bounding box center [428, 354] width 616 height 13
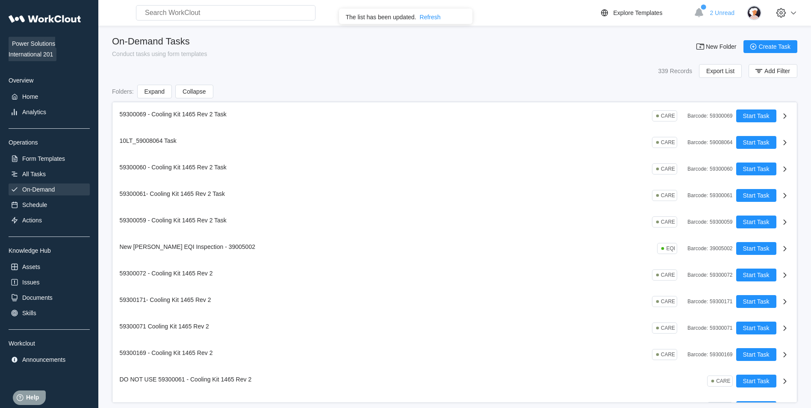
click at [431, 15] on div "Refresh" at bounding box center [430, 17] width 21 height 7
click at [431, 15] on div "Search for anything... Assets • Employees • Skills • Documents • Issues • Tasks" at bounding box center [350, 12] width 497 height 15
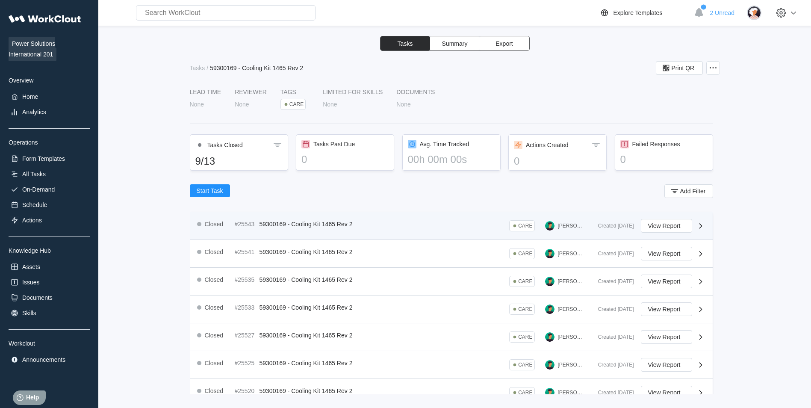
click at [311, 223] on span "59300169 - Cooling Kit 1465 Rev 2" at bounding box center [305, 224] width 93 height 7
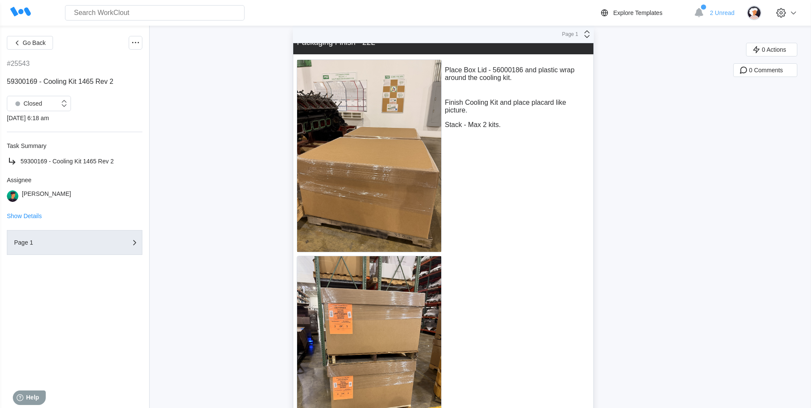
scroll to position [6608, 0]
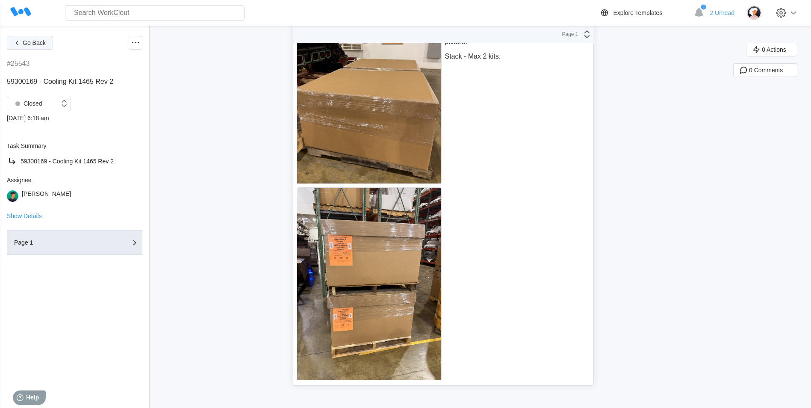
click at [9, 45] on button "Go Back" at bounding box center [30, 43] width 46 height 14
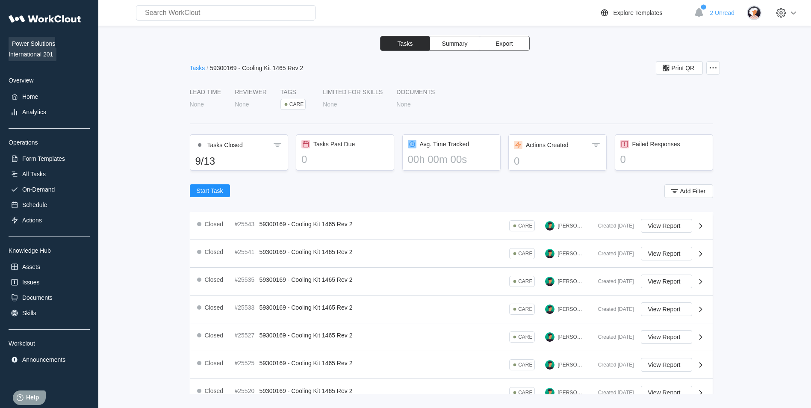
click at [196, 67] on div "Tasks" at bounding box center [197, 68] width 15 height 7
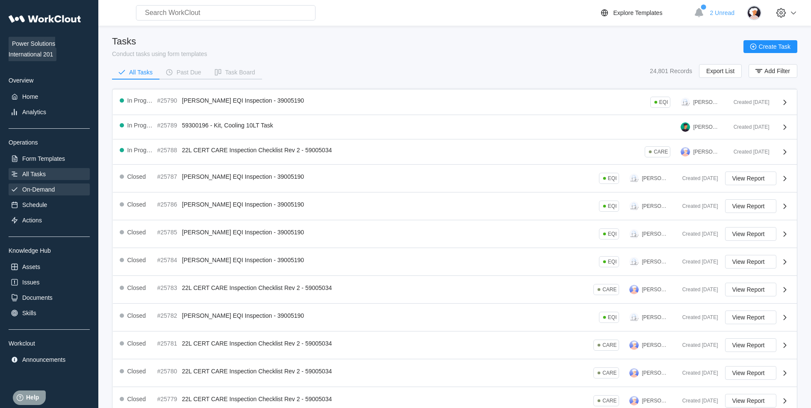
click at [42, 192] on div "On-Demand" at bounding box center [38, 189] width 32 height 7
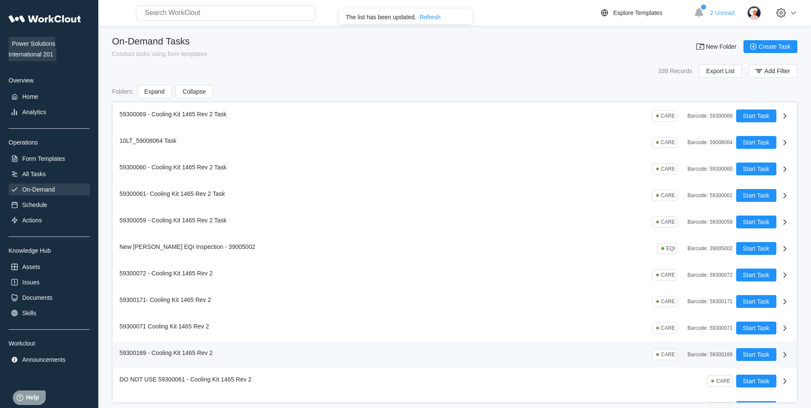
click at [780, 348] on div "Start Task" at bounding box center [763, 354] width 54 height 13
click at [780, 355] on icon at bounding box center [785, 354] width 10 height 10
click at [709, 351] on div "59300169" at bounding box center [720, 354] width 23 height 6
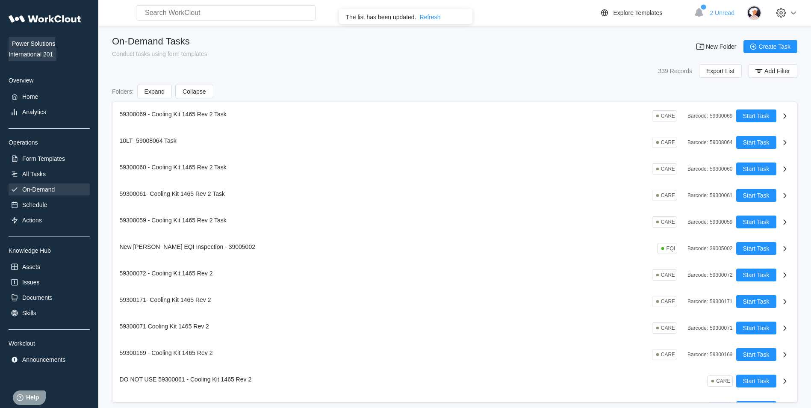
click at [434, 17] on div "Refresh" at bounding box center [430, 17] width 21 height 7
click at [432, 14] on div "Search for anything... Assets • Employees • Skills • Documents • Issues • Tasks" at bounding box center [350, 12] width 497 height 15
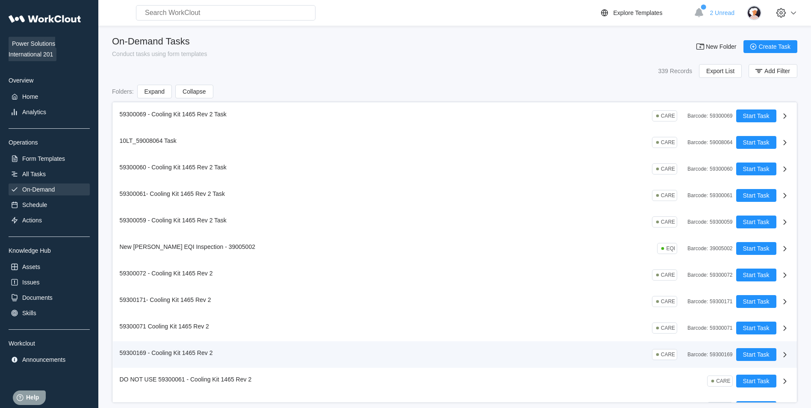
click at [716, 355] on div "59300169" at bounding box center [720, 354] width 23 height 6
click at [780, 350] on icon at bounding box center [785, 354] width 10 height 10
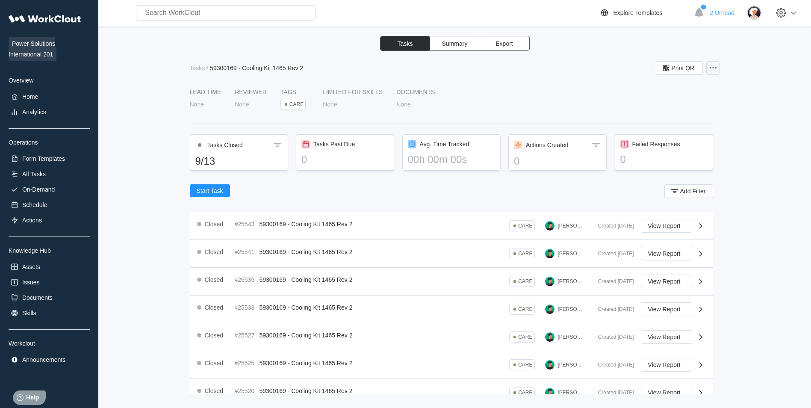
click at [717, 65] on icon at bounding box center [713, 68] width 10 height 10
click at [668, 88] on div "Edit Task" at bounding box center [664, 88] width 24 height 7
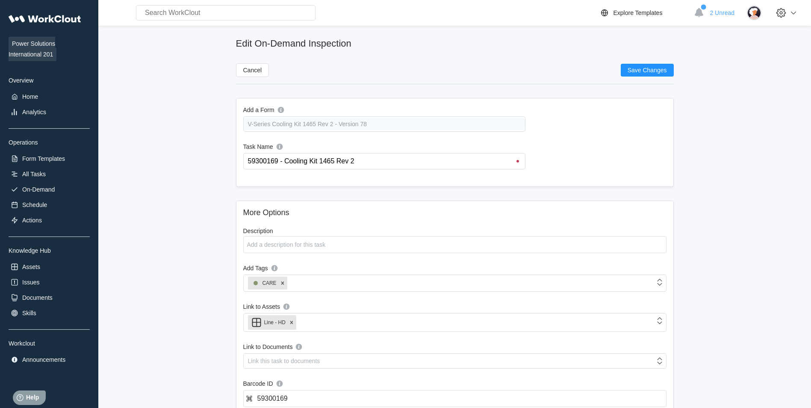
click at [250, 161] on input "59300169 - Cooling Kit 1465 Rev 2" at bounding box center [386, 160] width 278 height 15
click at [249, 157] on input "59300169 - Cooling Kit 1465 Rev 2" at bounding box center [386, 160] width 278 height 15
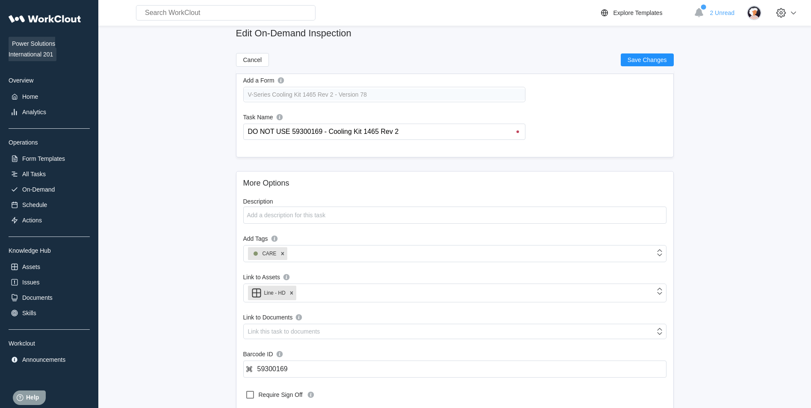
scroll to position [43, 0]
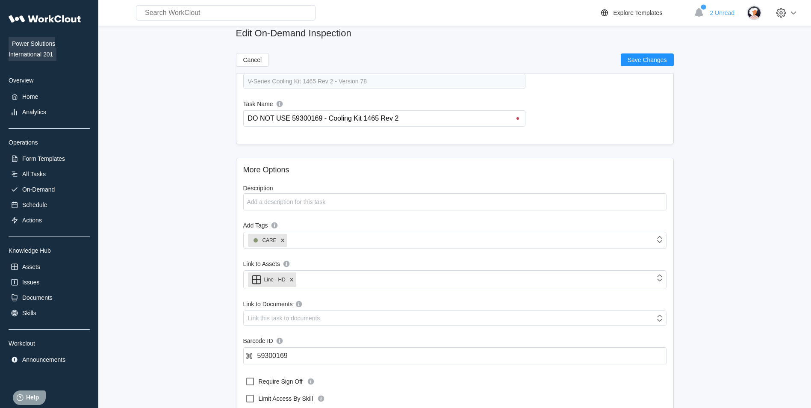
type input "DO NOT USE 59300169 - Cooling Kit 1465 Rev 2"
drag, startPoint x: 326, startPoint y: 353, endPoint x: 45, endPoint y: 333, distance: 281.0
click at [138, 356] on main "Edit On-Demand Inspection Cancel Save Changes Add a Form V-Series Cooling Kit 1…" at bounding box center [454, 241] width 685 height 516
click at [633, 65] on button "Save Changes" at bounding box center [647, 59] width 53 height 13
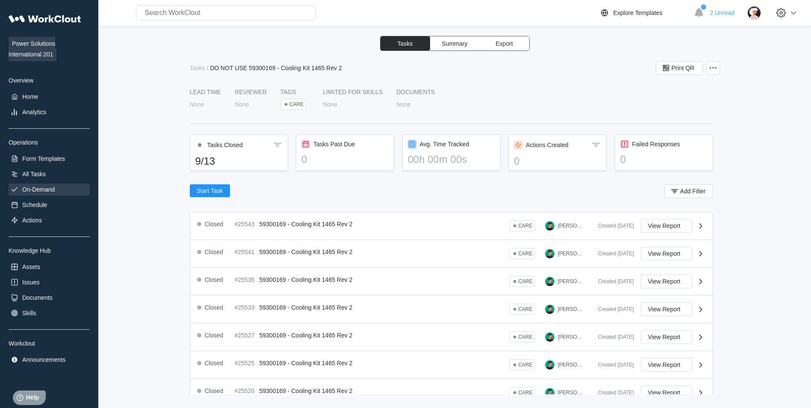
click at [47, 186] on div "On-Demand" at bounding box center [38, 189] width 32 height 7
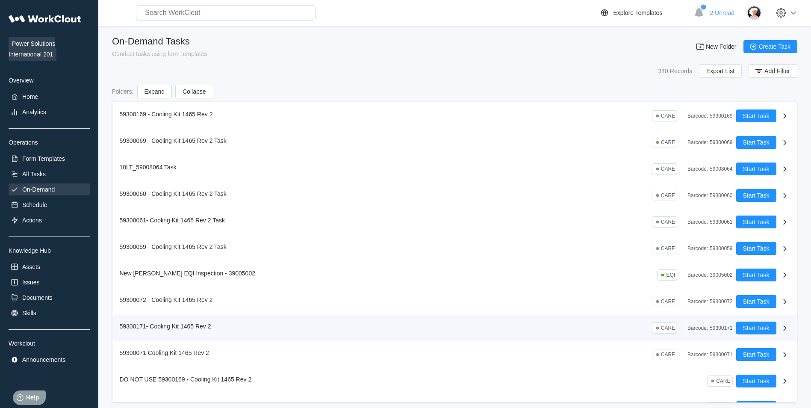
click at [780, 325] on icon at bounding box center [785, 328] width 10 height 10
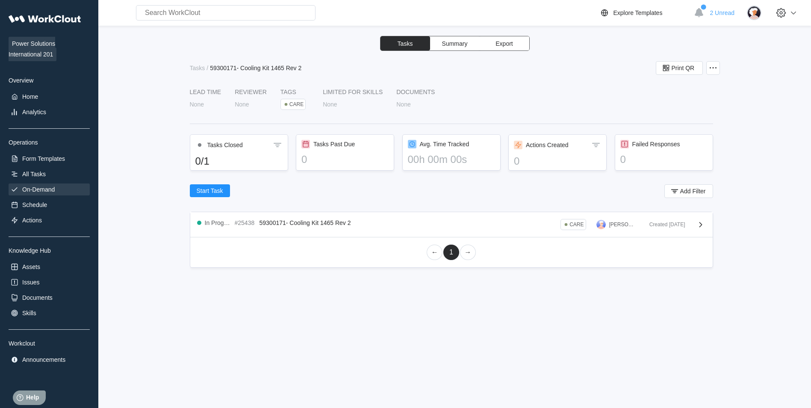
click at [56, 184] on div "On-Demand" at bounding box center [49, 189] width 81 height 12
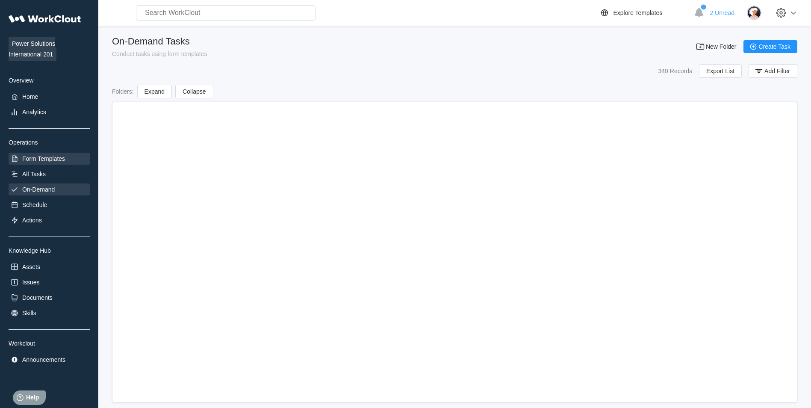
click at [52, 162] on div "Form Templates" at bounding box center [43, 158] width 43 height 7
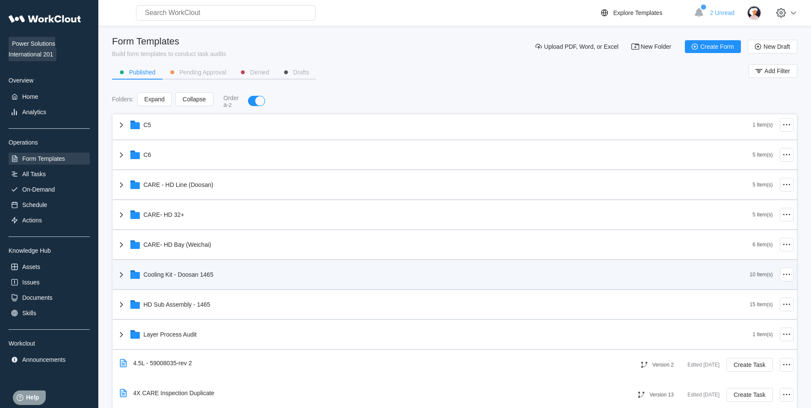
scroll to position [427, 0]
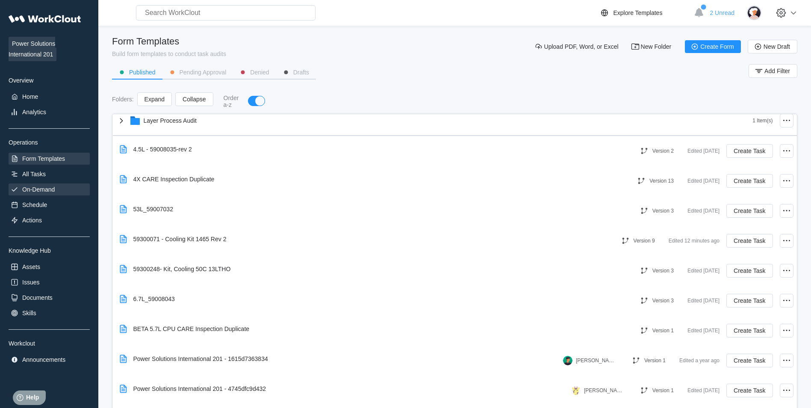
click at [45, 187] on div "On-Demand" at bounding box center [38, 189] width 32 height 7
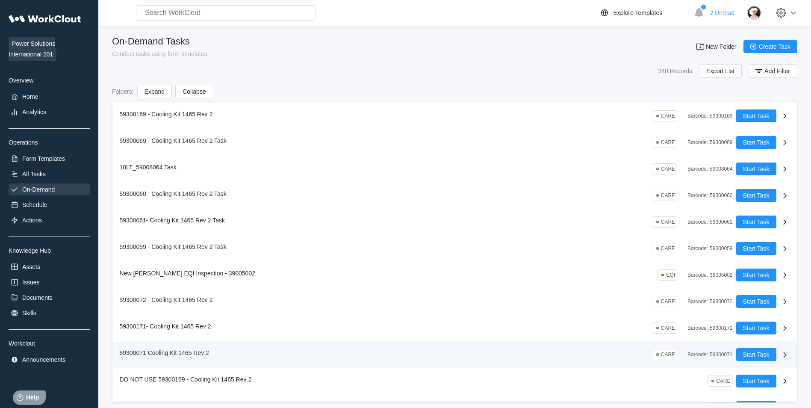
click at [781, 351] on icon at bounding box center [785, 354] width 10 height 10
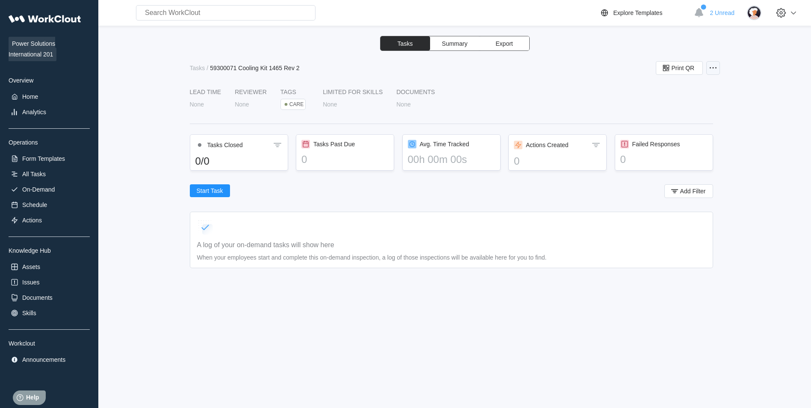
click at [709, 67] on icon at bounding box center [713, 68] width 10 height 10
click at [666, 130] on div "Delete Task" at bounding box center [667, 130] width 31 height 7
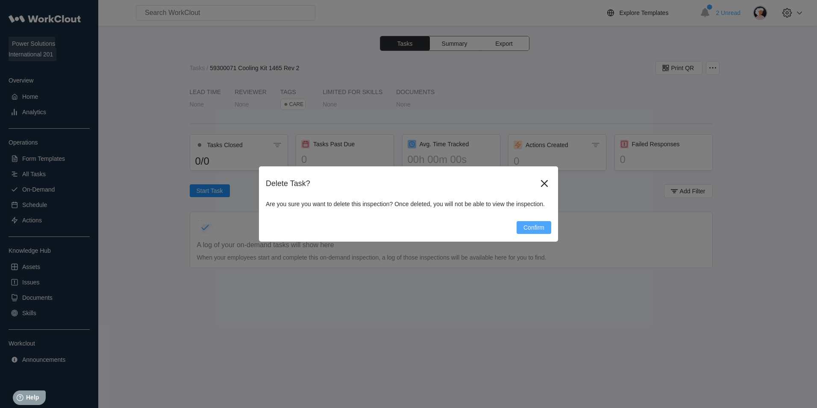
click at [542, 224] on span "Confirm" at bounding box center [534, 227] width 21 height 6
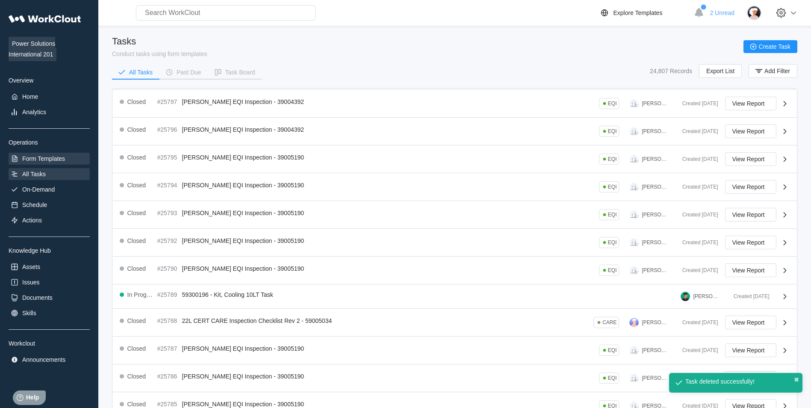
click at [36, 162] on div "Form Templates" at bounding box center [49, 159] width 81 height 12
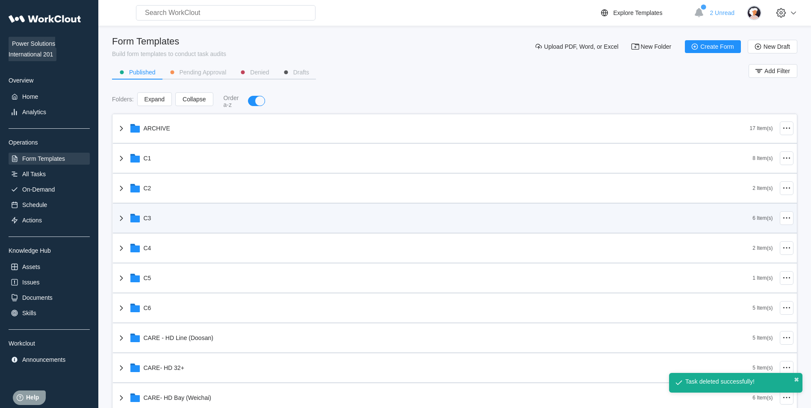
scroll to position [171, 0]
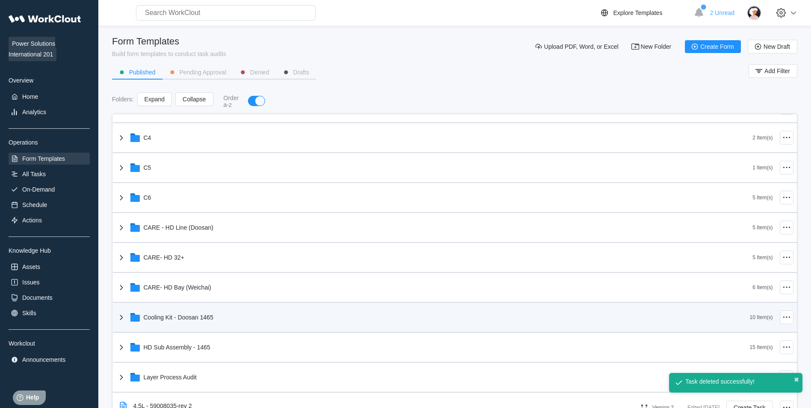
click at [218, 311] on div "Cooling Kit - Doosan 1465" at bounding box center [432, 317] width 633 height 22
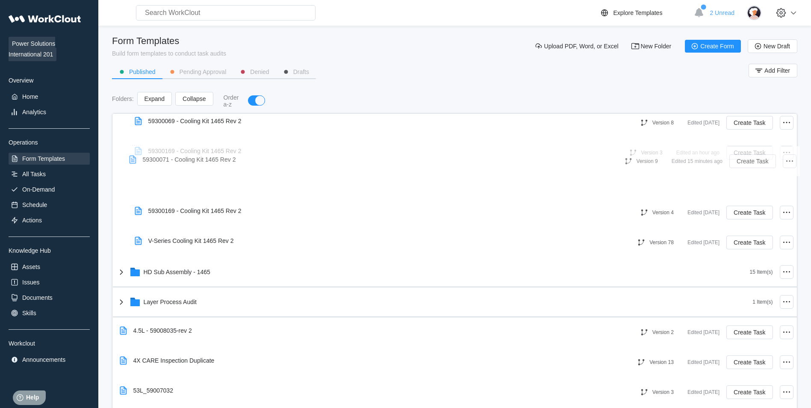
scroll to position [568, 0]
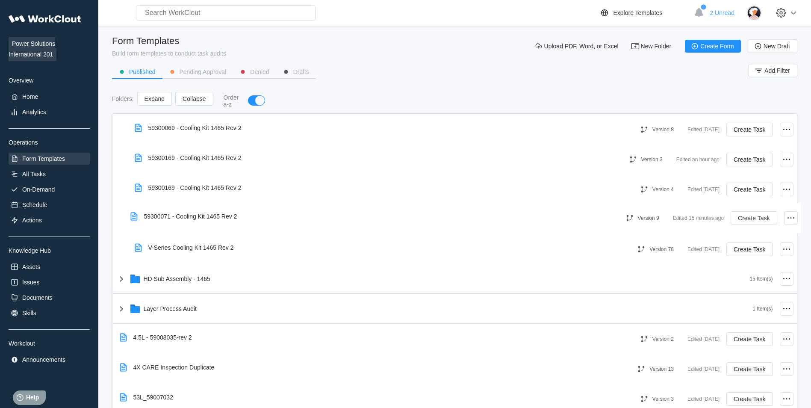
drag, startPoint x: 220, startPoint y: 313, endPoint x: 230, endPoint y: 219, distance: 94.5
click at [230, 219] on div "201 Base CARE Forms 10 Item(s) 3Pi 1 Item(s) ARCHIVE 17 Item(s) C1 8 Item(s) C2…" at bounding box center [455, 174] width 684 height 1257
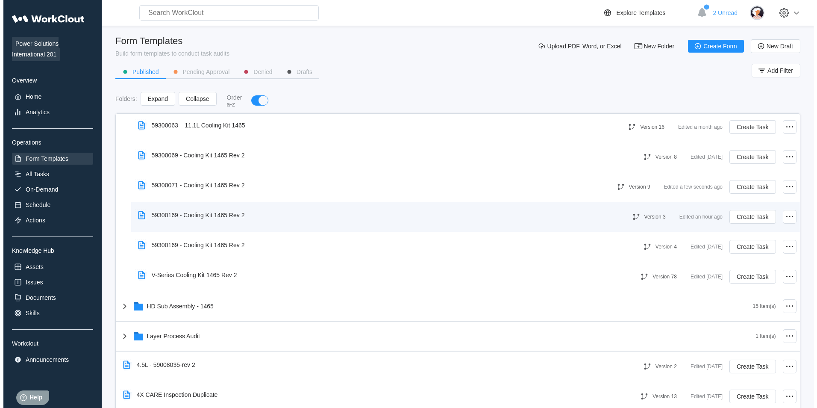
scroll to position [525, 0]
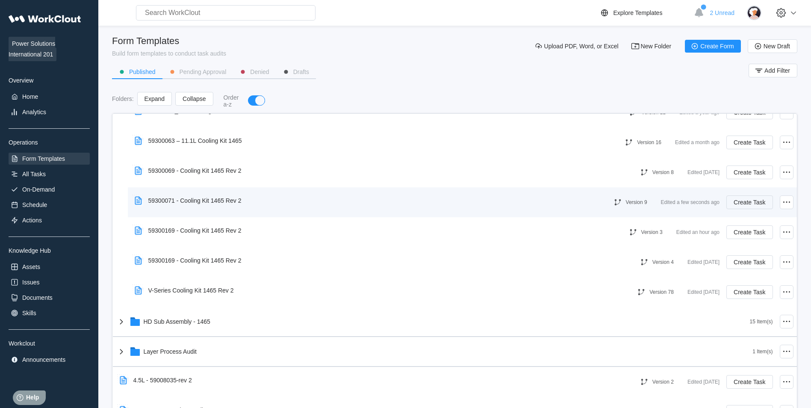
click at [753, 198] on button "Create Task" at bounding box center [749, 202] width 46 height 14
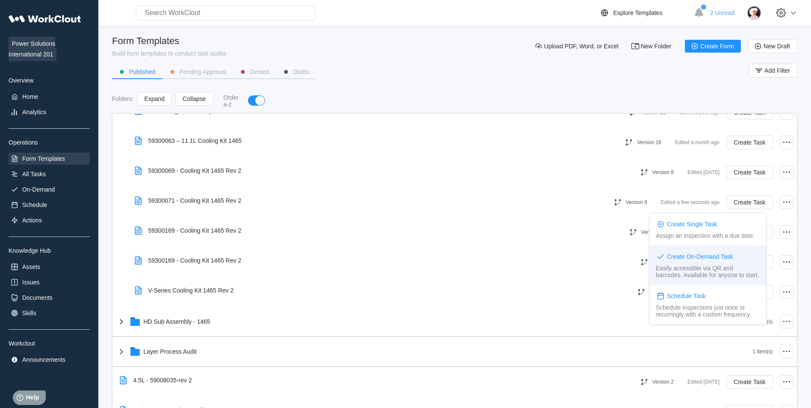
click at [711, 265] on div "Easily accessible via QR and barcodes. Available for anyone to start." at bounding box center [708, 272] width 104 height 14
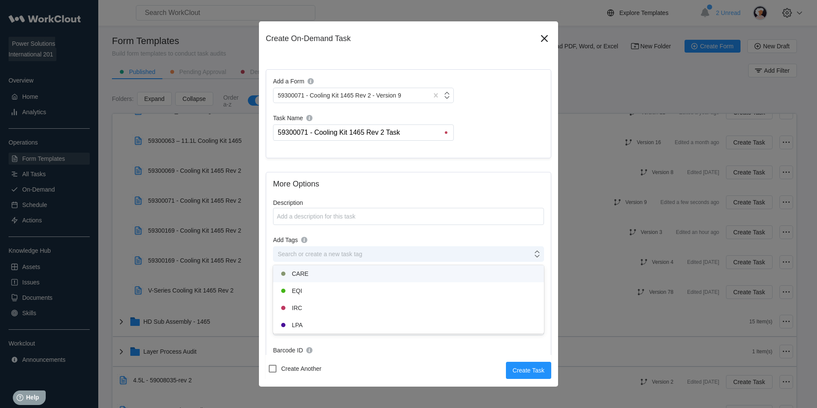
click at [341, 259] on div "Search or create a new task tag" at bounding box center [403, 254] width 259 height 12
click at [321, 279] on div "CARE" at bounding box center [408, 273] width 271 height 17
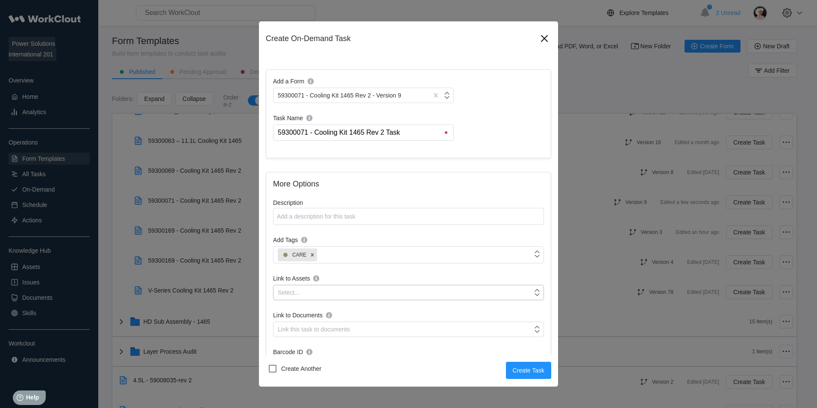
scroll to position [85, 0]
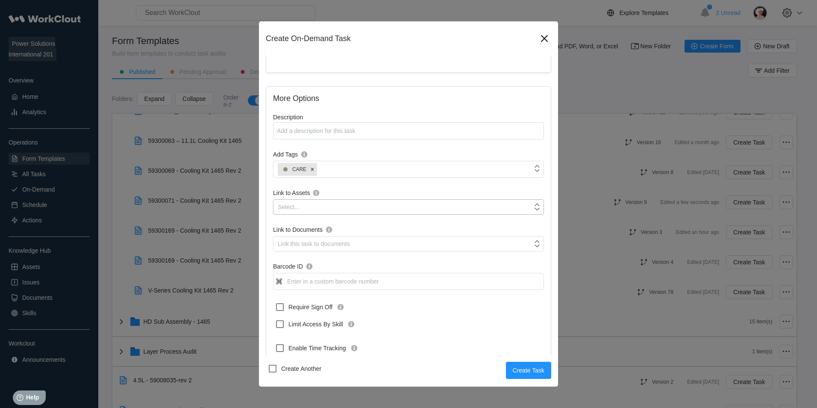
drag, startPoint x: 352, startPoint y: 206, endPoint x: 350, endPoint y: 212, distance: 6.6
click at [352, 206] on div "Select..." at bounding box center [403, 207] width 259 height 12
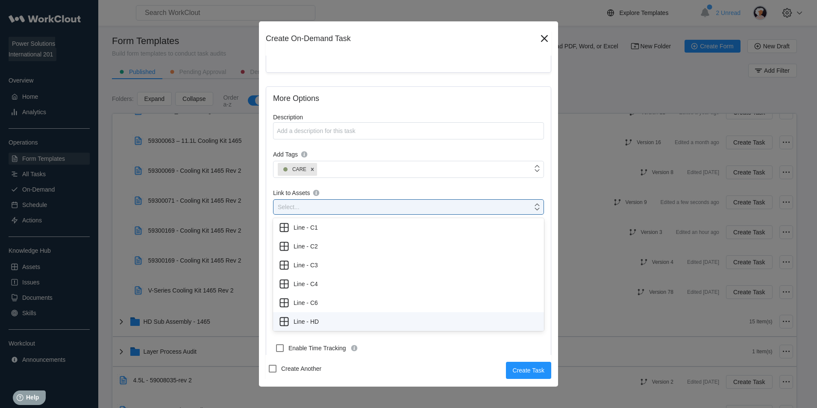
click at [324, 318] on div "Line - HD" at bounding box center [408, 321] width 261 height 12
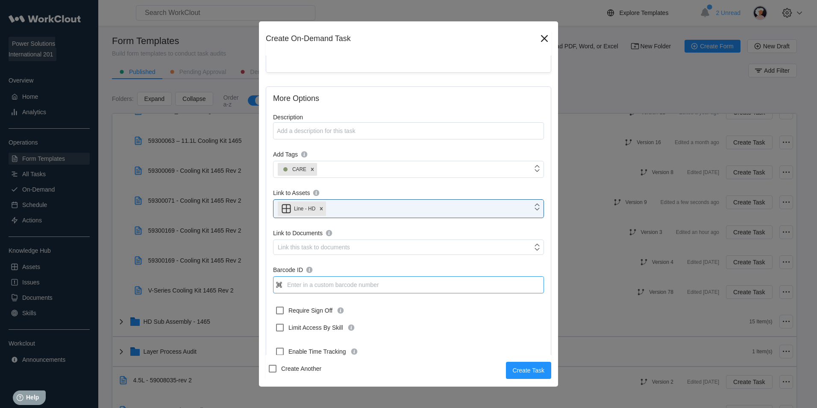
click at [325, 289] on input "Barcode ID" at bounding box center [408, 284] width 271 height 17
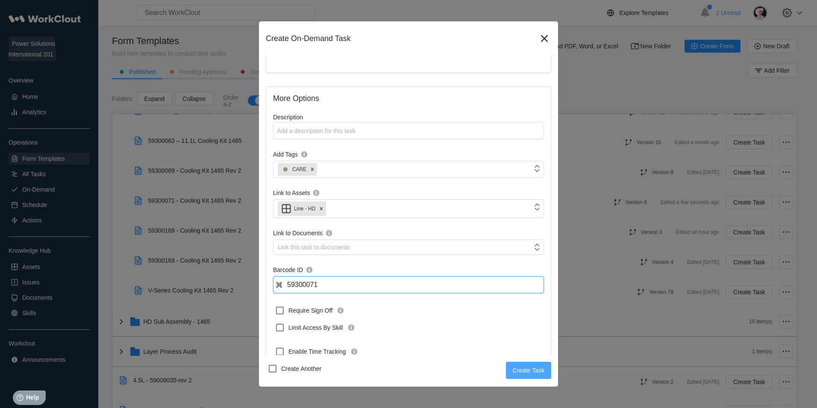
type input "59300071"
click at [524, 372] on span "Create Task" at bounding box center [529, 370] width 32 height 6
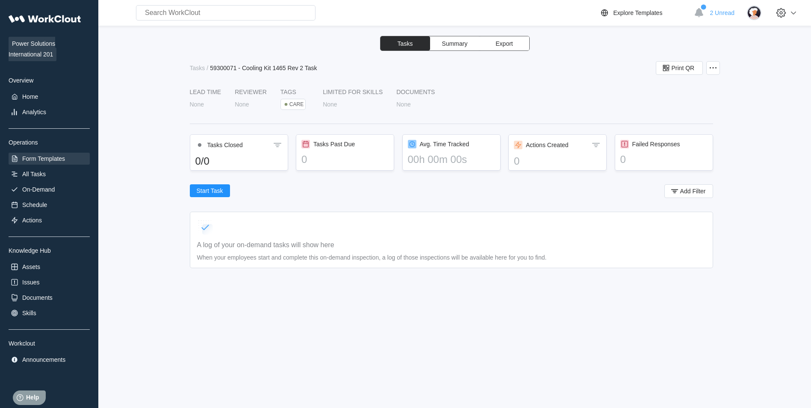
click at [42, 154] on div "Form Templates" at bounding box center [49, 159] width 81 height 12
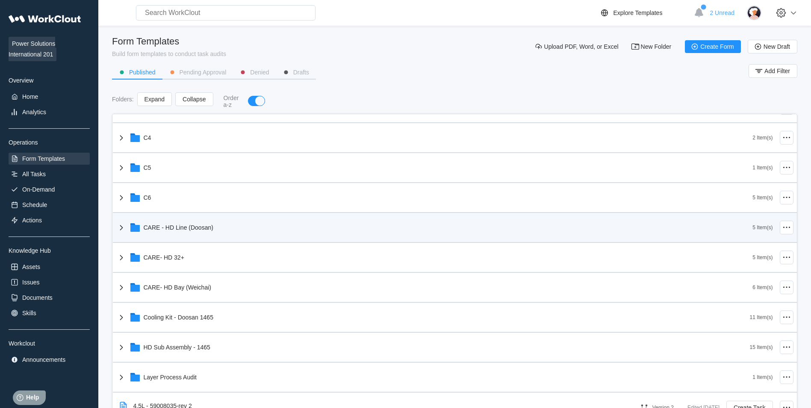
click at [246, 223] on div "CARE - HD Line (Doosan)" at bounding box center [434, 227] width 636 height 22
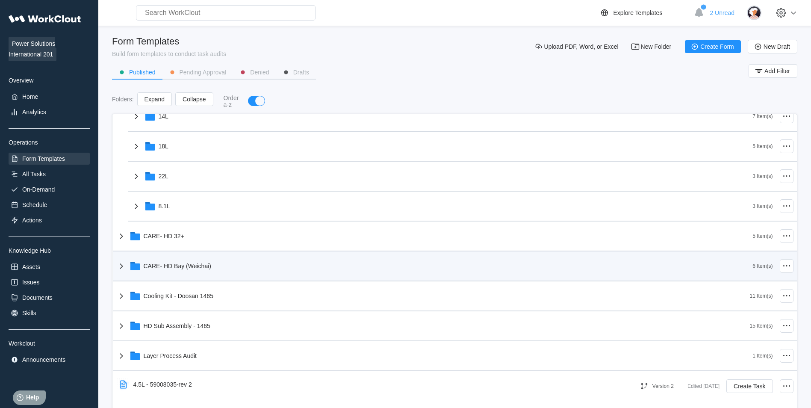
click at [227, 280] on div "CARE- HD Bay (Weichai) 6 Item(s)" at bounding box center [455, 266] width 684 height 30
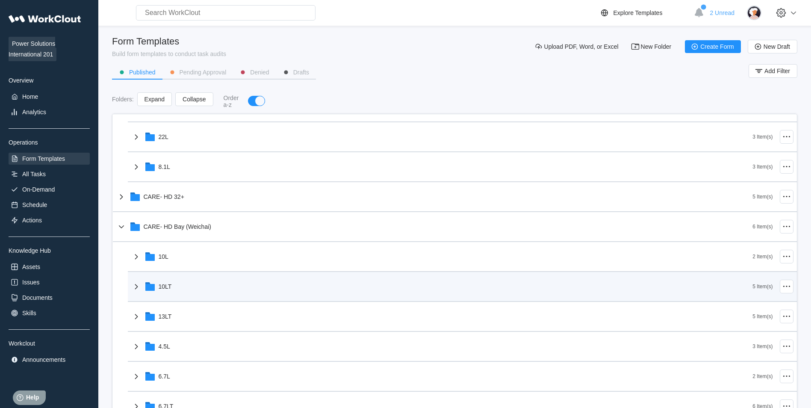
scroll to position [513, 0]
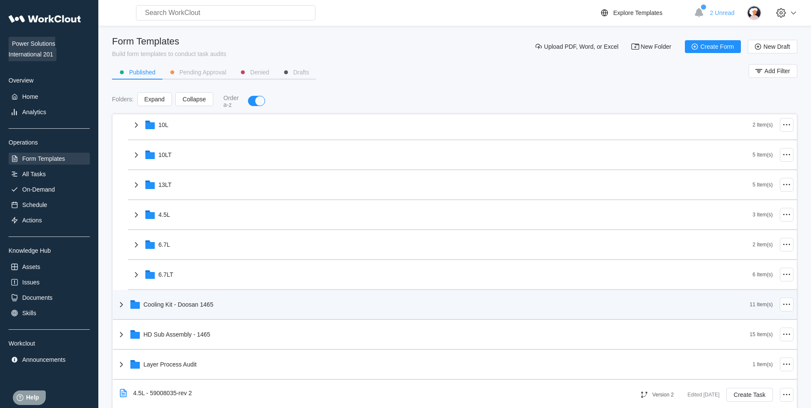
click at [243, 308] on div "Cooling Kit - Doosan 1465" at bounding box center [432, 304] width 633 height 22
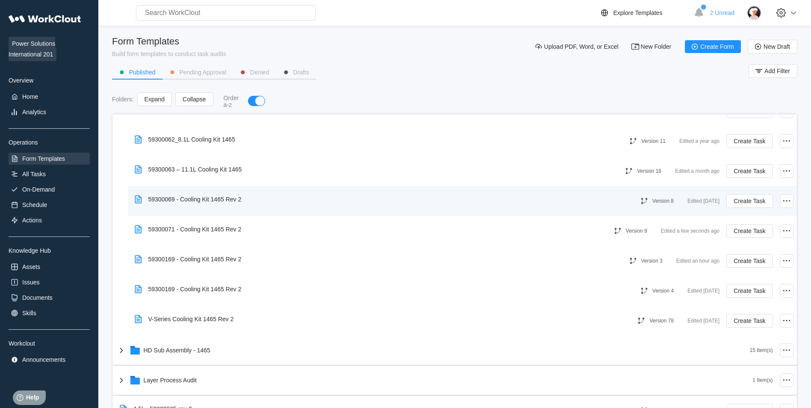
scroll to position [898, 0]
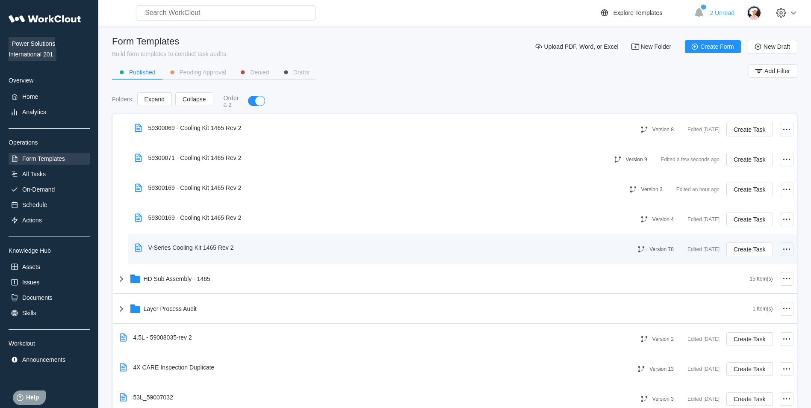
click at [781, 250] on icon at bounding box center [786, 249] width 10 height 10
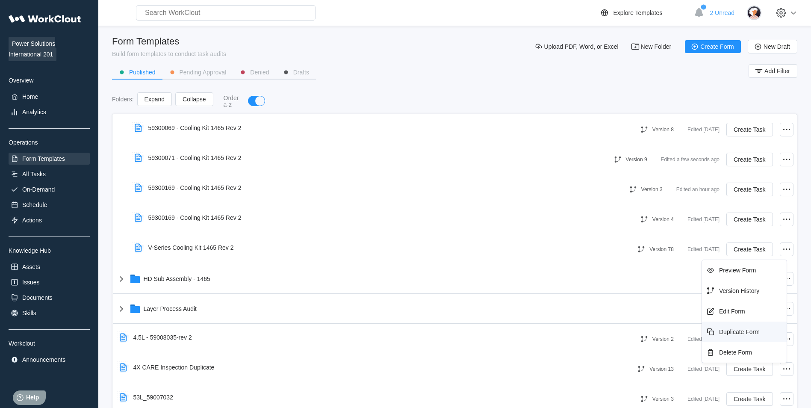
click at [736, 336] on div "Duplicate Form" at bounding box center [744, 332] width 78 height 14
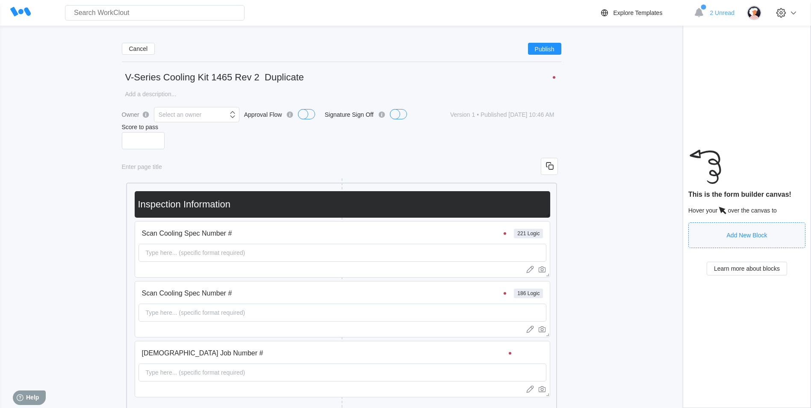
drag, startPoint x: 165, startPoint y: 81, endPoint x: 104, endPoint y: 83, distance: 60.3
drag, startPoint x: 321, startPoint y: 77, endPoint x: 276, endPoint y: 77, distance: 45.7
click at [276, 77] on input "59300171 - Cooling Kit 1465 Rev 2 Duplicate" at bounding box center [341, 77] width 439 height 17
type input "59300171 - Cooling Kit 1465 Rev 2"
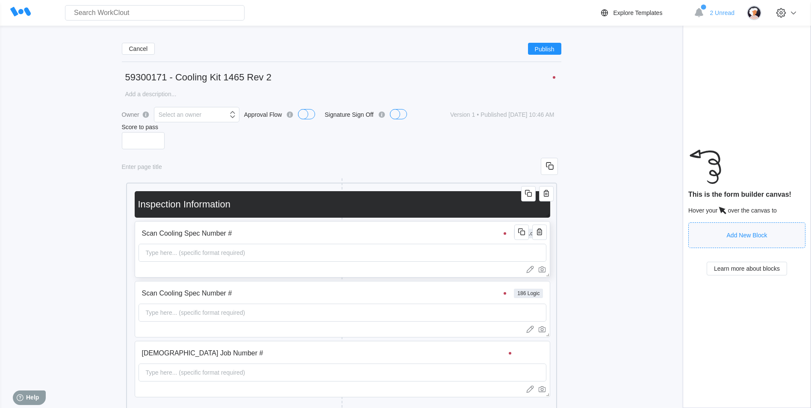
scroll to position [128, 0]
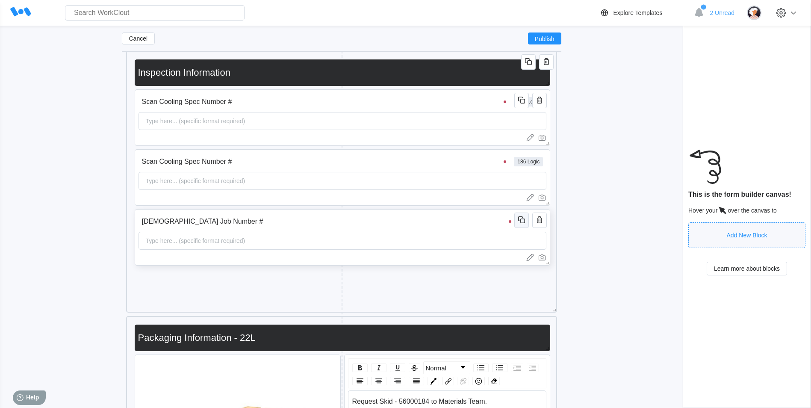
click at [521, 223] on icon "button" at bounding box center [522, 220] width 5 height 5
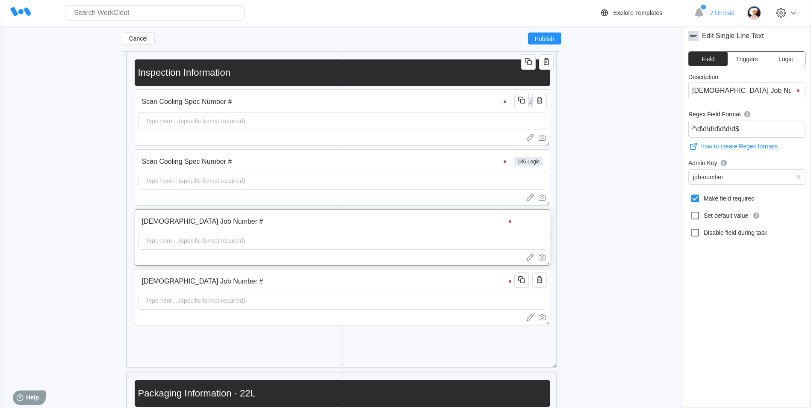
click at [265, 282] on input "[DEMOGRAPHIC_DATA] Job Number #" at bounding box center [327, 281] width 379 height 17
click at [402, 156] on input "Scan Cooling Spec Number #" at bounding box center [325, 161] width 374 height 17
click at [755, 84] on input "Scan Cooling Spec Number #" at bounding box center [746, 90] width 117 height 17
click at [760, 96] on input "Scan Cooling Spec Number #" at bounding box center [746, 90] width 117 height 17
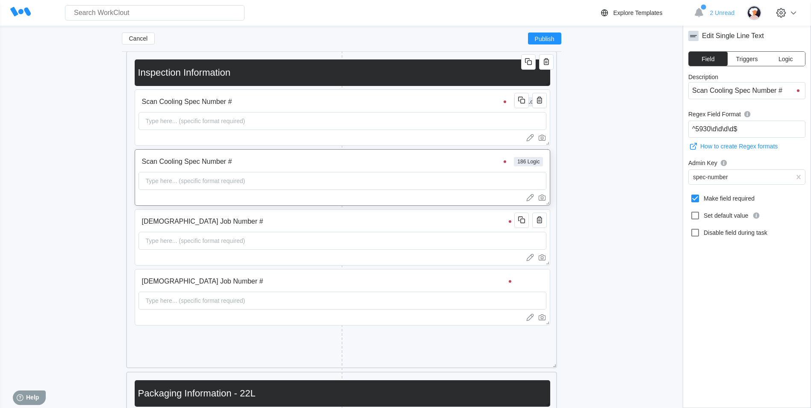
click at [760, 96] on input "Scan Cooling Spec Number #" at bounding box center [746, 90] width 117 height 17
click at [316, 287] on input "[DEMOGRAPHIC_DATA] Job Number #" at bounding box center [327, 281] width 379 height 17
click at [788, 100] on div "Description Scan Job Number # Regex Field Format ^\d\d\d\d\d\d\d$ How to create…" at bounding box center [746, 234] width 117 height 320
click at [781, 94] on input "[DEMOGRAPHIC_DATA] Job Number #" at bounding box center [746, 90] width 117 height 17
click at [780, 94] on input "[DEMOGRAPHIC_DATA] Job Number #" at bounding box center [746, 90] width 117 height 17
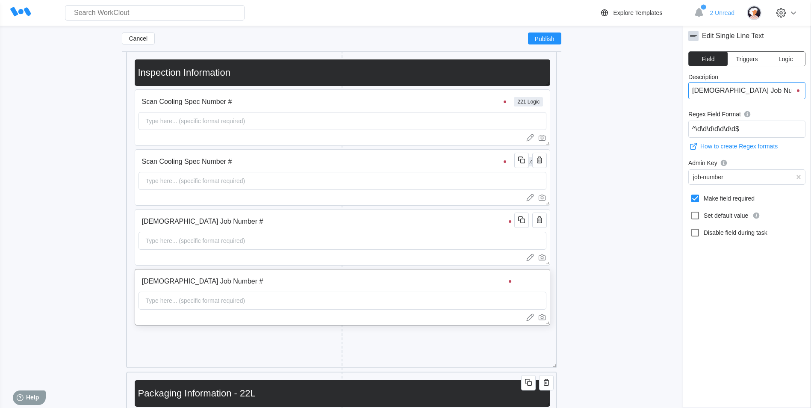
click at [780, 94] on input "[DEMOGRAPHIC_DATA] Job Number #" at bounding box center [746, 90] width 117 height 17
click at [780, 93] on input "[DEMOGRAPHIC_DATA] Job Number #" at bounding box center [746, 90] width 117 height 17
paste input "Cooling Spec"
type input "Scan Cooling Spec Number #"
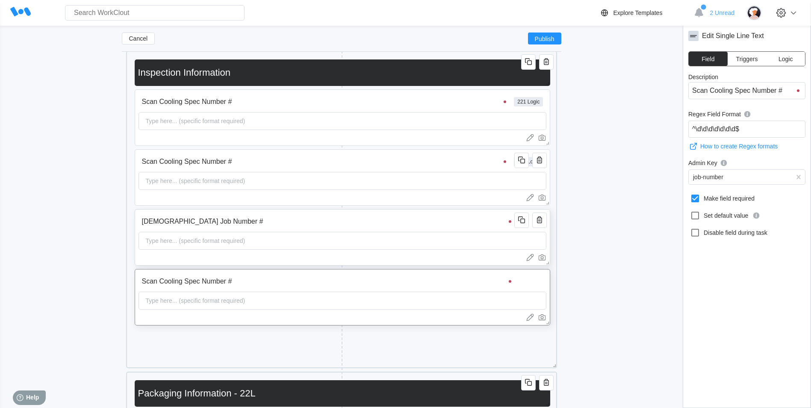
click at [347, 220] on input "[DEMOGRAPHIC_DATA] Job Number #" at bounding box center [327, 221] width 379 height 17
click at [394, 234] on div "Type here... (specific format required)" at bounding box center [342, 240] width 408 height 18
click at [341, 155] on input "Scan Cooling Spec Number #" at bounding box center [325, 161] width 374 height 17
drag, startPoint x: 765, startPoint y: 130, endPoint x: 660, endPoint y: 126, distance: 104.8
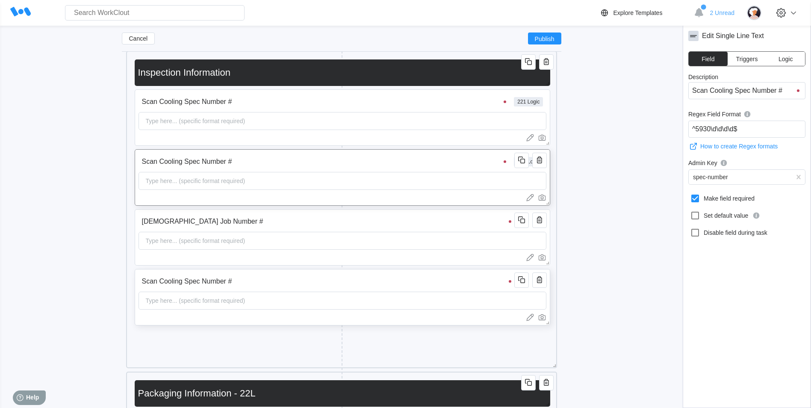
click at [294, 277] on input "Scan Cooling Spec Number #" at bounding box center [327, 281] width 379 height 17
click at [765, 126] on input "^\d\d\d\d\d\d\d$" at bounding box center [746, 129] width 117 height 17
drag, startPoint x: 765, startPoint y: 126, endPoint x: 640, endPoint y: 129, distance: 125.7
paste input "5930"
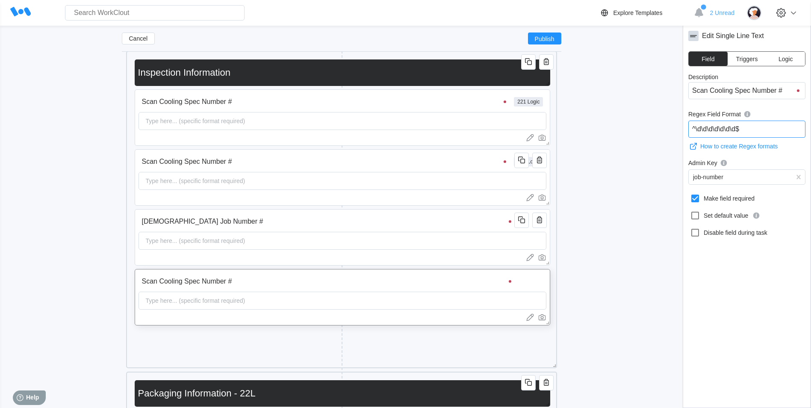
type input "^5930\d\d\d\d$"
click at [288, 203] on div "Scan Cooling Spec Number # 186 Logic Type here... (specific format required)" at bounding box center [342, 177] width 415 height 56
click at [294, 220] on input "[DEMOGRAPHIC_DATA] Job Number #" at bounding box center [327, 221] width 379 height 17
click at [293, 167] on input "Scan Cooling Spec Number #" at bounding box center [325, 161] width 374 height 17
drag, startPoint x: 731, startPoint y: 180, endPoint x: 639, endPoint y: 179, distance: 92.3
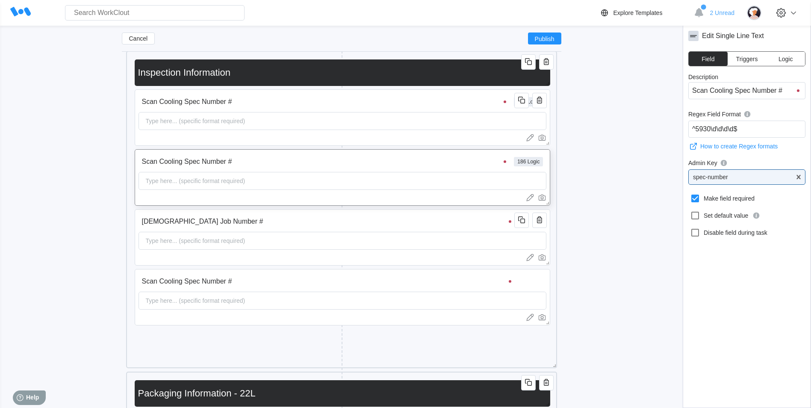
click at [341, 284] on input "Scan Cooling Spec Number #" at bounding box center [327, 281] width 379 height 17
drag, startPoint x: 800, startPoint y: 177, endPoint x: 772, endPoint y: 182, distance: 27.7
type input "spec-"
click at [734, 194] on div "spec-number" at bounding box center [746, 194] width 107 height 7
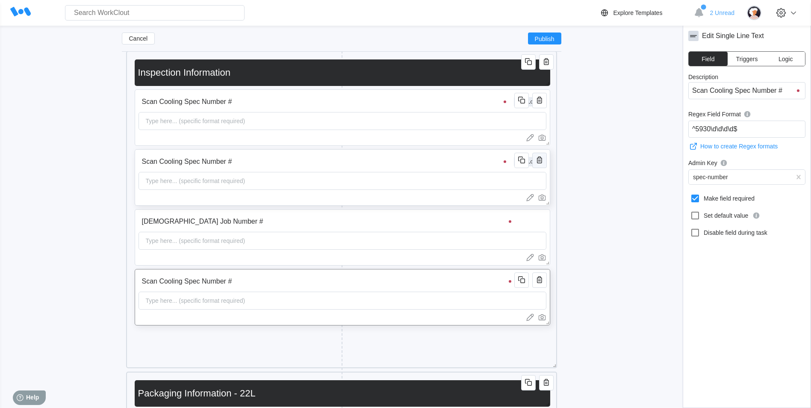
click at [536, 153] on button "button" at bounding box center [539, 160] width 15 height 15
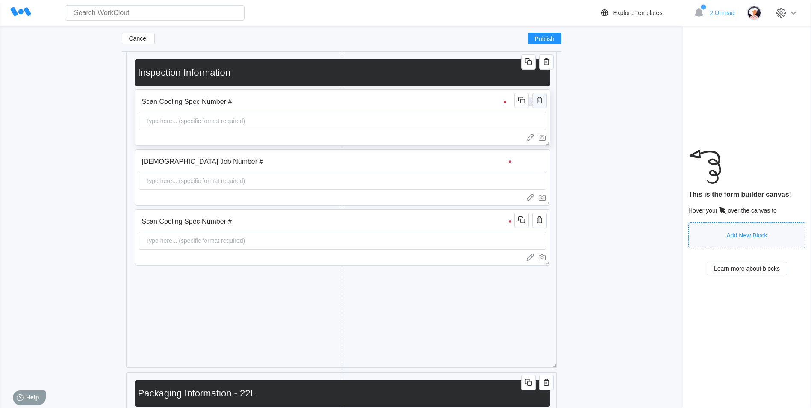
click at [546, 103] on button "button" at bounding box center [539, 100] width 15 height 15
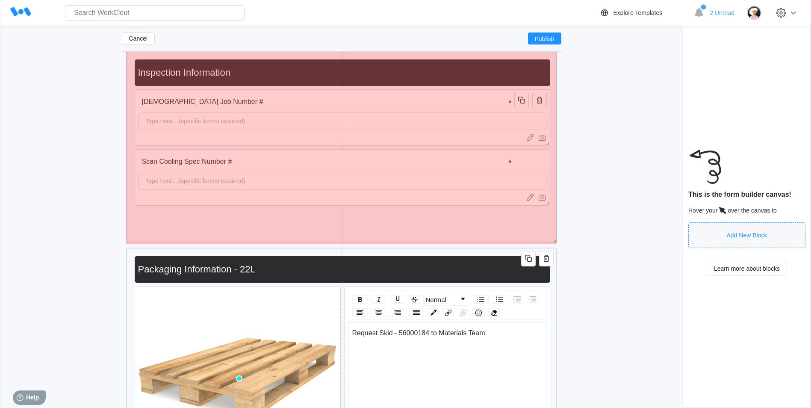
drag, startPoint x: 554, startPoint y: 363, endPoint x: 553, endPoint y: 235, distance: 127.8
click at [553, 235] on span at bounding box center [552, 239] width 9 height 9
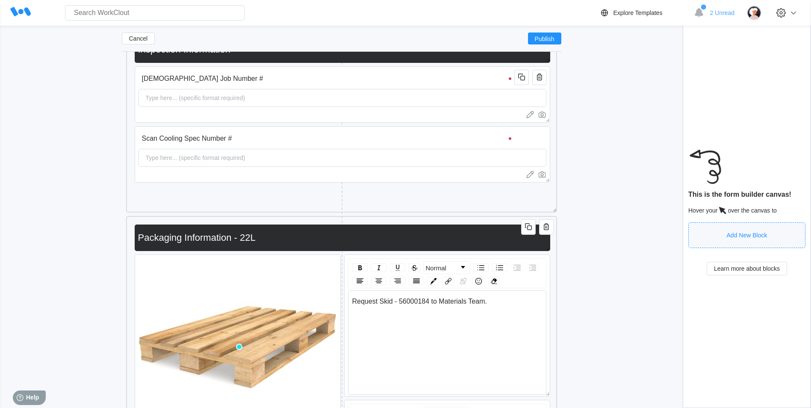
scroll to position [179, 0]
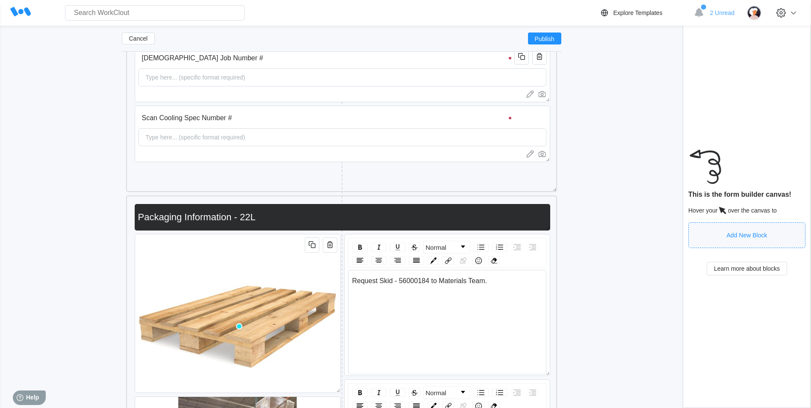
click at [550, 203] on div "Normal Request Skid - 56000184 to Materials Team. Normal Use Box - 56000185 Pac…" at bounding box center [341, 412] width 422 height 424
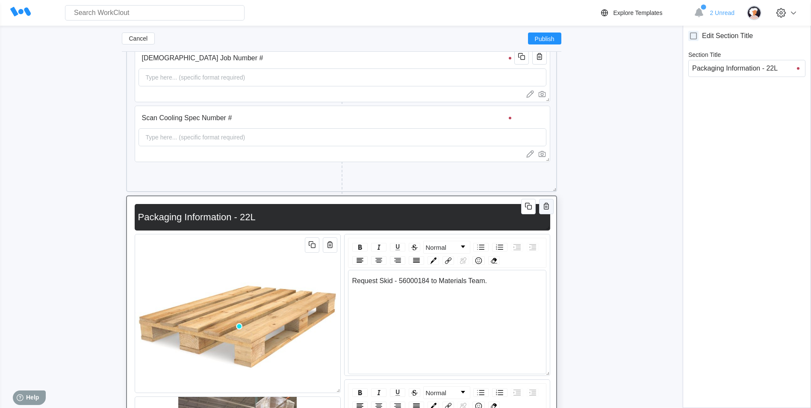
click at [548, 204] on icon "button" at bounding box center [546, 206] width 5 height 7
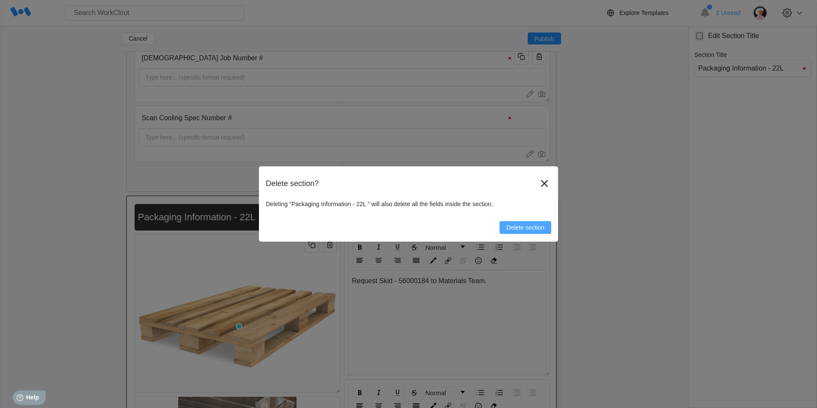
click at [518, 223] on button "Delete section" at bounding box center [526, 227] width 52 height 13
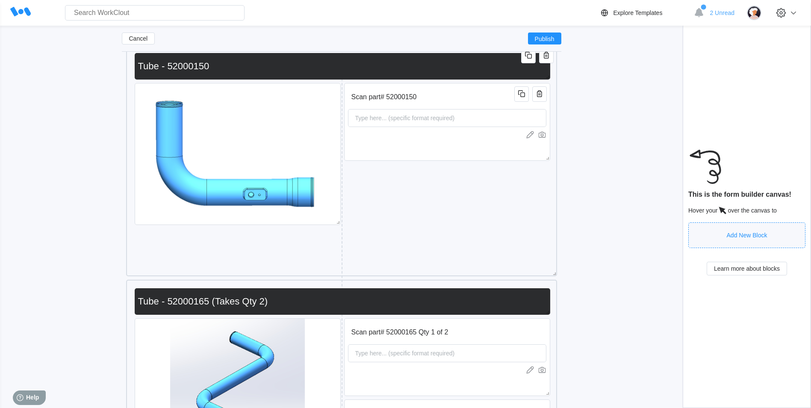
scroll to position [1333, 0]
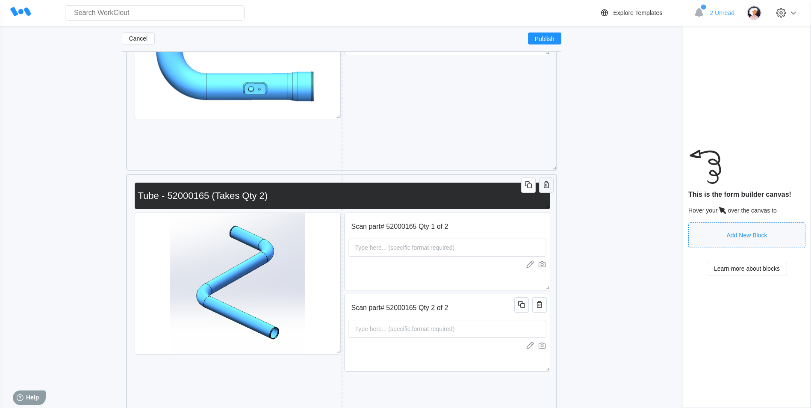
click at [547, 189] on span "button" at bounding box center [546, 185] width 10 height 11
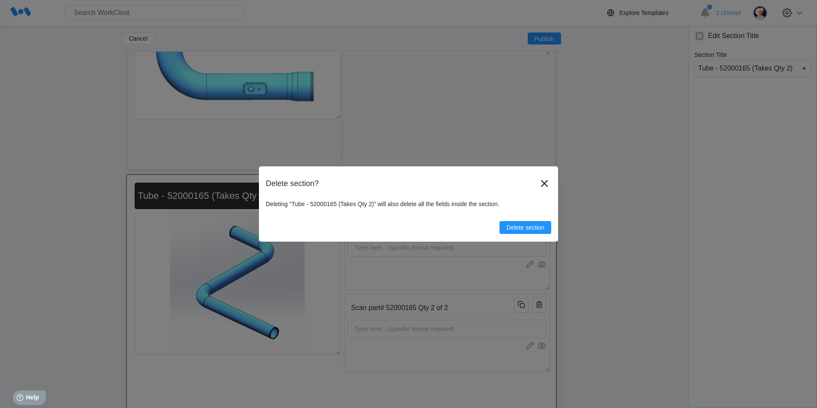
click at [537, 232] on button "Delete section" at bounding box center [526, 227] width 52 height 13
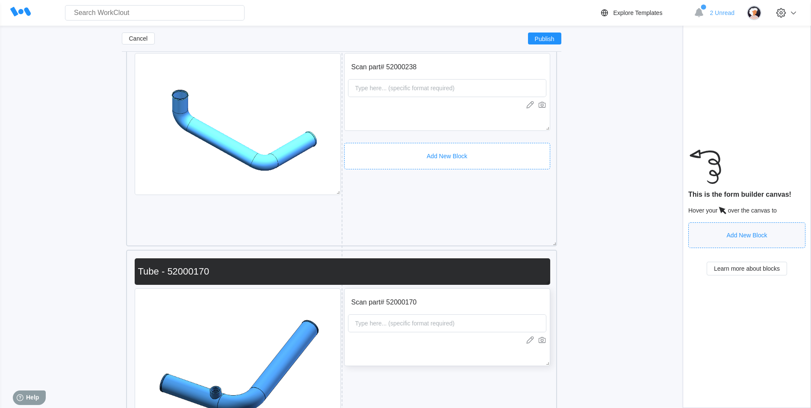
scroll to position [1803, 0]
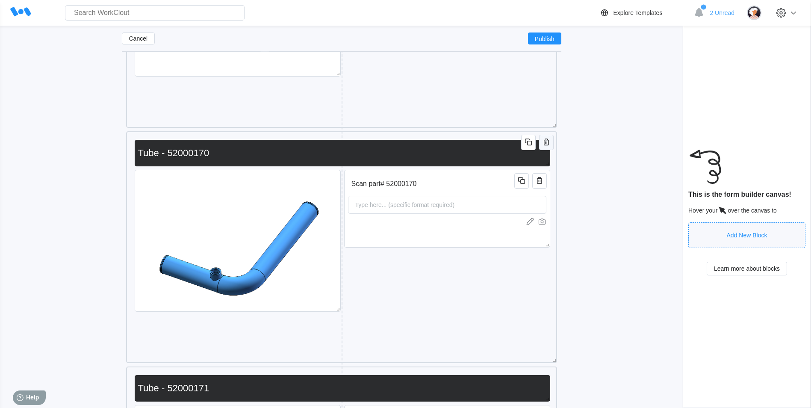
click at [545, 137] on icon "button" at bounding box center [546, 142] width 10 height 10
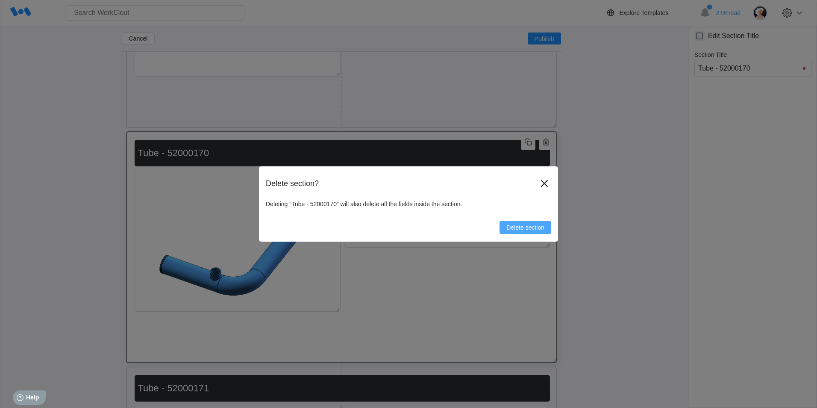
click at [531, 232] on button "Delete section" at bounding box center [526, 227] width 52 height 13
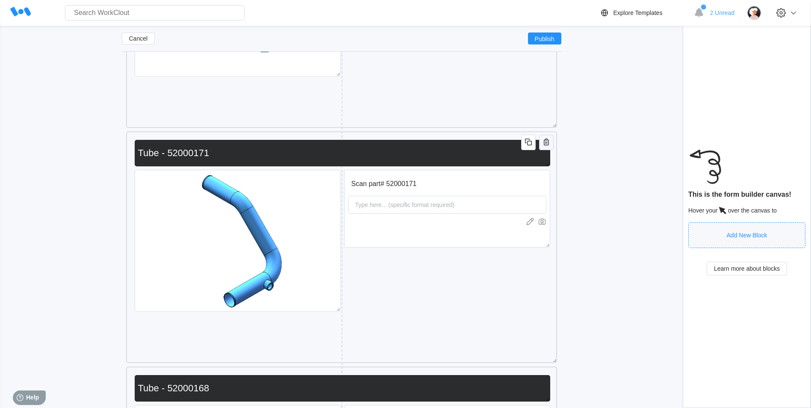
click at [547, 144] on icon "button" at bounding box center [546, 142] width 10 height 10
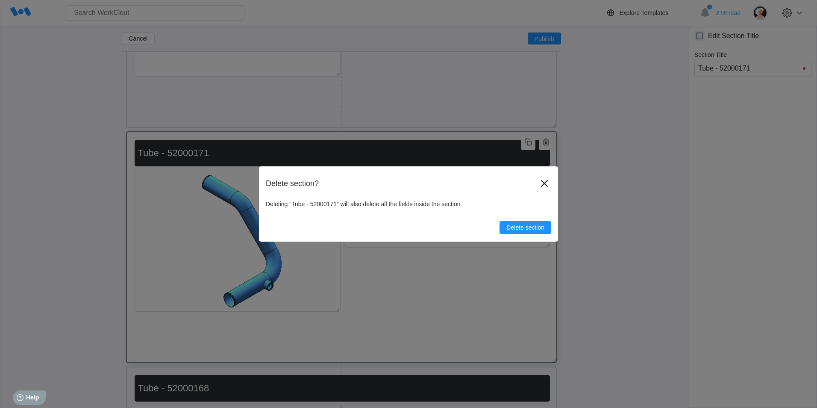
click at [527, 234] on div "Delete section? Deleting “Tube - 52000171” will also delete all the fields insi…" at bounding box center [408, 203] width 299 height 75
click at [524, 224] on span "Delete section" at bounding box center [525, 227] width 38 height 6
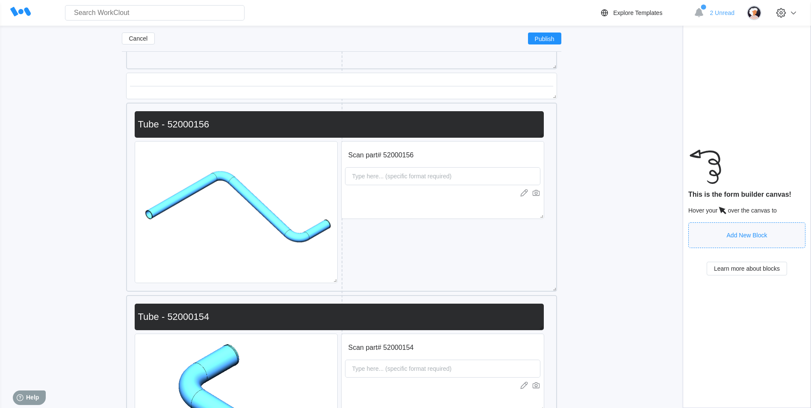
scroll to position [2529, 0]
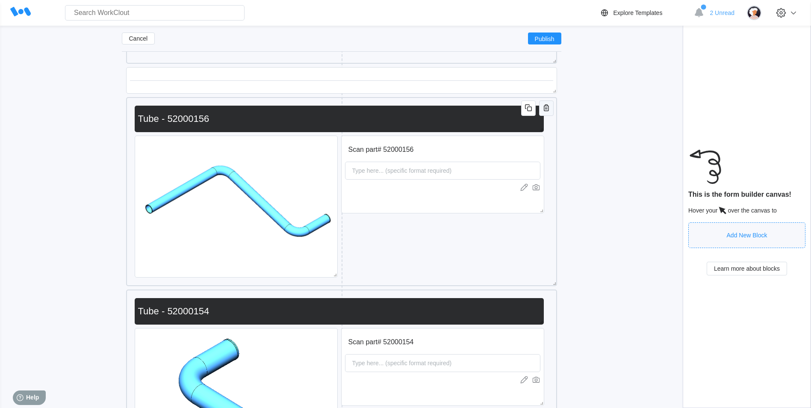
click at [546, 106] on icon "button" at bounding box center [546, 107] width 5 height 7
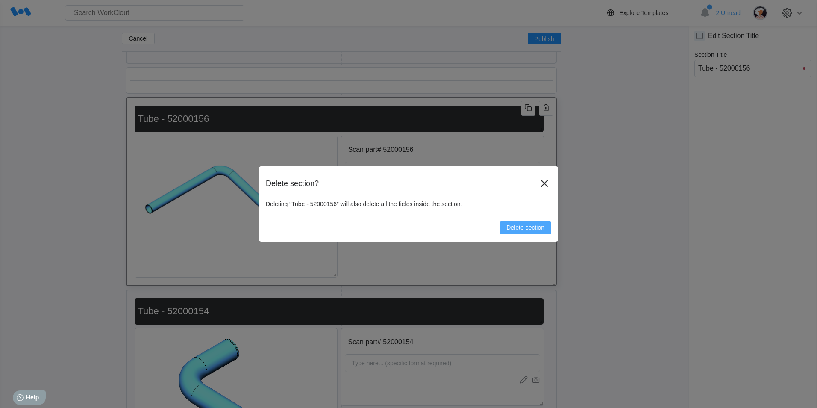
click at [533, 227] on span "Delete section" at bounding box center [525, 227] width 38 height 6
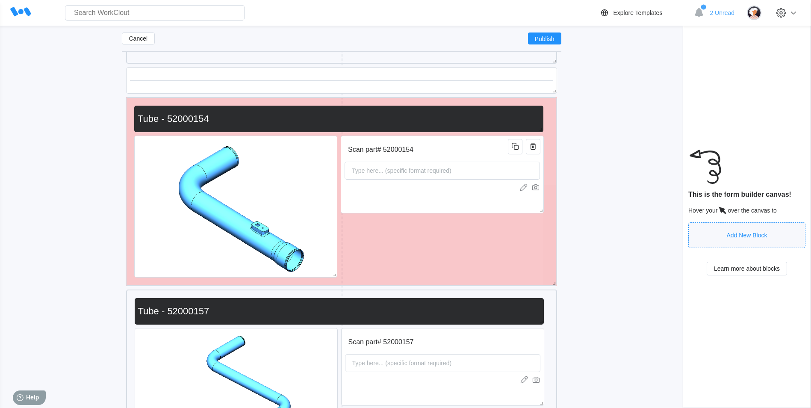
click at [537, 107] on div "Tube - 52000154" at bounding box center [338, 119] width 409 height 26
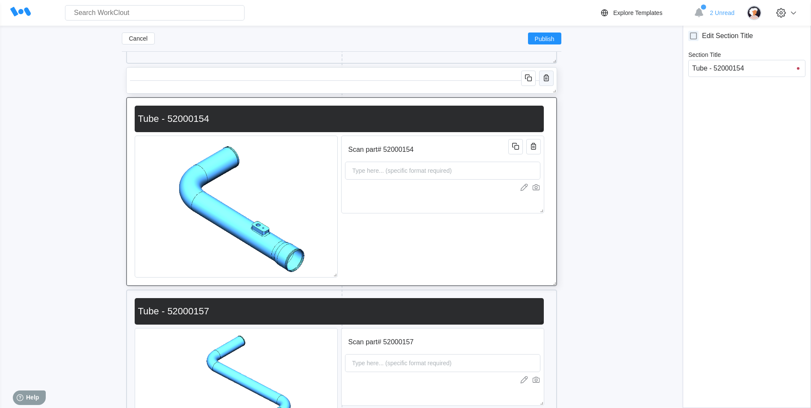
click at [547, 76] on icon "button" at bounding box center [546, 77] width 5 height 7
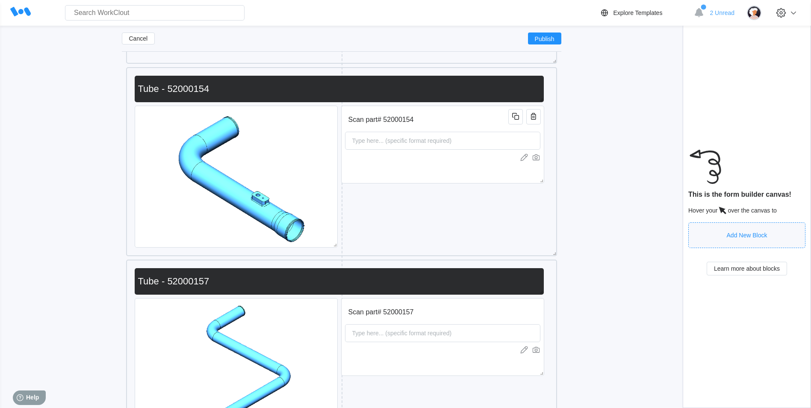
click at [545, 76] on icon "button" at bounding box center [546, 78] width 10 height 10
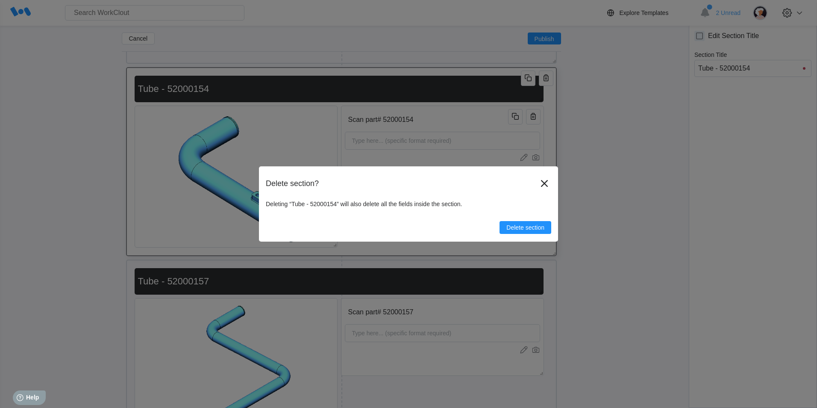
click at [532, 234] on div "Delete section? Deleting “Tube - 52000154” will also delete all the fields insi…" at bounding box center [408, 203] width 299 height 75
click at [527, 225] on span "Delete section" at bounding box center [525, 227] width 38 height 6
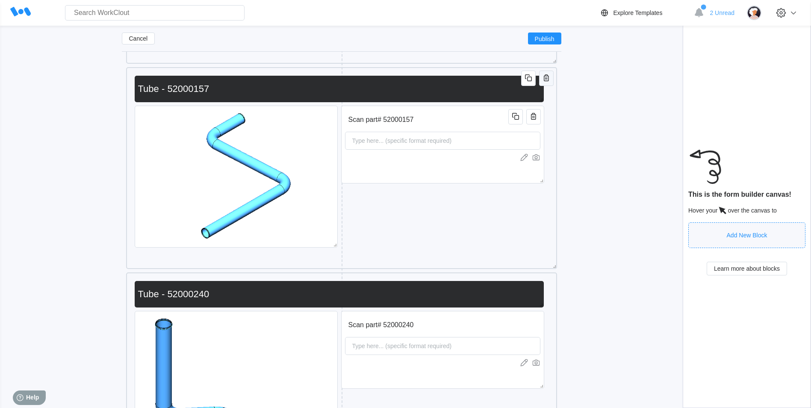
click at [546, 76] on icon "button" at bounding box center [546, 77] width 5 height 7
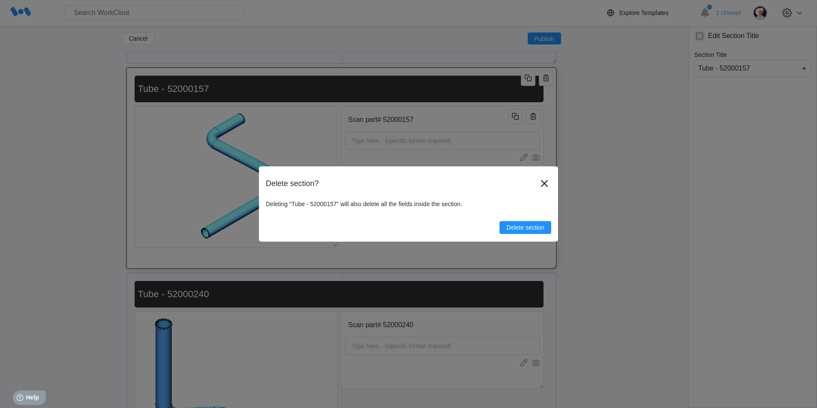
drag, startPoint x: 542, startPoint y: 217, endPoint x: 534, endPoint y: 235, distance: 19.8
click at [541, 218] on div "Delete section" at bounding box center [408, 224] width 285 height 20
click at [534, 235] on div "Delete section? Deleting “Tube - 52000157” will also delete all the fields insi…" at bounding box center [408, 203] width 299 height 75
click at [534, 227] on span "Delete section" at bounding box center [525, 227] width 38 height 6
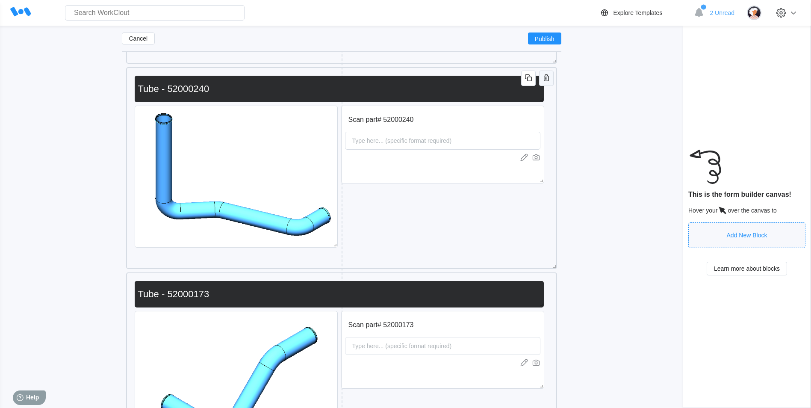
click at [543, 80] on icon "button" at bounding box center [546, 78] width 10 height 10
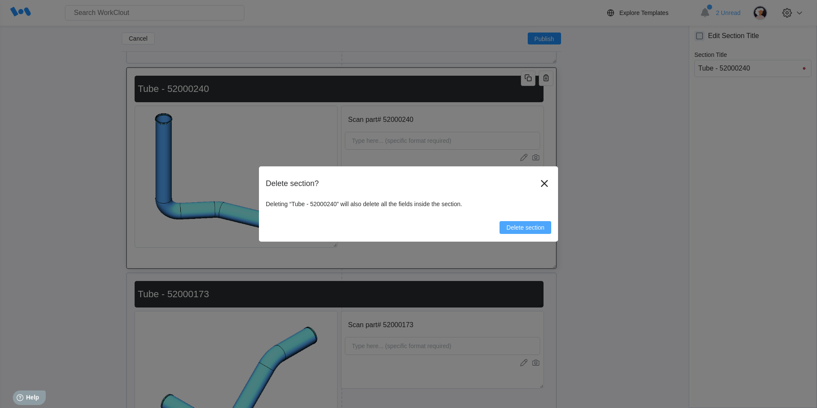
click at [522, 227] on span "Delete section" at bounding box center [525, 227] width 38 height 6
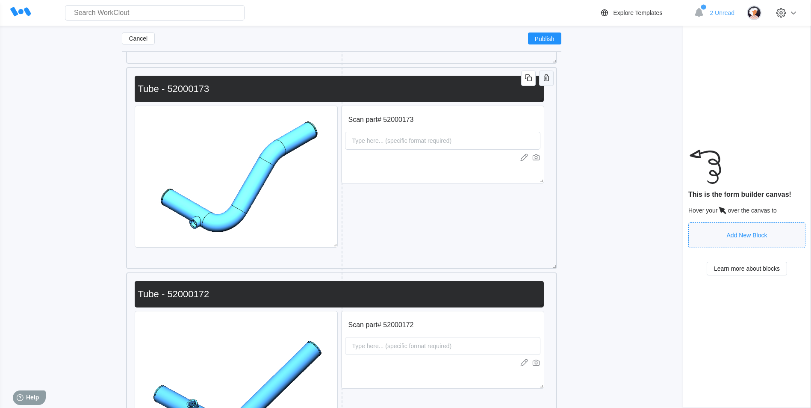
click at [548, 77] on icon "button" at bounding box center [546, 77] width 5 height 7
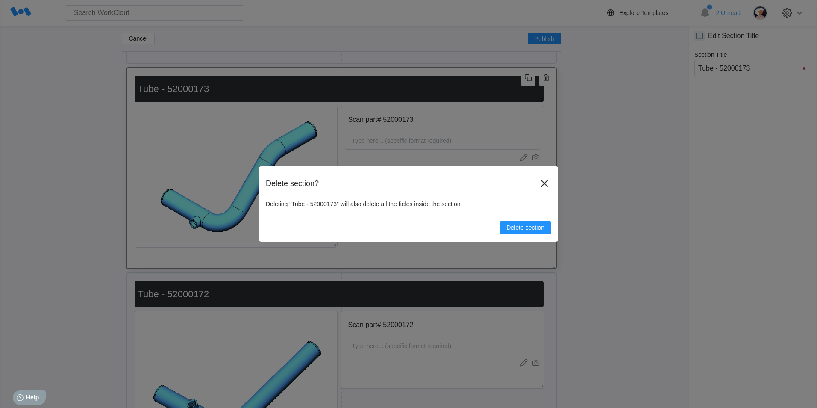
click at [535, 221] on div "Delete section" at bounding box center [408, 224] width 285 height 20
click at [532, 231] on button "Delete section" at bounding box center [526, 227] width 52 height 13
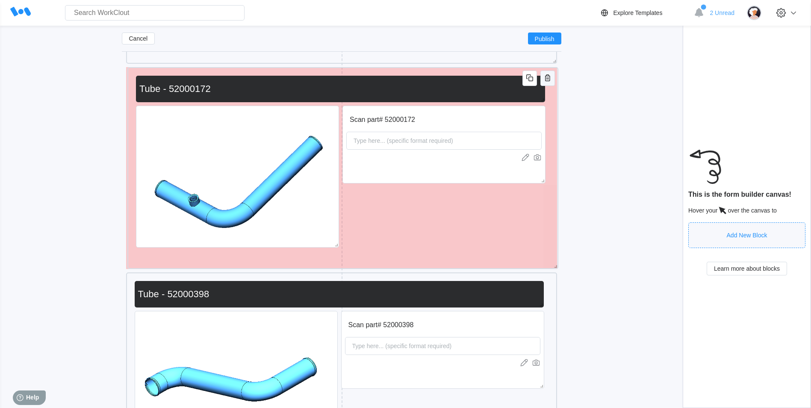
click at [548, 81] on icon "button" at bounding box center [547, 77] width 5 height 7
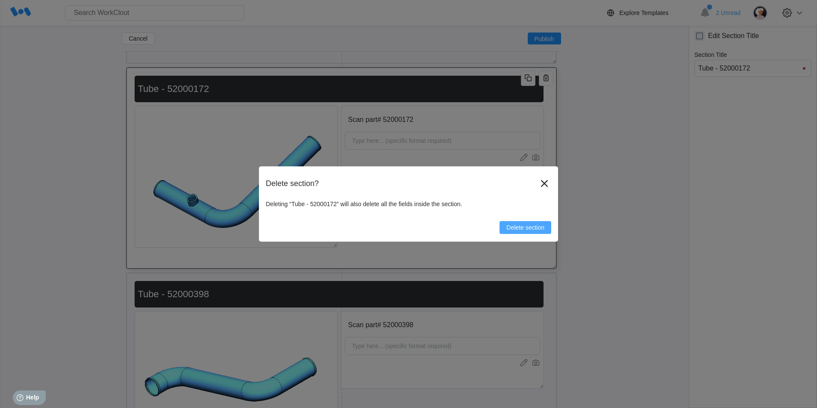
click at [527, 233] on button "Delete section" at bounding box center [526, 227] width 52 height 13
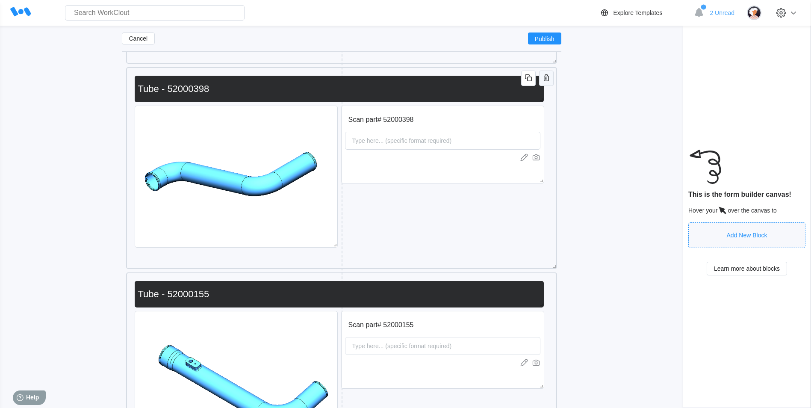
click at [547, 77] on icon "button" at bounding box center [546, 78] width 10 height 10
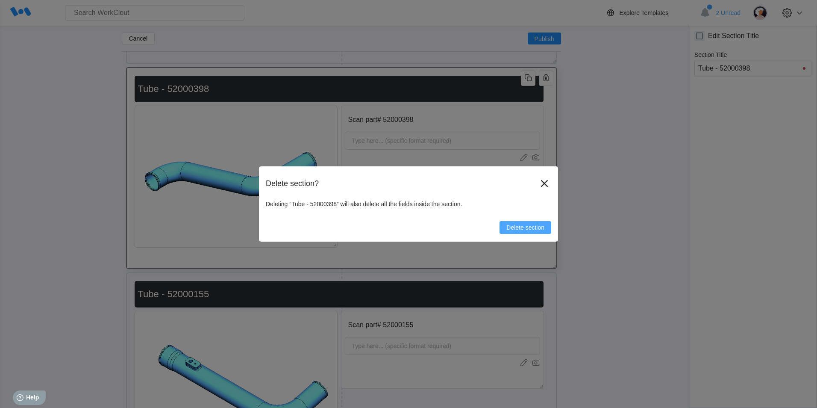
click at [520, 233] on button "Delete section" at bounding box center [526, 227] width 52 height 13
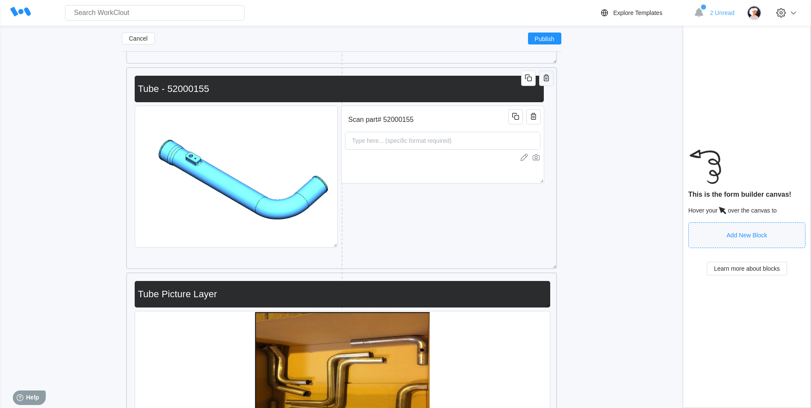
click at [548, 77] on icon "button" at bounding box center [546, 78] width 10 height 10
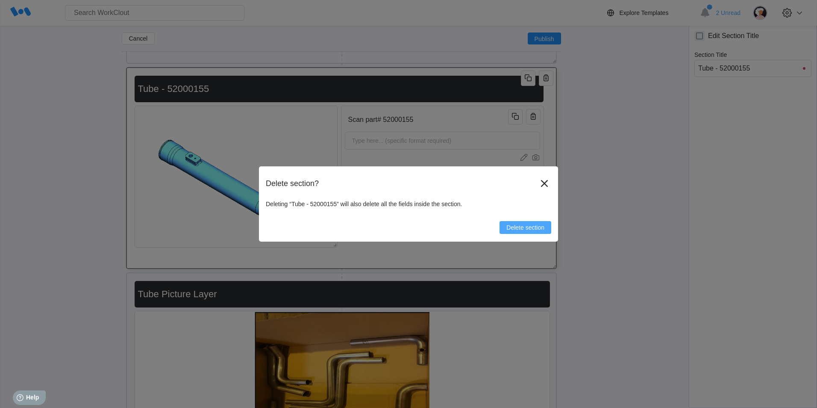
click at [523, 221] on button "Delete section" at bounding box center [526, 227] width 52 height 13
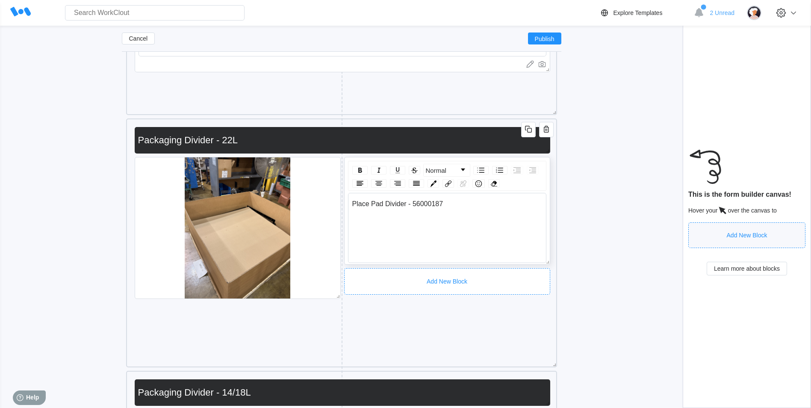
scroll to position [2786, 0]
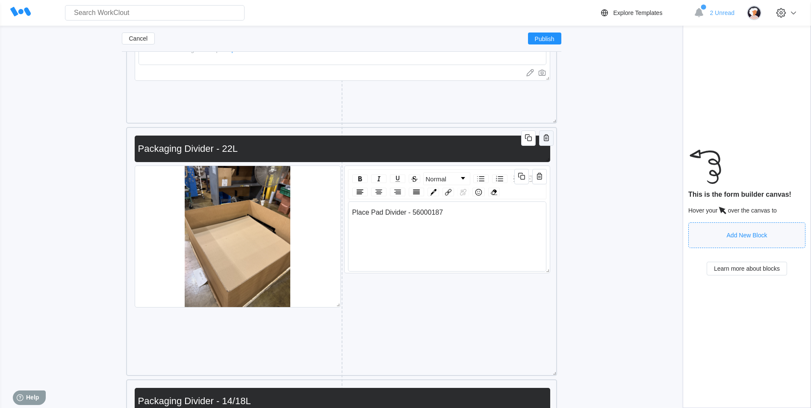
click at [544, 138] on icon "button" at bounding box center [546, 137] width 5 height 7
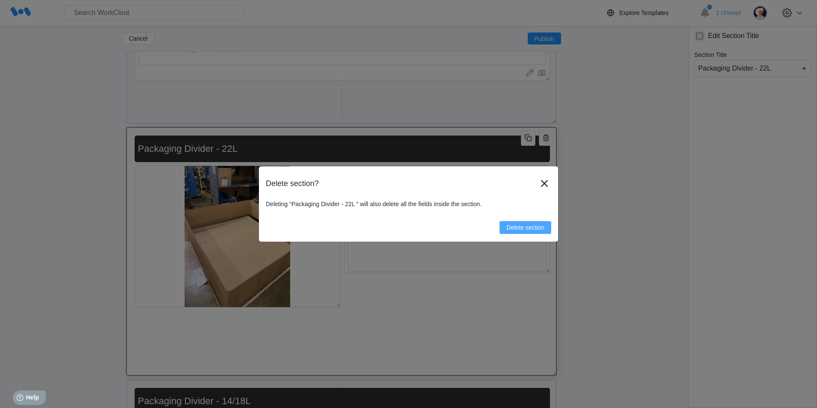
click at [526, 231] on button "Delete section" at bounding box center [526, 227] width 52 height 13
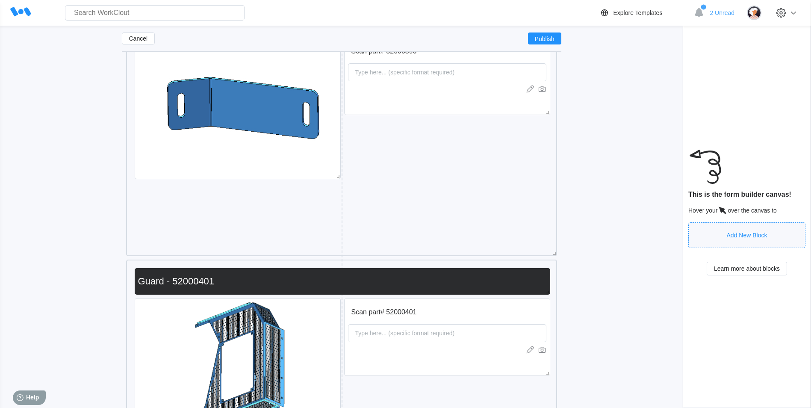
scroll to position [5863, 0]
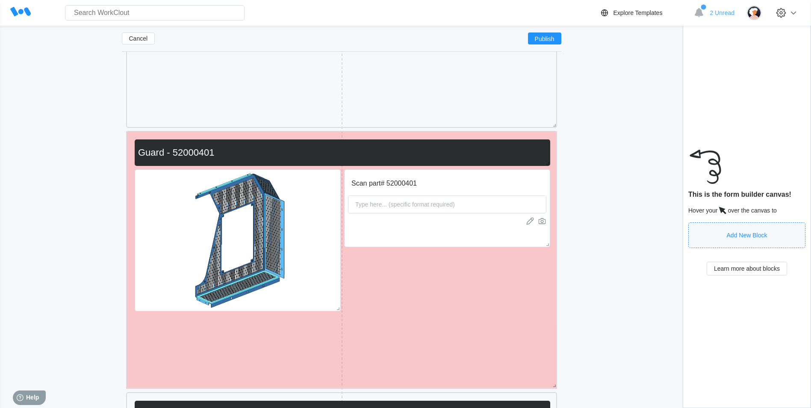
click at [457, 144] on input "Guard - 52000401" at bounding box center [341, 152] width 412 height 17
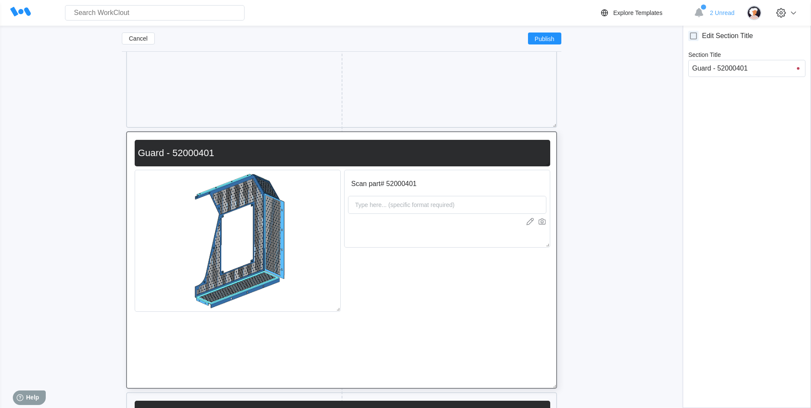
click at [549, 137] on icon "button" at bounding box center [546, 142] width 10 height 10
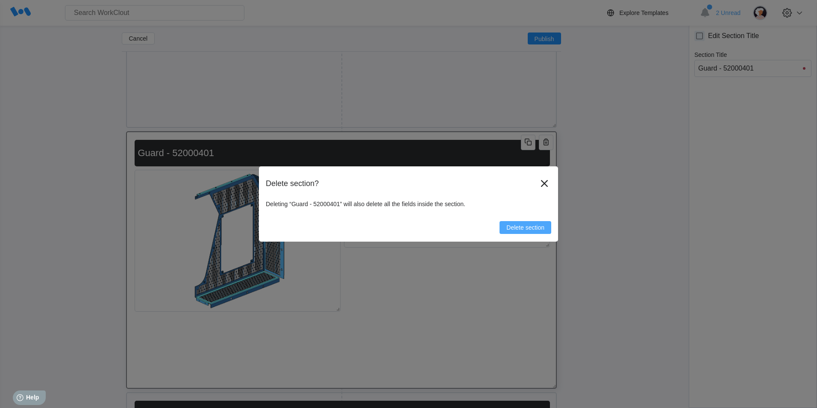
click at [538, 222] on button "Delete section" at bounding box center [526, 227] width 52 height 13
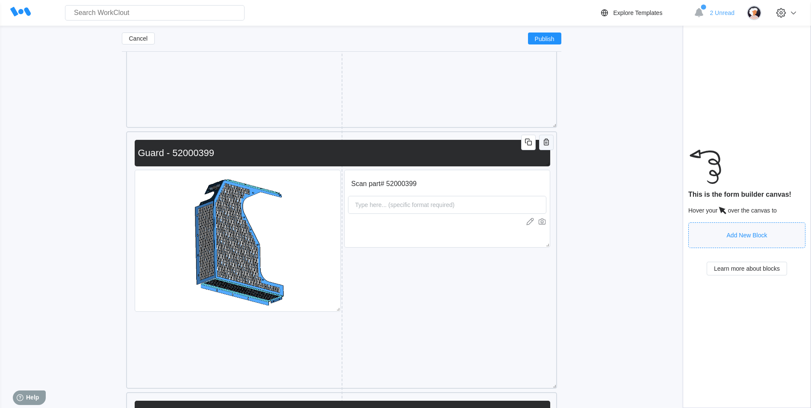
click at [542, 142] on icon "button" at bounding box center [546, 142] width 10 height 10
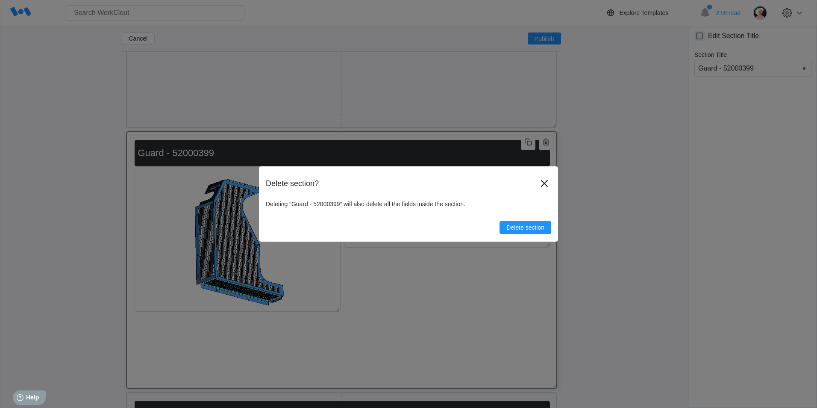
click at [536, 227] on span "Delete section" at bounding box center [525, 227] width 38 height 6
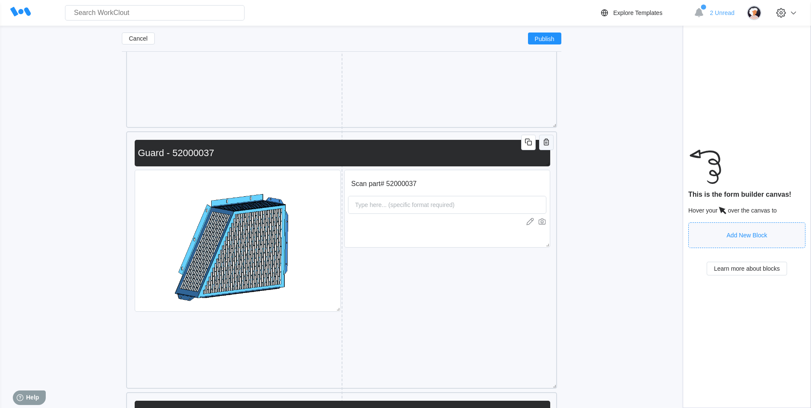
click at [551, 141] on button "button" at bounding box center [546, 142] width 15 height 15
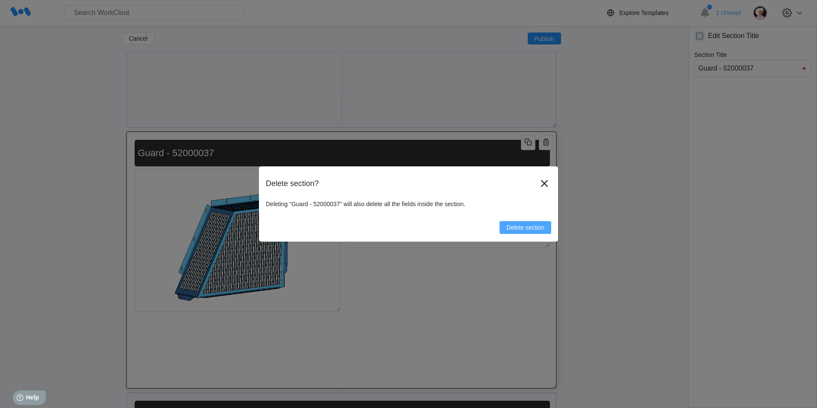
click at [530, 231] on button "Delete section" at bounding box center [526, 227] width 52 height 13
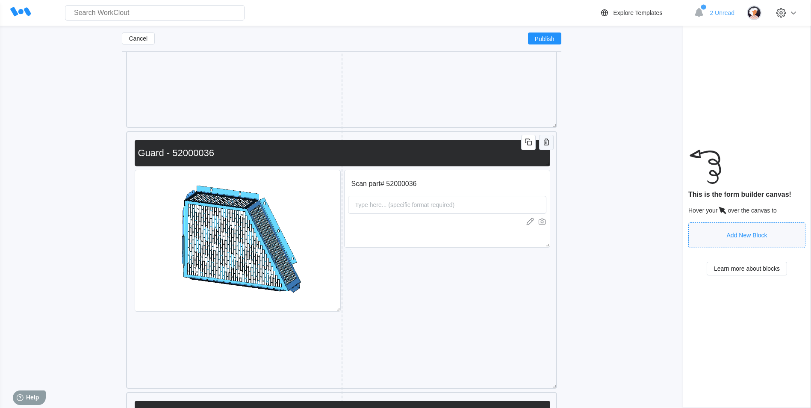
click at [544, 142] on icon "button" at bounding box center [546, 141] width 5 height 7
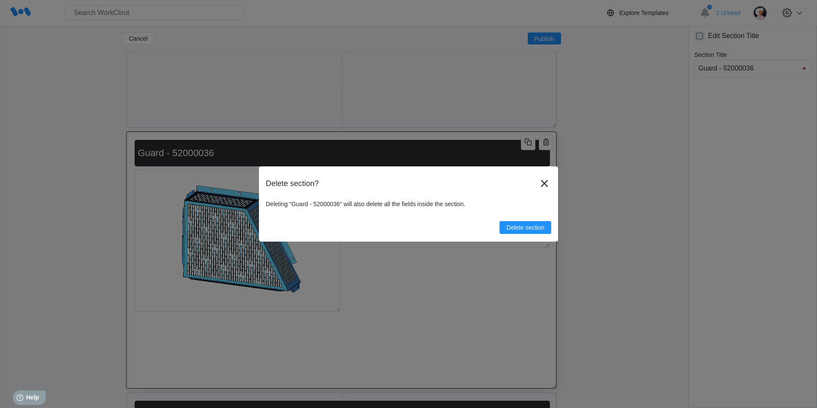
drag, startPoint x: 539, startPoint y: 227, endPoint x: 530, endPoint y: 221, distance: 10.6
click at [538, 227] on span "Delete section" at bounding box center [525, 227] width 38 height 6
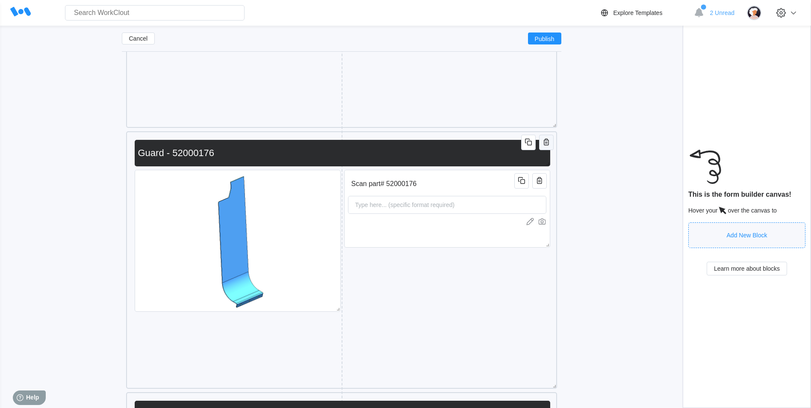
click at [550, 138] on icon "button" at bounding box center [546, 142] width 10 height 10
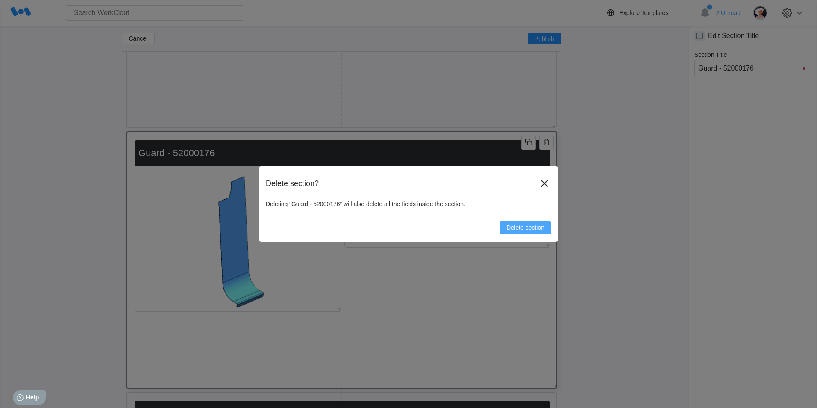
click at [503, 233] on button "Delete section" at bounding box center [526, 227] width 52 height 13
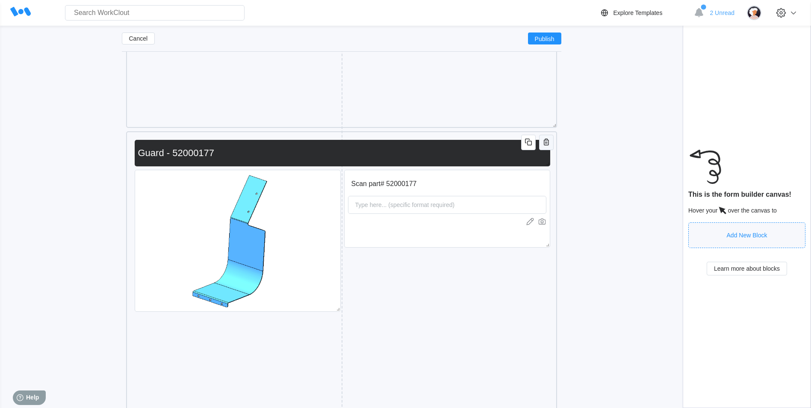
click at [546, 141] on icon "button" at bounding box center [546, 142] width 10 height 10
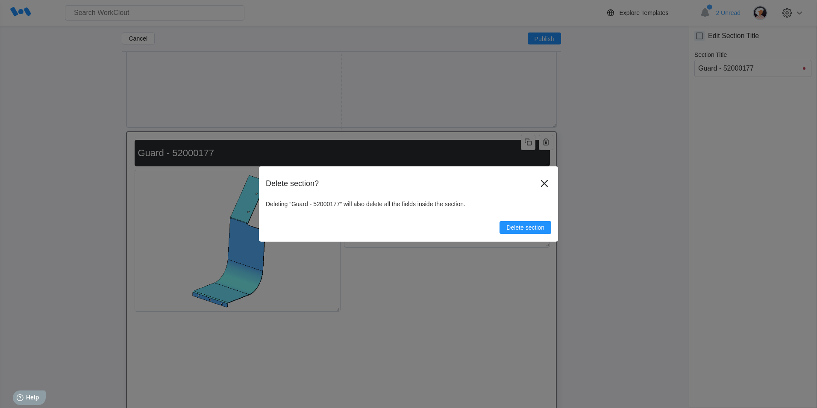
click at [515, 227] on span "Delete section" at bounding box center [525, 227] width 38 height 6
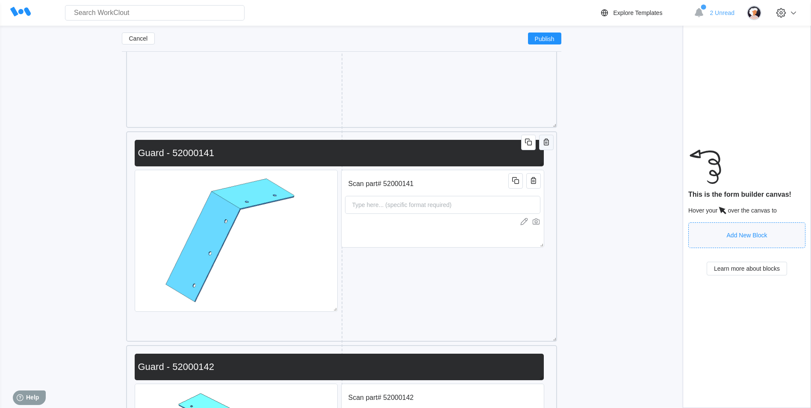
click at [544, 146] on icon "button" at bounding box center [546, 142] width 10 height 10
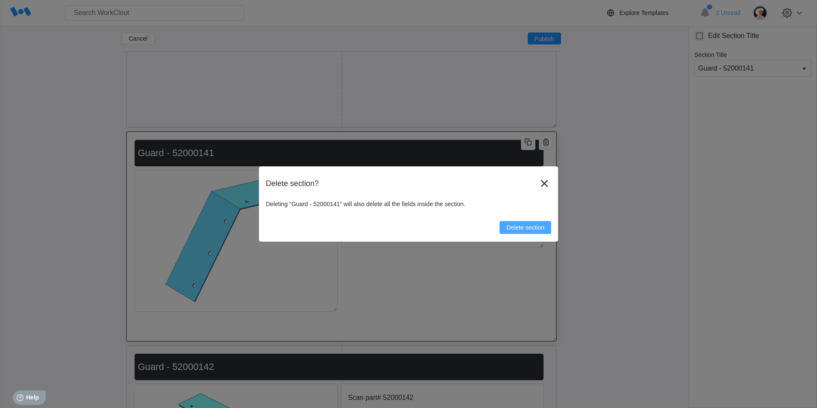
click at [517, 230] on span "Delete section" at bounding box center [525, 227] width 38 height 6
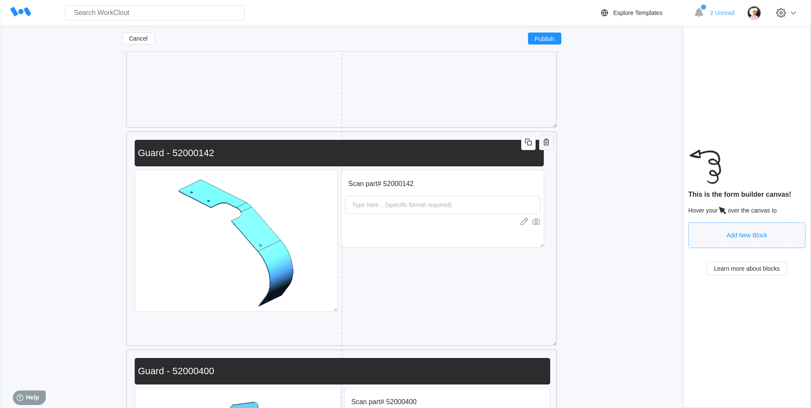
click at [547, 134] on div "Scan part# 52000142 Type here... (specific format required) Guard - 52000142" at bounding box center [341, 238] width 431 height 215
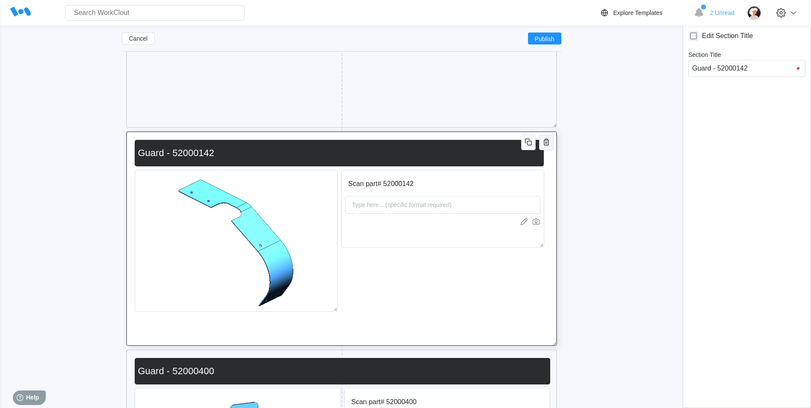
click at [547, 145] on icon "button" at bounding box center [546, 141] width 5 height 7
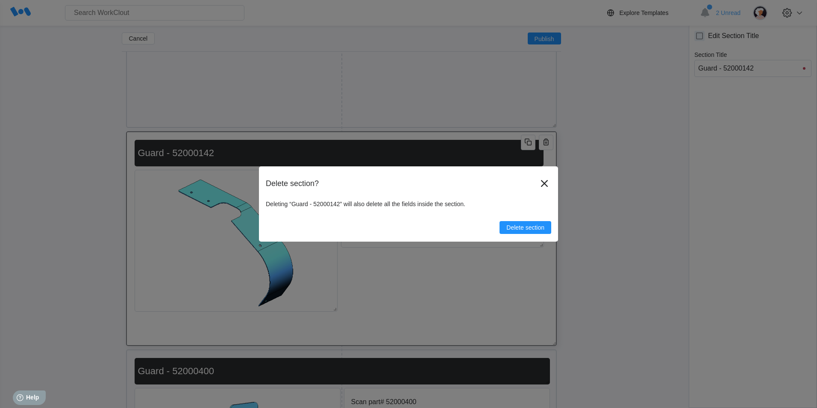
drag, startPoint x: 537, startPoint y: 228, endPoint x: 533, endPoint y: 220, distance: 9.4
click at [537, 228] on span "Delete section" at bounding box center [525, 227] width 38 height 6
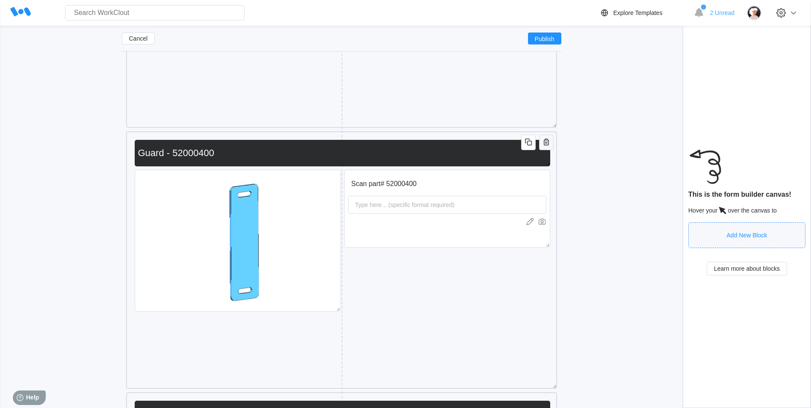
click at [546, 143] on icon "button" at bounding box center [546, 142] width 10 height 10
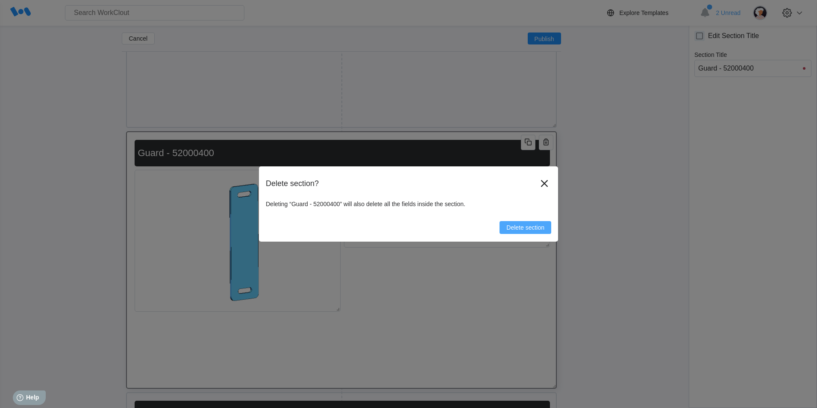
click at [537, 229] on span "Delete section" at bounding box center [525, 227] width 38 height 6
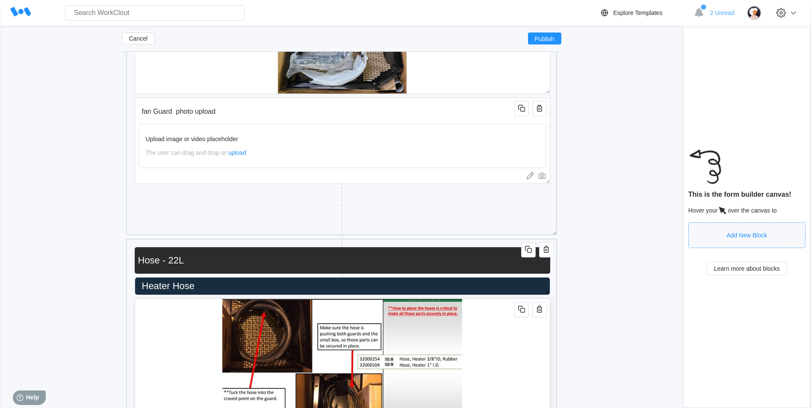
scroll to position [6162, 0]
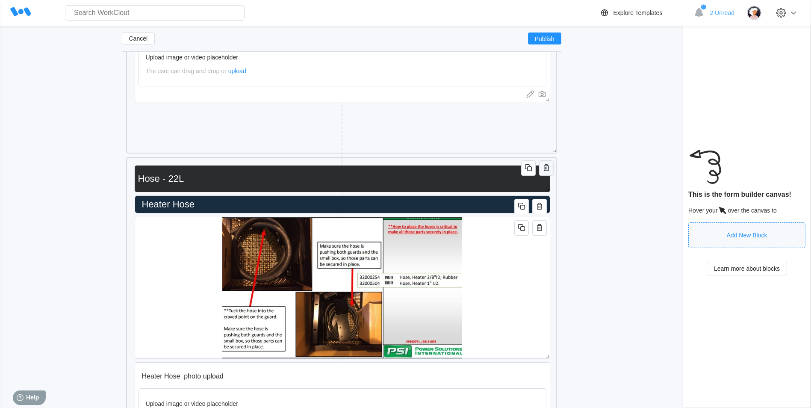
click at [545, 167] on icon "button" at bounding box center [546, 168] width 2 height 3
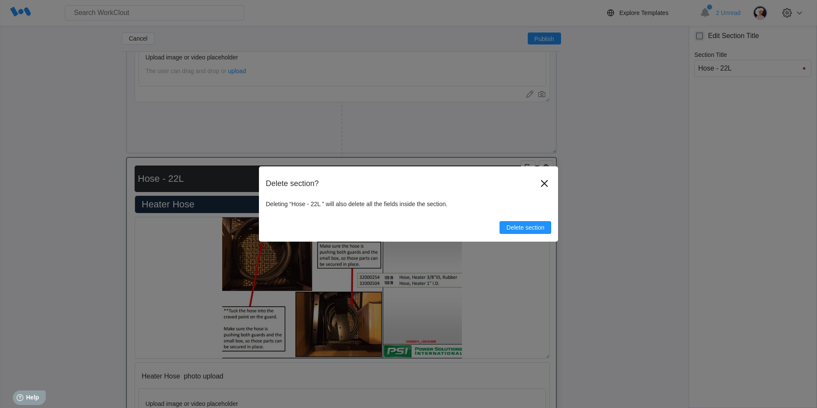
click at [514, 235] on div "Delete section? Deleting “Hose - 22L ” will also delete all the fields inside t…" at bounding box center [408, 203] width 299 height 75
click at [512, 231] on button "Delete section" at bounding box center [526, 227] width 52 height 13
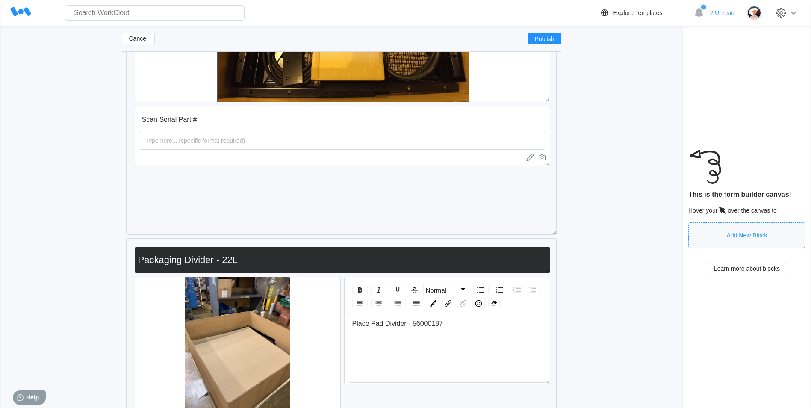
scroll to position [6846, 0]
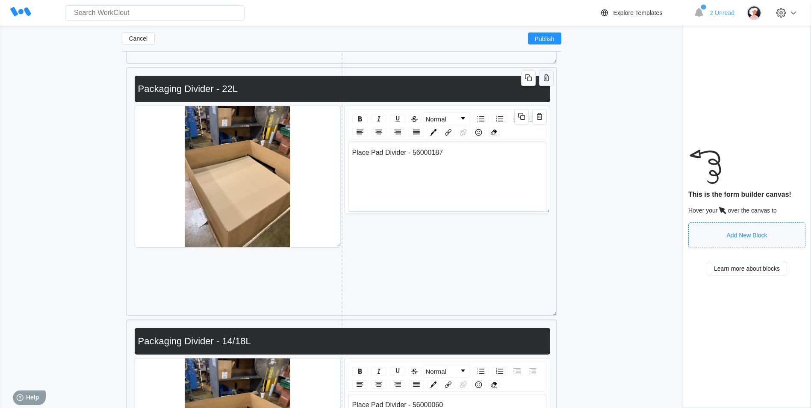
click at [542, 80] on icon "button" at bounding box center [546, 78] width 10 height 10
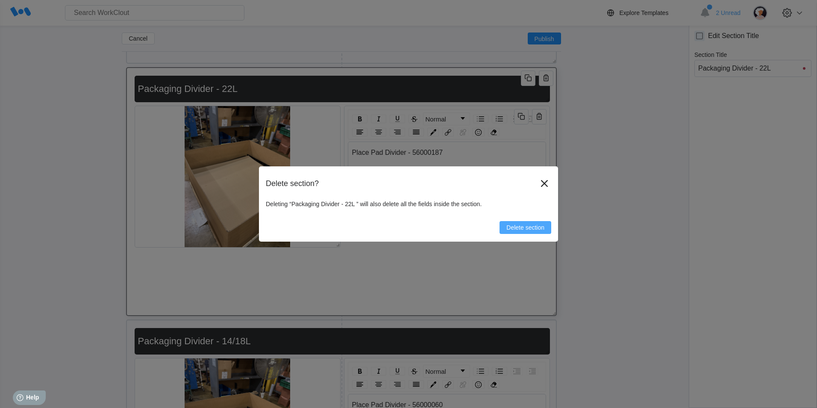
click at [544, 222] on button "Delete section" at bounding box center [526, 227] width 52 height 13
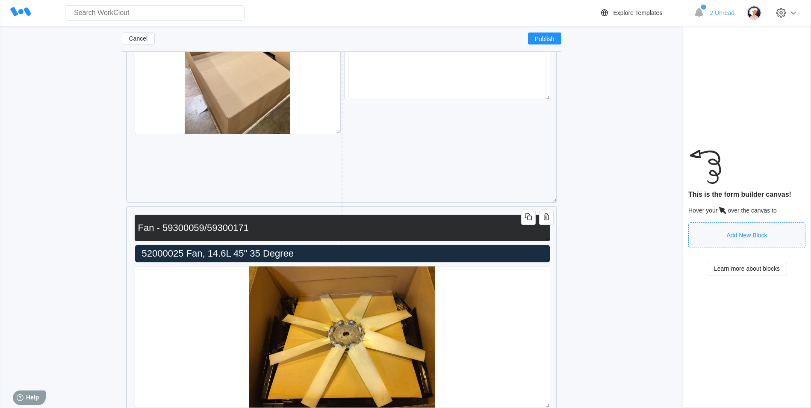
scroll to position [6974, 0]
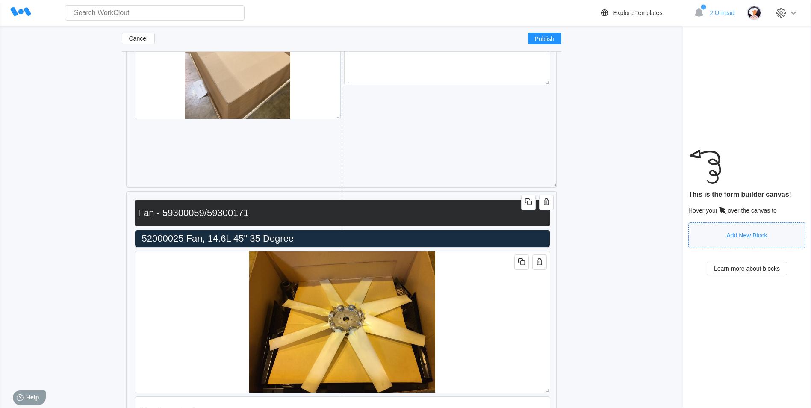
click at [412, 215] on input "Fan - 59300059/59300171" at bounding box center [341, 212] width 412 height 17
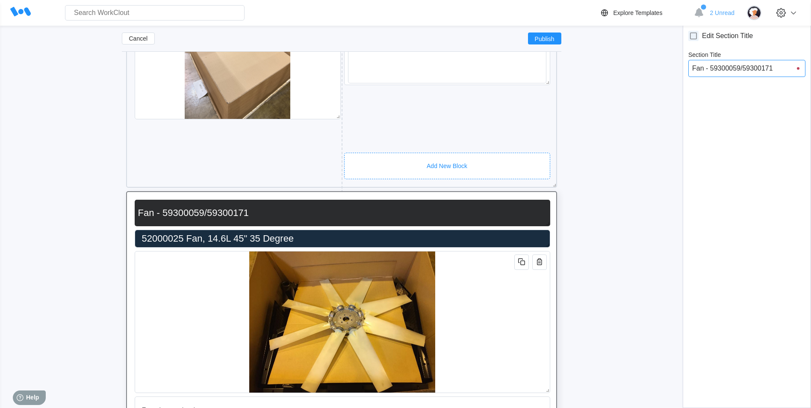
drag, startPoint x: 742, startPoint y: 68, endPoint x: 643, endPoint y: 88, distance: 100.8
type input "Fan - 5930005959300171"
type input "Fan - 593000559300171"
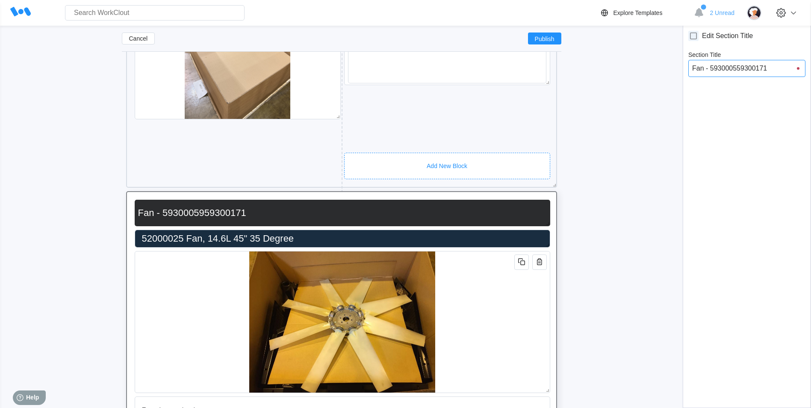
type input "Fan - 593000559300171"
type input "Fan - 59300059300171"
type input "Fan - 5930059300171"
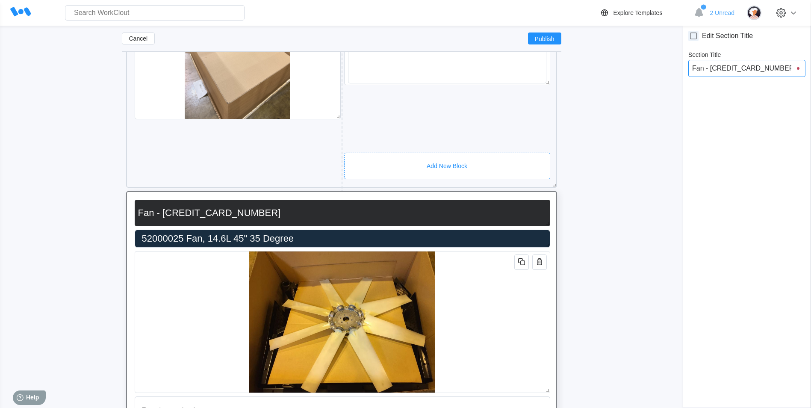
type input "Fan - 593059300171"
type input "Fan - 59359300171"
type input "Fan - 5959300171"
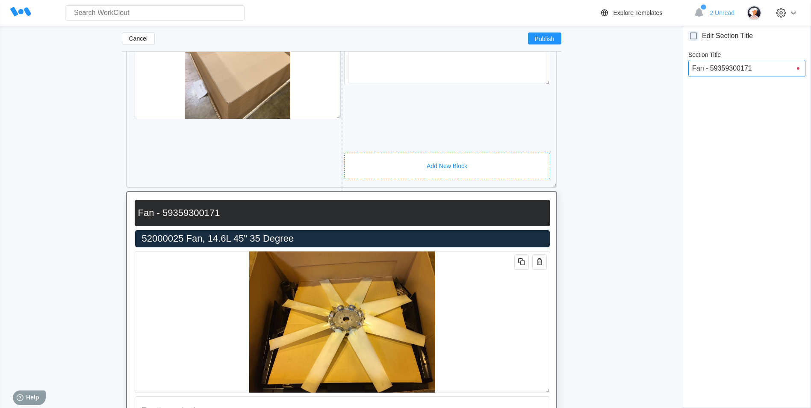
type input "Fan - 5959300171"
type input "Fan - 559300171"
type input "Fan - 59300171"
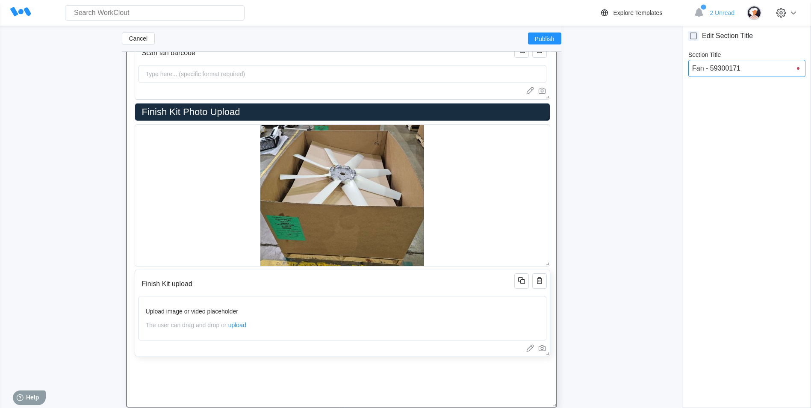
scroll to position [7573, 0]
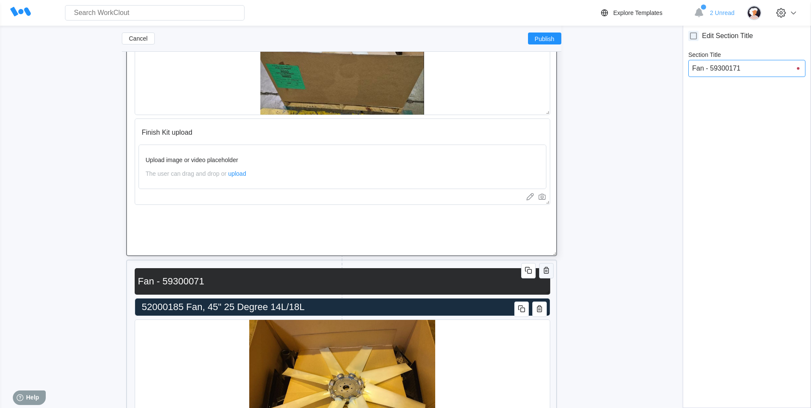
type input "Fan - 59300171"
click at [548, 273] on icon "button" at bounding box center [546, 270] width 10 height 10
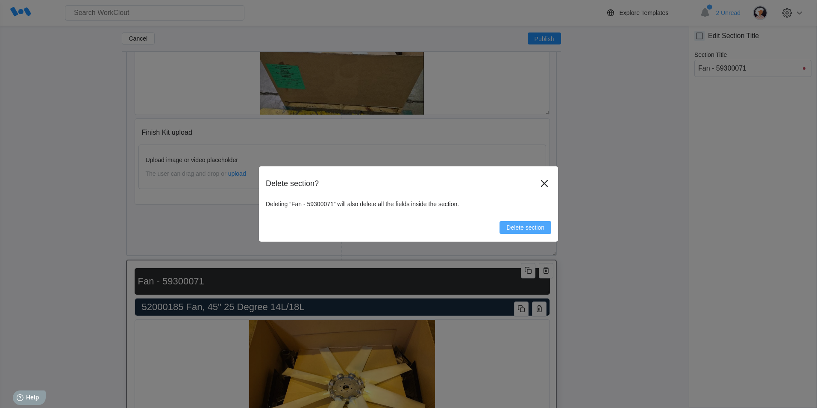
click at [521, 230] on span "Delete section" at bounding box center [525, 227] width 38 height 6
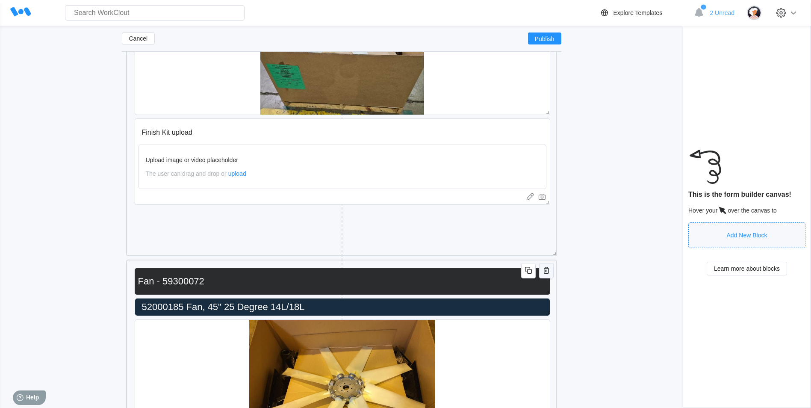
click at [546, 270] on icon "button" at bounding box center [546, 270] width 10 height 10
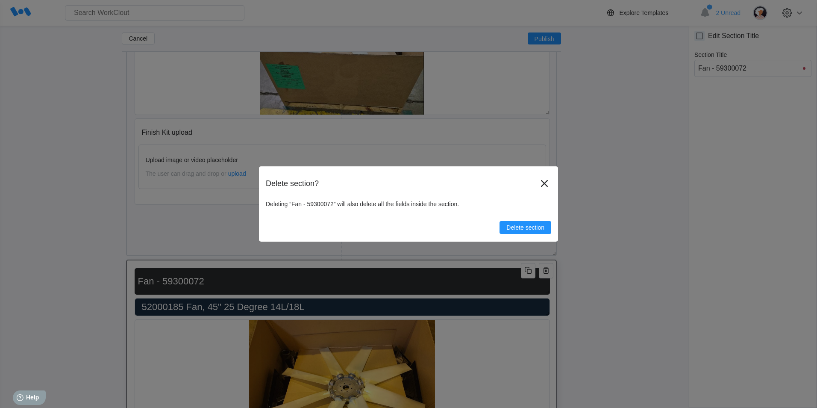
click at [530, 232] on button "Delete section" at bounding box center [526, 227] width 52 height 13
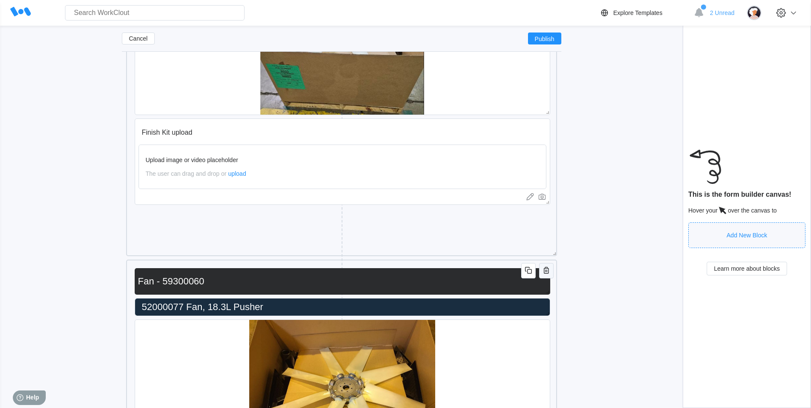
click at [546, 271] on icon "button" at bounding box center [546, 270] width 10 height 10
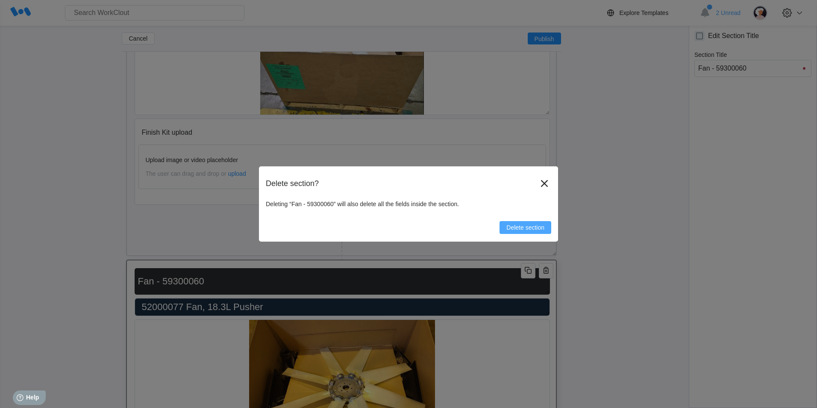
click at [539, 231] on button "Delete section" at bounding box center [526, 227] width 52 height 13
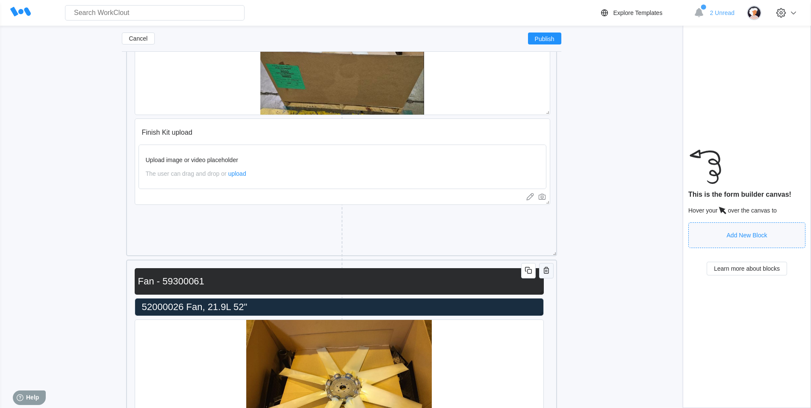
click at [547, 271] on icon "button" at bounding box center [546, 270] width 10 height 10
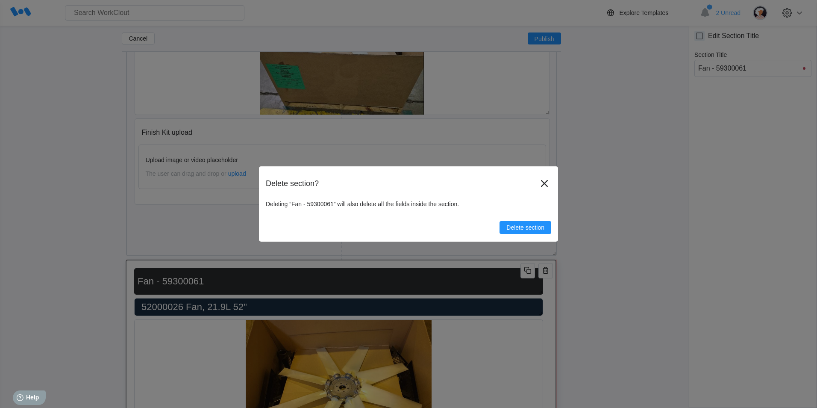
click at [539, 232] on button "Delete section" at bounding box center [526, 227] width 52 height 13
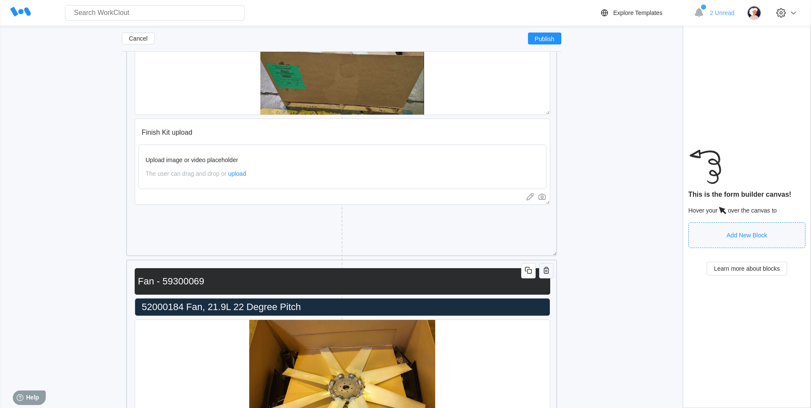
click at [544, 268] on icon "button" at bounding box center [546, 270] width 5 height 7
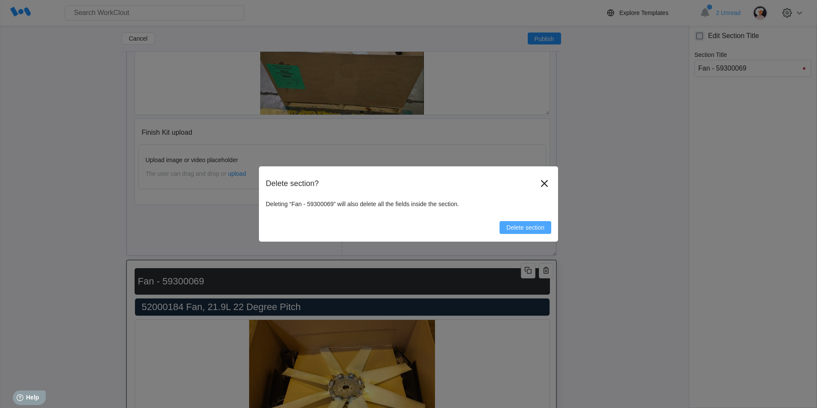
click at [542, 224] on span "Delete section" at bounding box center [525, 227] width 38 height 6
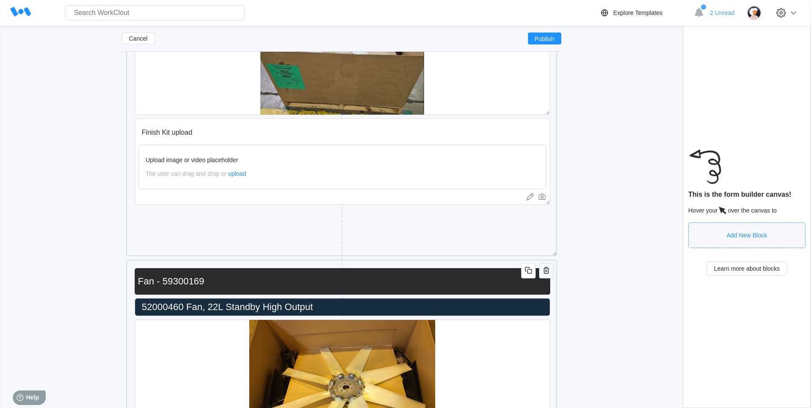
click at [547, 266] on icon "button" at bounding box center [546, 270] width 10 height 10
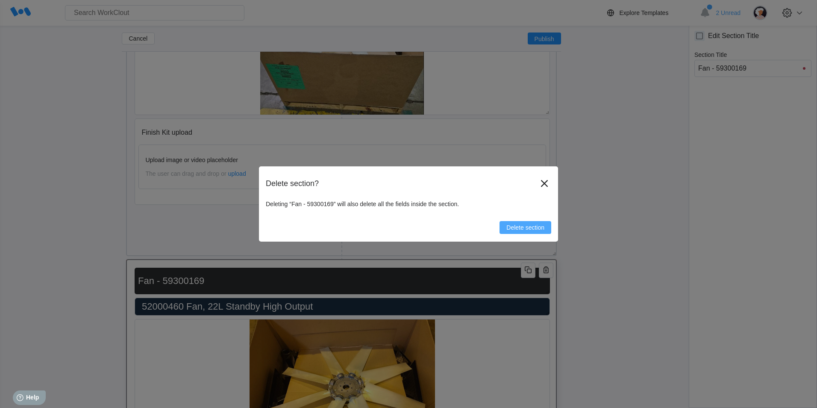
click at [535, 223] on button "Delete section" at bounding box center [526, 227] width 52 height 13
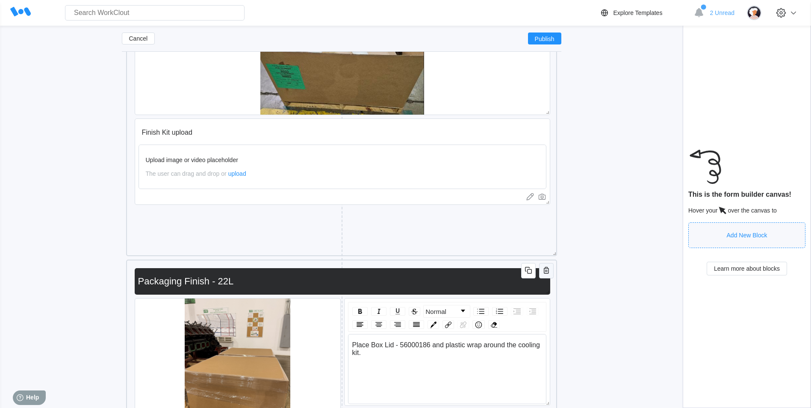
click at [547, 269] on icon "button" at bounding box center [546, 270] width 10 height 10
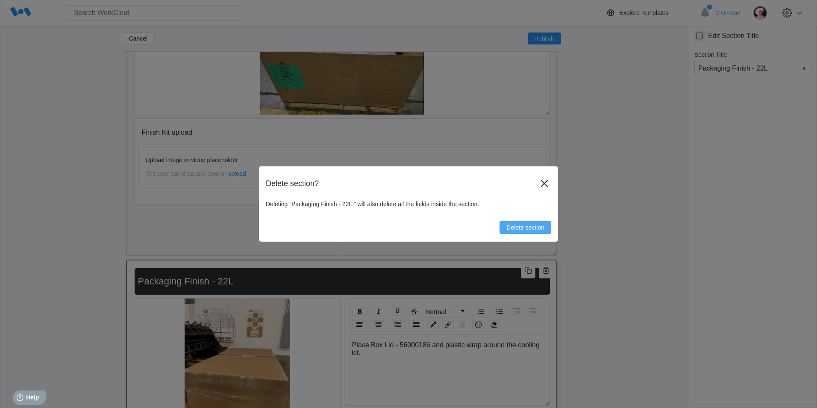
click at [530, 225] on span "Delete section" at bounding box center [525, 227] width 38 height 6
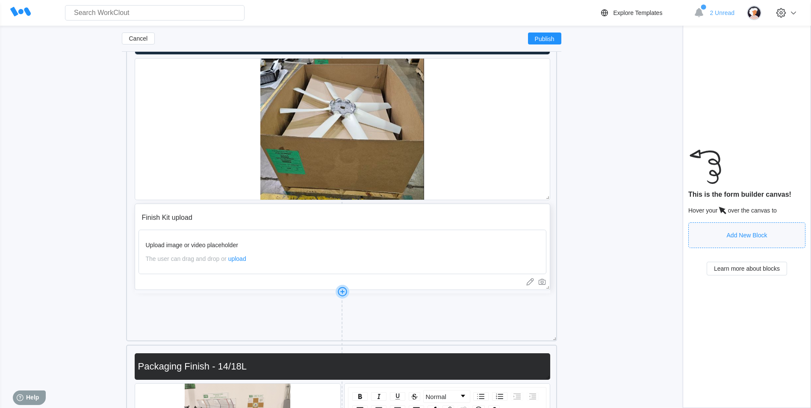
scroll to position [7487, 0]
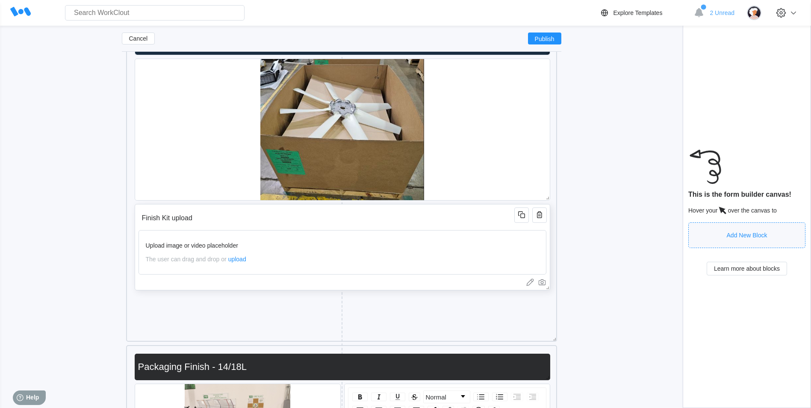
click at [453, 222] on input "Finish Kit upload" at bounding box center [327, 217] width 379 height 17
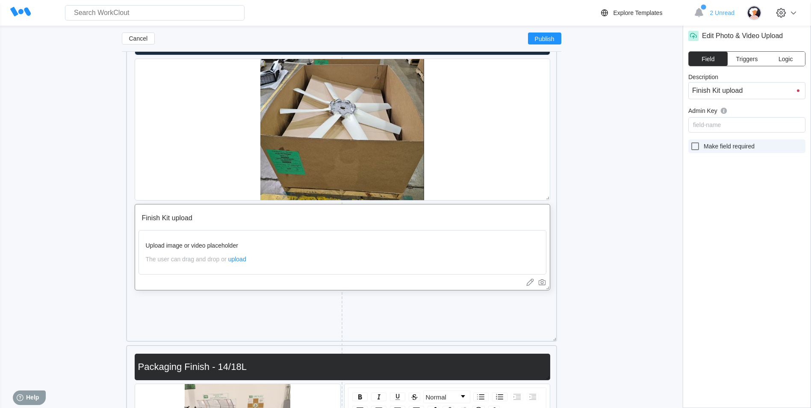
click at [688, 145] on label "Make field required" at bounding box center [746, 146] width 117 height 14
click at [690, 141] on input "Make field required" at bounding box center [690, 141] width 0 height 0
click at [692, 147] on icon at bounding box center [695, 146] width 8 height 8
click at [690, 141] on input "Make field required" at bounding box center [690, 141] width 0 height 0
click at [694, 147] on icon at bounding box center [695, 146] width 10 height 10
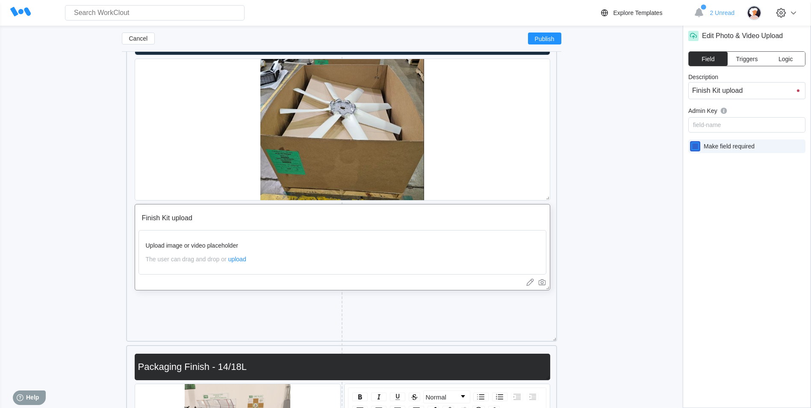
click at [690, 141] on input "Make field required" at bounding box center [690, 141] width 0 height 0
checkbox input "true"
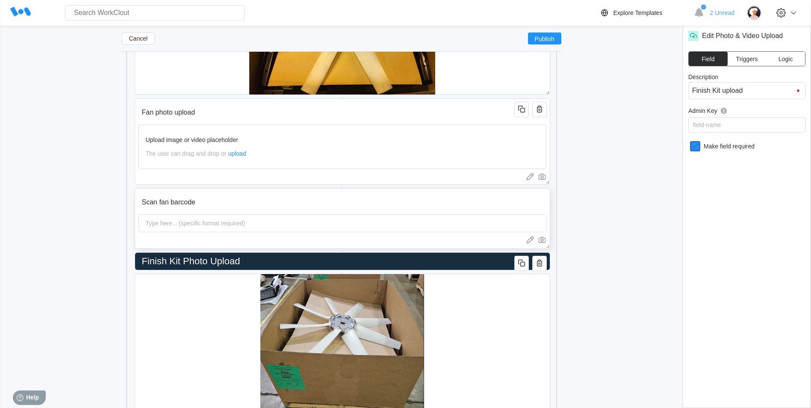
scroll to position [7231, 0]
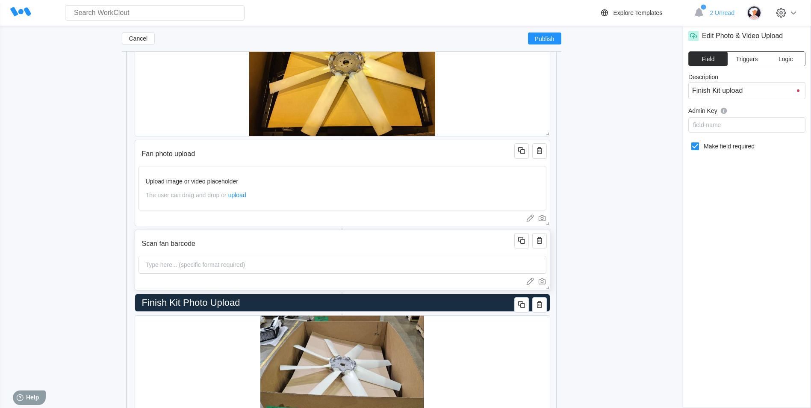
click at [407, 244] on input "Scan fan barcode" at bounding box center [327, 243] width 379 height 17
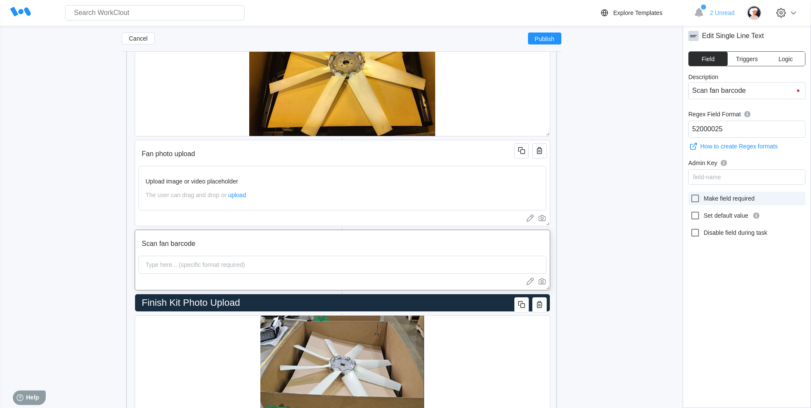
click at [698, 196] on icon at bounding box center [695, 198] width 8 height 8
click at [690, 194] on input "Make field required" at bounding box center [690, 193] width 0 height 0
checkbox input "true"
drag, startPoint x: 477, startPoint y: 154, endPoint x: 571, endPoint y: 165, distance: 94.6
click at [476, 154] on input "Fan photo upload" at bounding box center [327, 153] width 379 height 17
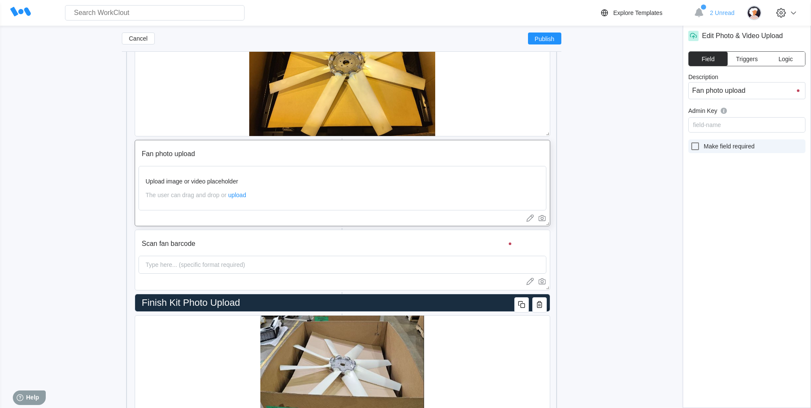
click at [694, 149] on icon at bounding box center [695, 146] width 10 height 10
click at [690, 141] on input "Make field required" at bounding box center [690, 141] width 0 height 0
checkbox input "true"
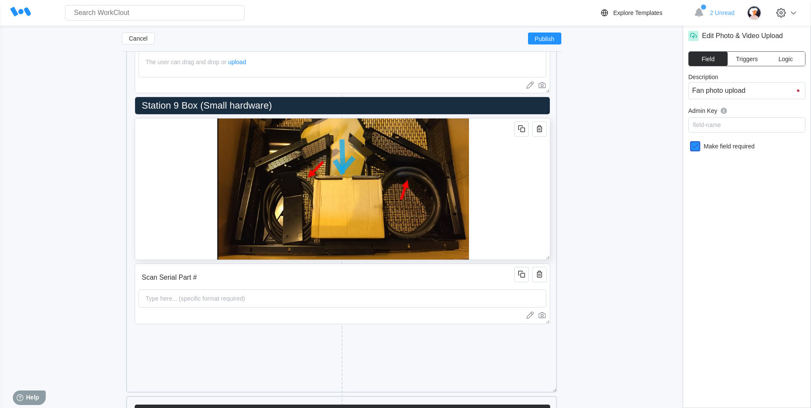
scroll to position [6504, 0]
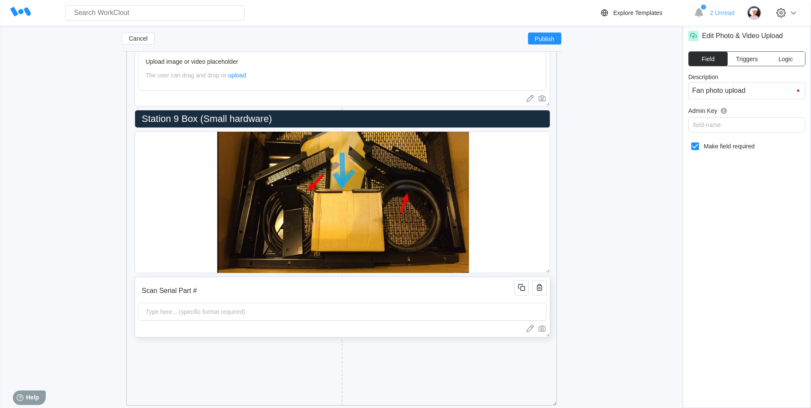
click at [398, 285] on input "Scan Serial Part #" at bounding box center [327, 290] width 379 height 17
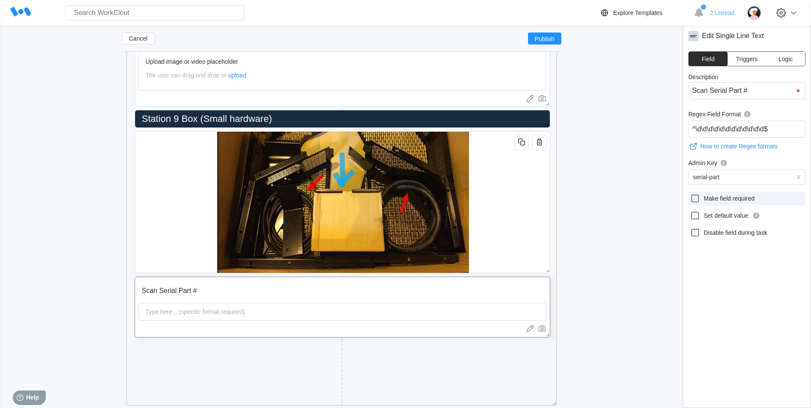
click at [697, 204] on label "Make field required" at bounding box center [746, 198] width 117 height 14
click at [690, 194] on input "Make field required" at bounding box center [690, 193] width 0 height 0
click at [695, 195] on icon at bounding box center [695, 198] width 8 height 8
click at [690, 194] on input "Make field required" at bounding box center [690, 193] width 0 height 0
click at [698, 203] on icon at bounding box center [695, 198] width 10 height 10
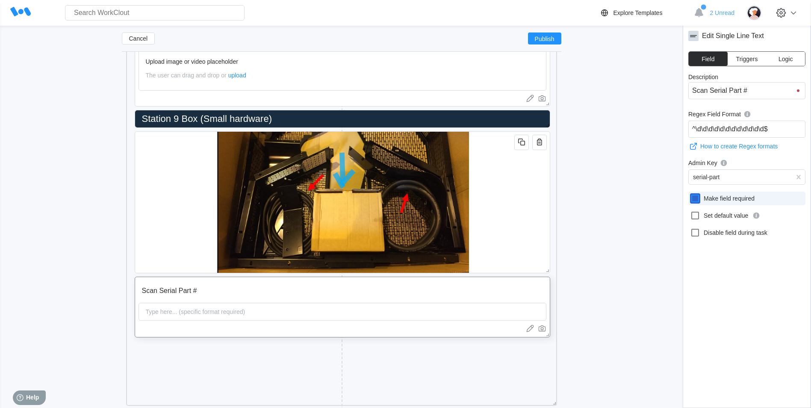
click at [690, 194] on input "Make field required" at bounding box center [690, 193] width 0 height 0
checkbox input "true"
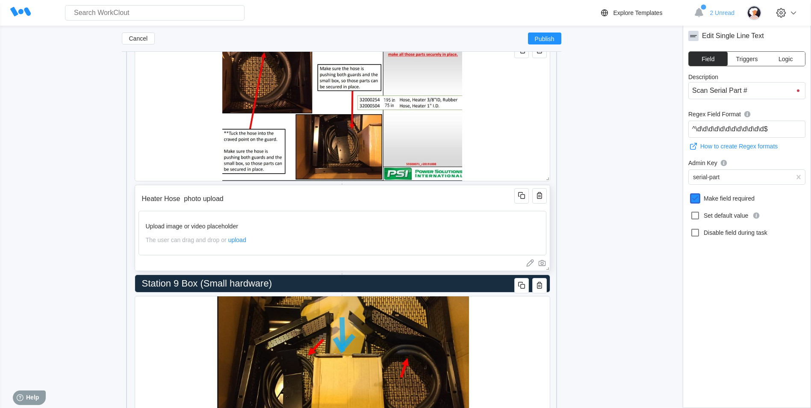
scroll to position [6333, 0]
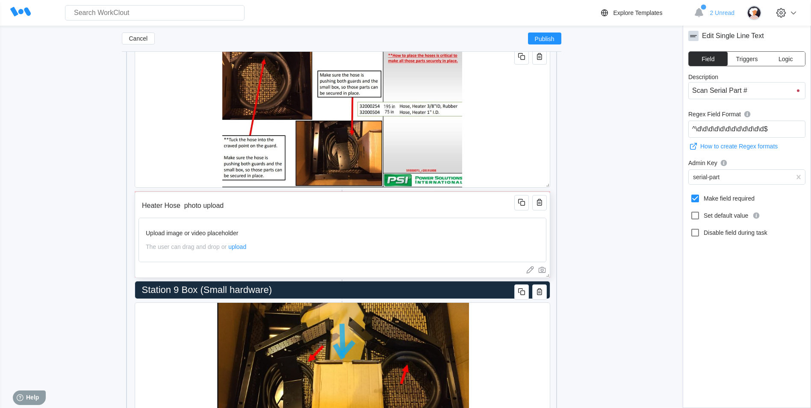
click at [400, 201] on input "Heater Hose photo upload" at bounding box center [327, 205] width 379 height 17
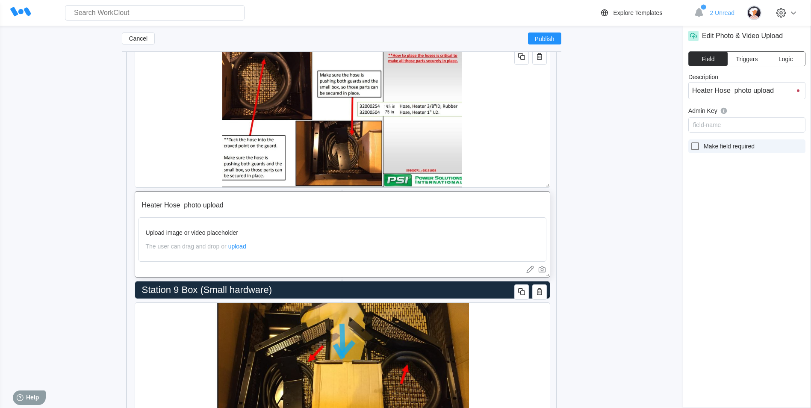
click at [693, 146] on icon at bounding box center [695, 146] width 10 height 10
click at [690, 141] on input "Make field required" at bounding box center [690, 141] width 0 height 0
checkbox input "true"
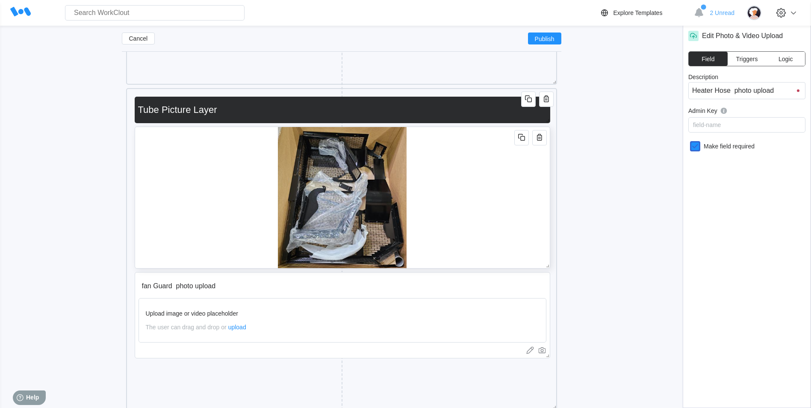
scroll to position [5906, 0]
click at [397, 285] on input "fan Guard photo upload" at bounding box center [327, 286] width 379 height 17
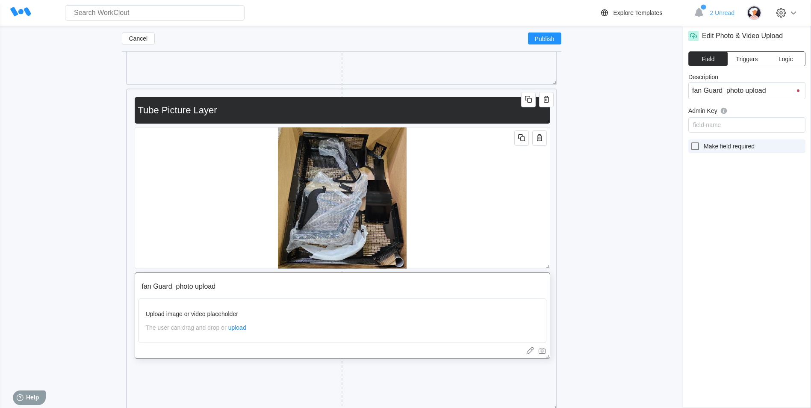
click at [702, 144] on div at bounding box center [697, 146] width 14 height 10
click at [690, 141] on input "Make field required" at bounding box center [690, 141] width 0 height 0
checkbox input "true"
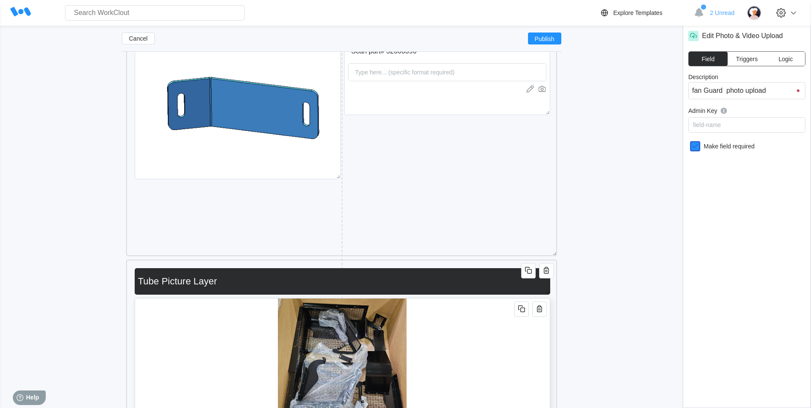
scroll to position [5607, 0]
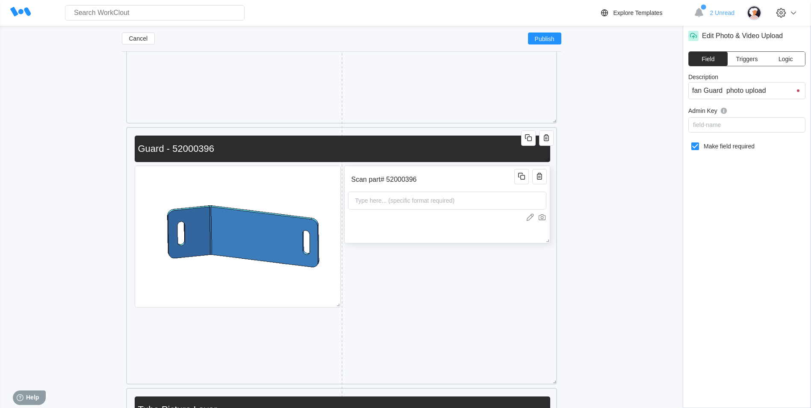
click at [478, 179] on input "Scan part# 52000396" at bounding box center [432, 179] width 169 height 17
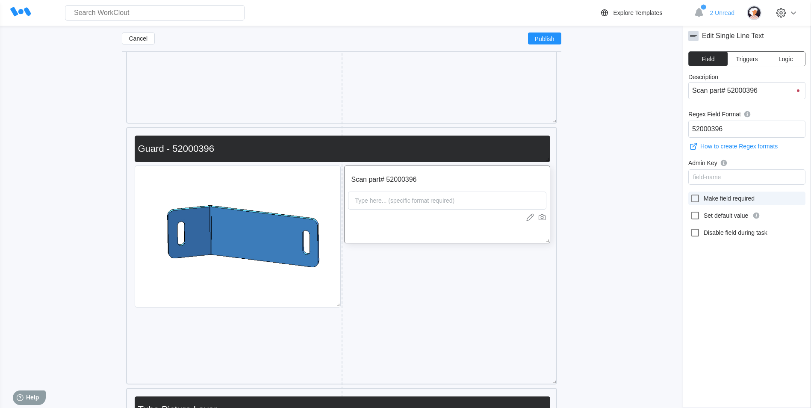
click at [691, 194] on icon at bounding box center [695, 198] width 10 height 10
click at [690, 194] on input "Make field required" at bounding box center [690, 193] width 0 height 0
checkbox input "true"
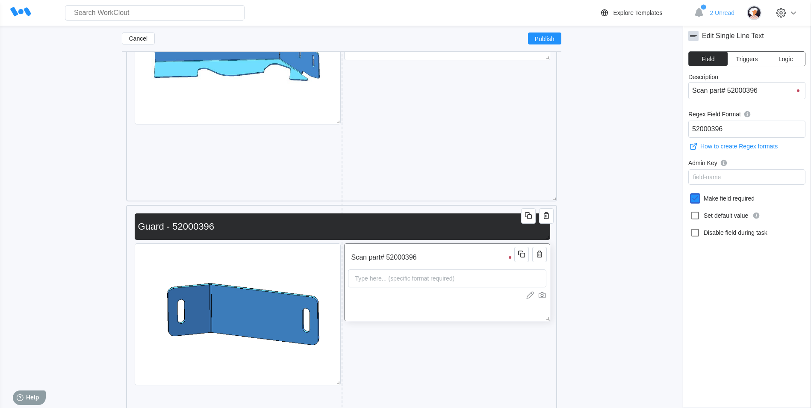
scroll to position [5436, 0]
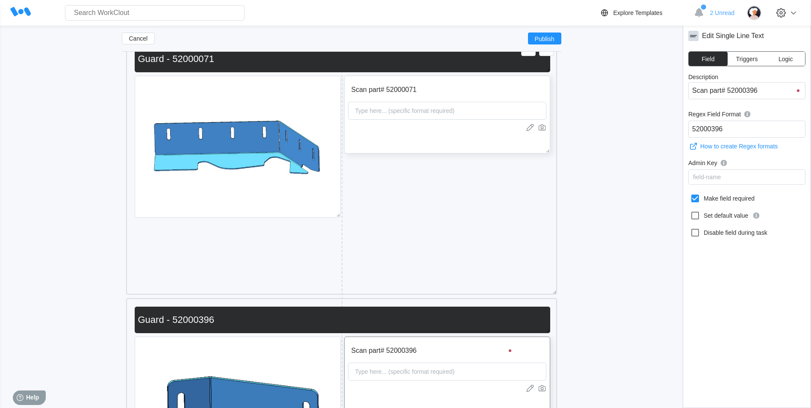
click at [468, 133] on div "Scan part# 52000071 Type here... (specific format required)" at bounding box center [447, 115] width 206 height 78
click at [699, 196] on icon at bounding box center [695, 198] width 8 height 8
click at [690, 194] on input "Make field required" at bounding box center [690, 193] width 0 height 0
checkbox input "true"
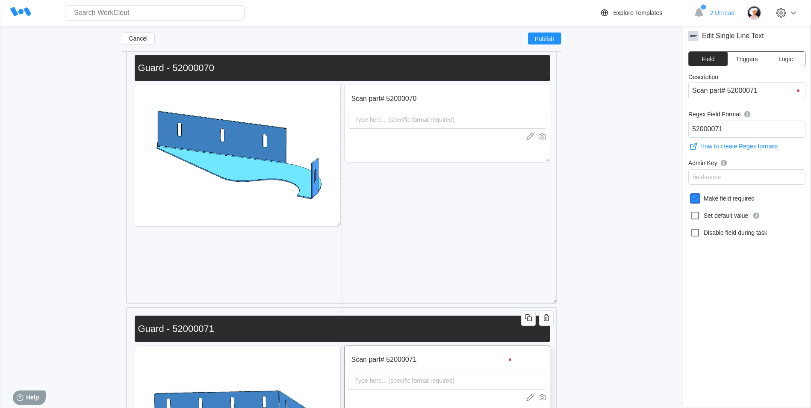
scroll to position [5094, 0]
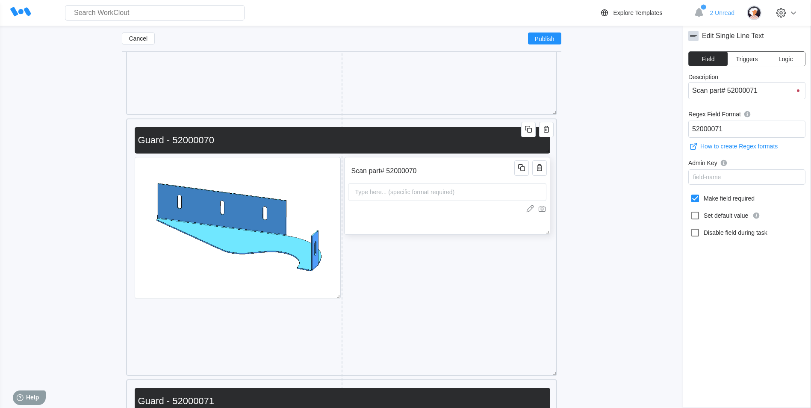
click at [453, 216] on div "Scan part# 52000070 Type here... (specific format required)" at bounding box center [447, 196] width 206 height 78
click at [692, 196] on icon at bounding box center [695, 198] width 8 height 8
click at [690, 194] on input "Make field required" at bounding box center [690, 193] width 0 height 0
checkbox input "true"
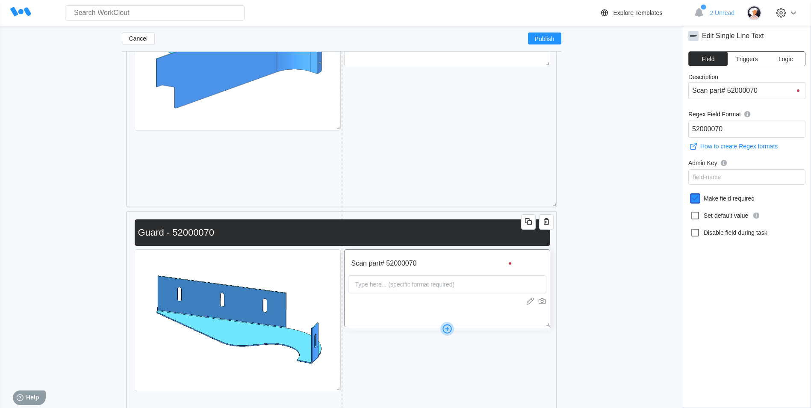
scroll to position [4880, 0]
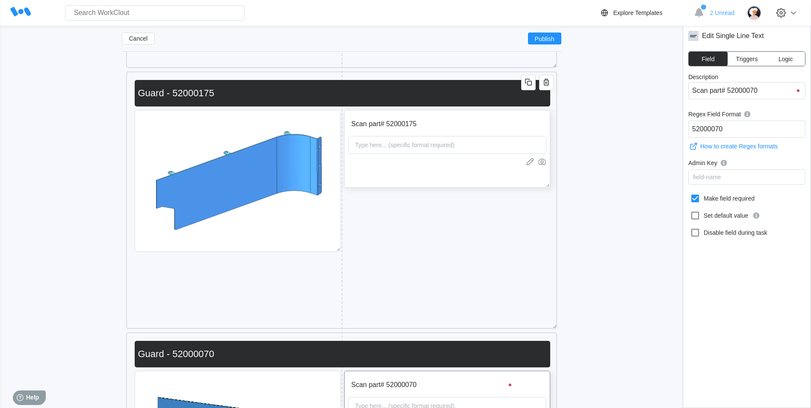
click at [460, 170] on div "Scan part# 52000175 Type here... (specific format required)" at bounding box center [447, 149] width 206 height 78
click at [689, 195] on label "Make field required" at bounding box center [746, 198] width 117 height 14
click at [690, 194] on input "Make field required" at bounding box center [690, 193] width 0 height 0
checkbox input "true"
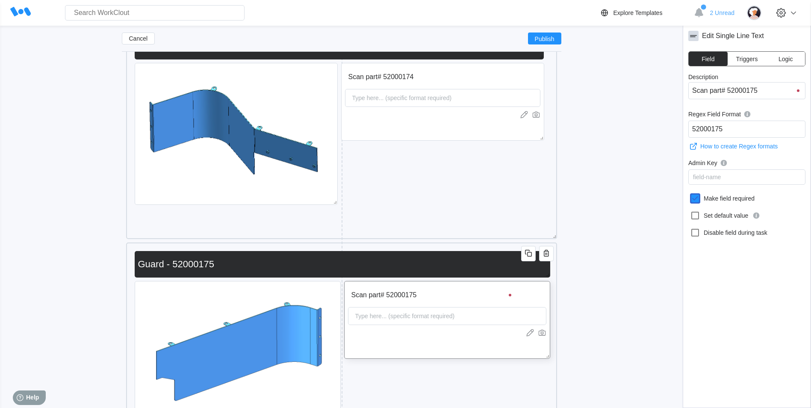
scroll to position [4581, 0]
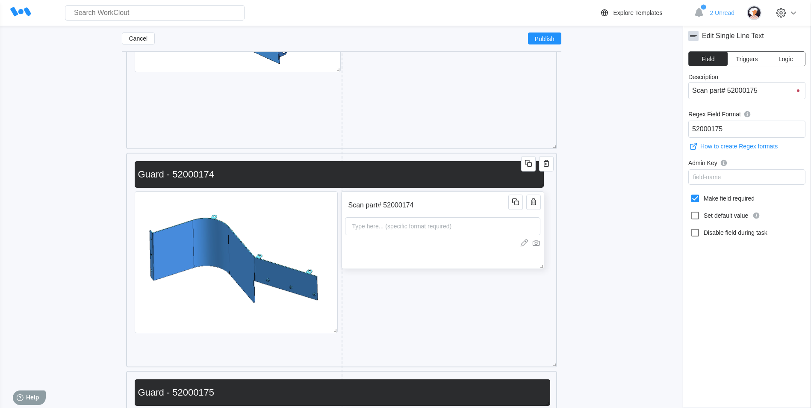
click at [435, 259] on div "Scan part# 52000174 Type here... (specific format required)" at bounding box center [442, 230] width 203 height 78
click at [699, 200] on icon at bounding box center [695, 198] width 8 height 8
click at [690, 194] on input "Make field required" at bounding box center [690, 193] width 0 height 0
checkbox input "true"
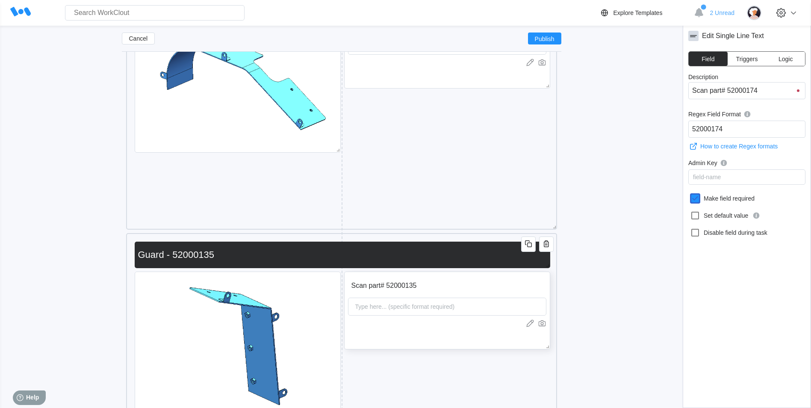
scroll to position [4239, 0]
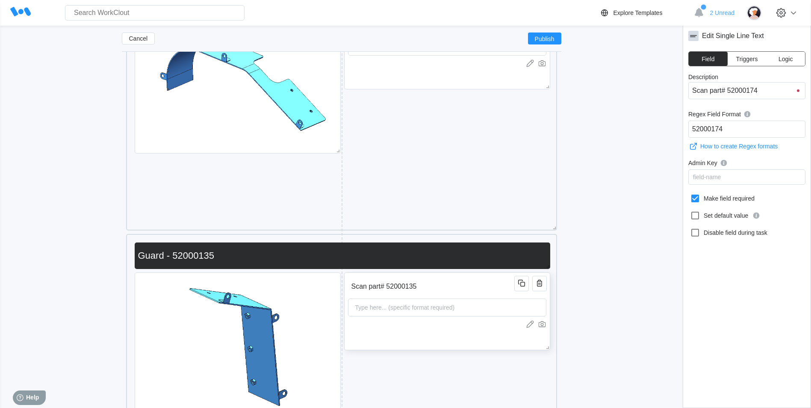
click at [435, 329] on div "Scan part# 52000135 Type here... (specific format required)" at bounding box center [447, 311] width 206 height 78
click at [694, 200] on icon at bounding box center [695, 198] width 10 height 10
click at [690, 194] on input "Make field required" at bounding box center [690, 193] width 0 height 0
checkbox input "true"
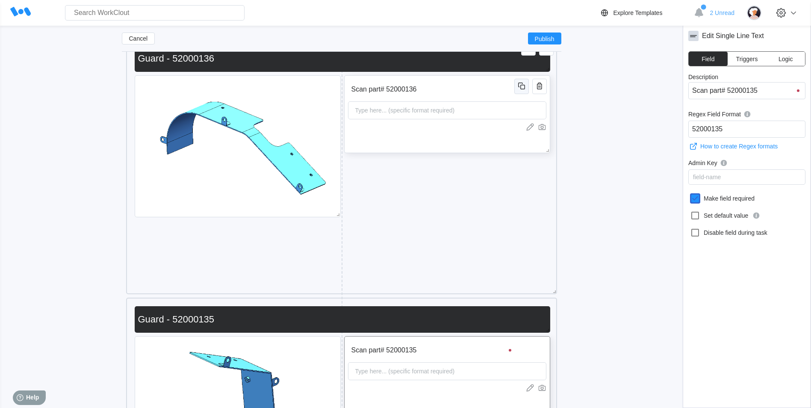
scroll to position [4068, 0]
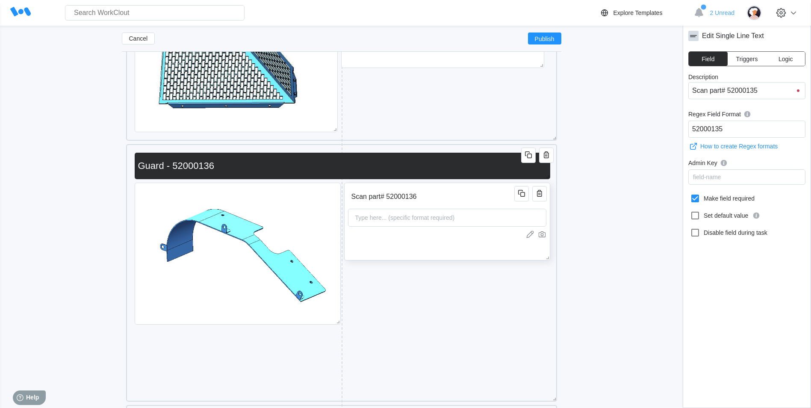
click at [433, 240] on div "Scan part# 52000136 Type here... (specific format required)" at bounding box center [447, 221] width 206 height 78
click at [700, 192] on label "Make field required" at bounding box center [746, 198] width 117 height 14
click at [690, 193] on input "Make field required" at bounding box center [690, 193] width 0 height 0
checkbox input "true"
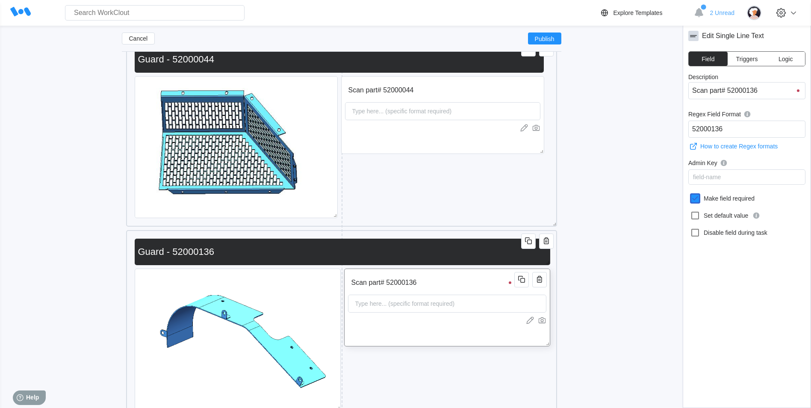
scroll to position [3854, 0]
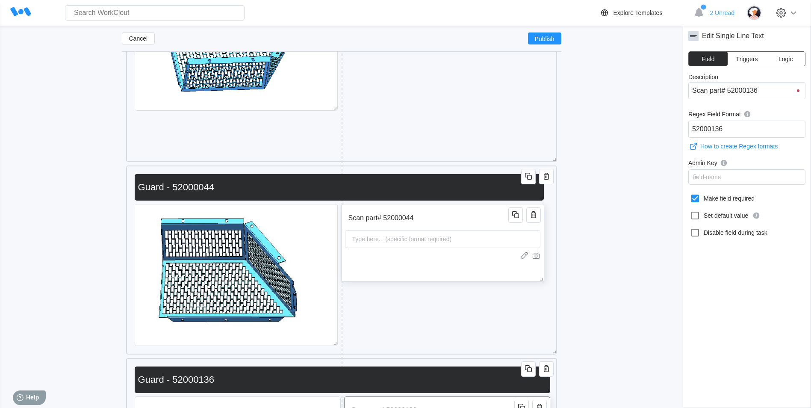
click at [475, 262] on div "Scan part# 52000044 Type here... (specific format required)" at bounding box center [442, 243] width 203 height 78
click at [698, 204] on label "Make field required" at bounding box center [746, 198] width 117 height 14
click at [690, 194] on input "Make field required" at bounding box center [690, 193] width 0 height 0
checkbox input "true"
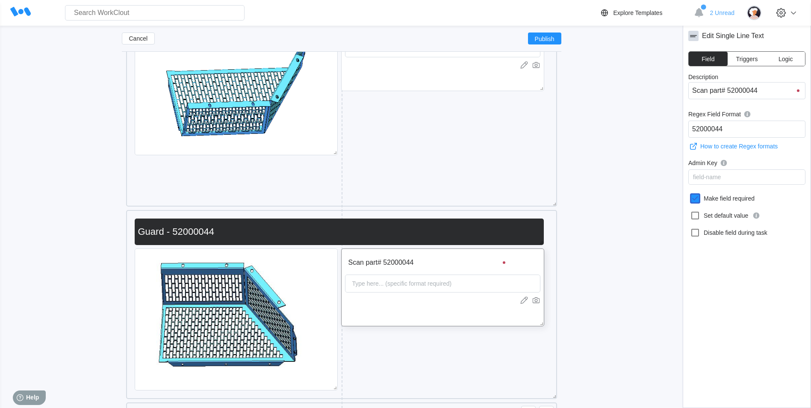
scroll to position [3683, 0]
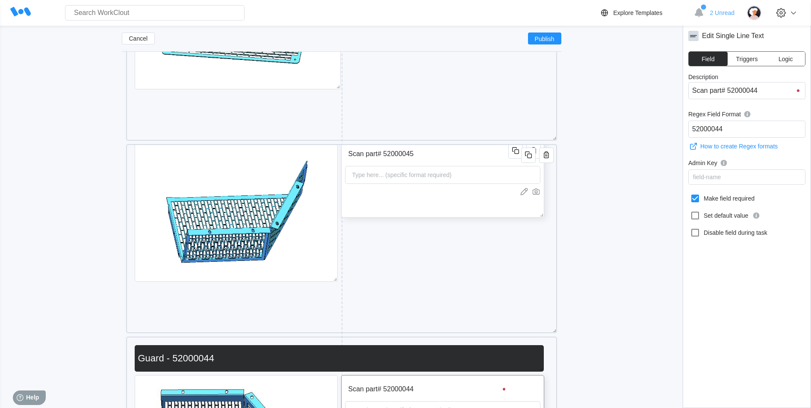
click at [475, 206] on div "Scan part# 52000045 Type here... (specific format required)" at bounding box center [442, 179] width 203 height 78
click at [698, 196] on icon at bounding box center [695, 198] width 8 height 8
click at [690, 194] on input "Make field required" at bounding box center [690, 193] width 0 height 0
checkbox input "true"
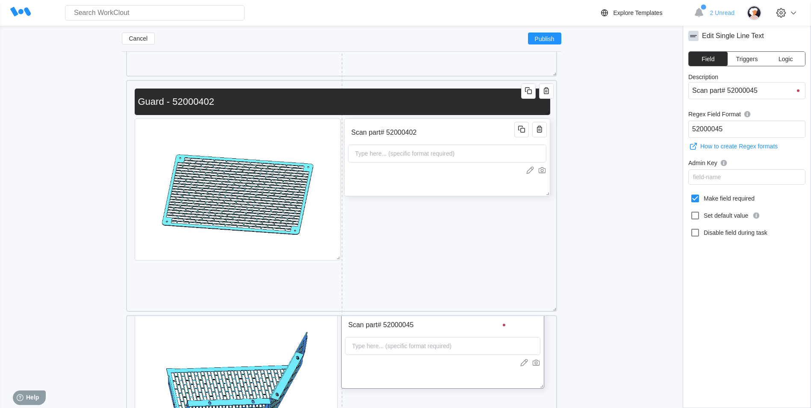
click at [505, 184] on div "Scan part# 52000402 Type here... (specific format required)" at bounding box center [447, 157] width 206 height 78
drag, startPoint x: 700, startPoint y: 197, endPoint x: 718, endPoint y: 197, distance: 18.0
click at [699, 197] on icon at bounding box center [695, 198] width 10 height 10
click at [690, 194] on input "Make field required" at bounding box center [690, 193] width 0 height 0
checkbox input "true"
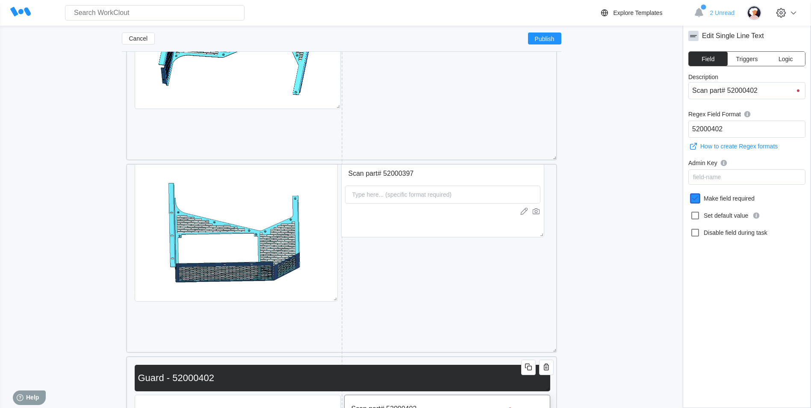
scroll to position [3170, 0]
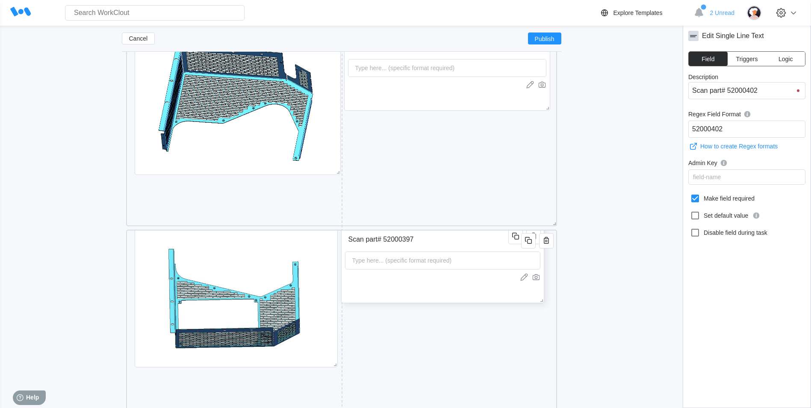
click at [448, 274] on div at bounding box center [442, 277] width 195 height 9
click at [692, 197] on icon at bounding box center [695, 198] width 8 height 8
click at [690, 194] on input "Make field required" at bounding box center [690, 193] width 0 height 0
checkbox input "true"
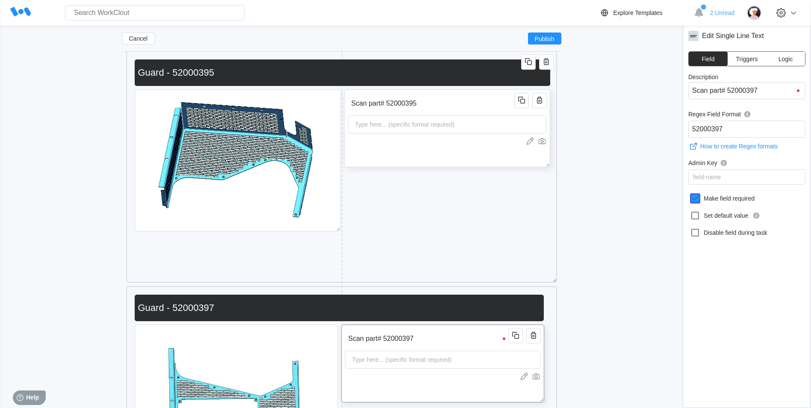
scroll to position [3085, 0]
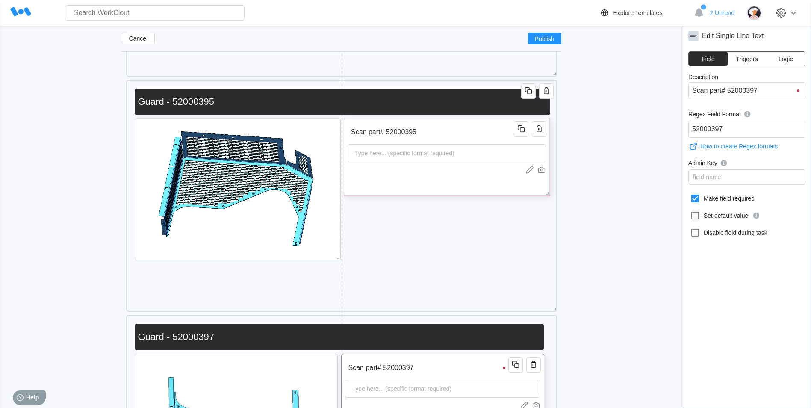
drag, startPoint x: 453, startPoint y: 192, endPoint x: 459, endPoint y: 186, distance: 9.1
click at [452, 192] on div "Scan part# 52000395 Type here... (specific format required)" at bounding box center [447, 157] width 206 height 78
click at [435, 184] on div "Scan part# 52000395 Type here... (specific format required)" at bounding box center [447, 157] width 206 height 78
click at [698, 197] on icon at bounding box center [695, 198] width 8 height 8
click at [690, 194] on input "Make field required" at bounding box center [690, 193] width 0 height 0
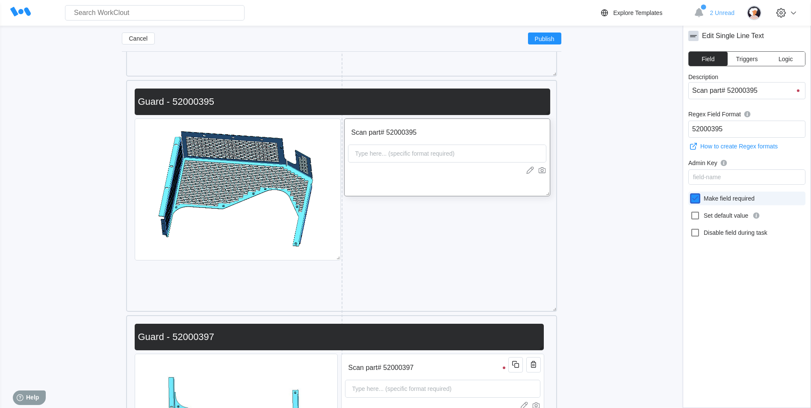
checkbox input "true"
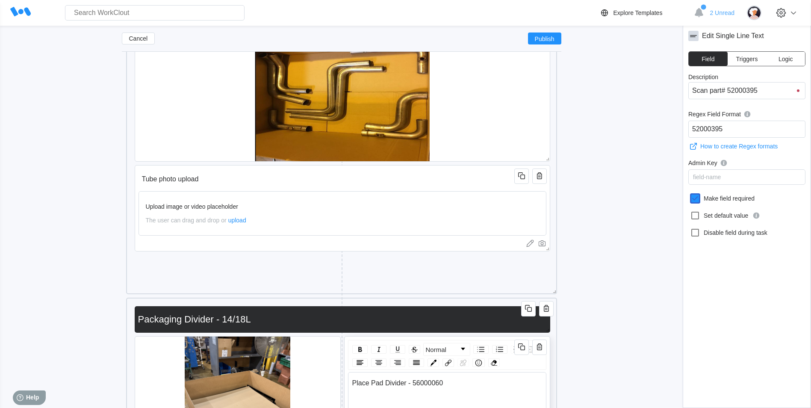
scroll to position [2615, 0]
click at [311, 192] on div "Upload image or video placeholder The user can drag and drop or upload" at bounding box center [342, 213] width 408 height 44
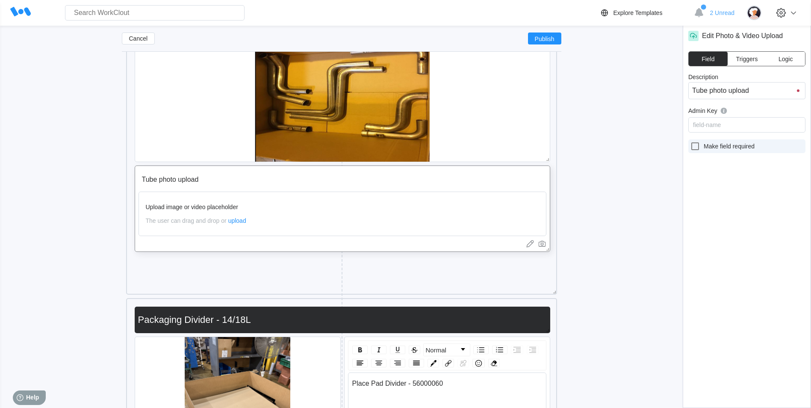
click at [697, 145] on icon at bounding box center [695, 146] width 10 height 10
click at [690, 141] on input "Make field required" at bounding box center [690, 141] width 0 height 0
checkbox input "true"
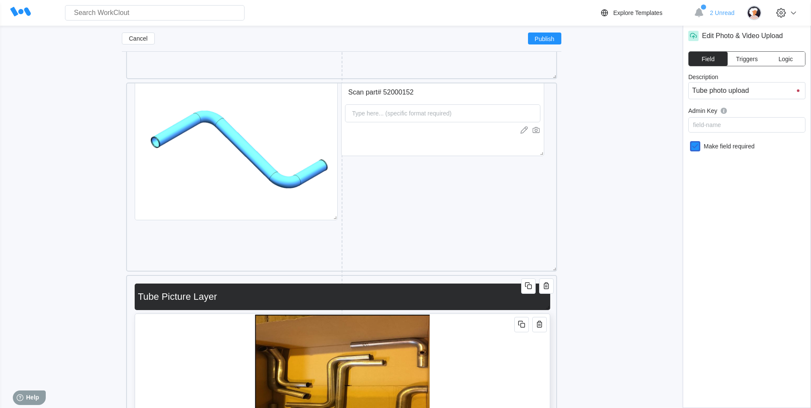
scroll to position [2273, 0]
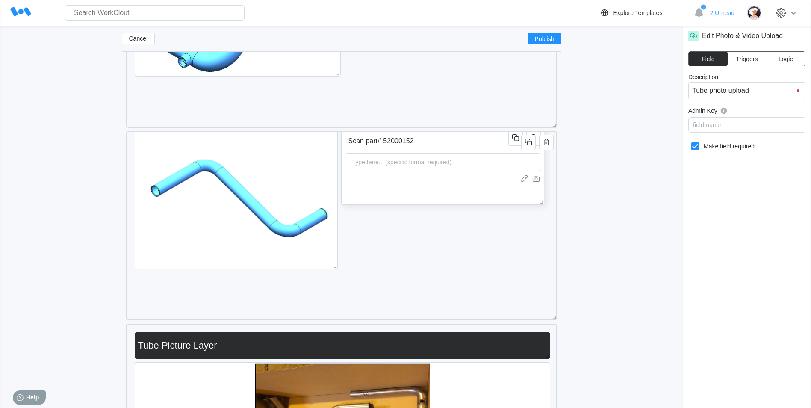
click at [458, 149] on input "Scan part# 52000152" at bounding box center [428, 140] width 166 height 17
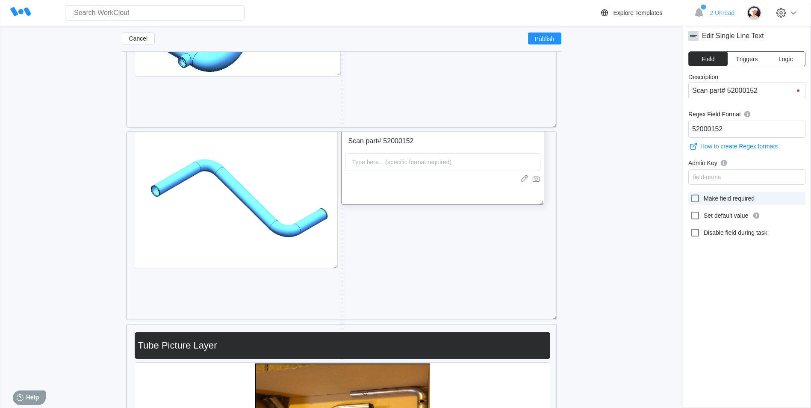
click at [695, 198] on icon at bounding box center [695, 198] width 10 height 10
click at [690, 194] on input "Make field required" at bounding box center [690, 193] width 0 height 0
checkbox input "true"
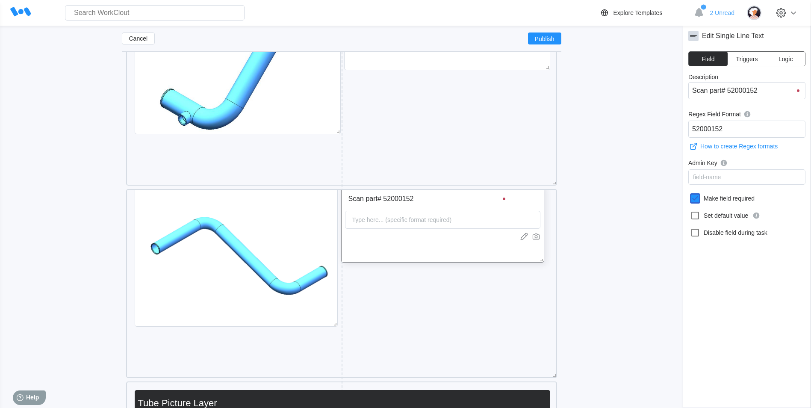
scroll to position [2102, 0]
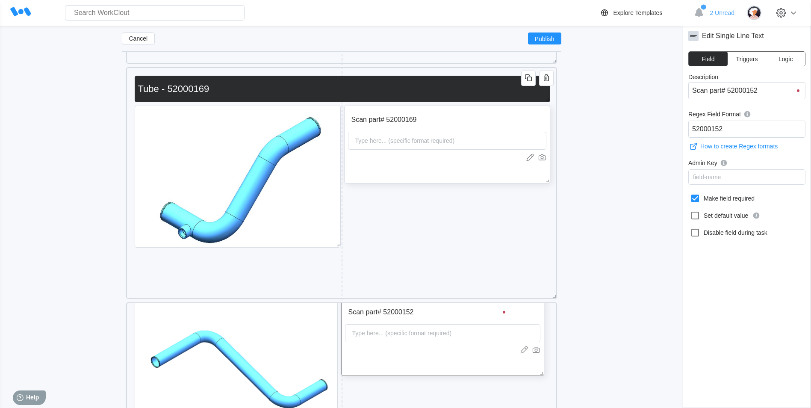
click at [444, 166] on div "Scan part# 52000169 Type here... (specific format required)" at bounding box center [447, 145] width 206 height 78
click at [686, 202] on div "Edit Single Line Text Field Triggers Logic Description Scan part# 52000169 Rege…" at bounding box center [747, 217] width 128 height 382
click at [695, 200] on icon at bounding box center [695, 198] width 10 height 10
click at [690, 194] on input "Make field required" at bounding box center [690, 193] width 0 height 0
checkbox input "true"
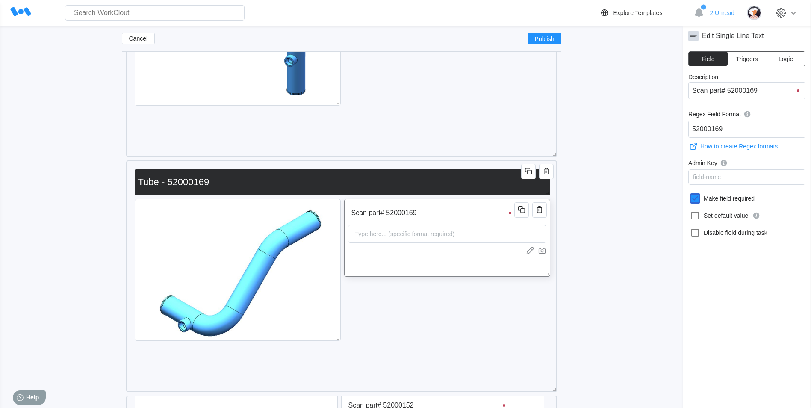
scroll to position [1888, 0]
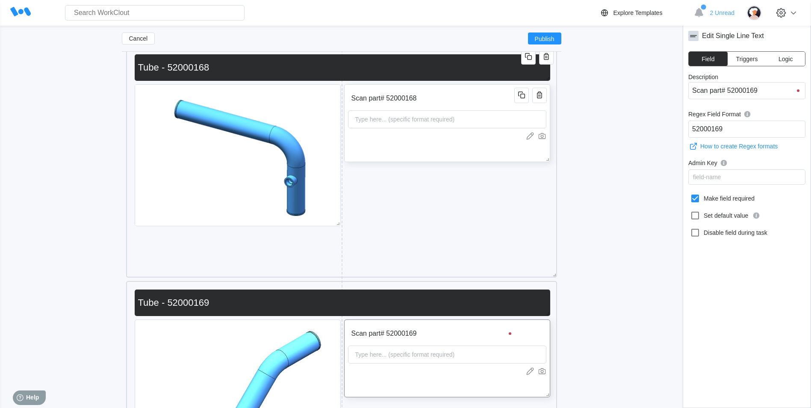
click at [449, 154] on div "Scan part# 52000168 Type here... (specific format required)" at bounding box center [447, 123] width 206 height 78
click at [695, 197] on icon at bounding box center [695, 198] width 10 height 10
click at [690, 194] on input "Make field required" at bounding box center [690, 193] width 0 height 0
checkbox input "true"
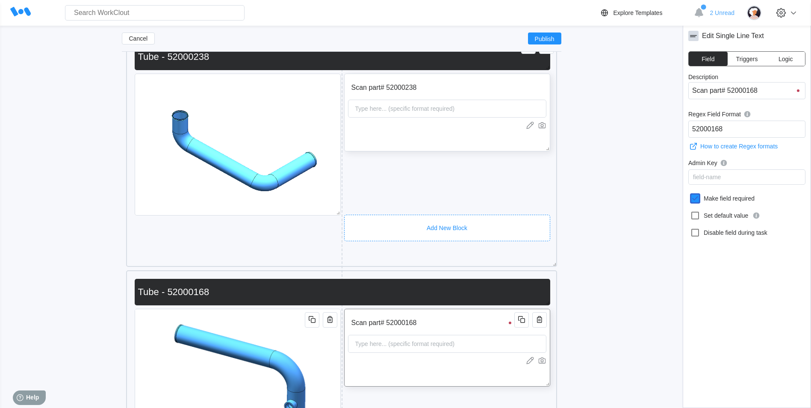
scroll to position [1589, 0]
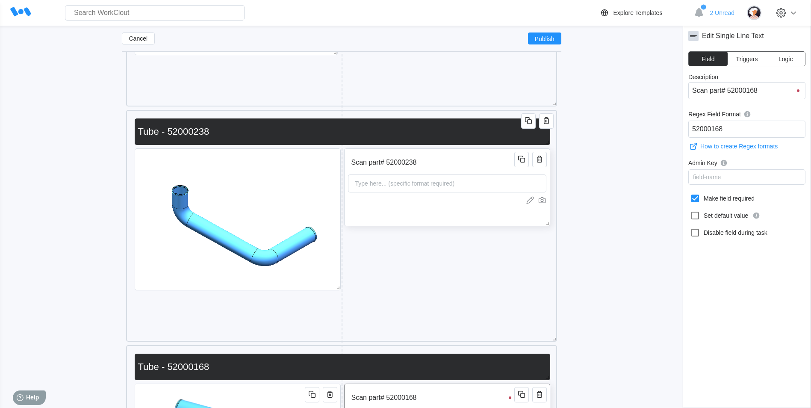
click at [435, 200] on div at bounding box center [447, 200] width 198 height 9
click at [695, 197] on icon at bounding box center [695, 198] width 10 height 10
click at [690, 194] on input "Make field required" at bounding box center [690, 193] width 0 height 0
checkbox input "true"
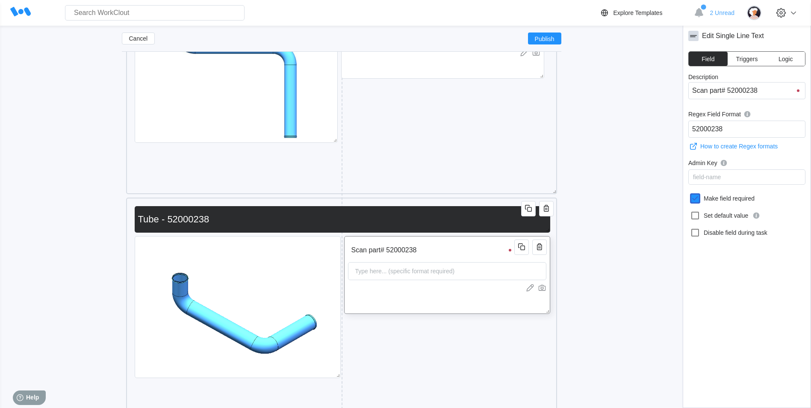
scroll to position [1418, 0]
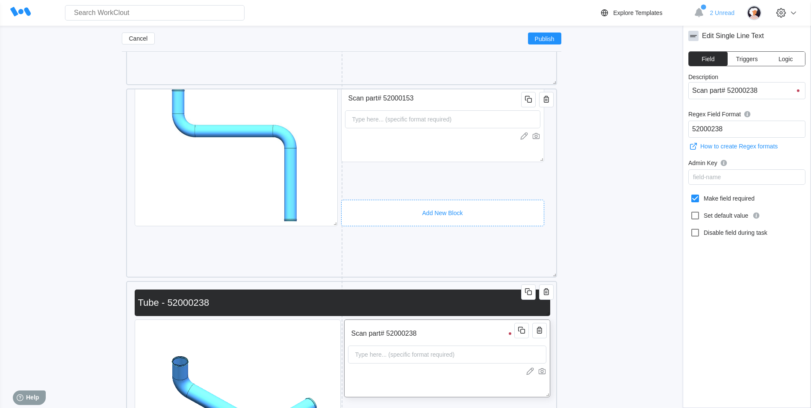
click at [418, 200] on div "Add New Block" at bounding box center [442, 213] width 203 height 26
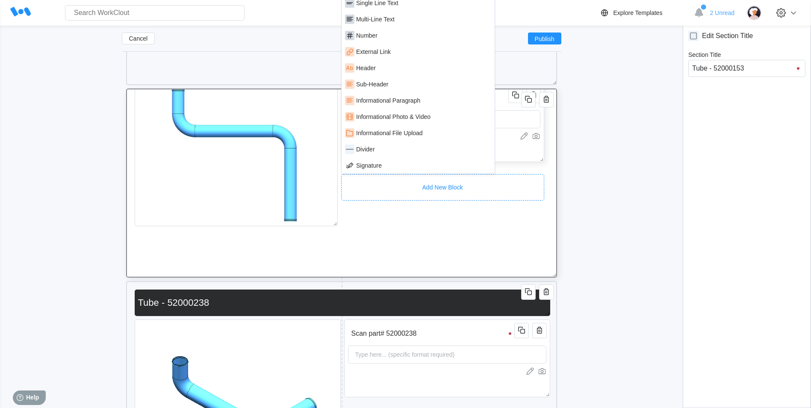
click at [522, 158] on div "Scan part# 52000153 Type here... (specific format required)" at bounding box center [442, 123] width 203 height 78
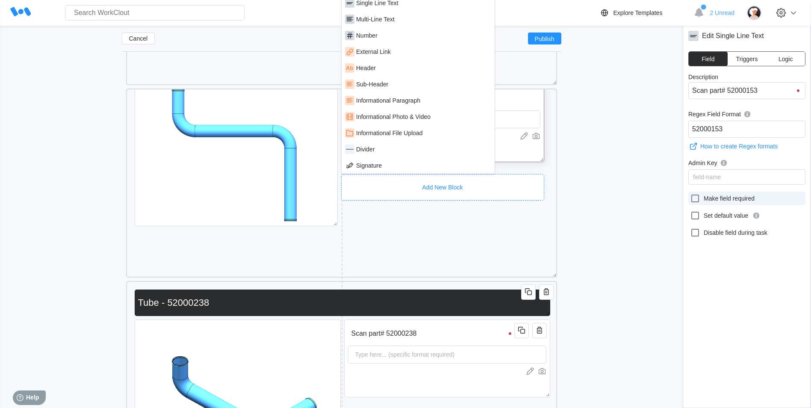
click at [689, 199] on label "Make field required" at bounding box center [746, 198] width 117 height 14
click at [690, 194] on input "Make field required" at bounding box center [690, 193] width 0 height 0
checkbox input "true"
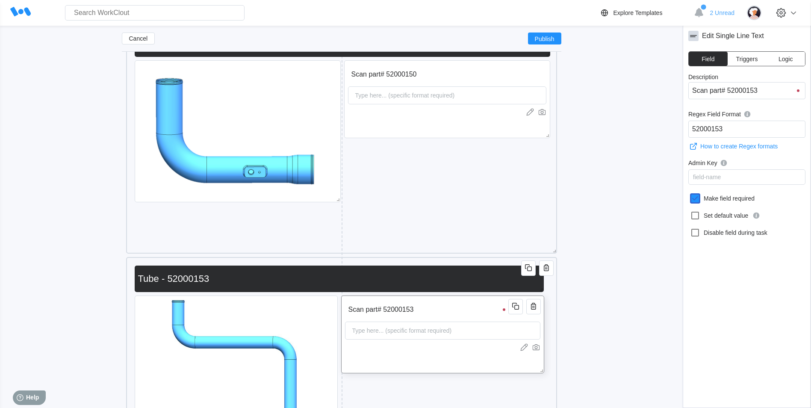
scroll to position [1247, 0]
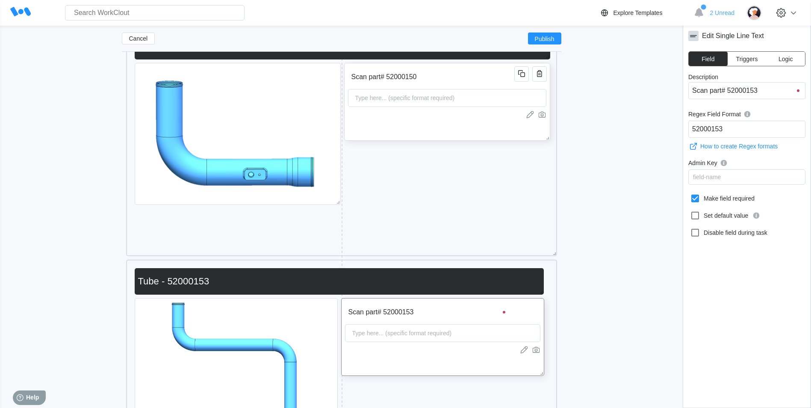
click at [444, 121] on div "Scan part# 52000150 Type here... (specific format required)" at bounding box center [447, 102] width 206 height 78
click at [701, 198] on div at bounding box center [697, 198] width 14 height 10
click at [690, 194] on input "Make field required" at bounding box center [690, 193] width 0 height 0
checkbox input "true"
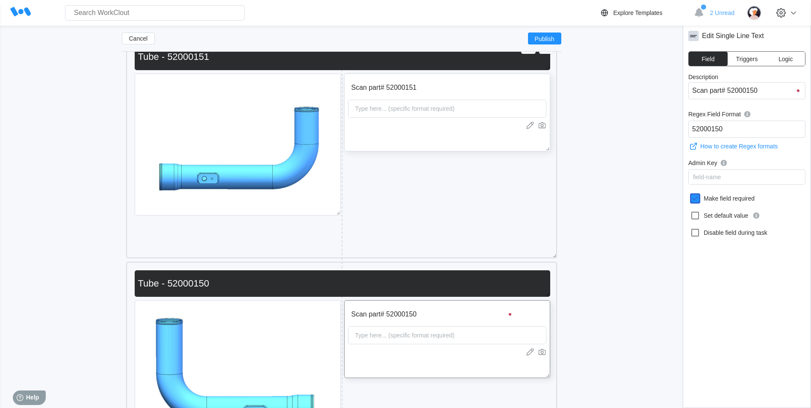
scroll to position [948, 0]
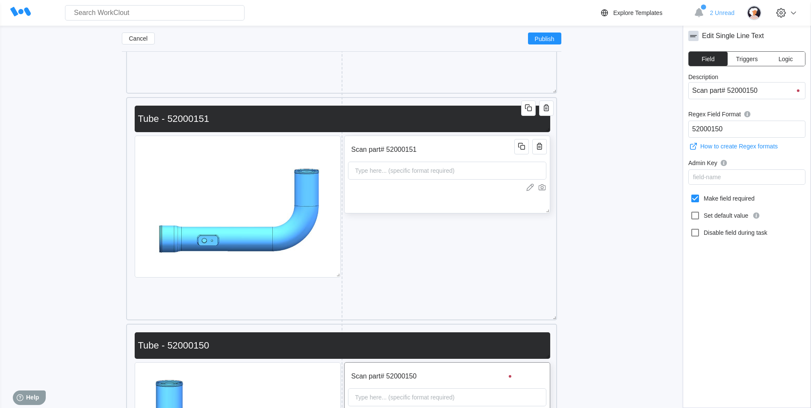
drag, startPoint x: 458, startPoint y: 212, endPoint x: 482, endPoint y: 208, distance: 24.2
click at [457, 211] on div "Scan part# 52000151 Type here... (specific format required)" at bounding box center [447, 174] width 206 height 78
click at [695, 201] on icon at bounding box center [695, 198] width 8 height 8
click at [690, 194] on input "Make field required" at bounding box center [690, 193] width 0 height 0
checkbox input "true"
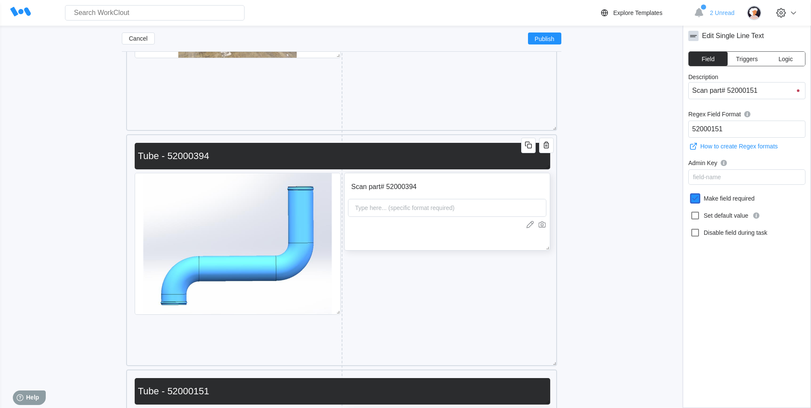
scroll to position [606, 0]
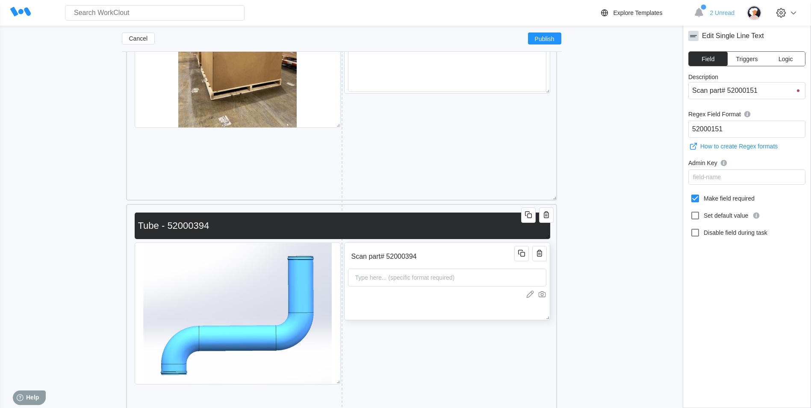
click at [487, 302] on div "Scan part# 52000394 Type here... (specific format required)" at bounding box center [447, 281] width 206 height 78
click at [693, 200] on icon at bounding box center [695, 198] width 10 height 10
click at [690, 194] on input "Make field required" at bounding box center [690, 193] width 0 height 0
checkbox input "true"
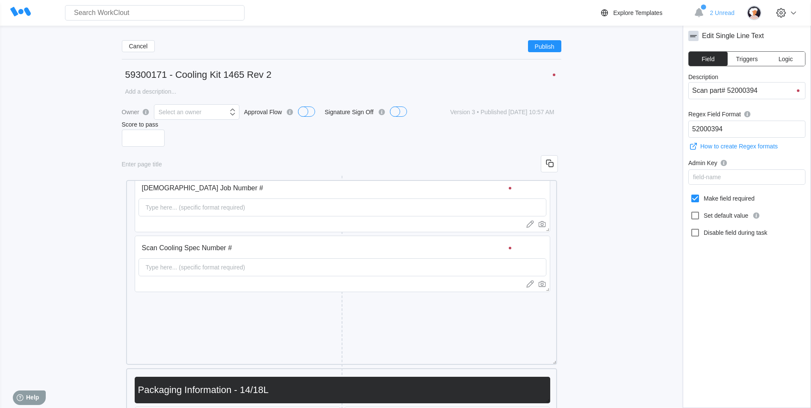
scroll to position [0, 0]
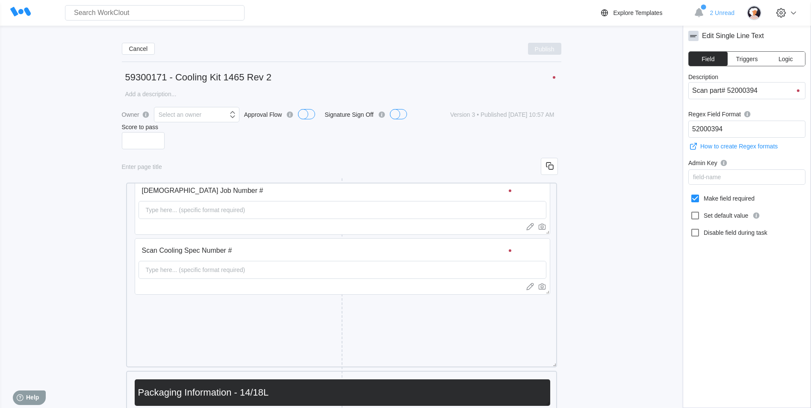
click at [544, 53] on button "Publish" at bounding box center [544, 49] width 33 height 12
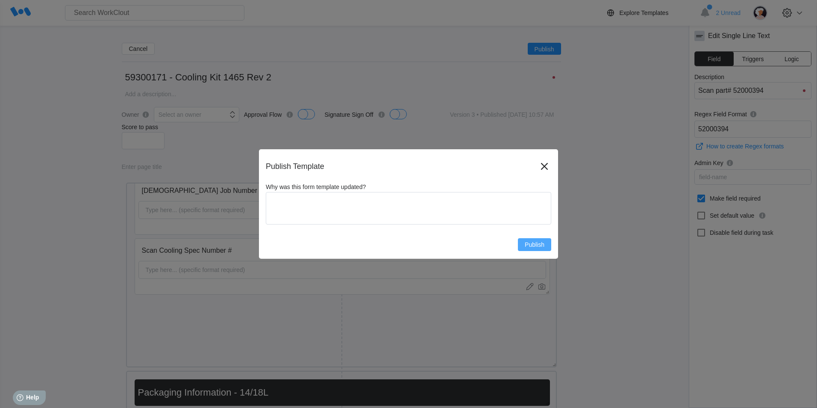
click at [547, 242] on button "Publish" at bounding box center [534, 244] width 33 height 13
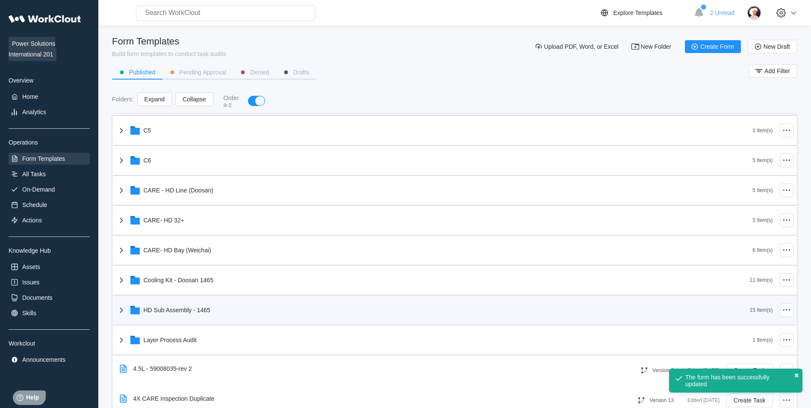
scroll to position [214, 0]
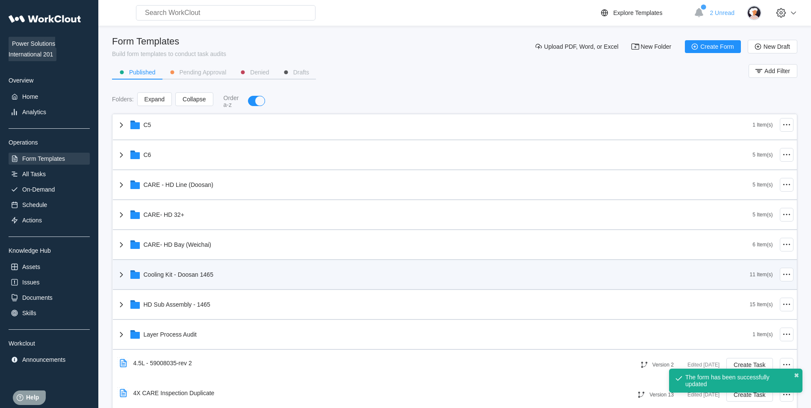
click at [246, 278] on div "Cooling Kit - Doosan 1465" at bounding box center [432, 274] width 633 height 22
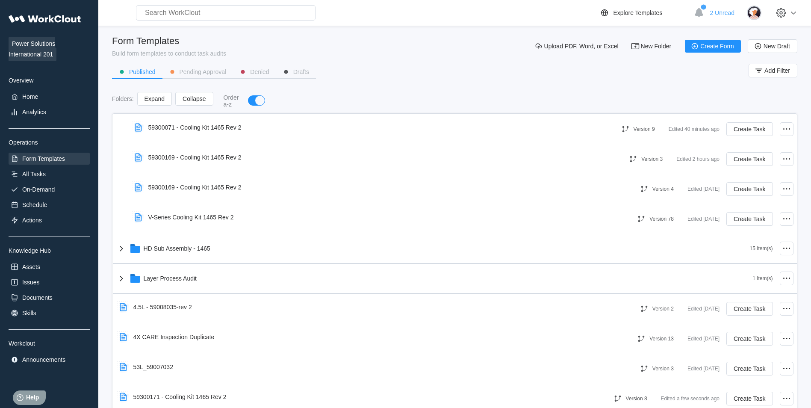
scroll to position [2, 0]
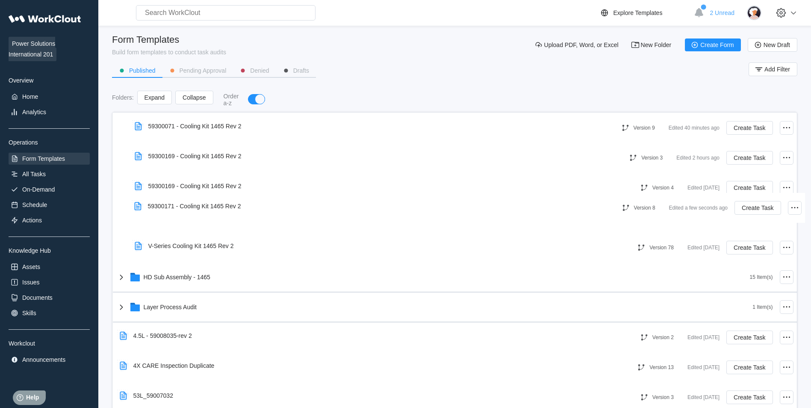
drag, startPoint x: 208, startPoint y: 393, endPoint x: 222, endPoint y: 203, distance: 191.2
click at [222, 203] on div "201 Base CARE Forms 10 Item(s) 3Pi 1 Item(s) ARCHIVE 17 Item(s) C1 8 Item(s) C2…" at bounding box center [455, 157] width 684 height 1286
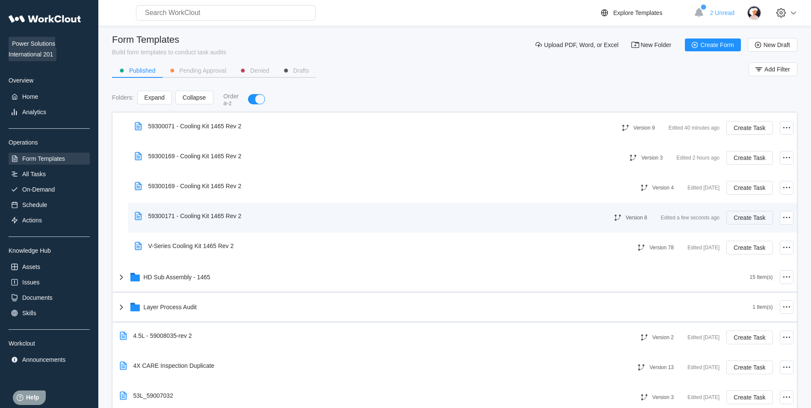
click at [761, 215] on button "Create Task" at bounding box center [749, 218] width 46 height 14
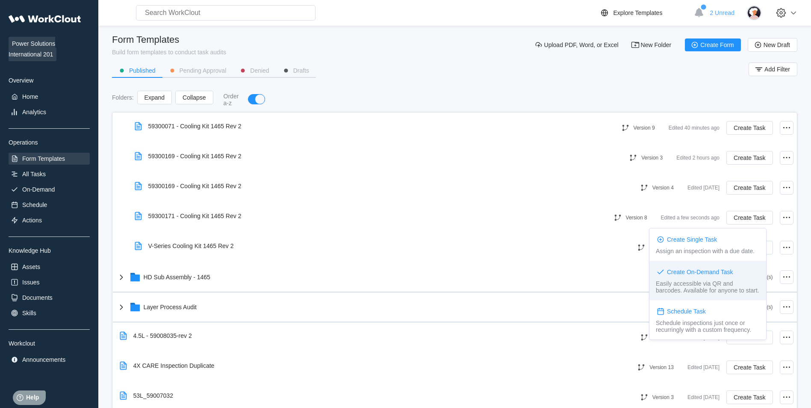
click at [712, 271] on div "Create On-Demand Task" at bounding box center [700, 271] width 66 height 7
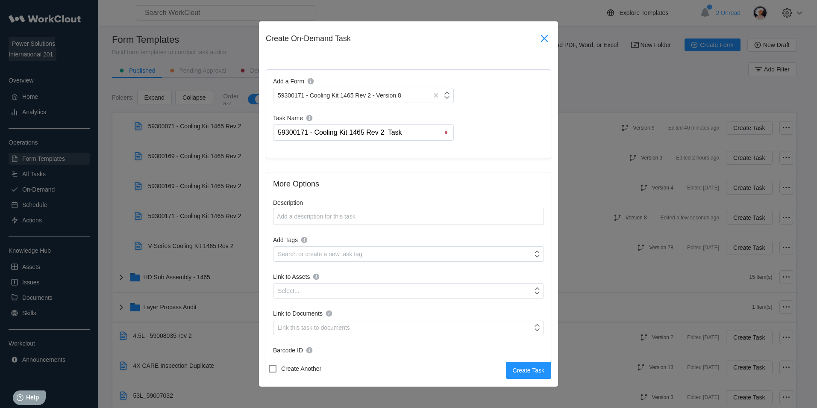
click at [539, 43] on icon at bounding box center [545, 39] width 14 height 14
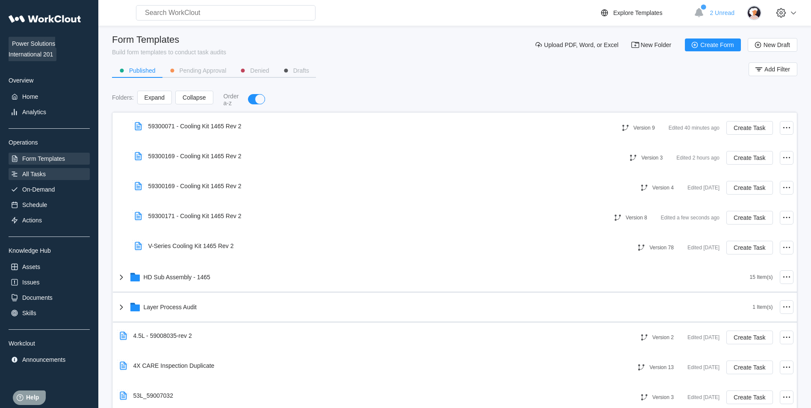
click at [73, 173] on div "All Tasks" at bounding box center [49, 174] width 81 height 12
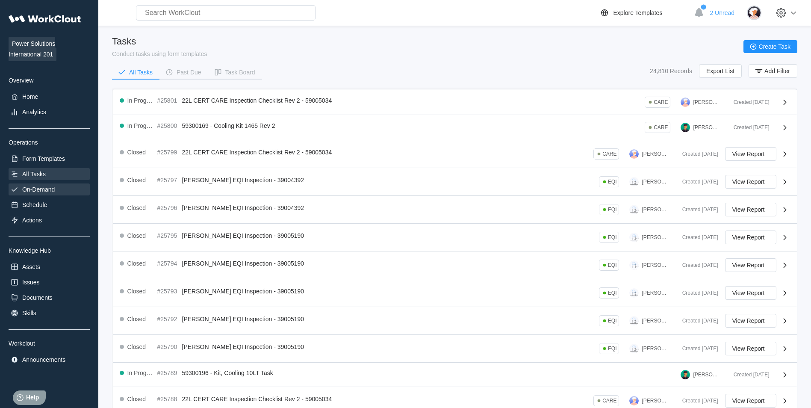
click at [48, 183] on div "On-Demand" at bounding box center [49, 189] width 81 height 12
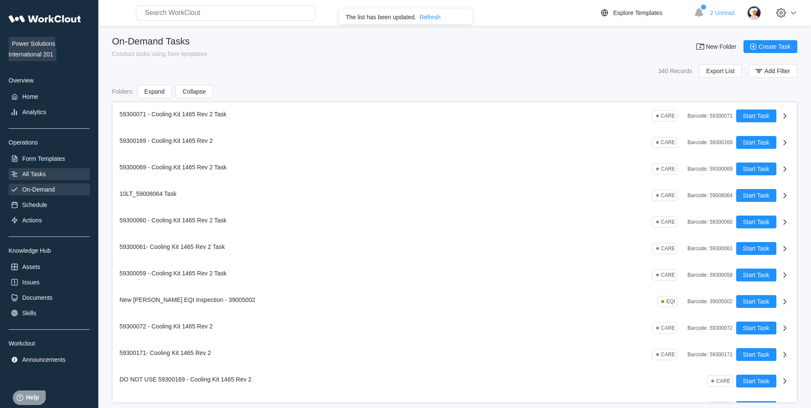
click at [48, 174] on div "All Tasks" at bounding box center [49, 174] width 81 height 12
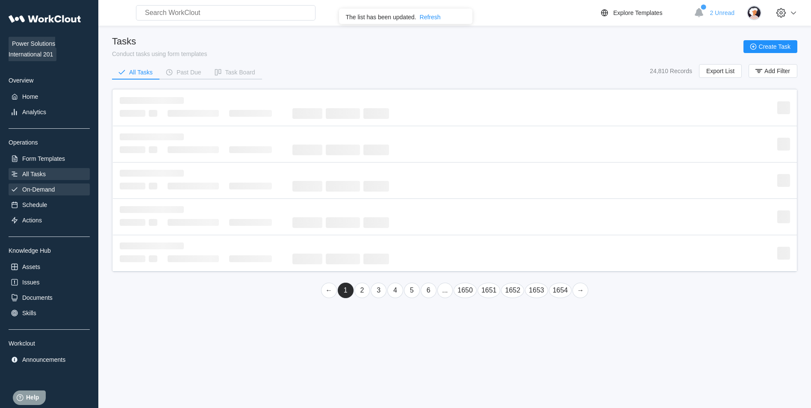
click at [58, 191] on div "On-Demand" at bounding box center [49, 189] width 81 height 12
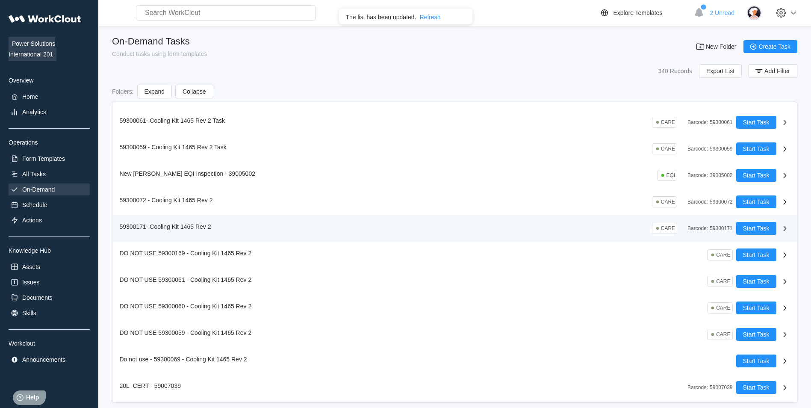
scroll to position [128, 0]
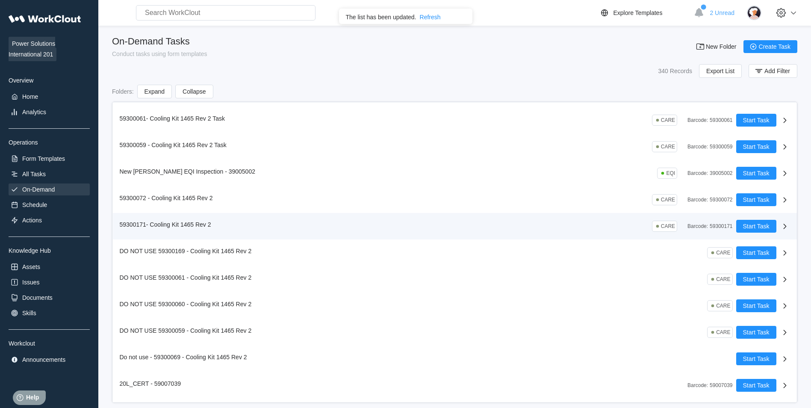
click at [780, 224] on icon at bounding box center [785, 226] width 10 height 10
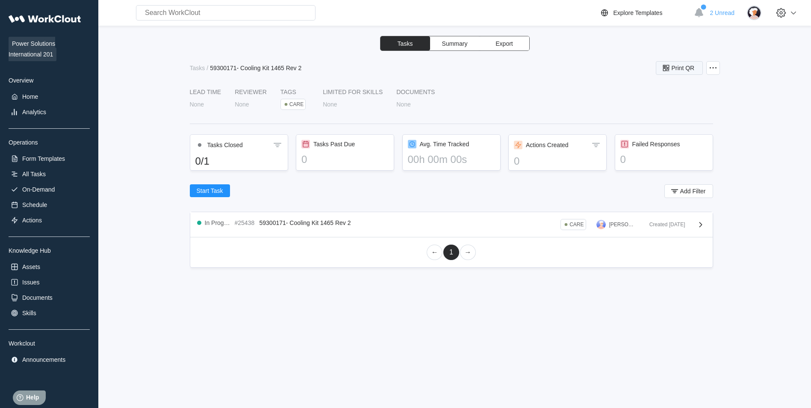
click at [701, 71] on button "Print QR" at bounding box center [679, 68] width 47 height 14
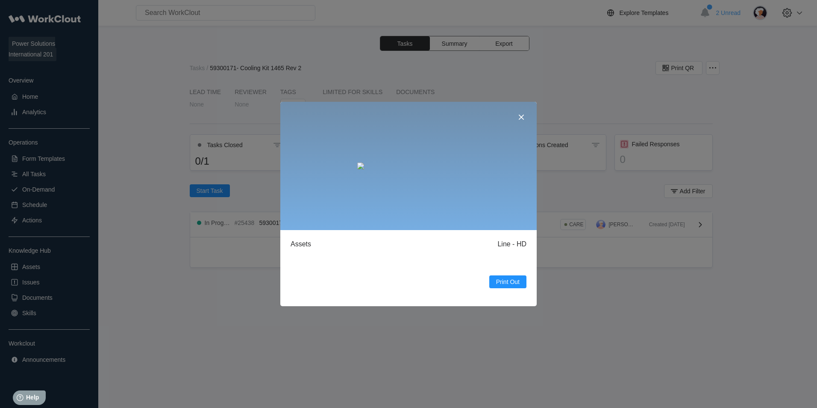
click at [715, 70] on div "Assets Line - HD 59300171- Cooling Kit 1465 Rev 2 Assets Line - HD Print Out" at bounding box center [408, 204] width 817 height 408
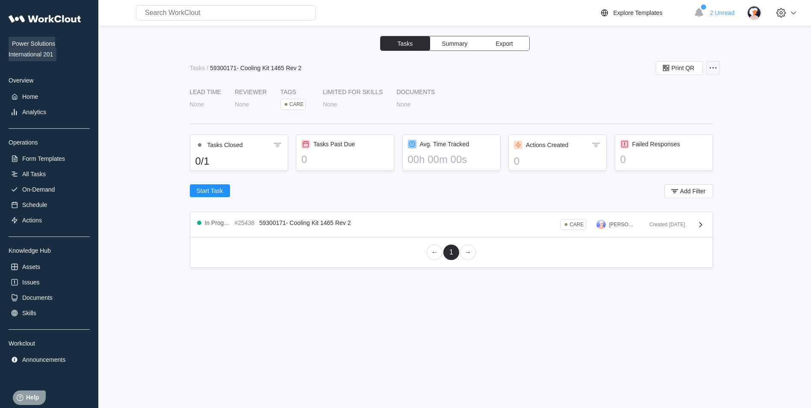
click at [719, 69] on div at bounding box center [713, 68] width 14 height 14
click at [601, 185] on div "Start Task Add Filter" at bounding box center [451, 192] width 523 height 17
click at [546, 212] on div "In Progress #25438 59300171- Cooling Kit 1465 Rev 2 CARE Sarang Shah Created 08…" at bounding box center [451, 240] width 523 height 56
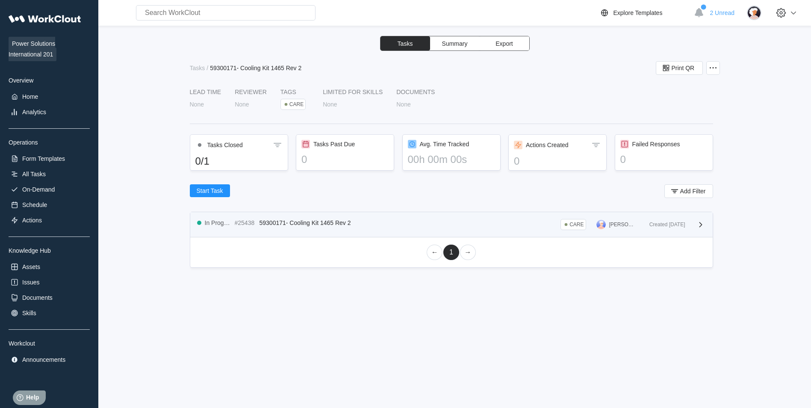
click at [511, 231] on div "In Progress #25438 59300171- Cooling Kit 1465 Rev 2 CARE [PERSON_NAME] Created …" at bounding box center [451, 224] width 522 height 25
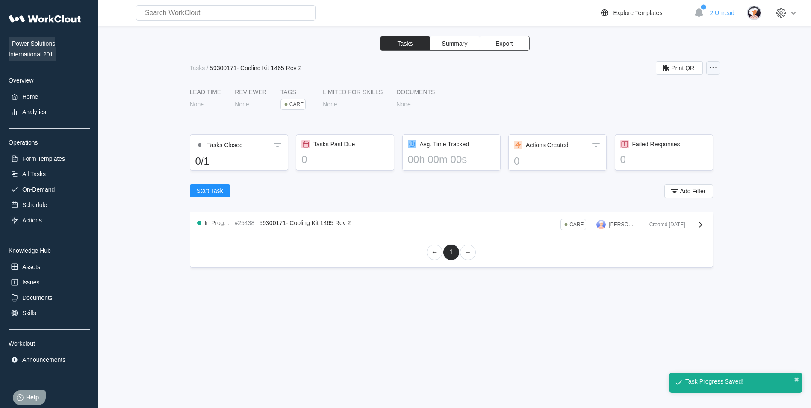
click at [715, 68] on icon at bounding box center [713, 68] width 10 height 10
click at [672, 128] on div "Delete Task" at bounding box center [667, 130] width 31 height 7
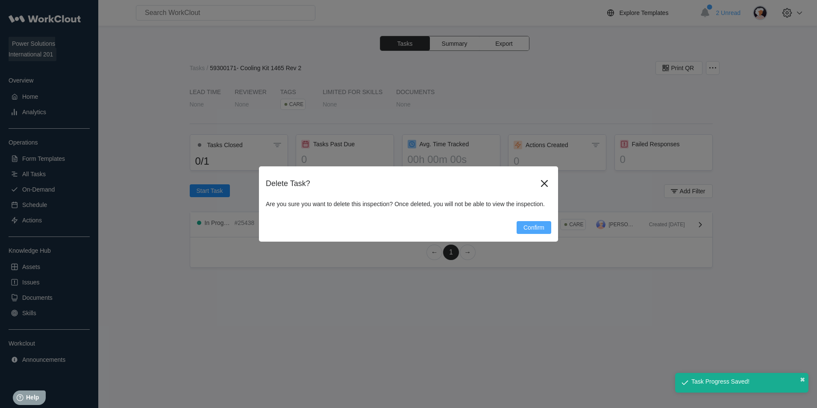
click at [535, 228] on span "Confirm" at bounding box center [534, 227] width 21 height 6
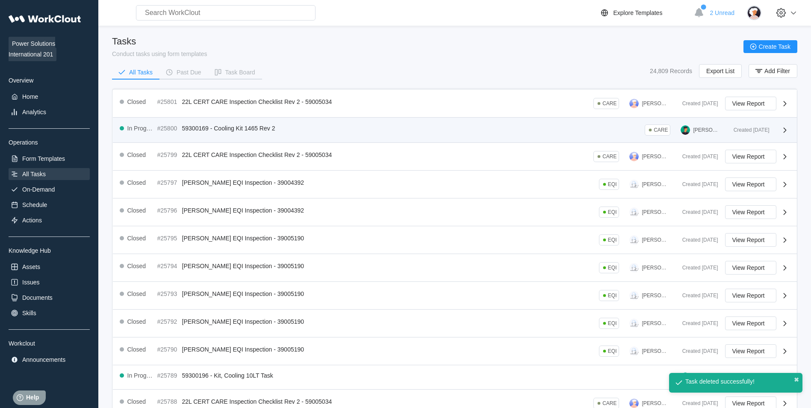
click at [256, 131] on span "59300169 - Cooling Kit 1465 Rev 2" at bounding box center [228, 128] width 93 height 7
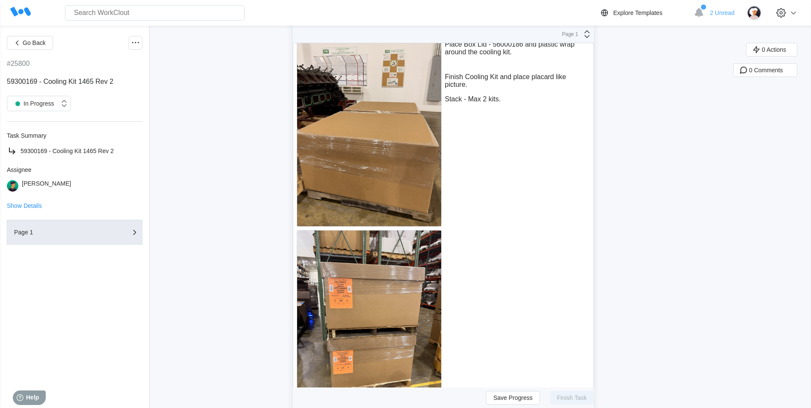
scroll to position [7154, 0]
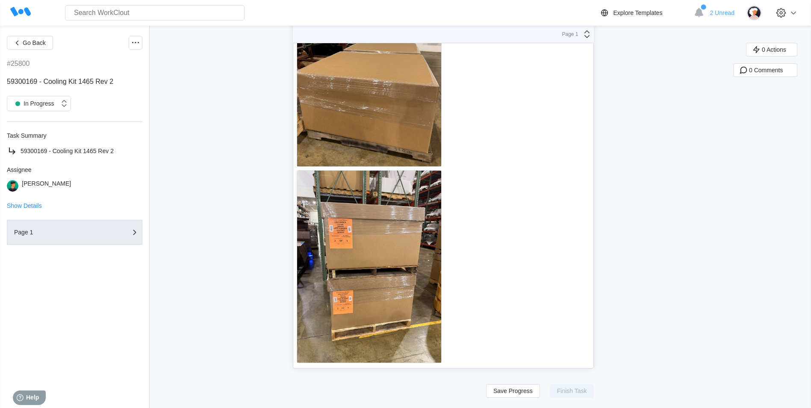
click at [39, 42] on span "Go Back" at bounding box center [34, 43] width 23 height 6
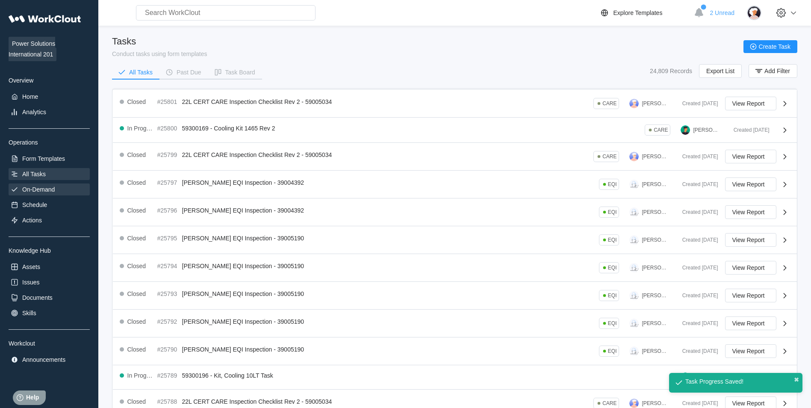
click at [58, 189] on div "On-Demand" at bounding box center [49, 189] width 81 height 12
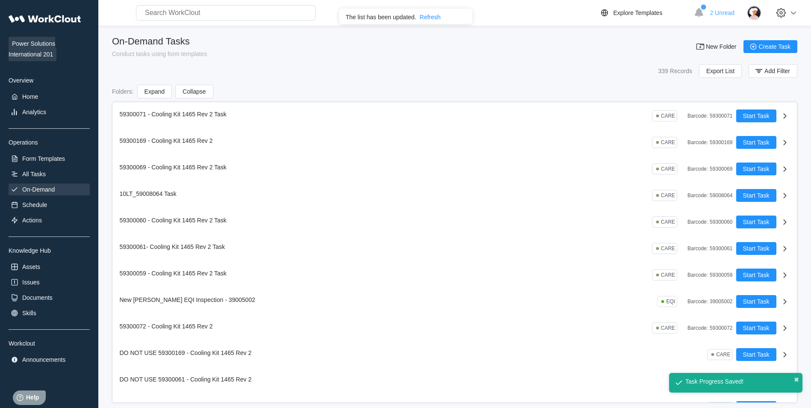
click at [48, 149] on div "Power Solutions International 201 Overview Home Analytics Operations Form Templ…" at bounding box center [49, 187] width 81 height 355
click at [48, 153] on div "Form Templates" at bounding box center [49, 159] width 81 height 12
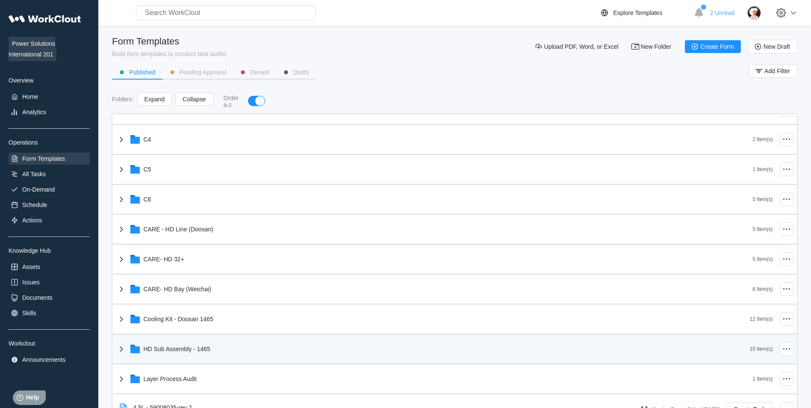
scroll to position [214, 0]
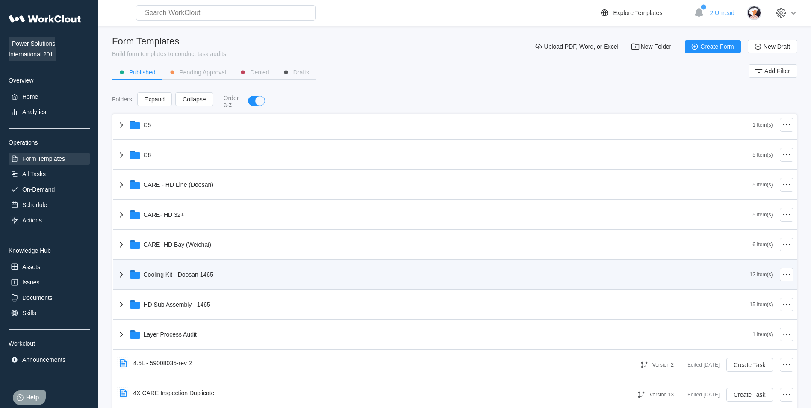
click at [247, 269] on div "Cooling Kit - Doosan 1465" at bounding box center [432, 274] width 633 height 22
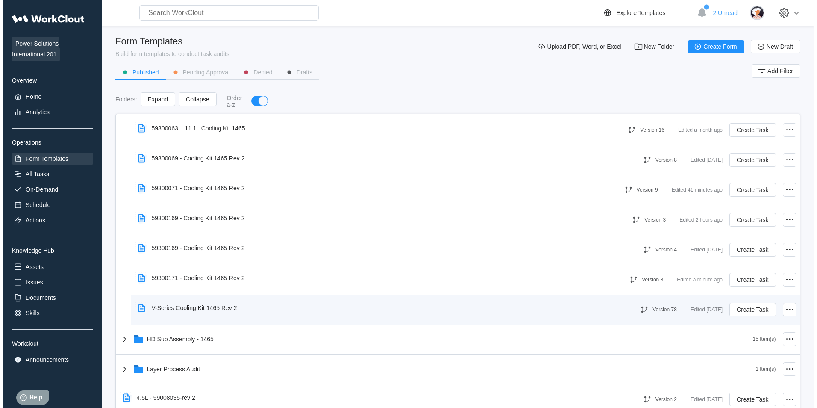
scroll to position [556, 0]
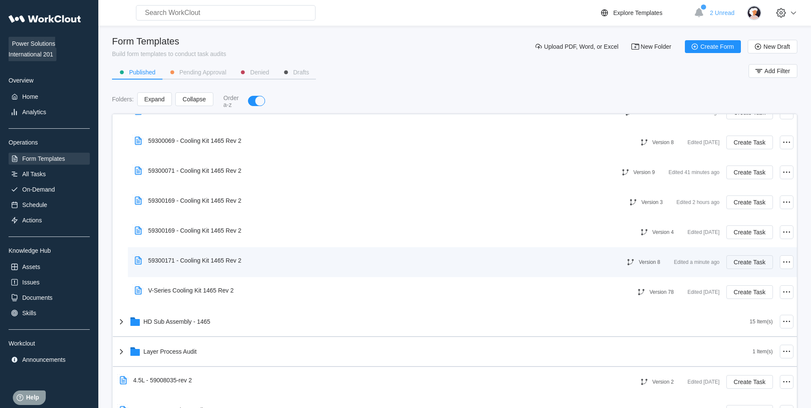
click at [739, 261] on span "Create Task" at bounding box center [749, 262] width 32 height 6
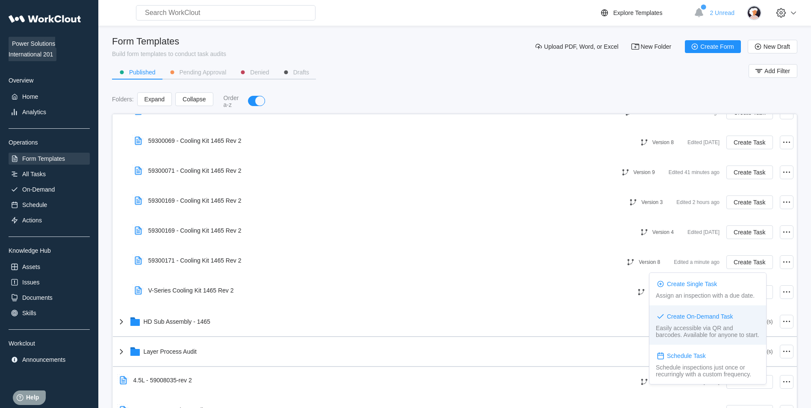
click at [706, 315] on div "Create On-Demand Task" at bounding box center [700, 316] width 66 height 7
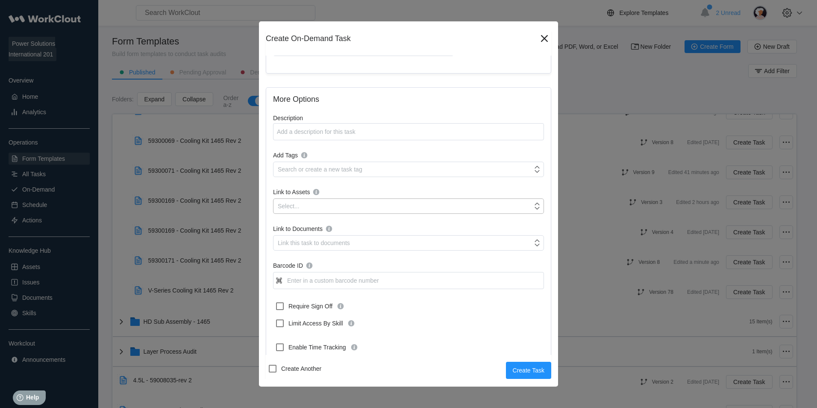
scroll to position [85, 0]
click at [359, 196] on label "Link to Assets" at bounding box center [408, 191] width 271 height 11
click at [279, 202] on input "Link to Assets" at bounding box center [278, 205] width 1 height 7
click at [327, 240] on div "Link this task to documents" at bounding box center [314, 241] width 72 height 7
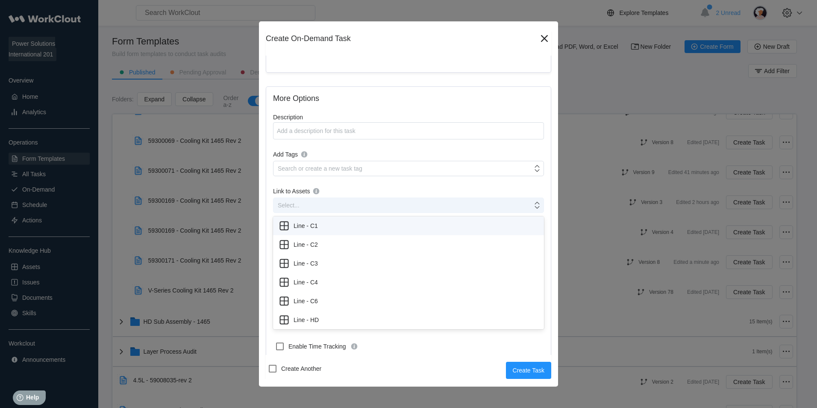
click at [333, 204] on div "Select..." at bounding box center [403, 205] width 259 height 12
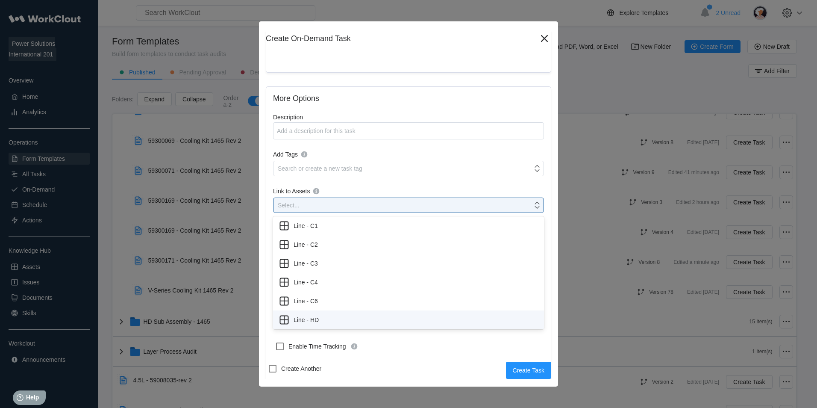
click at [329, 319] on div "Line - HD" at bounding box center [408, 320] width 261 height 12
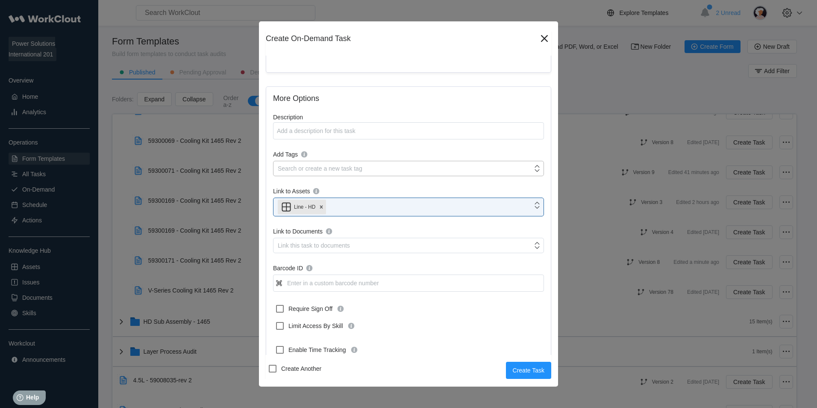
click at [380, 168] on div "Search or create a new task tag" at bounding box center [403, 168] width 259 height 12
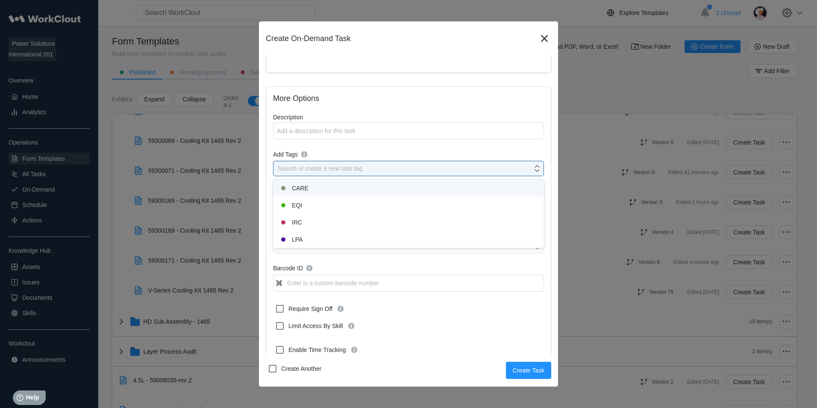
click at [321, 191] on div "CARE" at bounding box center [408, 188] width 261 height 10
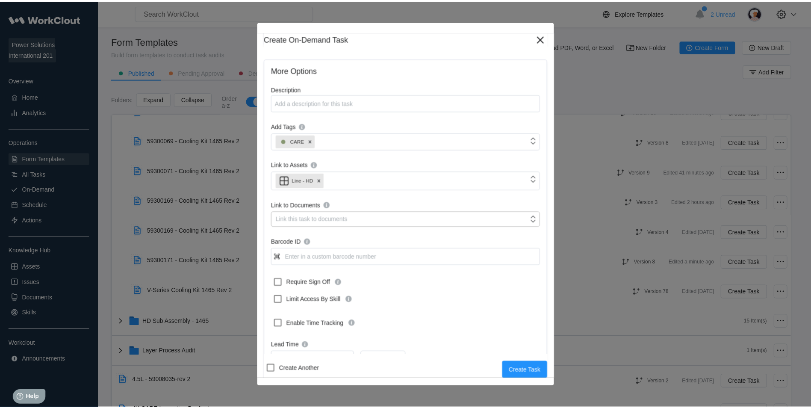
scroll to position [145, 0]
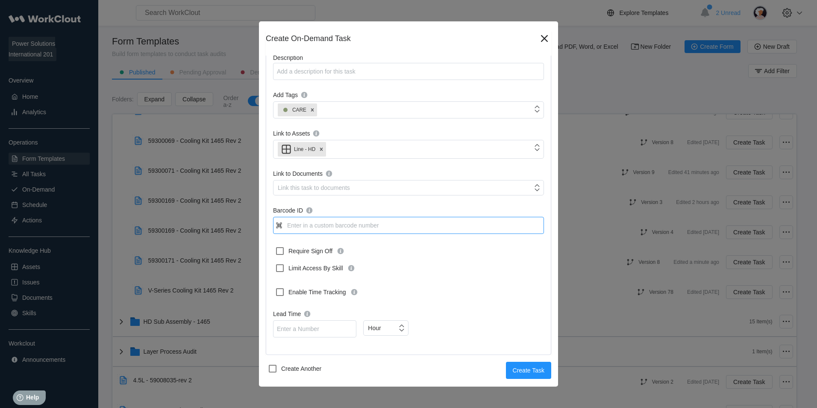
click at [343, 223] on input "Barcode ID" at bounding box center [408, 225] width 271 height 17
click at [321, 230] on input "5930001781" at bounding box center [408, 225] width 271 height 17
type input "59300171"
click at [515, 372] on span "Create Task" at bounding box center [529, 370] width 32 height 6
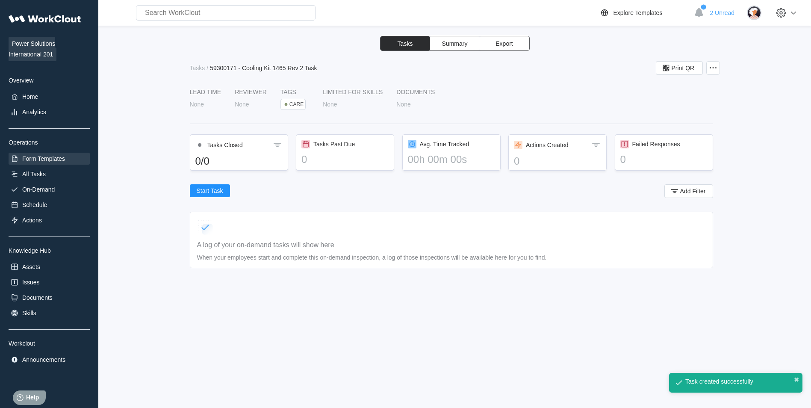
click at [56, 162] on div "Form Templates" at bounding box center [43, 158] width 43 height 7
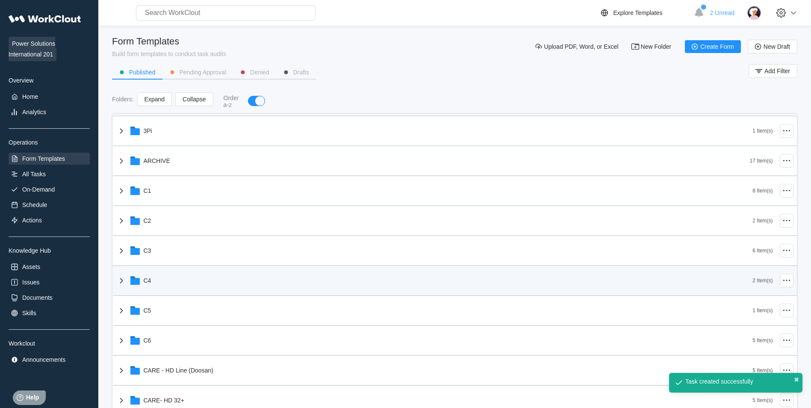
scroll to position [128, 0]
